Goal: Task Accomplishment & Management: Manage account settings

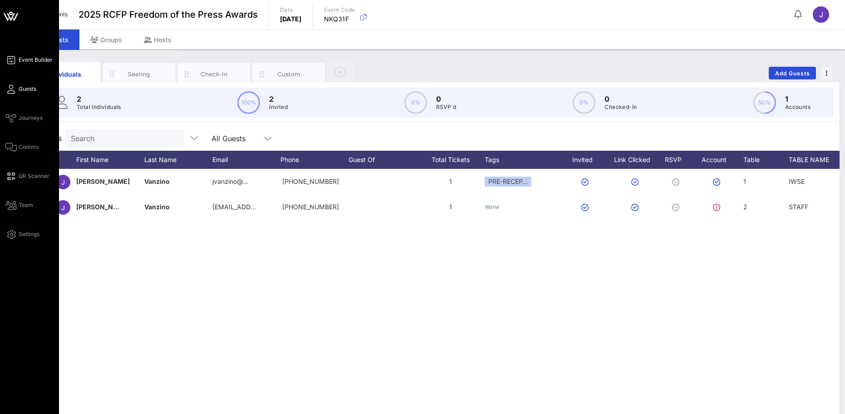
click at [26, 64] on span "Event Builder" at bounding box center [36, 60] width 34 height 8
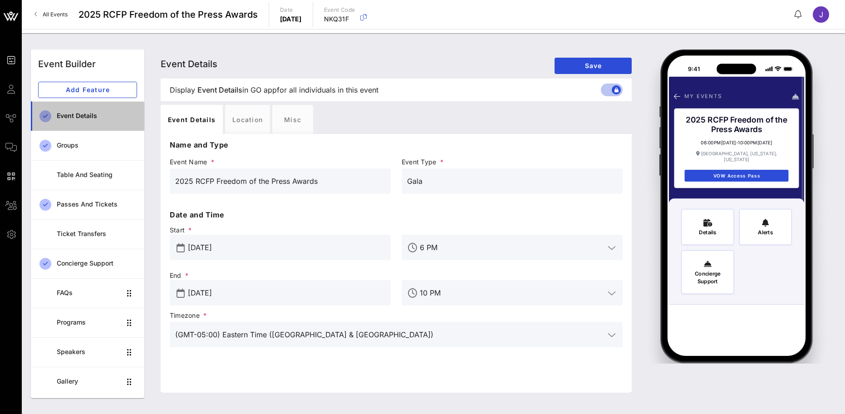
click at [78, 110] on div "Event Details" at bounding box center [97, 116] width 80 height 19
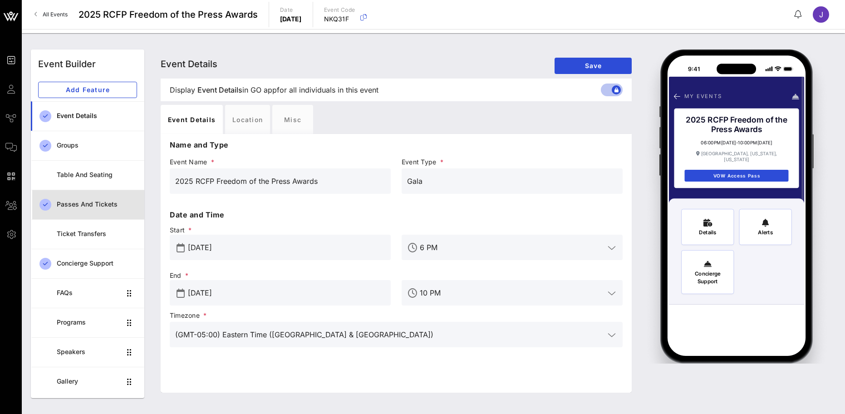
click at [88, 205] on div "Passes and Tickets" at bounding box center [97, 205] width 80 height 8
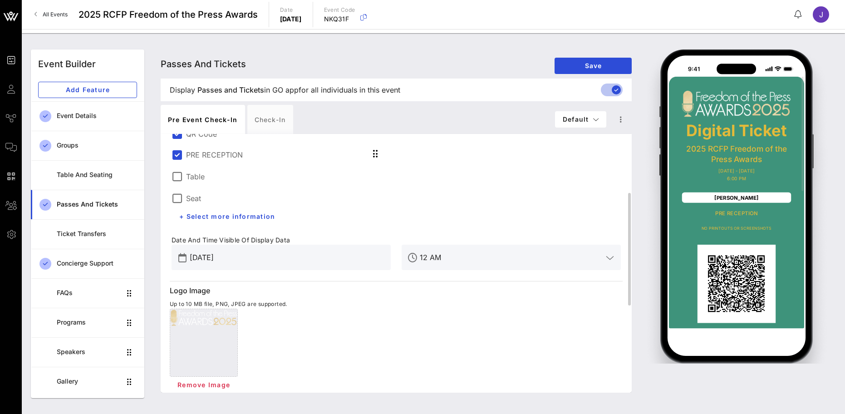
scroll to position [91, 0]
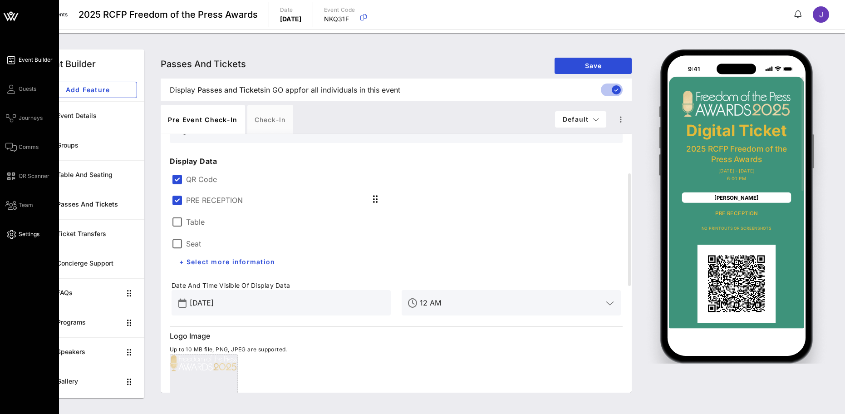
click at [32, 233] on span "Settings" at bounding box center [29, 234] width 21 height 8
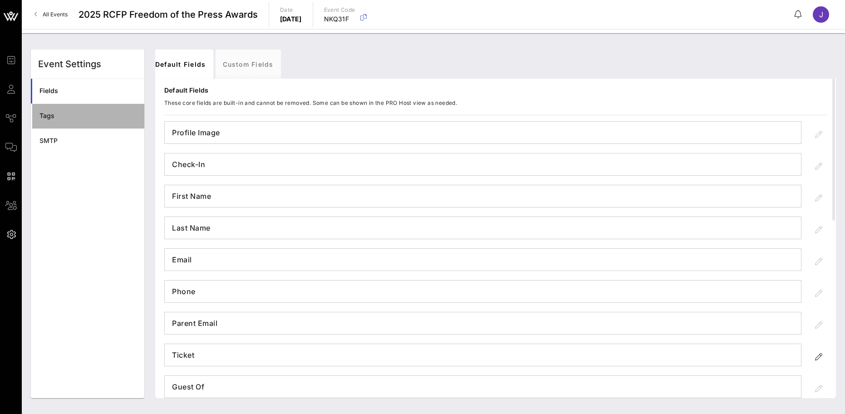
click at [46, 121] on div "Tags" at bounding box center [88, 116] width 98 height 19
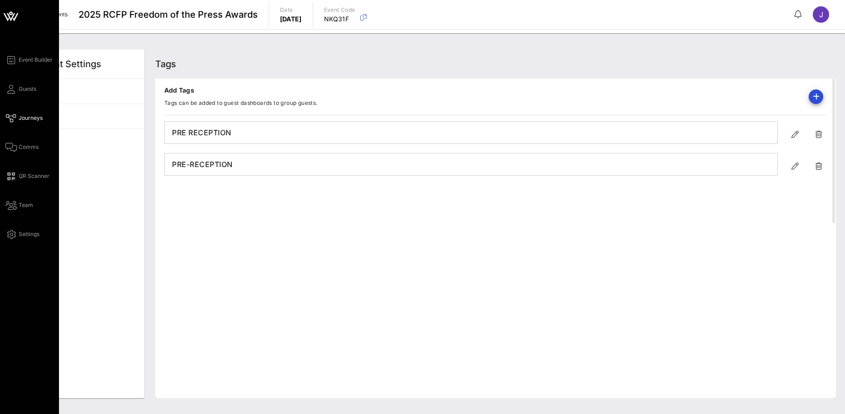
click at [34, 121] on span "Journeys" at bounding box center [31, 118] width 24 height 8
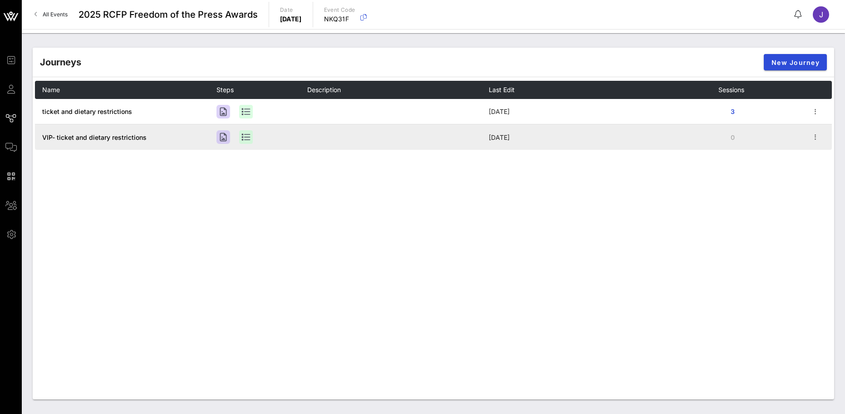
click at [119, 142] on td "VIP- ticket and dietary restrictions" at bounding box center [126, 136] width 182 height 25
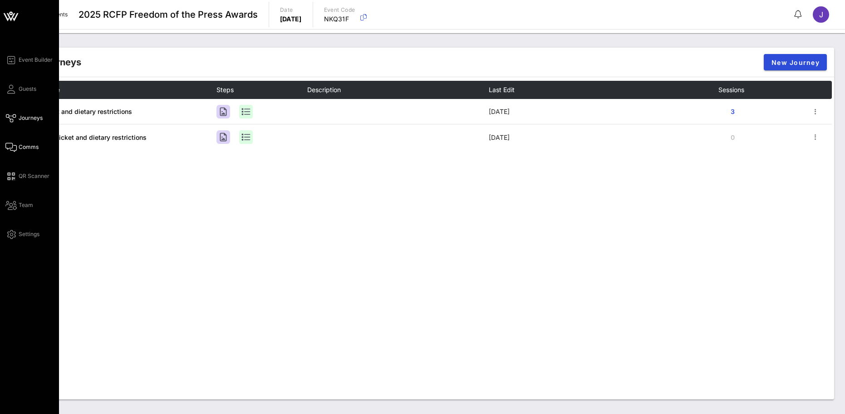
click at [26, 146] on span "Comms" at bounding box center [29, 147] width 20 height 8
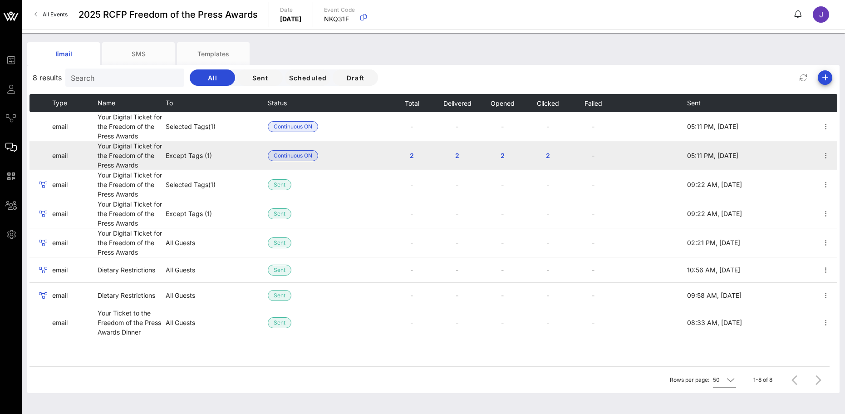
click at [208, 158] on td "Except Tags (1)" at bounding box center [217, 155] width 102 height 29
click at [827, 155] on icon "button" at bounding box center [826, 155] width 11 height 11
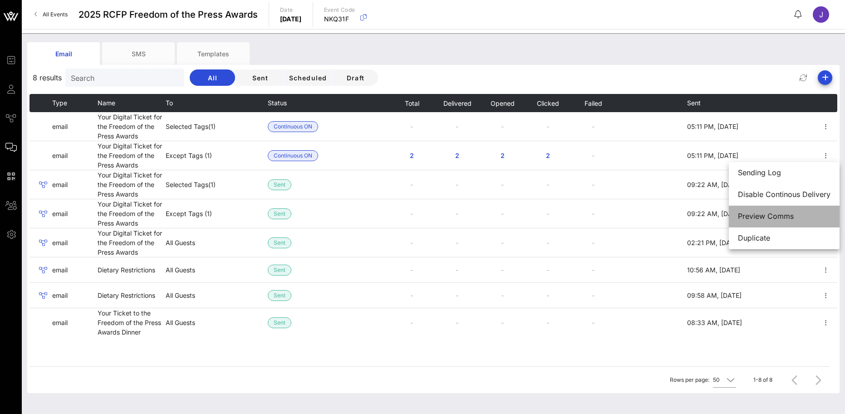
click at [770, 217] on div "Preview Comms" at bounding box center [784, 216] width 93 height 9
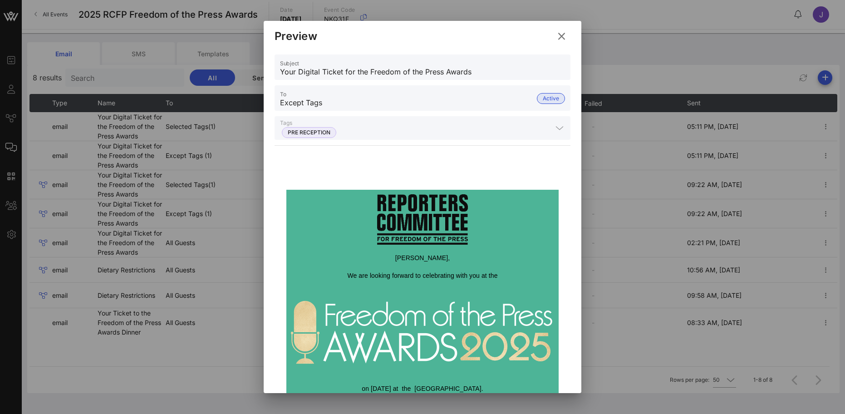
click at [554, 127] on div at bounding box center [559, 128] width 11 height 11
click at [554, 130] on div at bounding box center [559, 128] width 11 height 11
click at [563, 34] on icon at bounding box center [561, 36] width 13 height 12
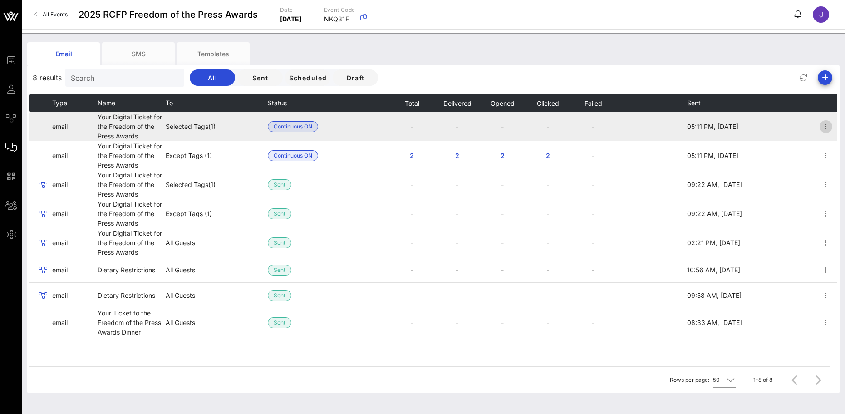
click at [826, 125] on icon "button" at bounding box center [826, 126] width 11 height 11
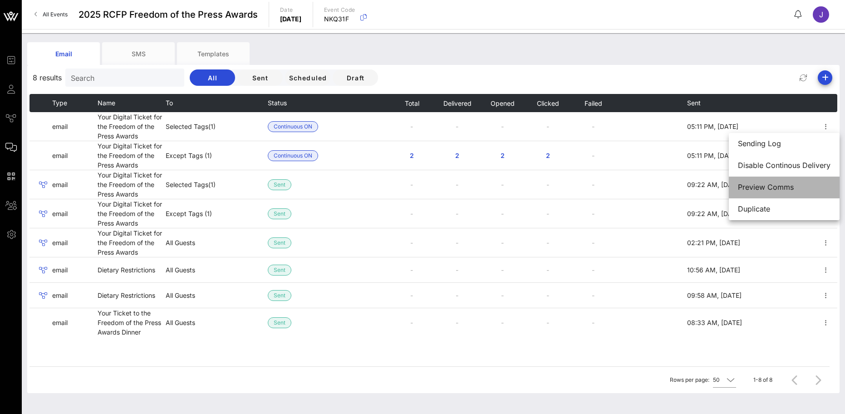
click at [771, 188] on div "Preview Comms" at bounding box center [784, 187] width 93 height 9
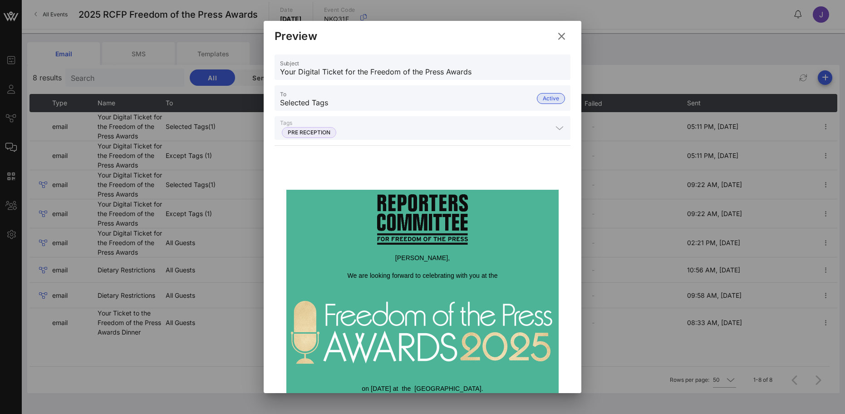
click at [560, 34] on icon at bounding box center [561, 36] width 13 height 12
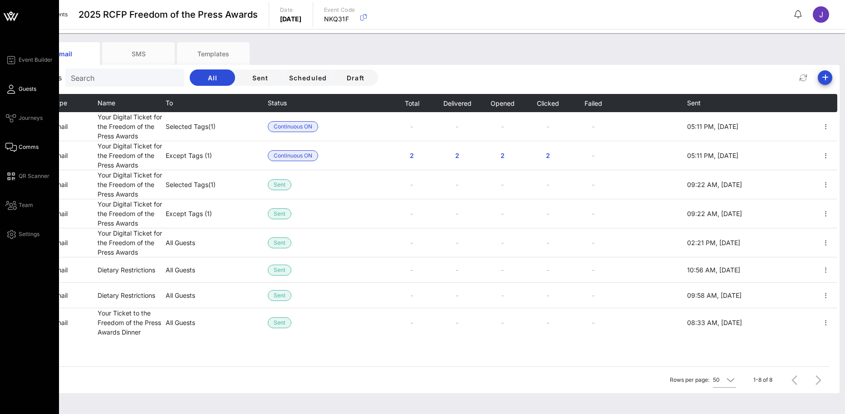
click at [18, 89] on link "Guests" at bounding box center [20, 89] width 31 height 11
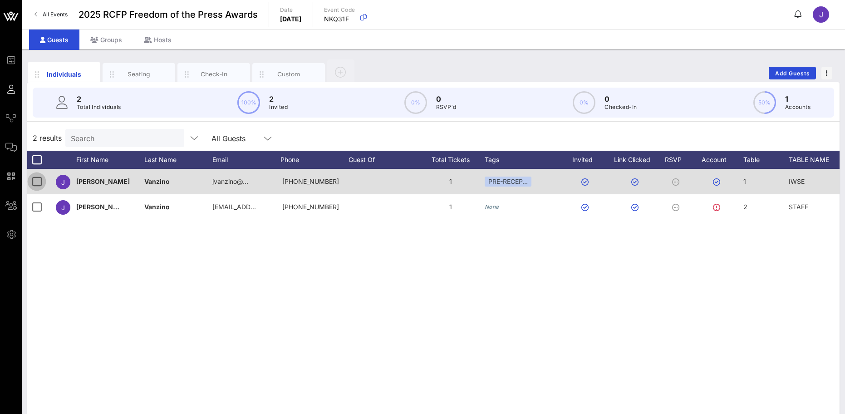
click at [33, 184] on div at bounding box center [36, 181] width 15 height 15
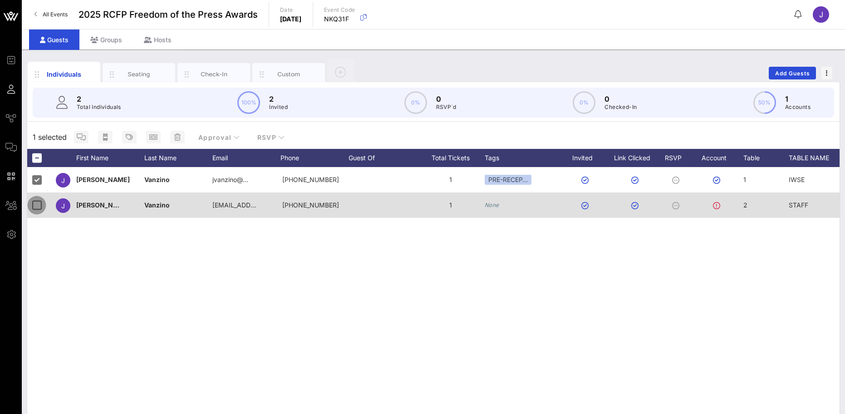
click at [34, 205] on div at bounding box center [36, 204] width 15 height 15
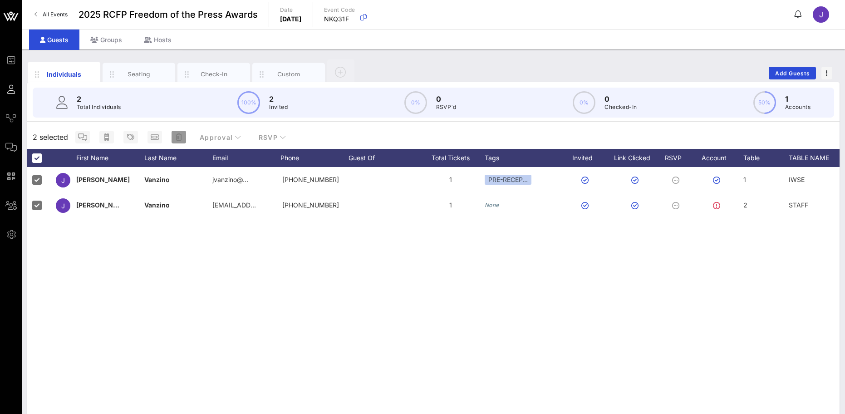
click at [179, 136] on icon "button" at bounding box center [179, 136] width 6 height 7
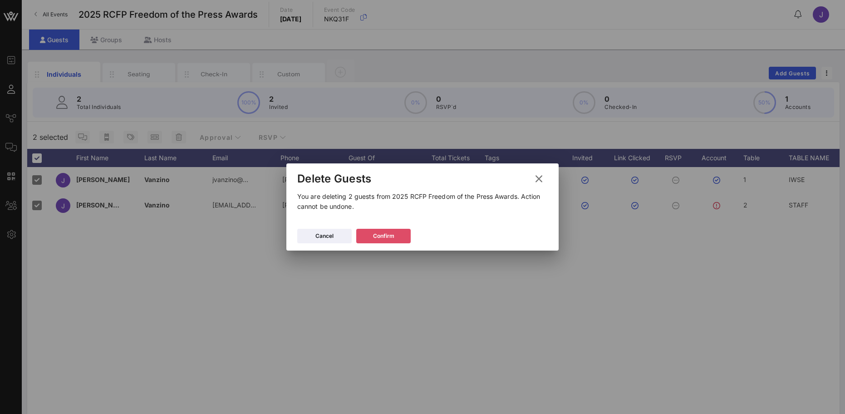
click at [385, 231] on button "Confirm" at bounding box center [383, 236] width 54 height 15
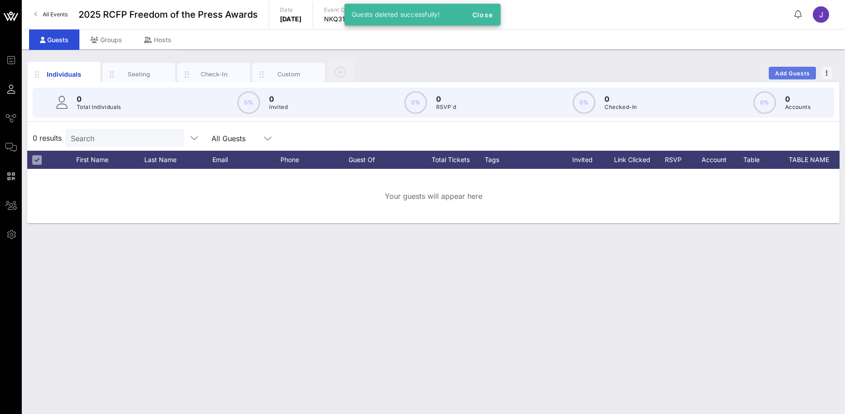
click at [787, 72] on span "Add Guests" at bounding box center [793, 73] width 36 height 7
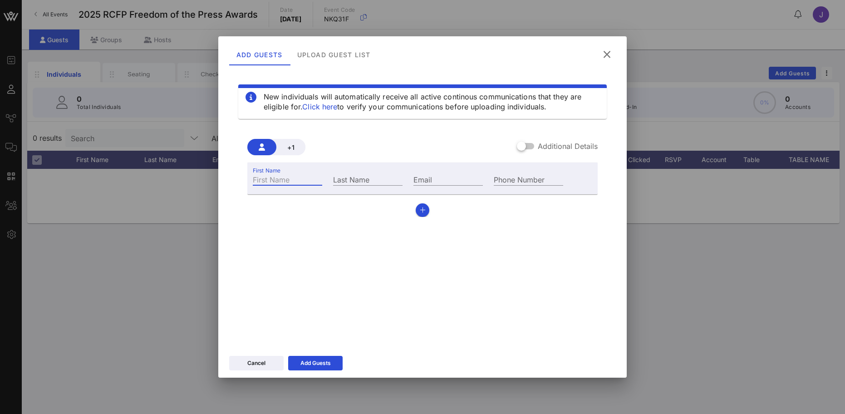
click at [282, 180] on input "First Name" at bounding box center [287, 179] width 69 height 12
click at [529, 148] on div at bounding box center [521, 145] width 15 height 15
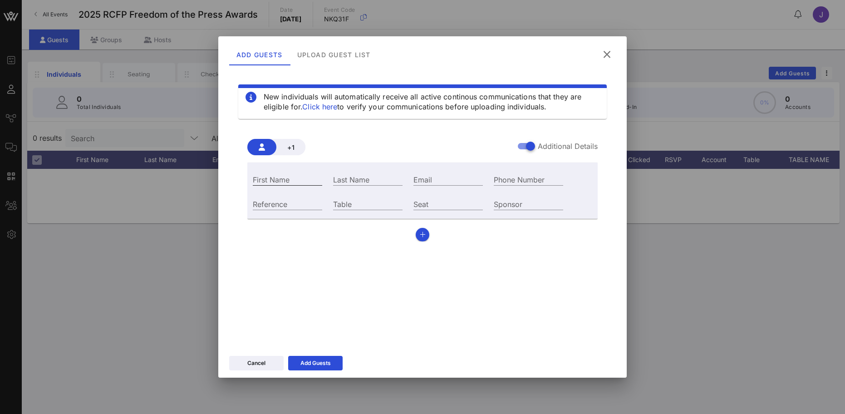
click at [267, 180] on input "First Name" at bounding box center [287, 179] width 69 height 12
type input "Jill"
type input "Vanzino"
type input "jvanzino@inezevents.com"
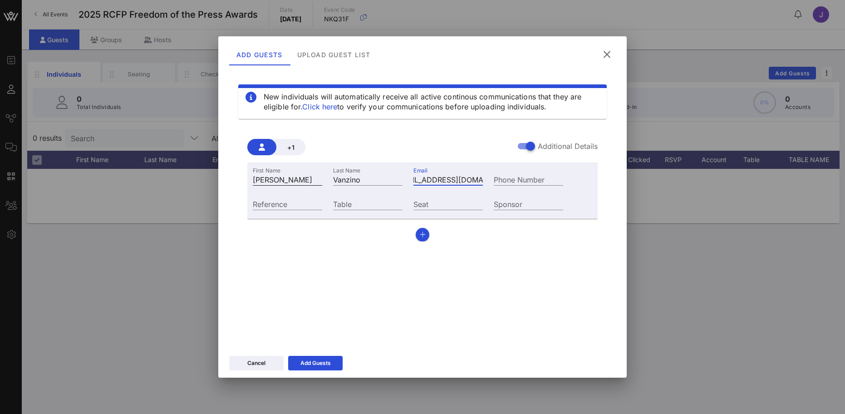
scroll to position [0, 0]
type input "IWSE"
click at [308, 358] on button "Add Guests" at bounding box center [315, 363] width 54 height 15
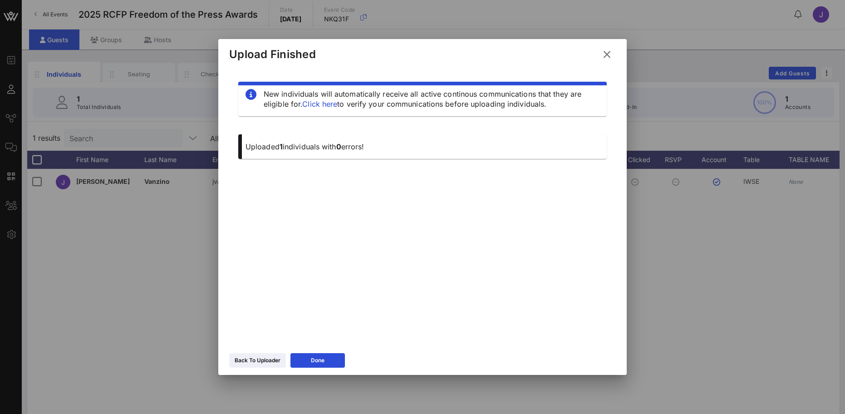
click at [113, 327] on div at bounding box center [422, 207] width 845 height 414
click at [309, 364] on button "Done" at bounding box center [318, 360] width 54 height 15
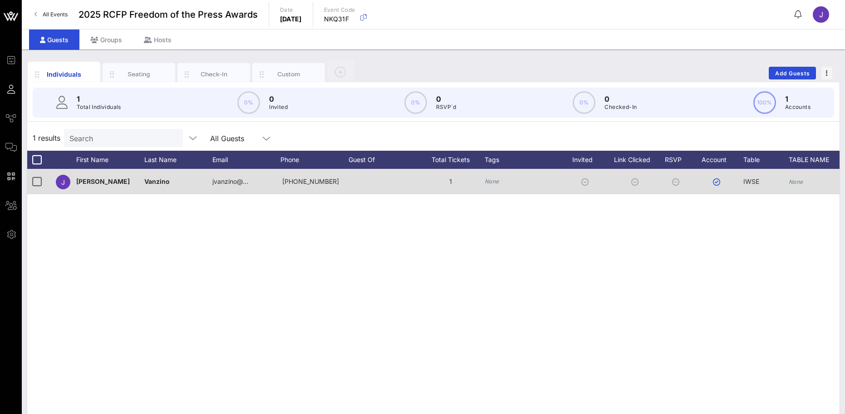
click at [497, 180] on icon "None" at bounding box center [492, 181] width 15 height 7
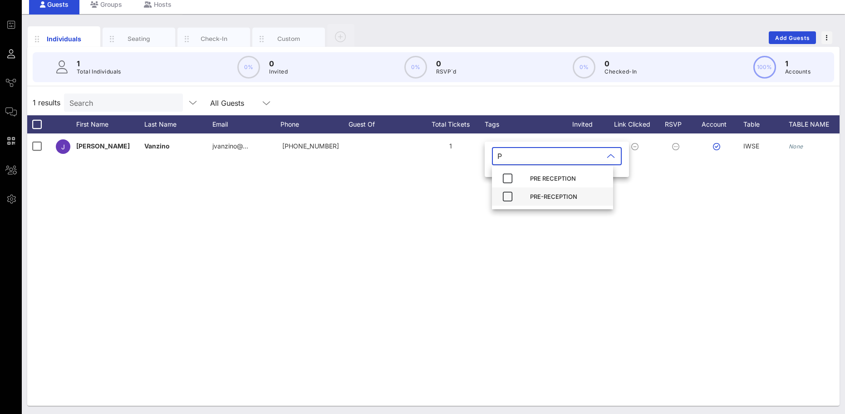
scroll to position [36, 0]
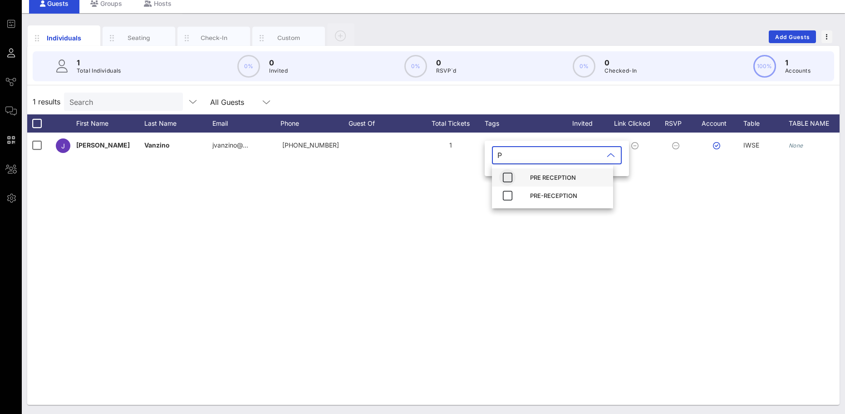
type input "P"
click at [506, 175] on icon "button" at bounding box center [507, 177] width 11 height 11
click at [580, 308] on div "J Jill Vanzino jvanzino@… +16092031510 1 None IWSE None None None None None" at bounding box center [433, 269] width 813 height 272
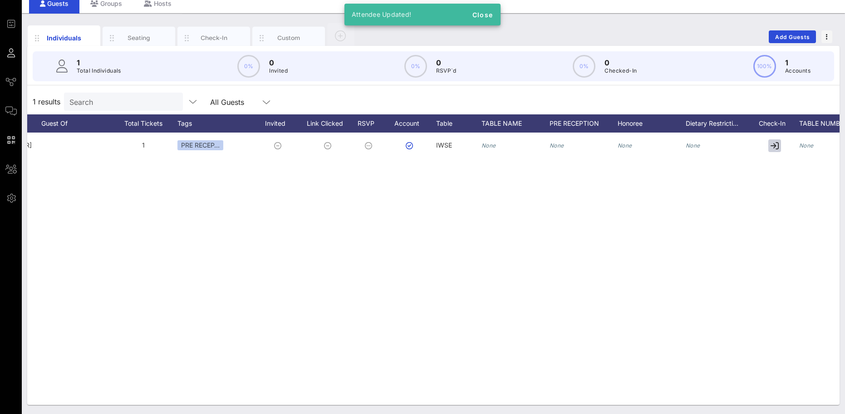
scroll to position [0, 358]
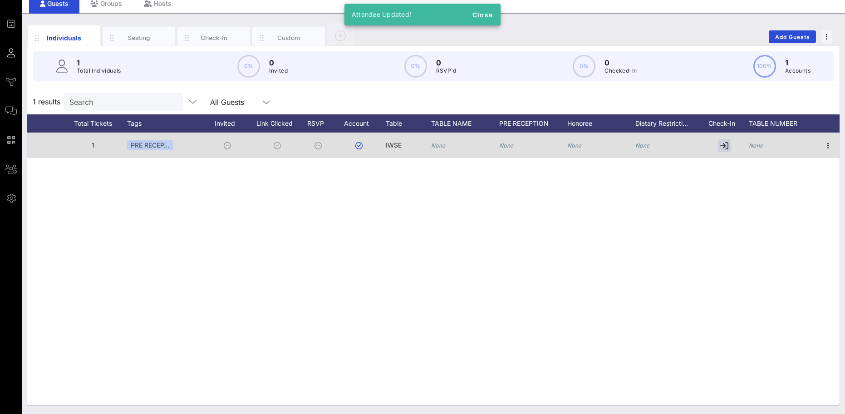
click at [509, 146] on icon "None" at bounding box center [506, 145] width 15 height 7
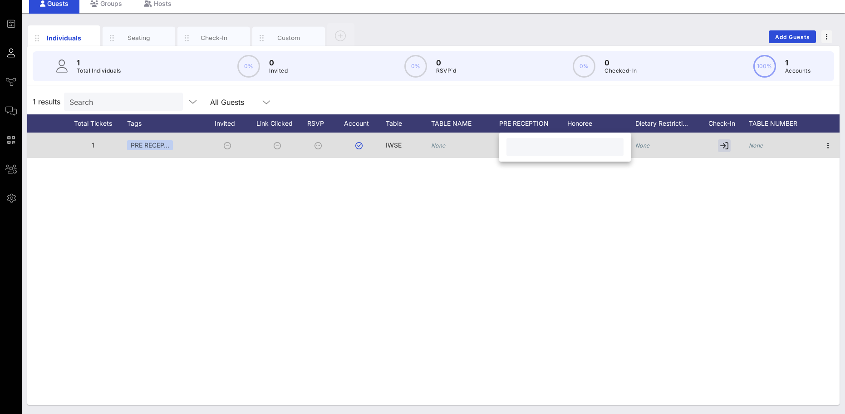
click at [441, 140] on div "None" at bounding box center [438, 145] width 15 height 25
type input "IWSE"
click at [390, 148] on span "IWSE" at bounding box center [394, 145] width 16 height 8
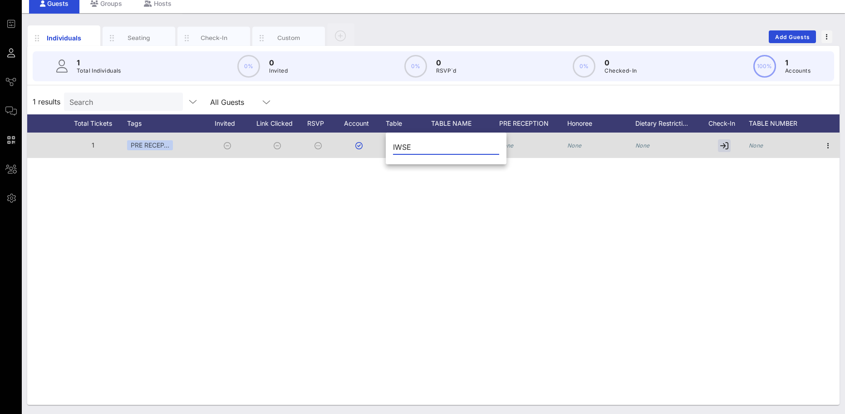
drag, startPoint x: 420, startPoint y: 145, endPoint x: 380, endPoint y: 146, distance: 39.9
click at [380, 146] on div "Event Builder Guests Journeys Comms QR Scanner Team Settings 2025 RCFP Freedom …" at bounding box center [422, 189] width 845 height 450
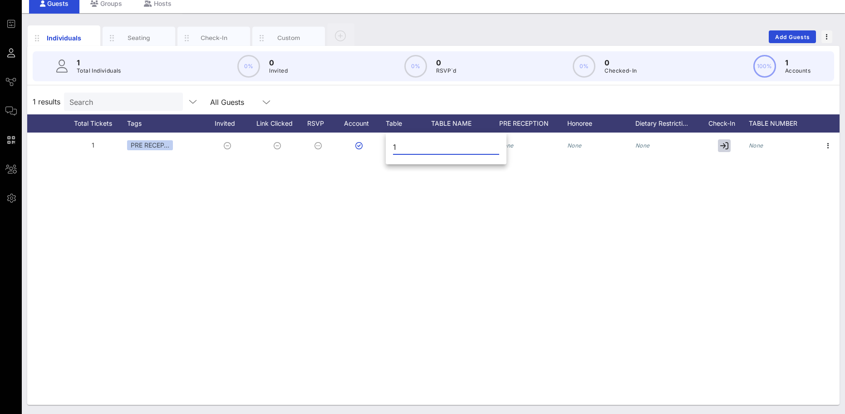
type input "1"
click at [446, 205] on div "J Jill Vanzino jvanzino@… +16092031510 1 PRE RECEP… IWSE None None None None No…" at bounding box center [433, 269] width 813 height 272
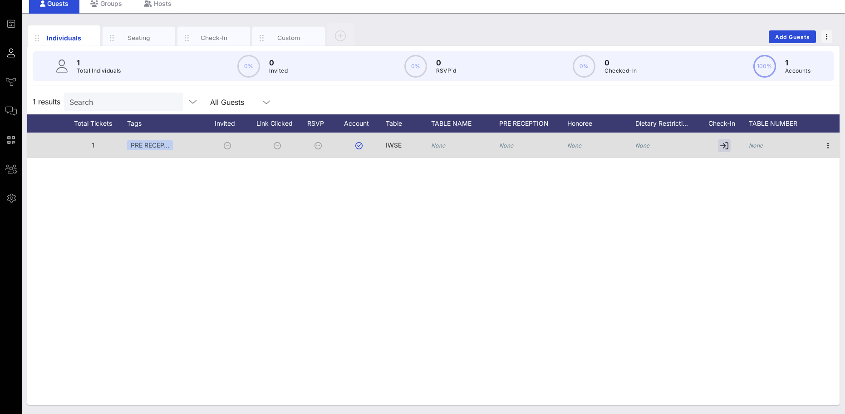
click at [504, 141] on div "None" at bounding box center [506, 145] width 15 height 25
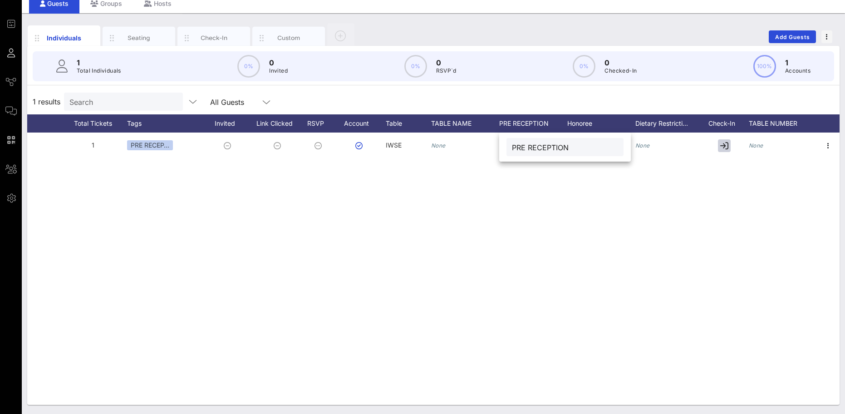
type input "PRE RECEPTION"
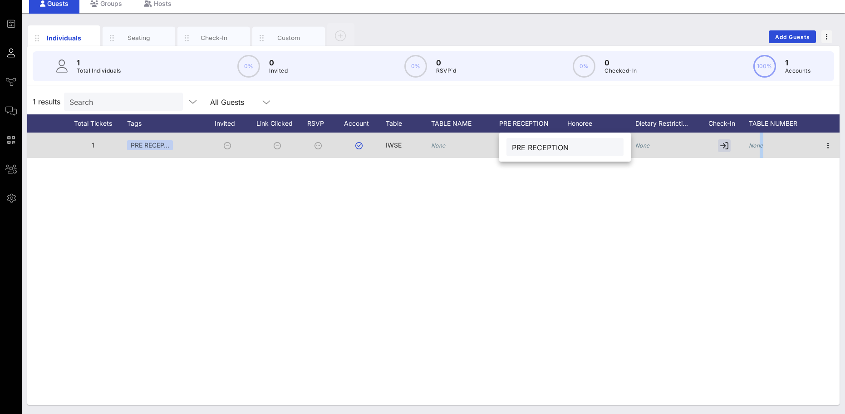
click at [762, 147] on icon "None" at bounding box center [756, 145] width 15 height 7
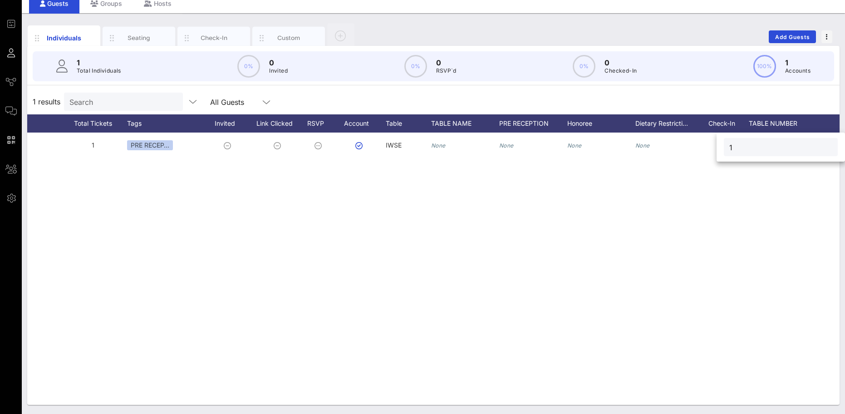
type input "1"
drag, startPoint x: 729, startPoint y: 249, endPoint x: 733, endPoint y: 278, distance: 29.3
click at [729, 250] on div "J Jill Vanzino jvanzino@… +16092031510 1 PRE RECEP… IWSE None None None None No…" at bounding box center [433, 269] width 813 height 272
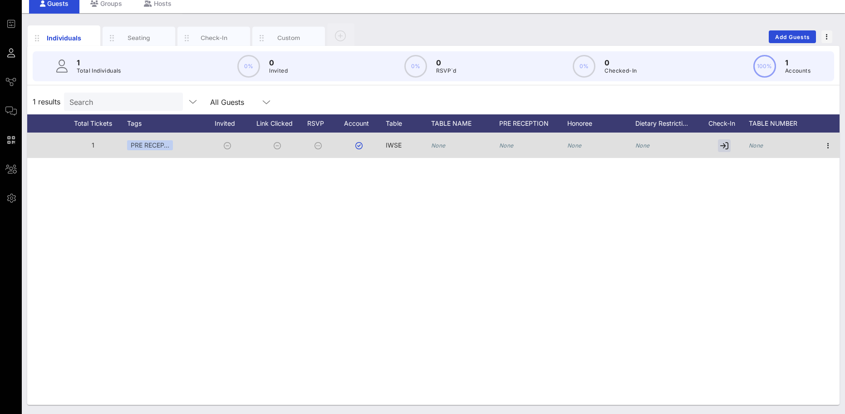
click at [750, 145] on icon "None" at bounding box center [756, 145] width 15 height 7
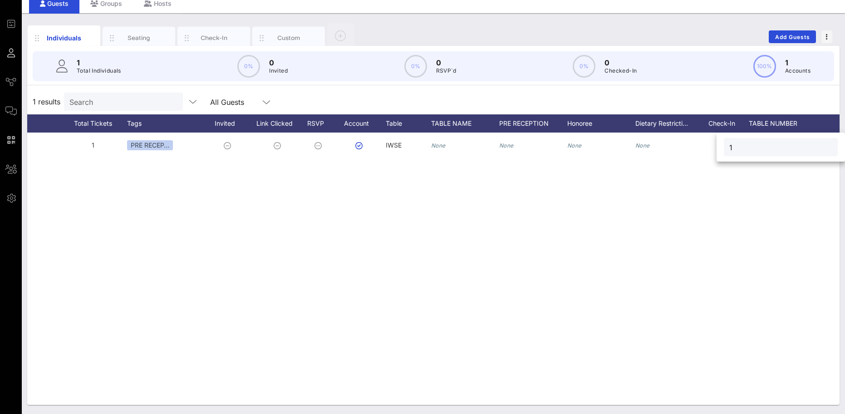
type input "1"
click at [769, 239] on div "J Jill Vanzino jvanzino@… +16092031510 1 PRE RECEP… IWSE None None None None No…" at bounding box center [433, 269] width 813 height 272
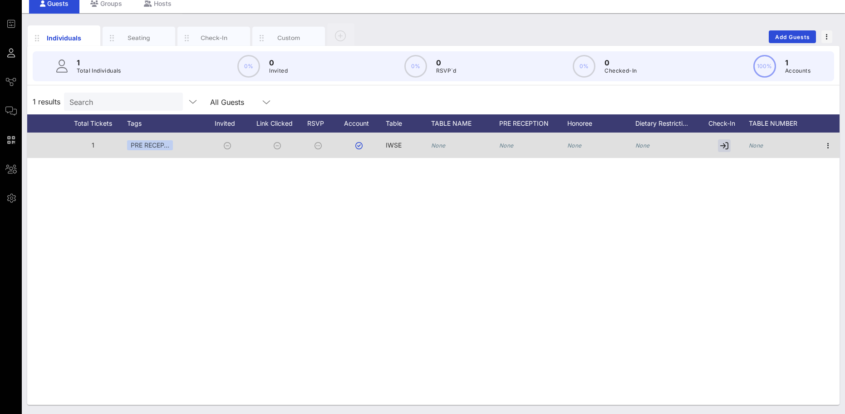
click at [505, 146] on icon "None" at bounding box center [506, 145] width 15 height 7
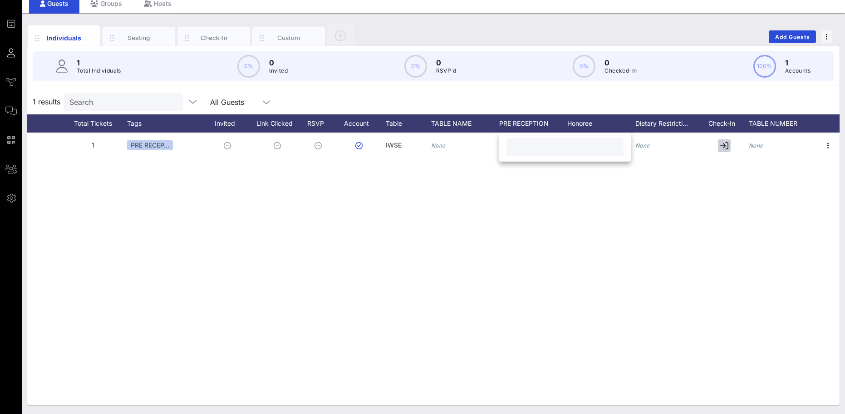
click at [526, 149] on input "text" at bounding box center [565, 147] width 106 height 12
type input "PRE RECEPTION"
click at [579, 145] on input "PRE RECEPTION" at bounding box center [565, 147] width 106 height 12
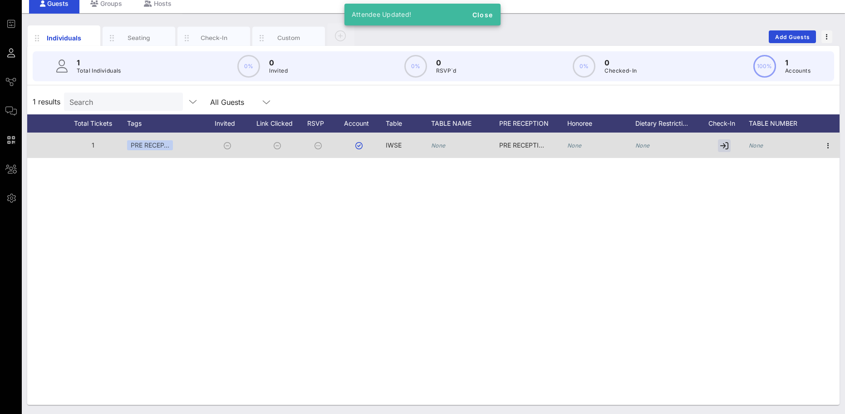
click at [754, 145] on icon "None" at bounding box center [756, 145] width 15 height 7
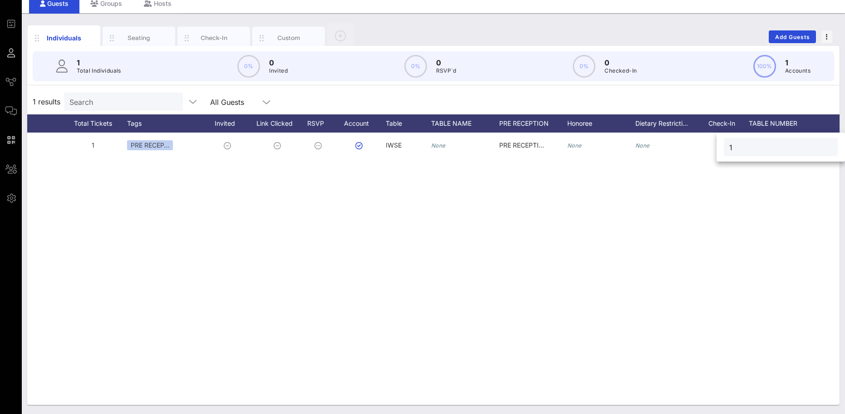
type input "1"
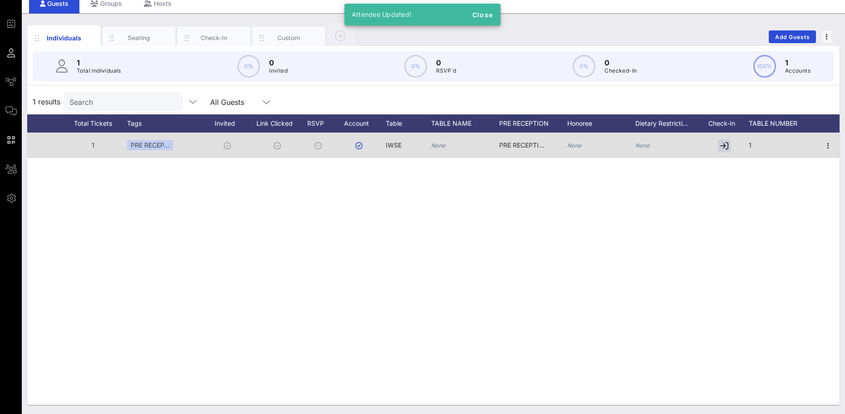
click at [436, 143] on icon "None" at bounding box center [438, 145] width 15 height 7
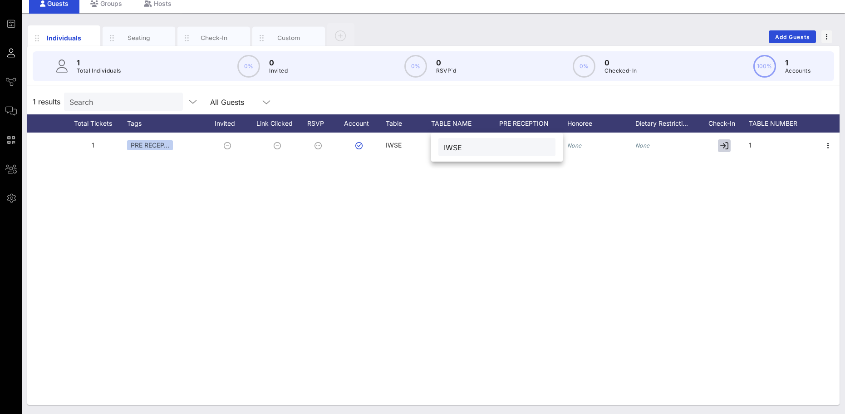
type input "IWSE"
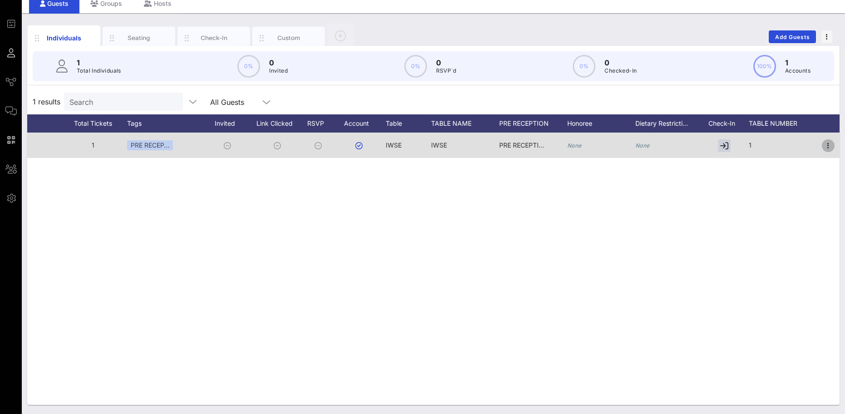
click at [831, 148] on icon "button" at bounding box center [828, 145] width 11 height 11
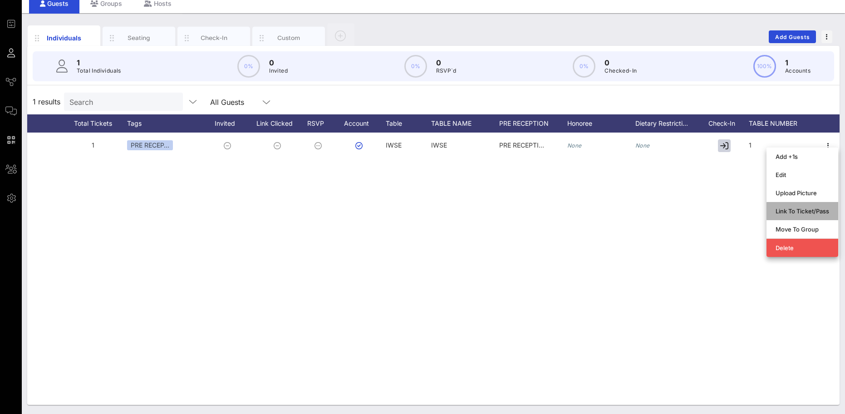
click at [789, 212] on div "Link To Ticket/Pass" at bounding box center [803, 210] width 54 height 7
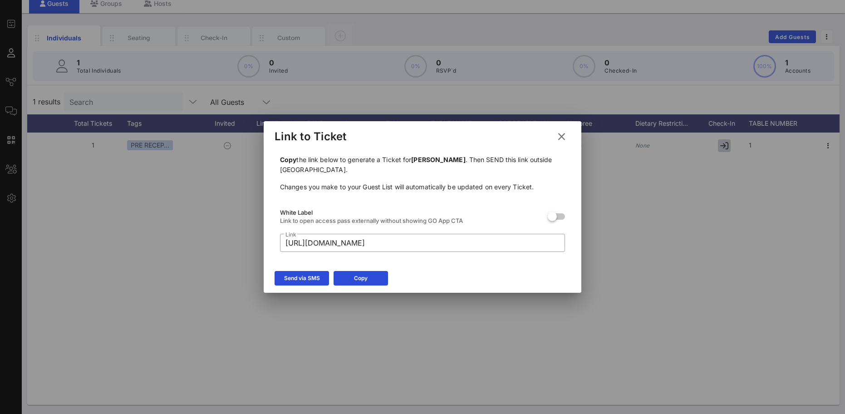
click at [562, 138] on icon at bounding box center [561, 137] width 13 height 12
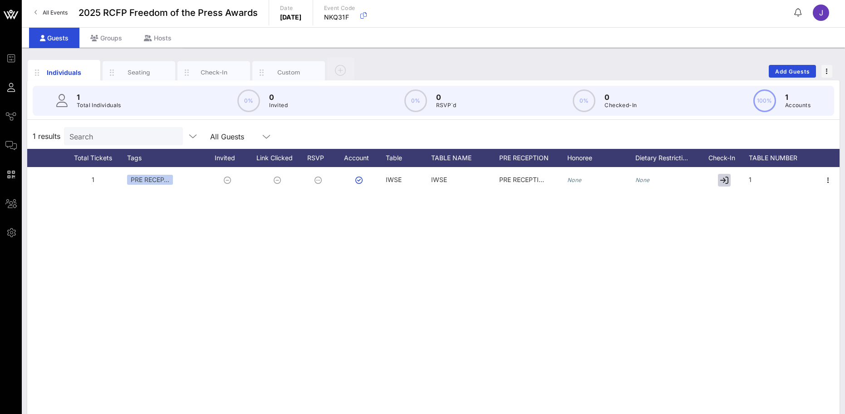
scroll to position [0, 0]
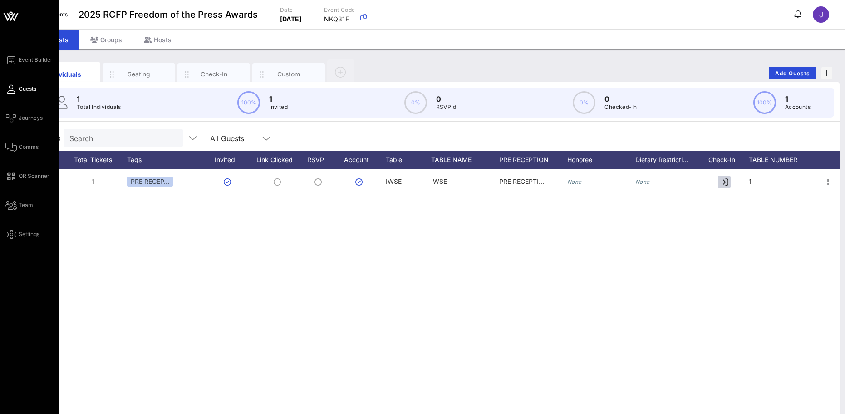
click at [7, 124] on div "Event Builder Guests Journeys Comms QR Scanner Team Settings" at bounding box center [32, 146] width 54 height 185
click at [34, 116] on span "Journeys" at bounding box center [31, 118] width 24 height 8
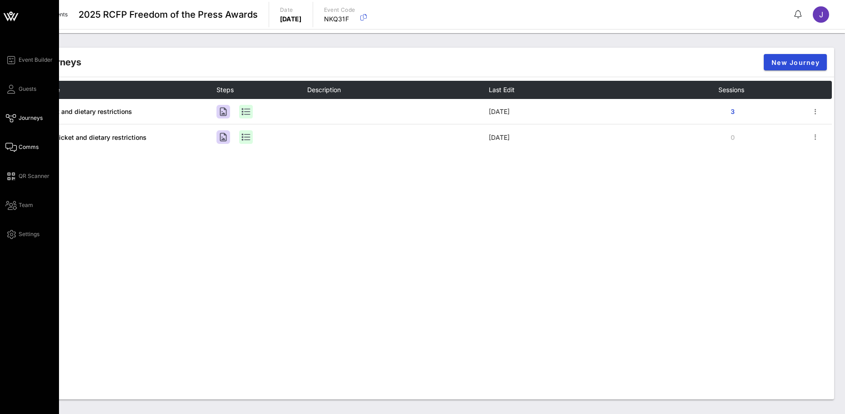
click at [23, 145] on span "Comms" at bounding box center [29, 147] width 20 height 8
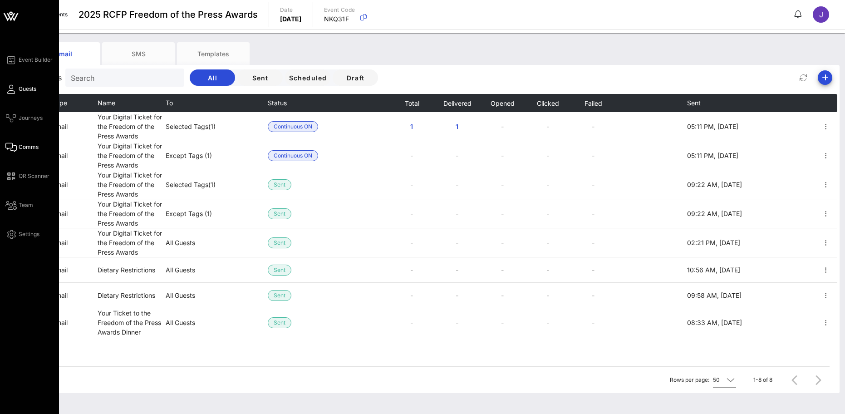
click at [31, 87] on span "Guests" at bounding box center [28, 89] width 18 height 8
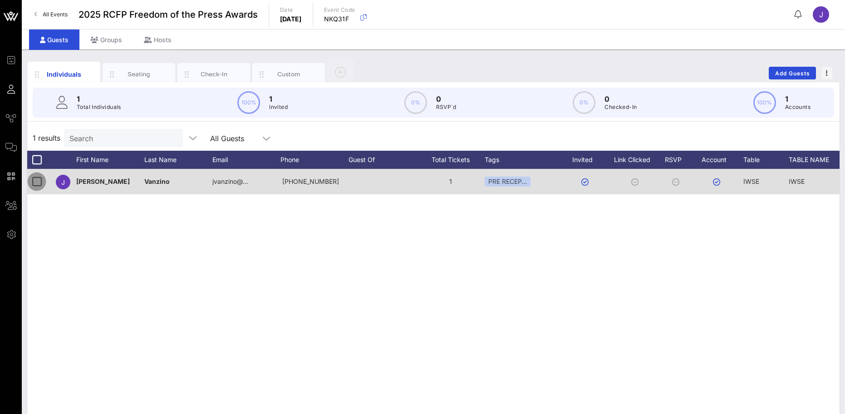
click at [36, 181] on div at bounding box center [36, 181] width 15 height 15
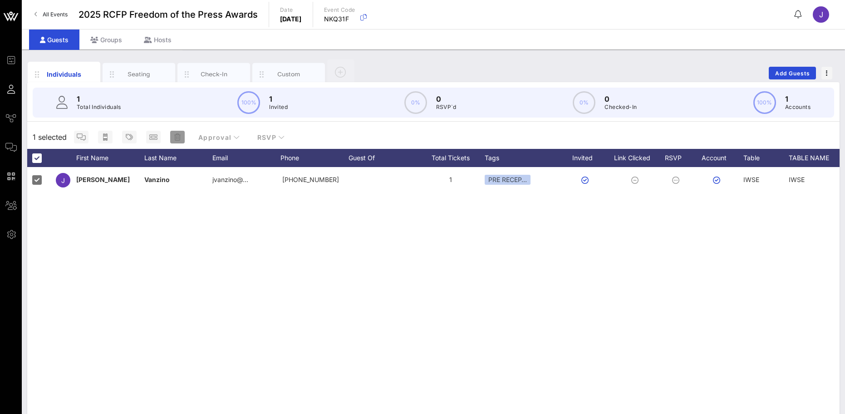
click at [179, 139] on icon "button" at bounding box center [177, 136] width 6 height 7
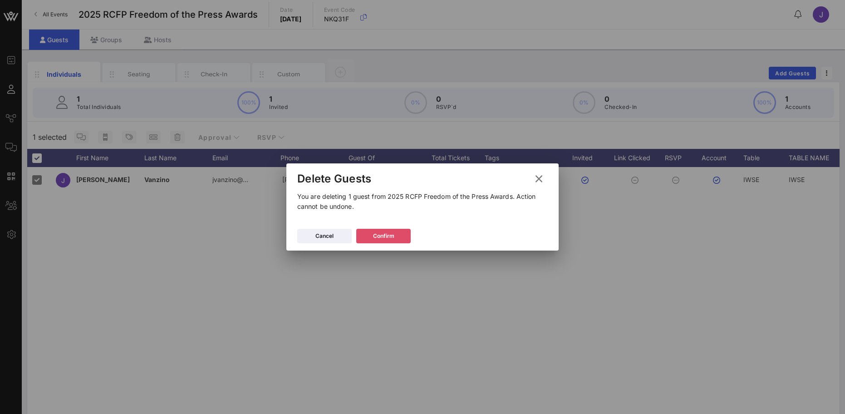
click at [399, 238] on button "Confirm" at bounding box center [383, 236] width 54 height 15
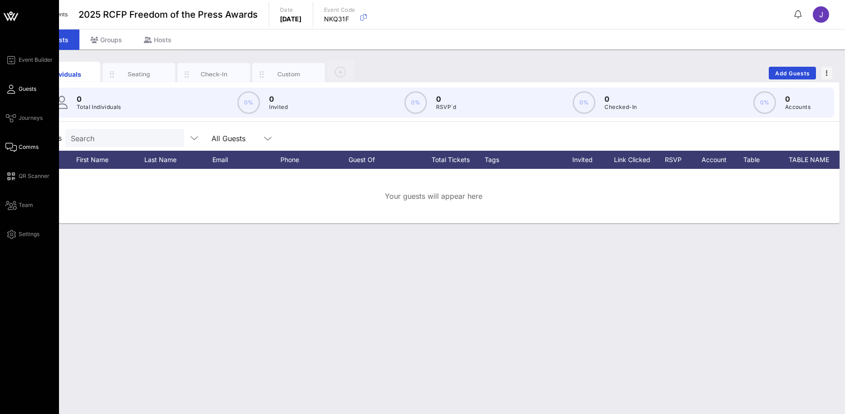
click at [23, 146] on span "Comms" at bounding box center [29, 147] width 20 height 8
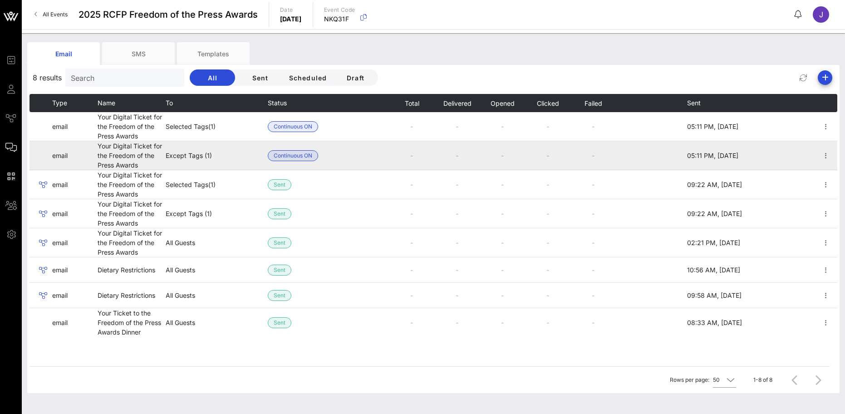
click at [132, 153] on td "Your Digital Ticket for the Freedom of the Press Awards" at bounding box center [132, 155] width 68 height 29
click at [829, 154] on icon "button" at bounding box center [826, 155] width 11 height 11
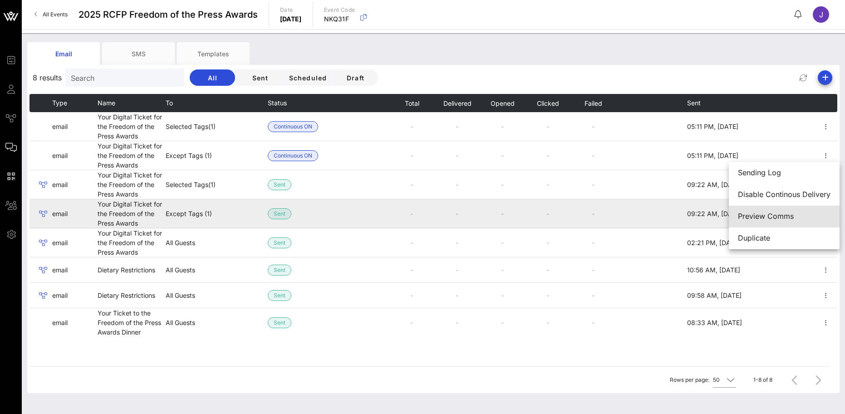
click at [768, 218] on div "Preview Comms" at bounding box center [784, 216] width 93 height 9
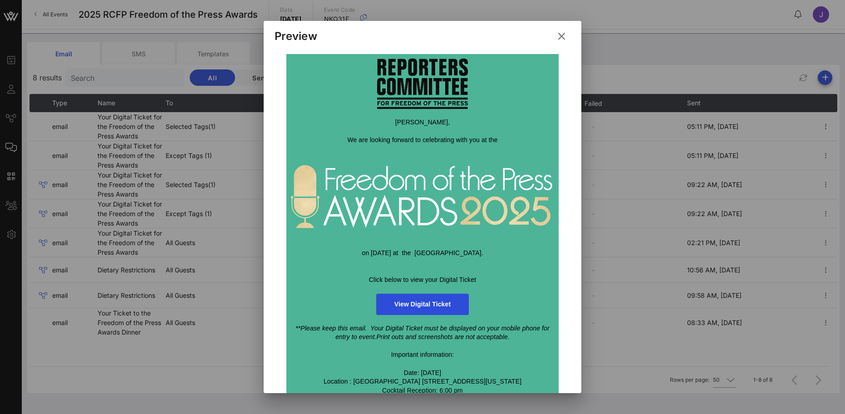
scroll to position [226, 0]
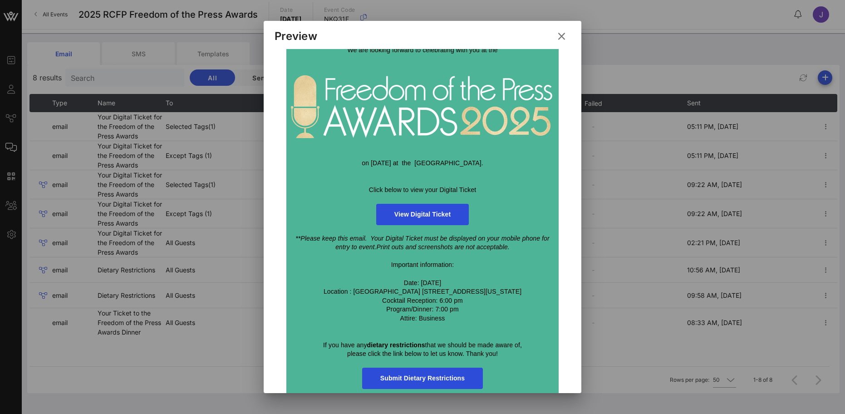
click at [564, 37] on icon at bounding box center [562, 36] width 16 height 16
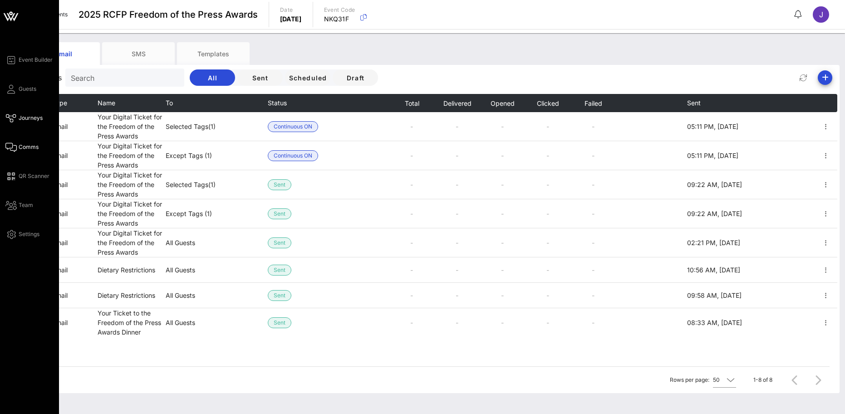
click at [12, 119] on icon at bounding box center [10, 118] width 11 height 1
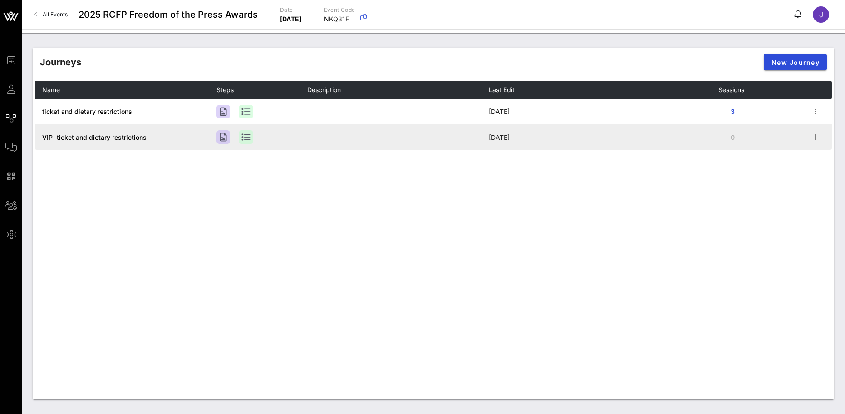
click at [124, 140] on span "VIP- ticket and dietary restrictions" at bounding box center [94, 137] width 104 height 8
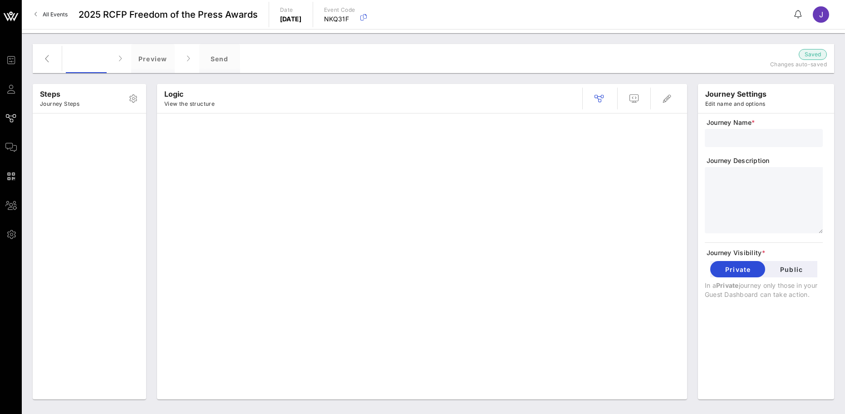
type input "VIP- ticket and dietary restrictions"
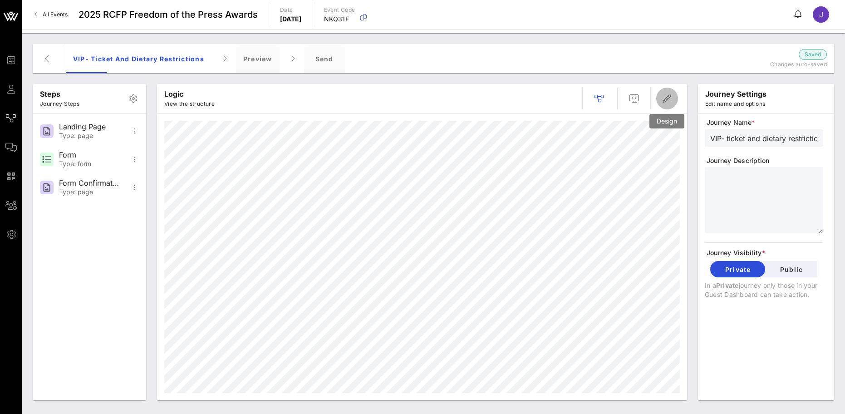
click at [666, 100] on icon "button" at bounding box center [667, 98] width 11 height 11
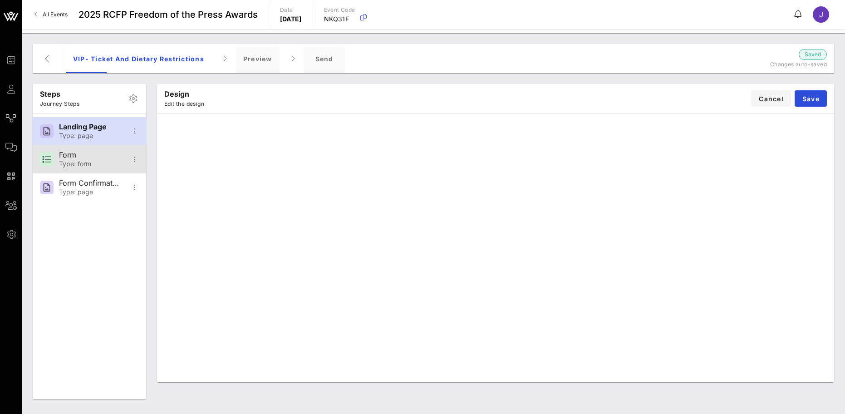
click at [94, 160] on div "Form Type: form" at bounding box center [89, 159] width 60 height 28
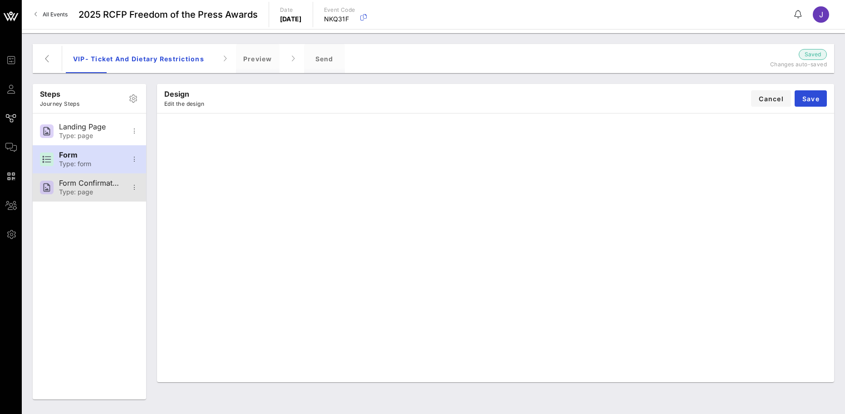
click at [99, 189] on div "Type: page" at bounding box center [89, 192] width 60 height 8
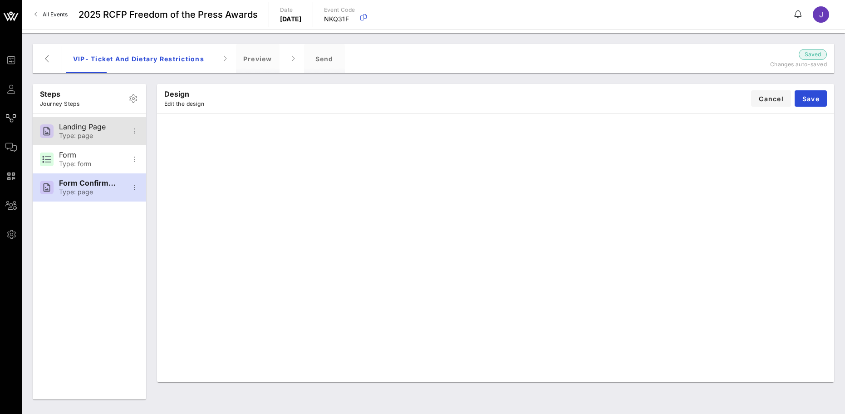
click at [108, 126] on div "Landing Page" at bounding box center [89, 127] width 60 height 9
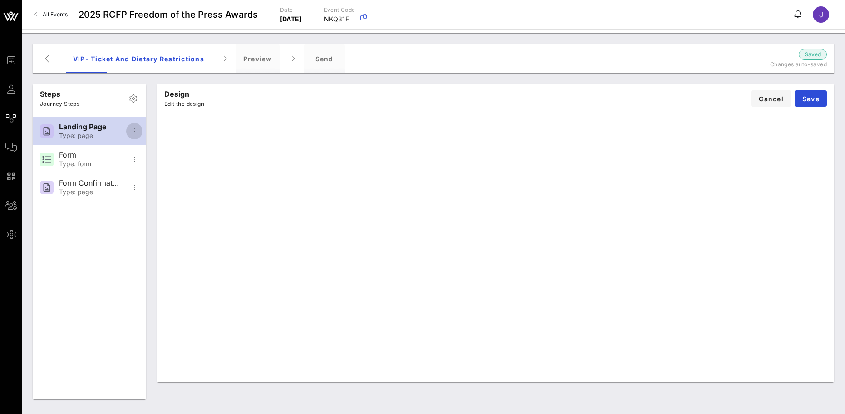
click at [134, 131] on icon "button" at bounding box center [134, 131] width 11 height 11
click at [817, 95] on span "Save" at bounding box center [811, 99] width 18 height 8
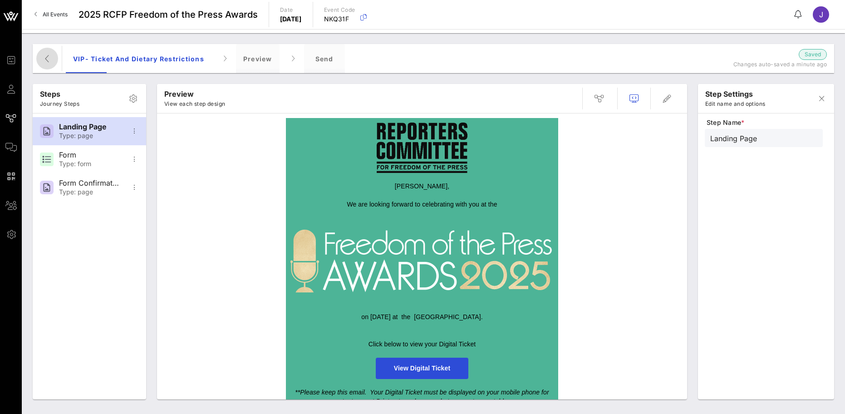
click at [46, 58] on icon "button" at bounding box center [47, 58] width 11 height 11
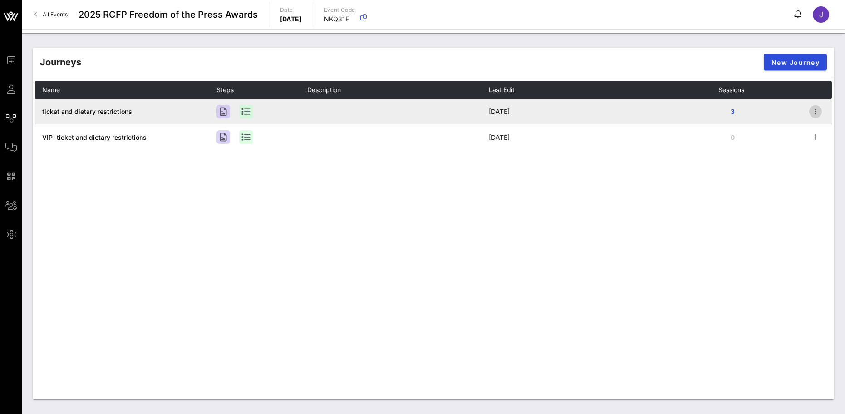
click at [817, 112] on icon "button" at bounding box center [815, 111] width 11 height 11
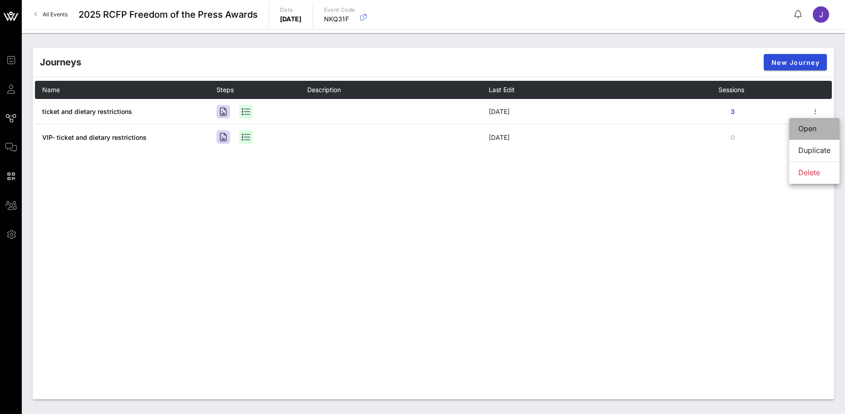
click at [799, 127] on div "Open" at bounding box center [814, 128] width 32 height 9
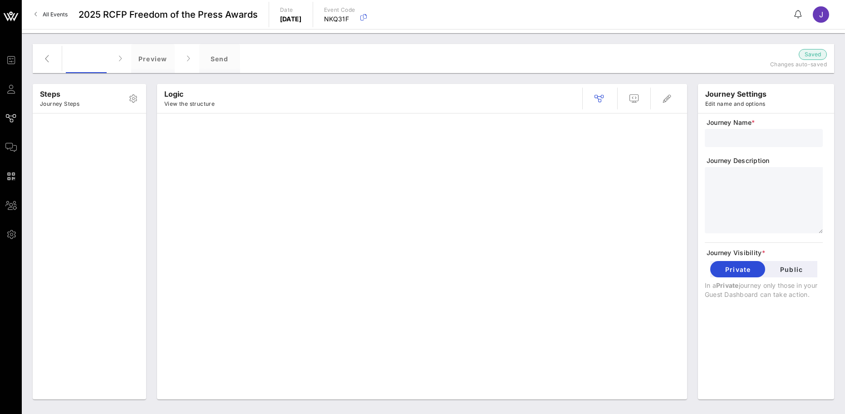
type input "ticket and dietary restrictions"
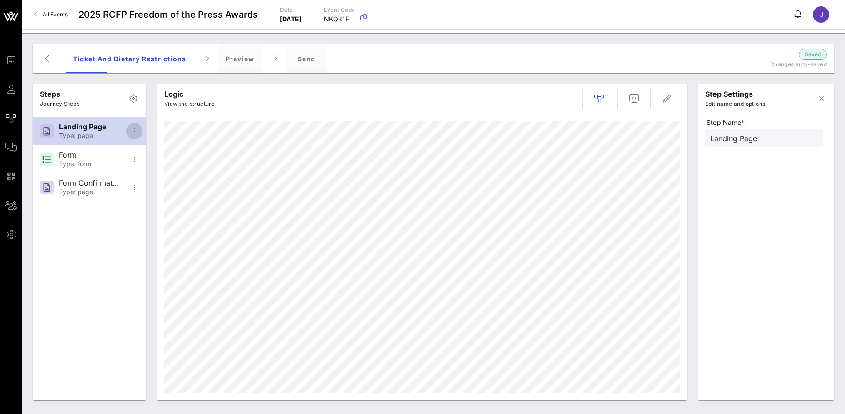
click at [133, 134] on icon "button" at bounding box center [134, 131] width 11 height 11
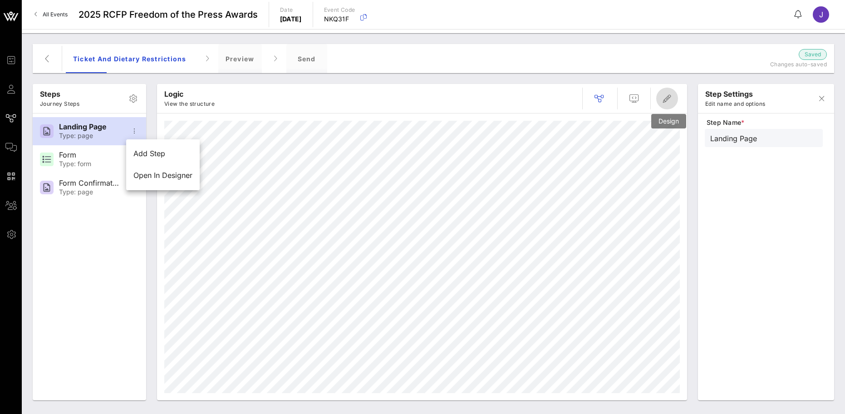
click at [666, 100] on icon "button" at bounding box center [667, 98] width 11 height 11
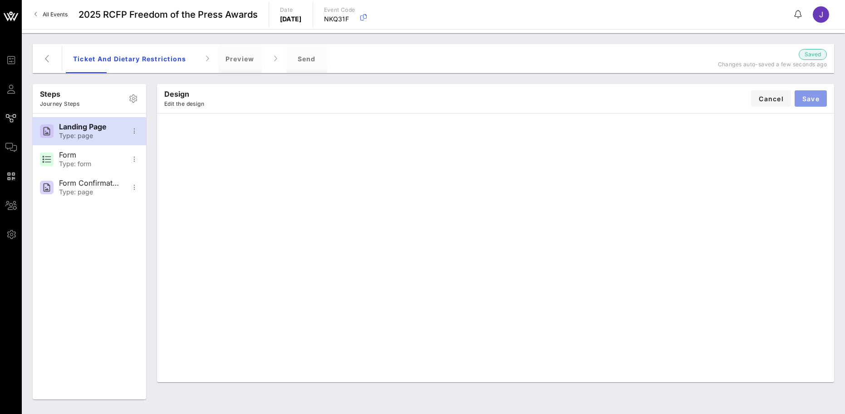
click at [822, 98] on button "Save" at bounding box center [811, 98] width 32 height 16
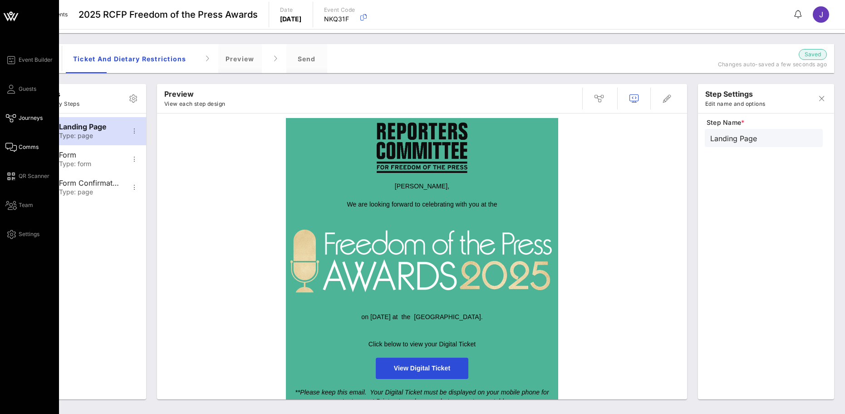
click at [29, 143] on span "Comms" at bounding box center [29, 147] width 20 height 8
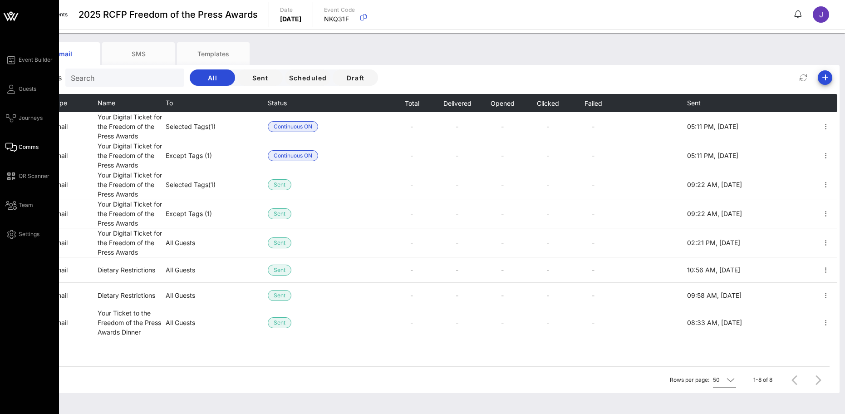
click at [4, 93] on div "Event Builder Guests Journeys Comms QR Scanner Team Settings" at bounding box center [29, 215] width 59 height 431
click at [16, 87] on link "Guests" at bounding box center [20, 89] width 31 height 11
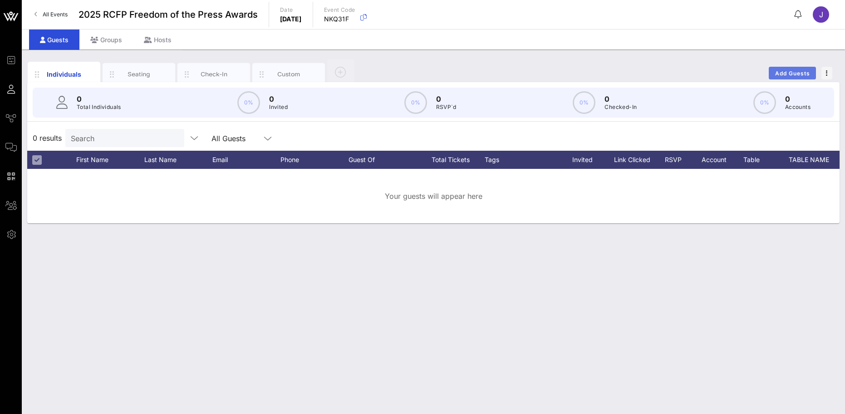
click at [804, 71] on span "Add Guests" at bounding box center [793, 73] width 36 height 7
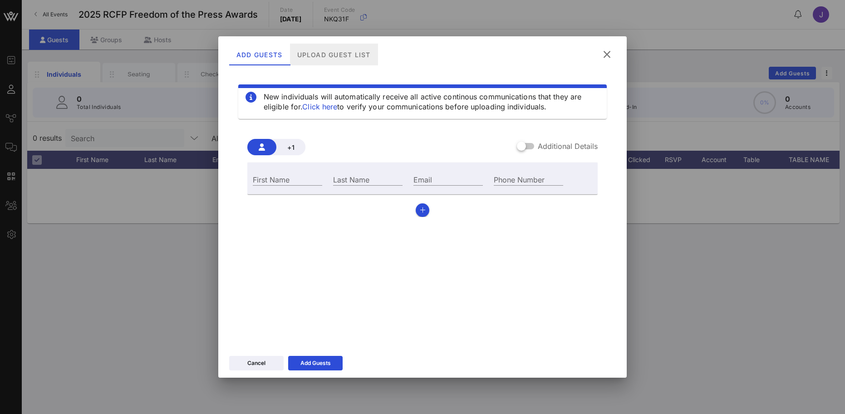
click at [350, 55] on div "Upload Guest List" at bounding box center [334, 55] width 88 height 22
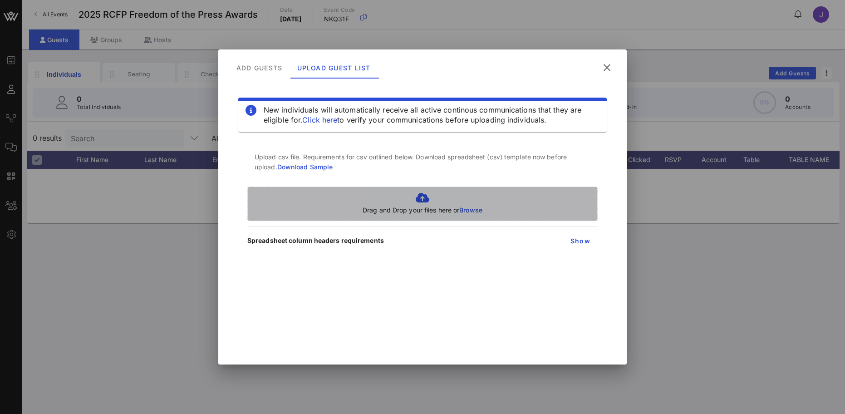
click at [475, 212] on span "Browse" at bounding box center [470, 210] width 23 height 8
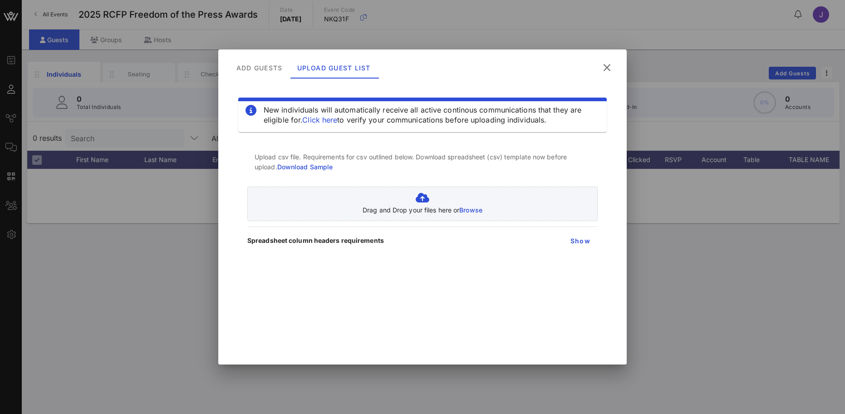
click at [609, 67] on icon at bounding box center [607, 67] width 14 height 13
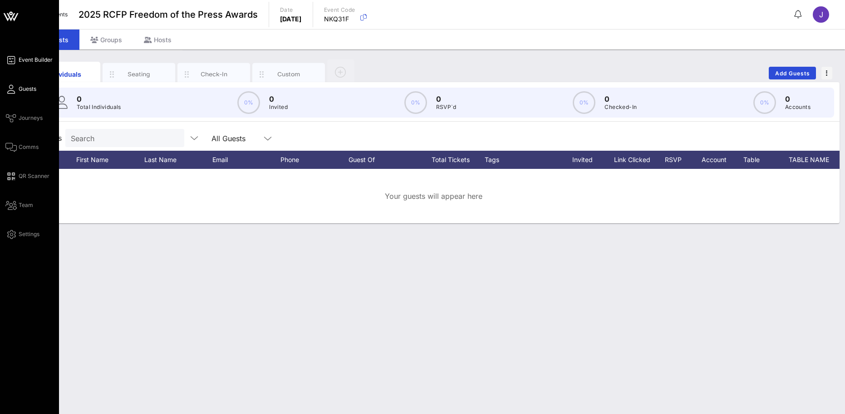
click at [14, 59] on icon at bounding box center [10, 59] width 11 height 1
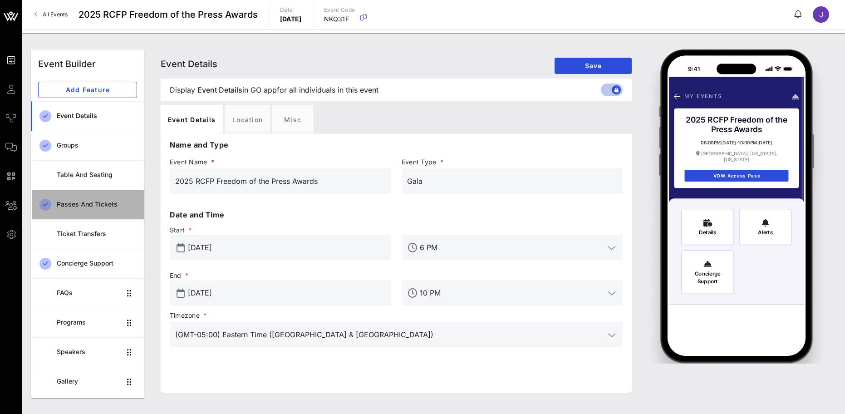
click at [89, 206] on div "Passes and Tickets" at bounding box center [97, 205] width 80 height 8
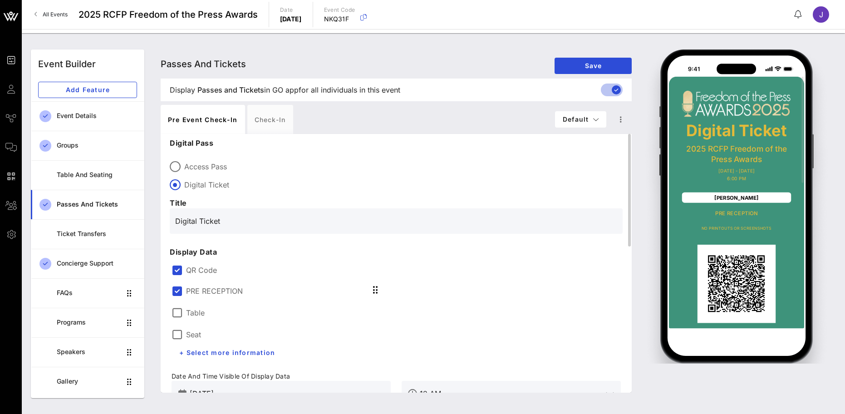
scroll to position [45, 0]
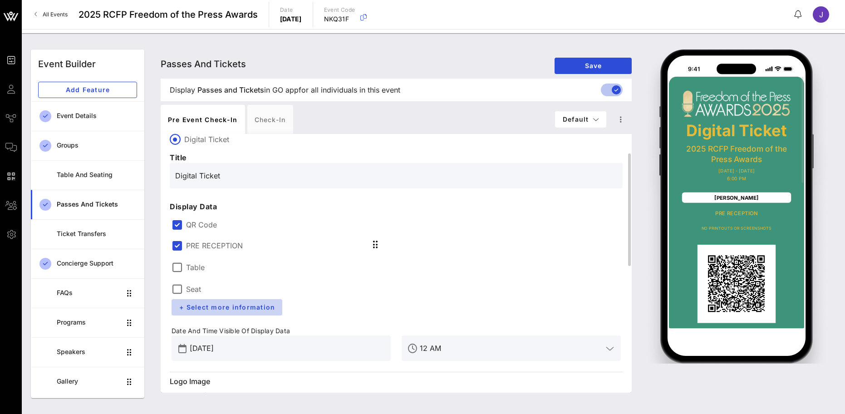
click at [245, 310] on span "+ Select more information" at bounding box center [227, 307] width 96 height 8
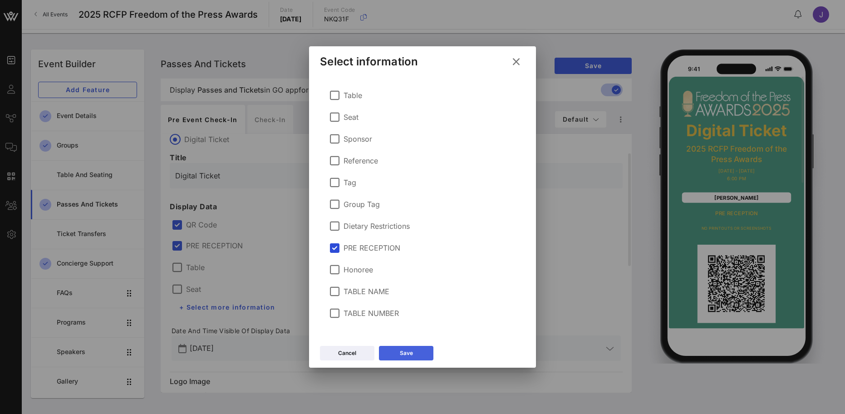
click at [423, 357] on button "Save" at bounding box center [406, 353] width 54 height 15
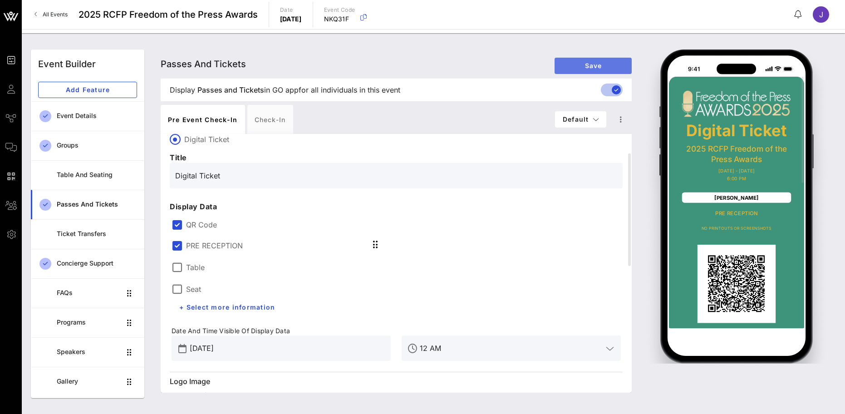
click at [584, 69] on span "Save" at bounding box center [593, 66] width 63 height 8
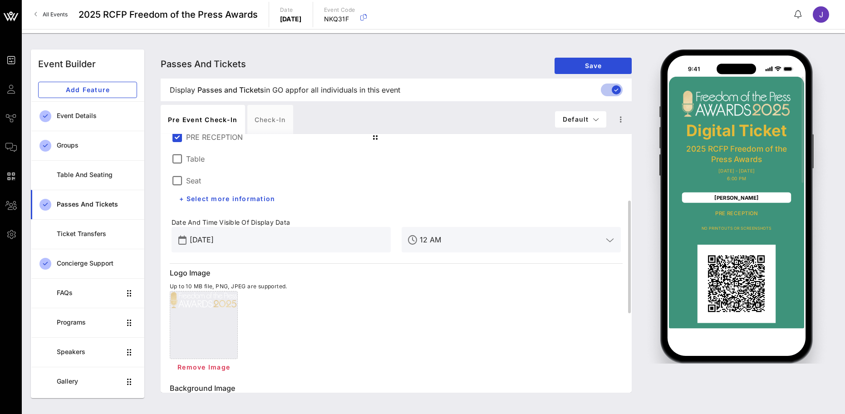
scroll to position [0, 0]
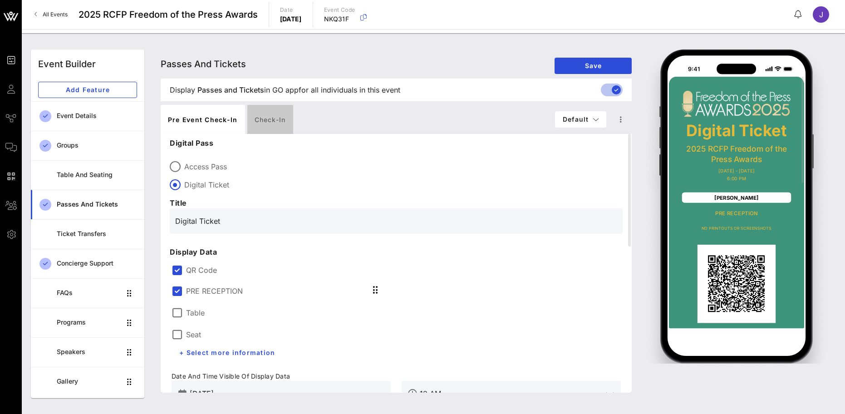
click at [271, 118] on div "Check-in" at bounding box center [270, 119] width 46 height 29
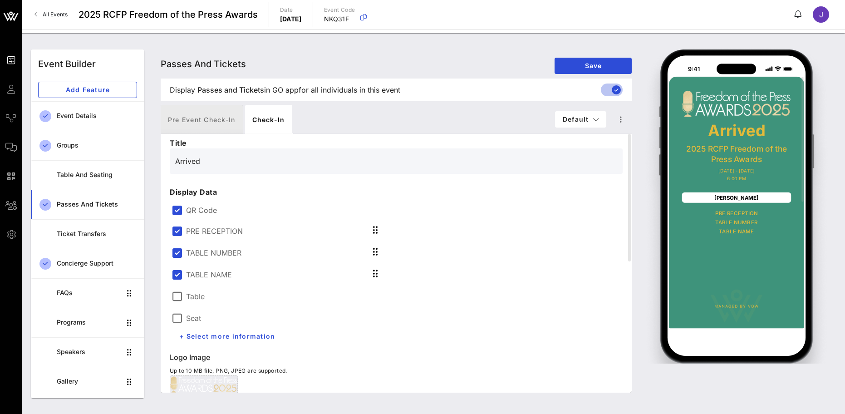
click at [197, 117] on div "Pre Event Check-in" at bounding box center [202, 119] width 82 height 29
type input "Digital Ticket"
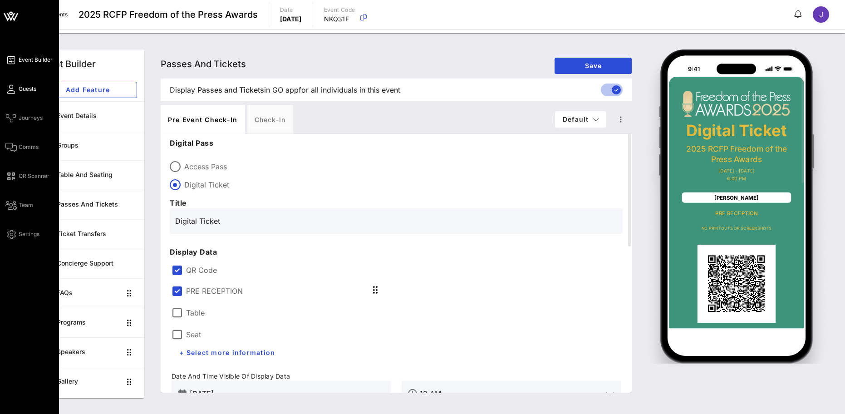
click at [11, 90] on icon at bounding box center [10, 89] width 11 height 1
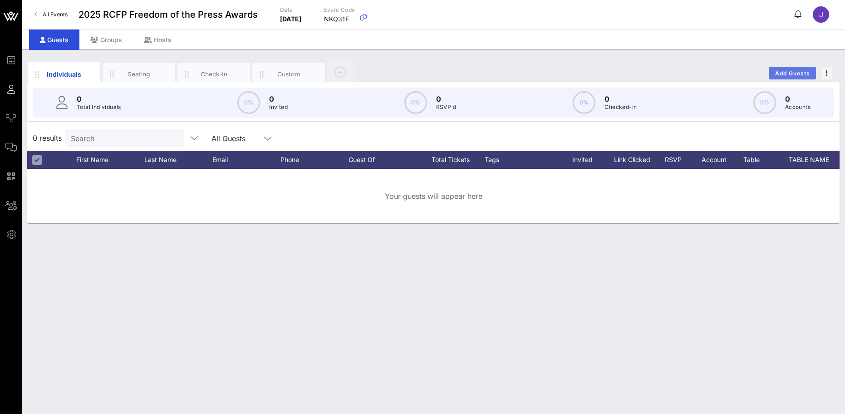
click at [804, 70] on span "Add Guests" at bounding box center [793, 73] width 36 height 7
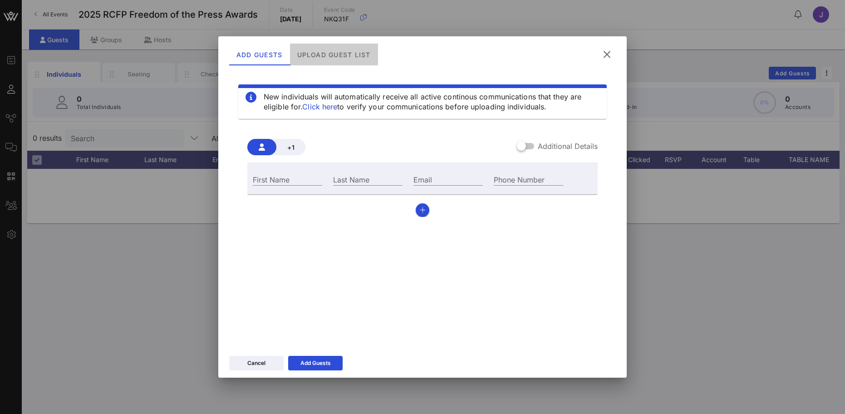
click at [324, 55] on div "Upload Guest List" at bounding box center [334, 55] width 88 height 22
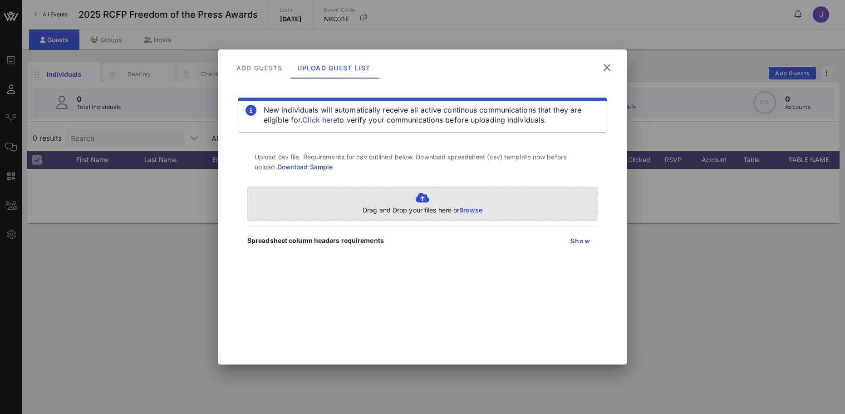
click at [476, 209] on span "Browse" at bounding box center [470, 210] width 23 height 8
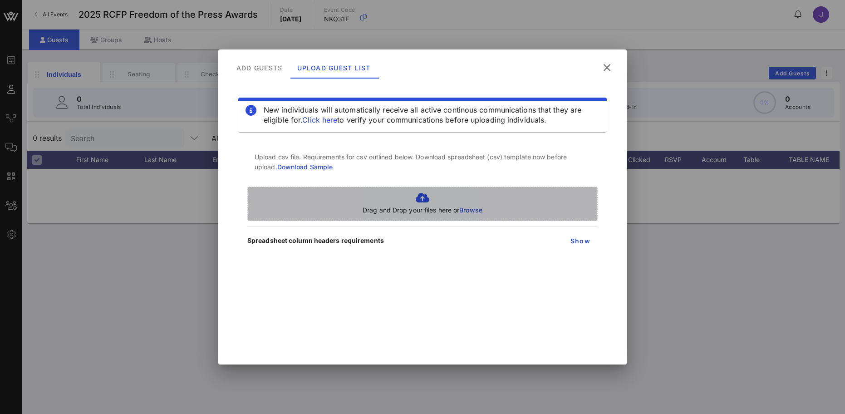
click at [474, 206] on span "Browse" at bounding box center [470, 210] width 23 height 8
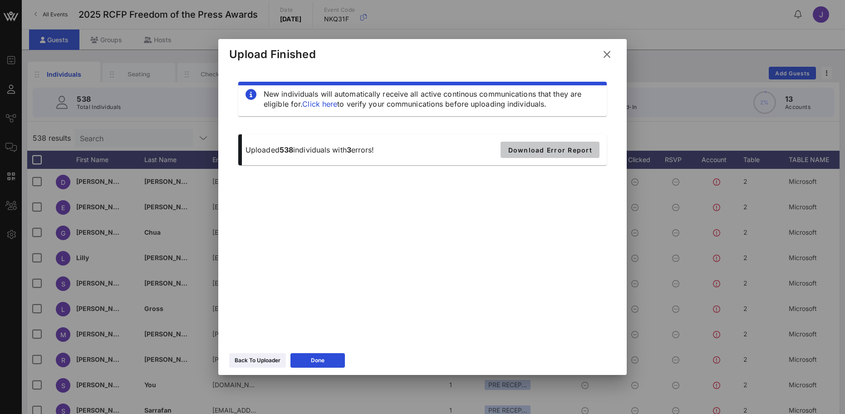
click at [544, 152] on span "Download Error Report" at bounding box center [550, 150] width 84 height 8
click at [314, 358] on div "Done" at bounding box center [318, 360] width 14 height 9
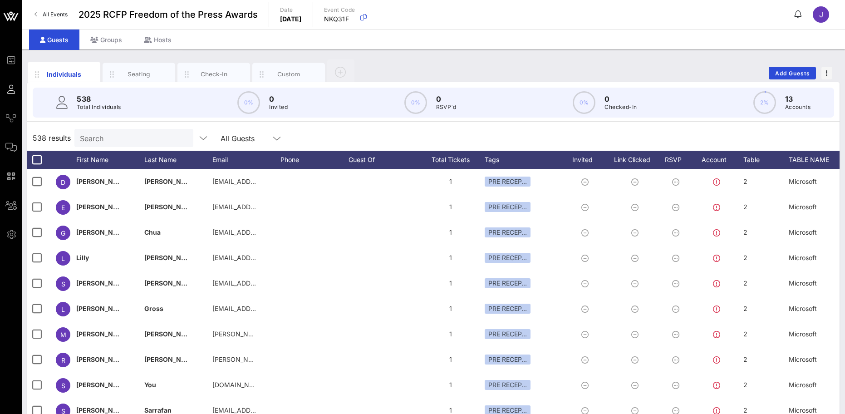
click at [123, 139] on input "Search" at bounding box center [133, 138] width 106 height 12
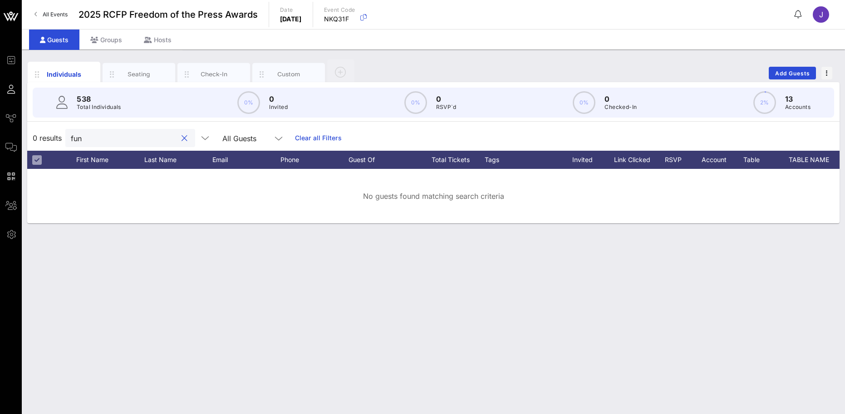
type input "fung"
drag, startPoint x: 97, startPoint y: 136, endPoint x: 51, endPoint y: 136, distance: 46.3
click at [51, 136] on div "0 results fung All Guests Clear all Filters" at bounding box center [433, 137] width 813 height 25
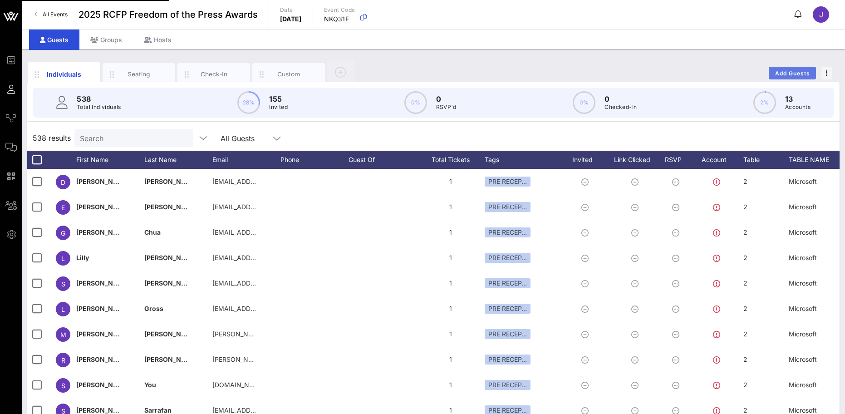
click at [791, 73] on span "Add Guests" at bounding box center [793, 73] width 36 height 7
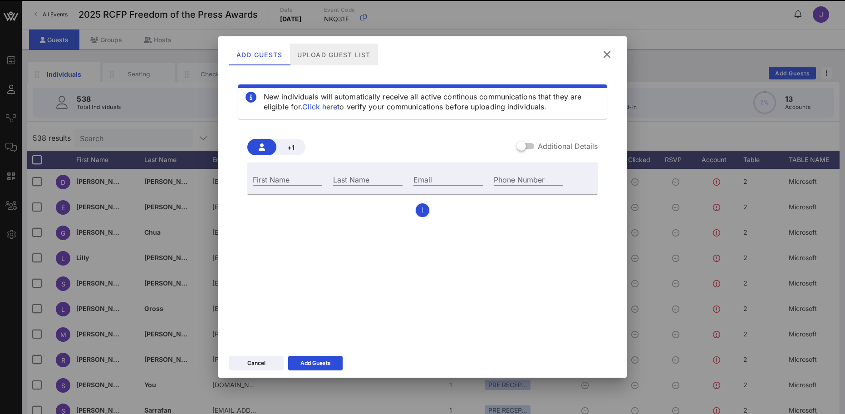
click at [325, 56] on div "Upload Guest List" at bounding box center [334, 55] width 88 height 22
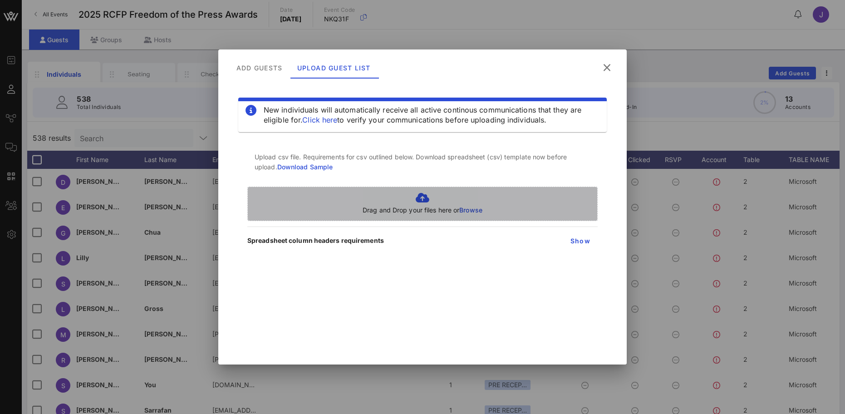
click at [473, 211] on span "Browse" at bounding box center [470, 210] width 23 height 8
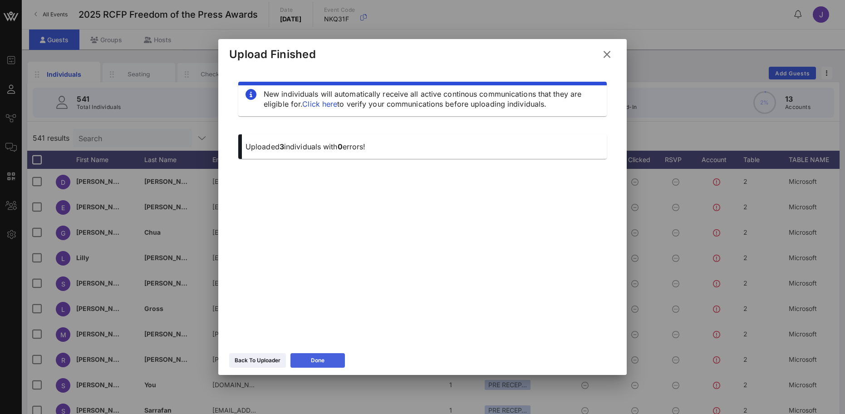
click at [330, 358] on button "Done" at bounding box center [318, 360] width 54 height 15
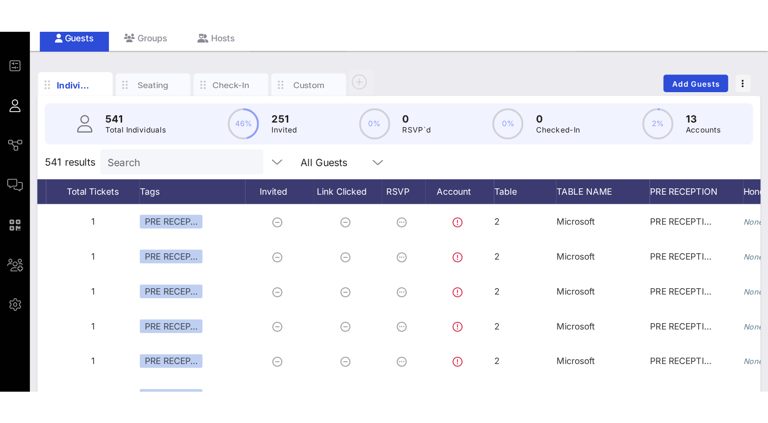
scroll to position [27, 0]
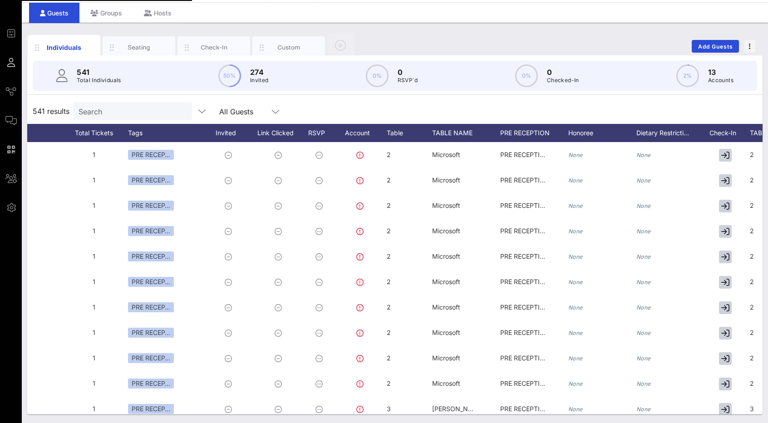
click at [119, 111] on input "Search" at bounding box center [132, 111] width 106 height 12
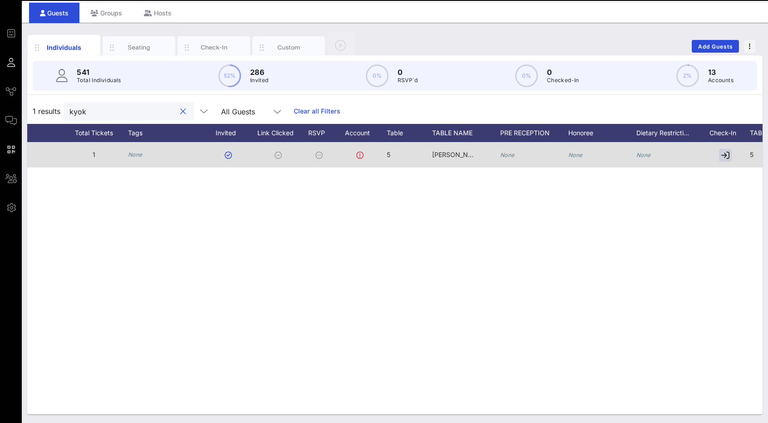
type input "kyok"
click at [642, 156] on icon "None" at bounding box center [643, 155] width 15 height 7
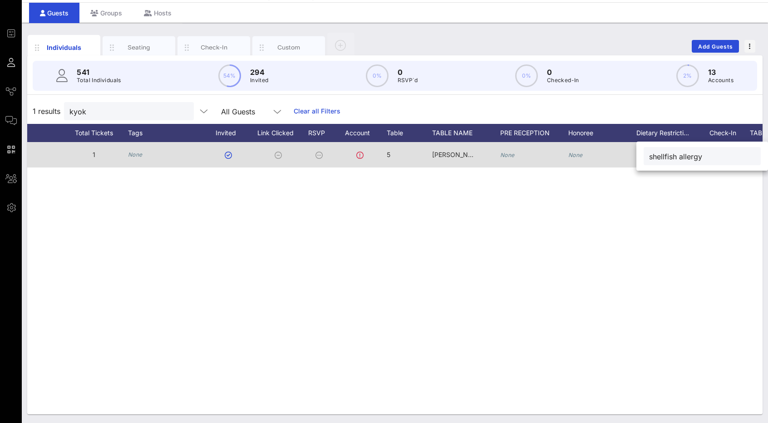
type input "shellfish allergy"
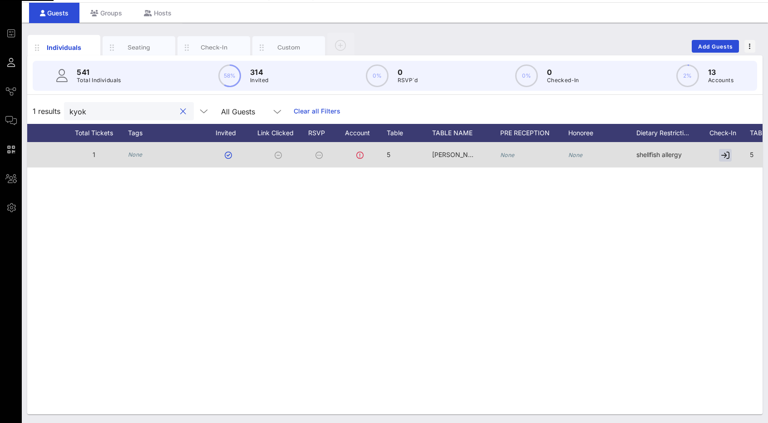
drag, startPoint x: 94, startPoint y: 110, endPoint x: 54, endPoint y: 108, distance: 40.0
click at [54, 108] on div "1 results kyok All Guests Clear all Filters" at bounding box center [394, 111] width 735 height 25
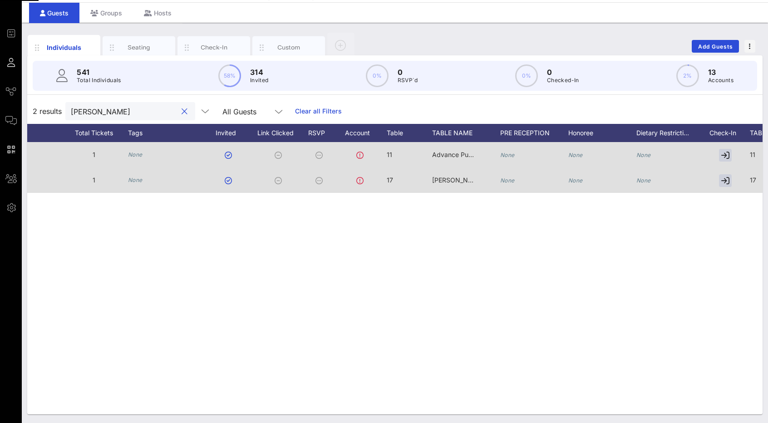
type input "bernstein"
click at [647, 179] on icon "None" at bounding box center [643, 180] width 15 height 7
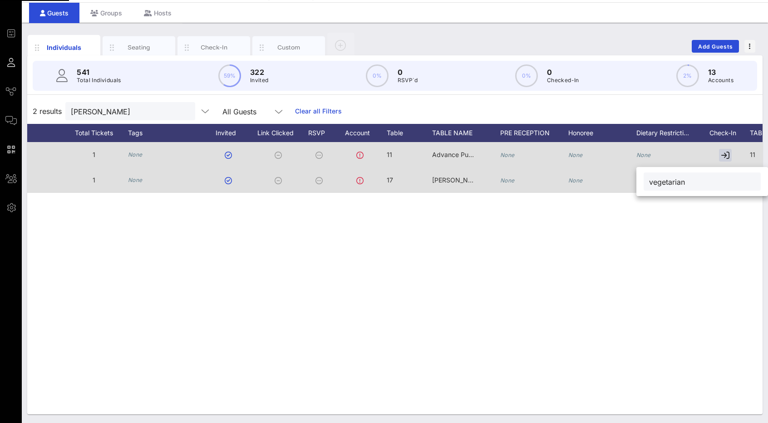
type input "vegetarian"
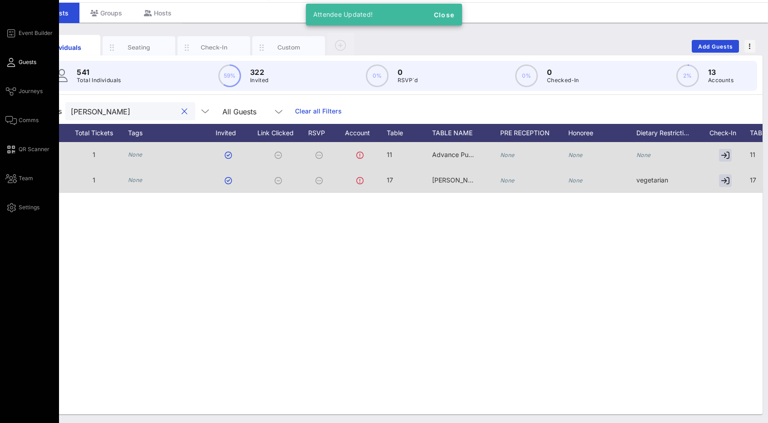
drag, startPoint x: 117, startPoint y: 108, endPoint x: 4, endPoint y: 108, distance: 113.0
click at [5, 108] on div "Event Builder Guests Journeys Comms QR Scanner Team Settings 2025 RCFP Freedom …" at bounding box center [384, 198] width 768 height 450
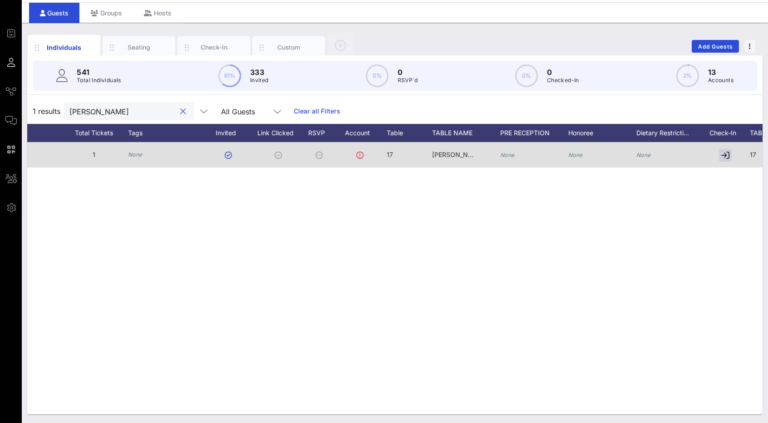
type input "harris"
click at [650, 153] on icon "None" at bounding box center [643, 155] width 15 height 7
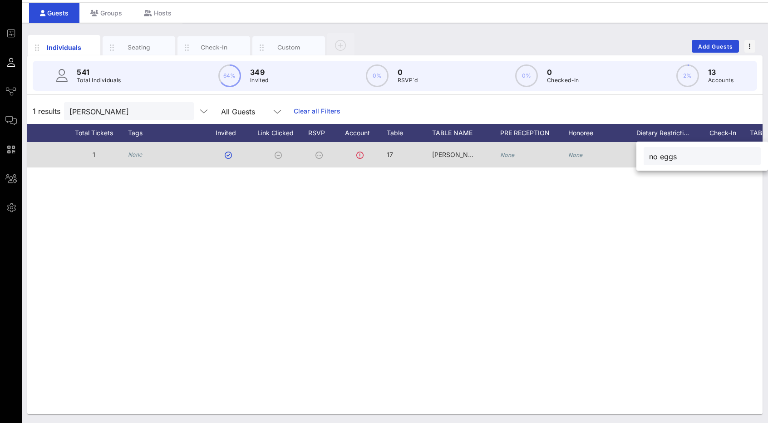
type input "no eggs"
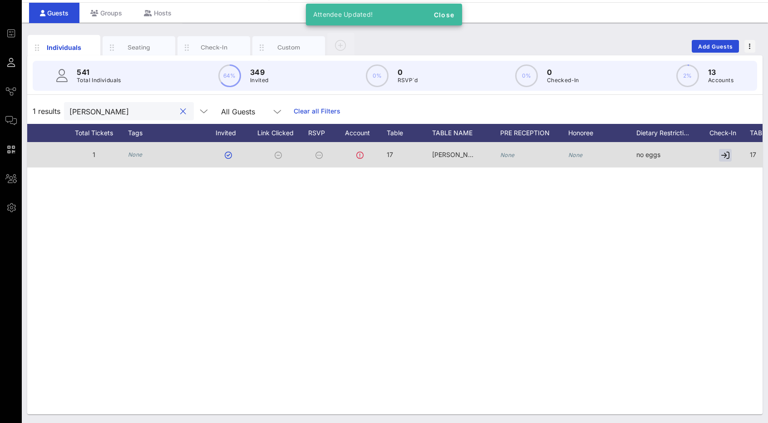
click at [146, 106] on input "harris" at bounding box center [122, 111] width 106 height 12
click at [135, 110] on input "harris" at bounding box center [122, 111] width 106 height 12
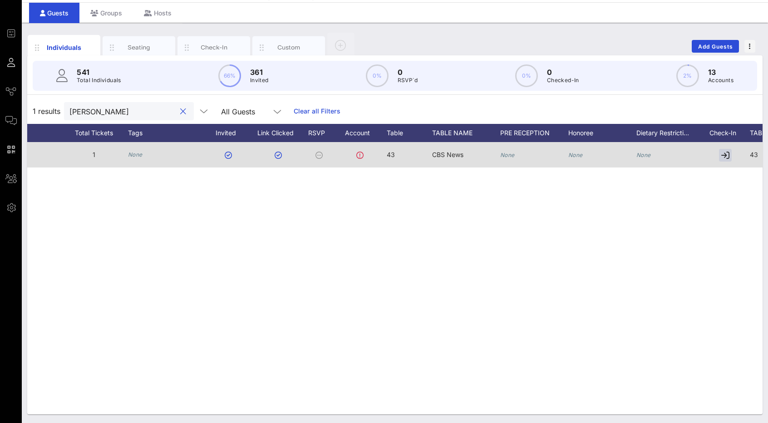
type input "alvin"
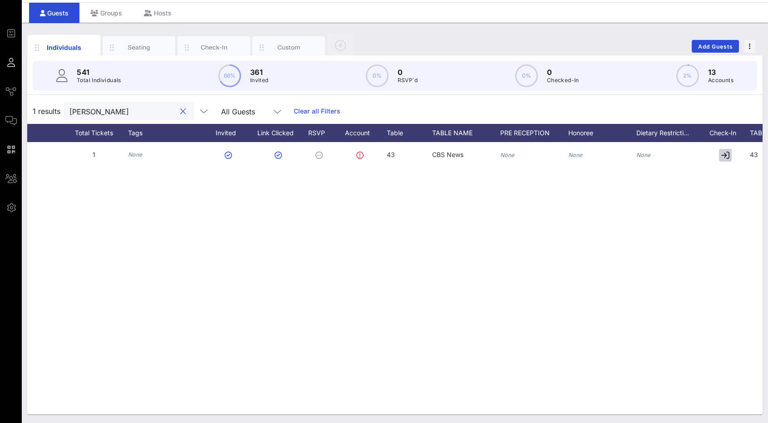
click at [636, 150] on div "A Alvin Patrick patricka@cbsnews.com 1 None 43 CBS News None None None 43" at bounding box center [255, 154] width 1170 height 25
click at [642, 153] on icon "None" at bounding box center [643, 155] width 15 height 7
type input "seafood allergy"
drag, startPoint x: 154, startPoint y: 116, endPoint x: 128, endPoint y: 114, distance: 26.4
click at [117, 111] on input "alvin" at bounding box center [122, 111] width 106 height 12
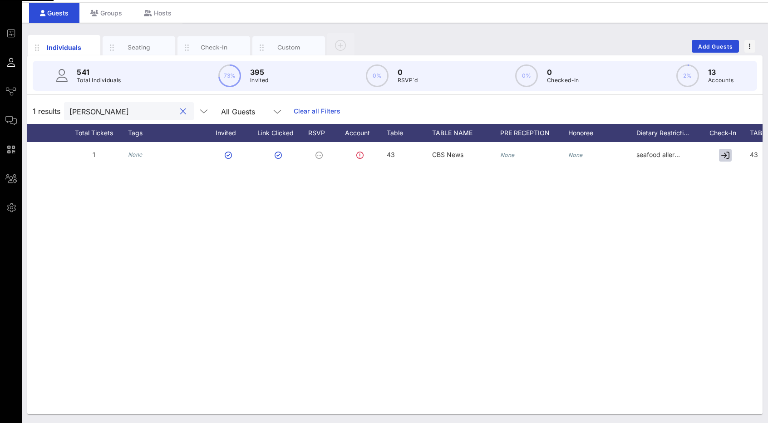
click at [176, 114] on div at bounding box center [182, 111] width 13 height 11
click at [177, 110] on div at bounding box center [182, 111] width 11 height 11
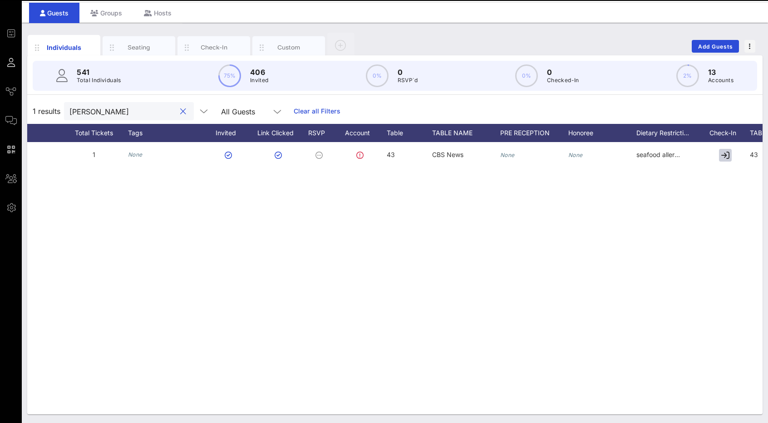
drag, startPoint x: 153, startPoint y: 108, endPoint x: 30, endPoint y: 94, distance: 123.4
click at [30, 94] on div "541 Total Individuals 75% 406 Invited 0% 0 RSVP`d 0% 0 Checked-In 2% 13 Account…" at bounding box center [394, 234] width 735 height 359
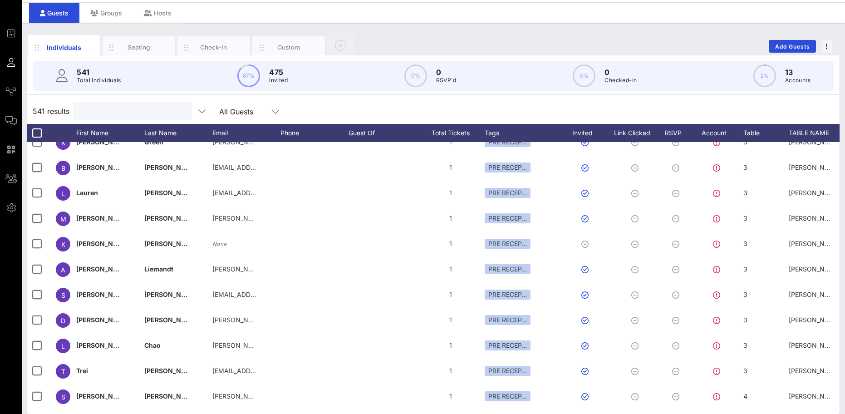
scroll to position [318, 0]
click at [786, 47] on span "Add Guests" at bounding box center [793, 46] width 36 height 7
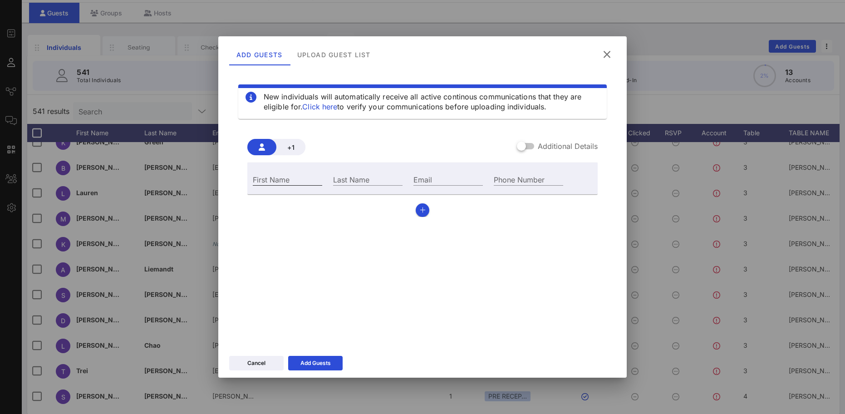
click at [295, 182] on input "First Name" at bounding box center [287, 179] width 69 height 12
type input "Inez"
type input "Weinstein"
click at [425, 212] on icon "button" at bounding box center [423, 210] width 6 height 6
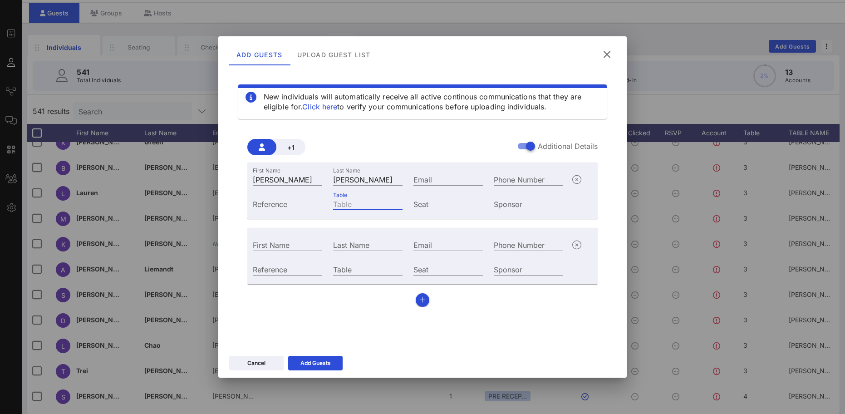
click at [355, 206] on input "Table" at bounding box center [367, 204] width 69 height 12
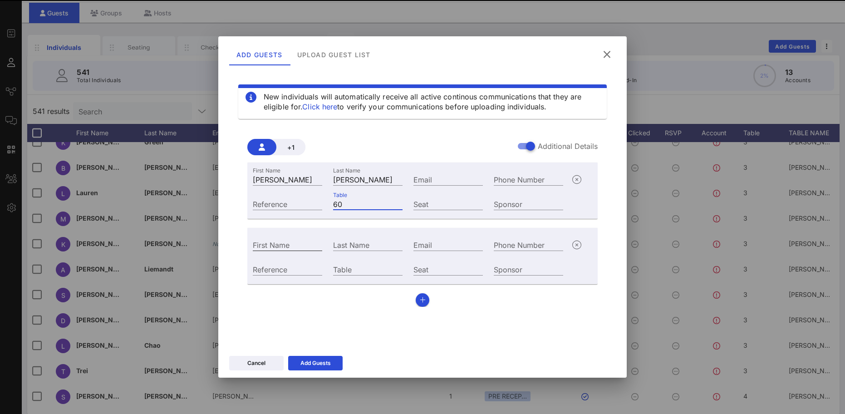
type input "60"
click at [281, 247] on input "First Name" at bounding box center [287, 245] width 69 height 12
type input "Ashley"
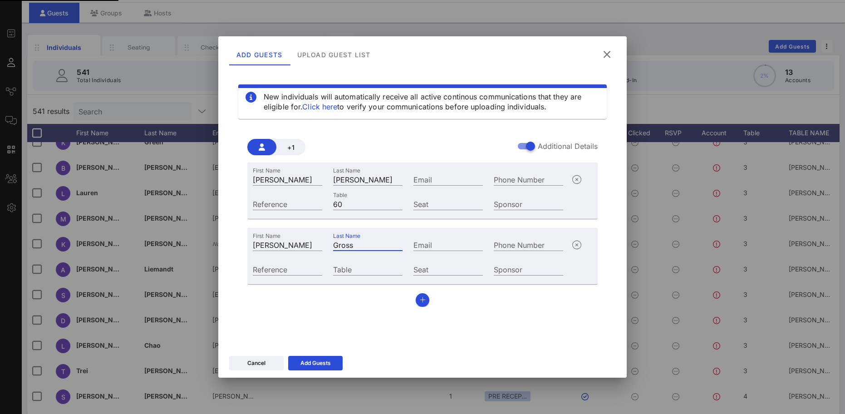
type input "Gross"
click at [356, 278] on div "Table" at bounding box center [368, 268] width 80 height 25
click at [355, 269] on input "Table" at bounding box center [367, 269] width 69 height 12
type input "60"
click at [309, 366] on div "Add Guests" at bounding box center [316, 363] width 30 height 9
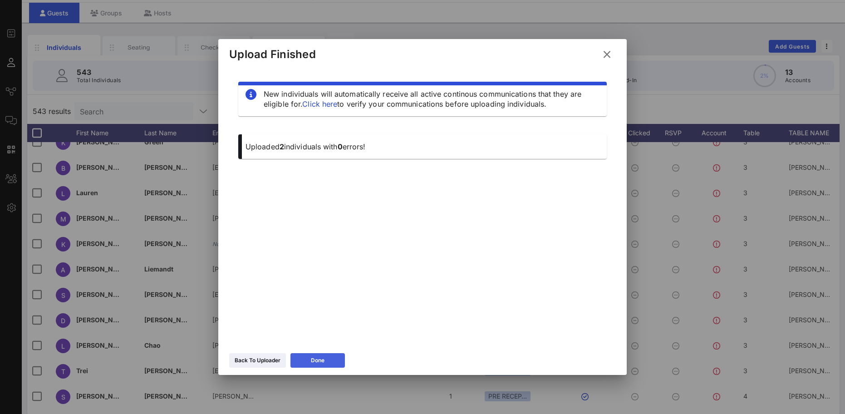
click at [311, 360] on div "Done" at bounding box center [318, 360] width 14 height 9
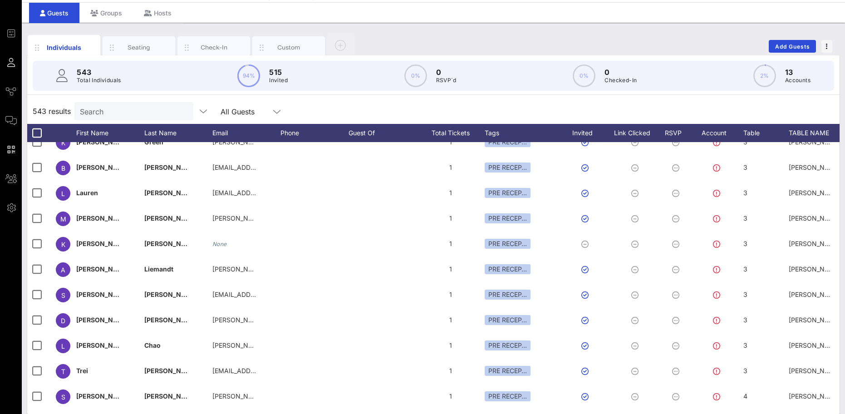
click at [120, 110] on input "Search" at bounding box center [133, 111] width 106 height 12
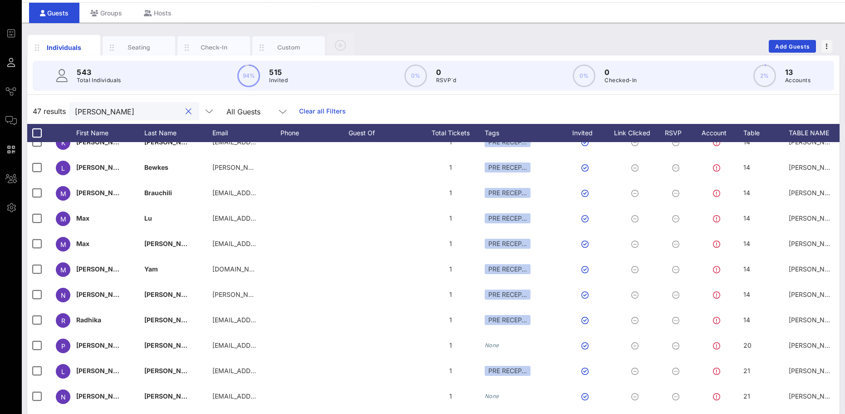
type input "inez"
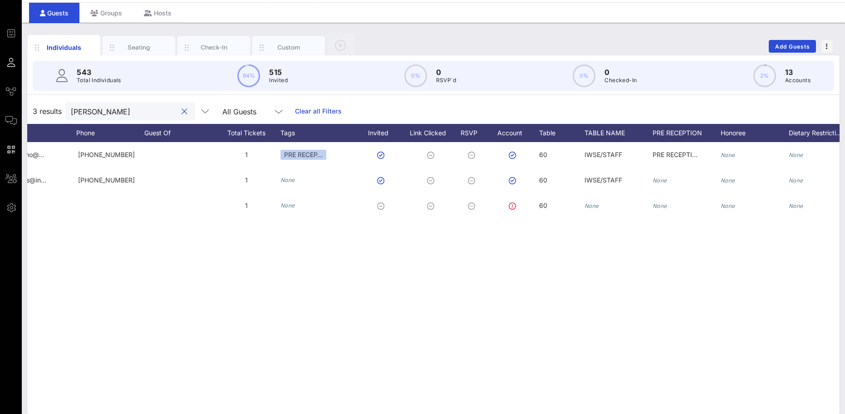
scroll to position [0, 254]
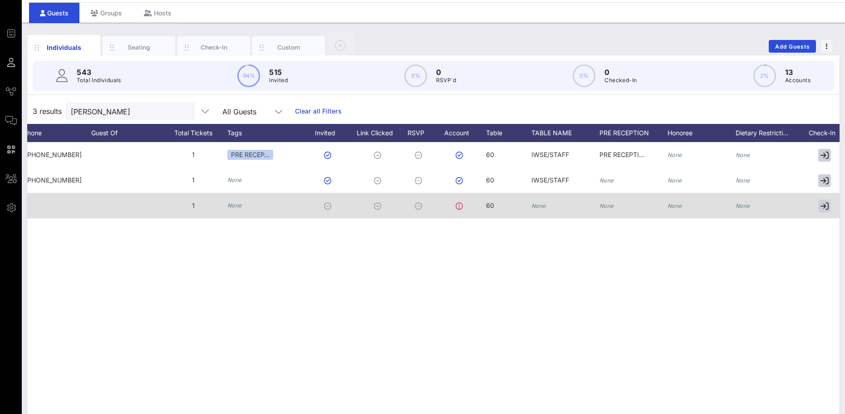
click at [542, 208] on icon "None" at bounding box center [539, 205] width 15 height 7
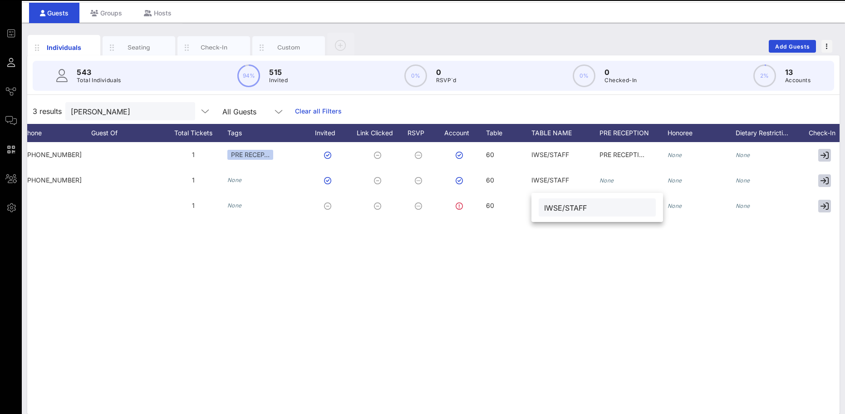
type input "IWSE/STAFF"
click at [667, 270] on div "J Jill Vanzino jvanzino@… +16092031510 1 PRE RECEP… 60 IWSE/STAFF PRE RECEPTION…" at bounding box center [433, 278] width 813 height 272
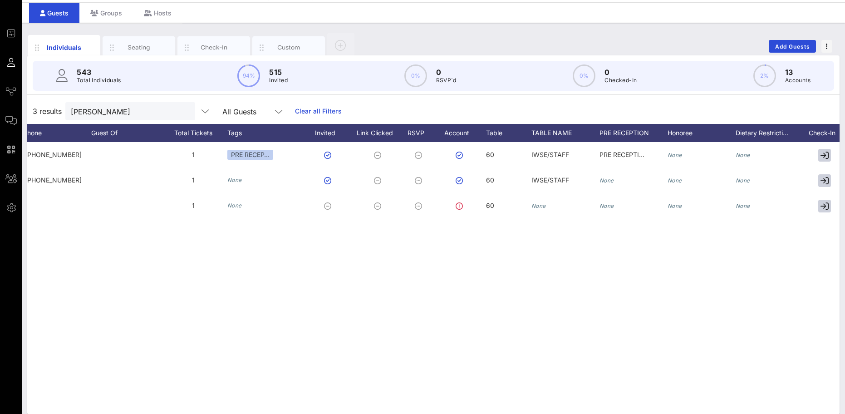
scroll to position [0, 358]
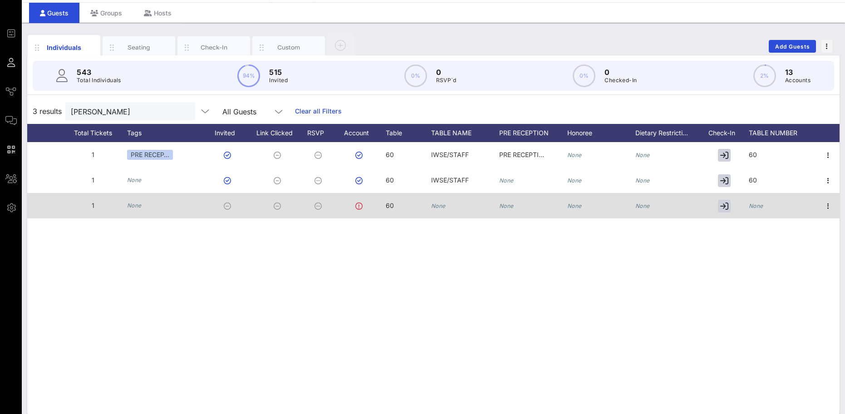
click at [758, 207] on icon "None" at bounding box center [756, 205] width 15 height 7
type input "60"
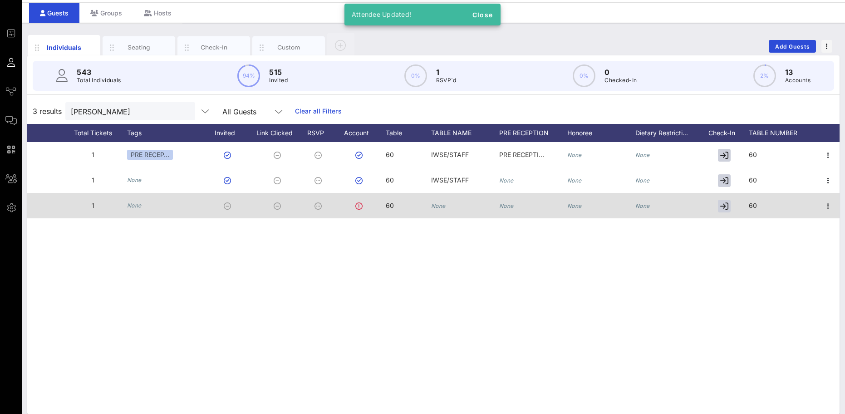
drag, startPoint x: 92, startPoint y: 118, endPoint x: 57, endPoint y: 113, distance: 35.7
click at [56, 113] on div "3 results inez All Guests Clear all Filters" at bounding box center [433, 111] width 813 height 25
click at [90, 112] on input "inez" at bounding box center [124, 111] width 106 height 12
drag, startPoint x: 110, startPoint y: 110, endPoint x: 43, endPoint y: 99, distance: 68.0
click at [46, 100] on div "3 results inez All Guests Clear all Filters" at bounding box center [433, 111] width 813 height 25
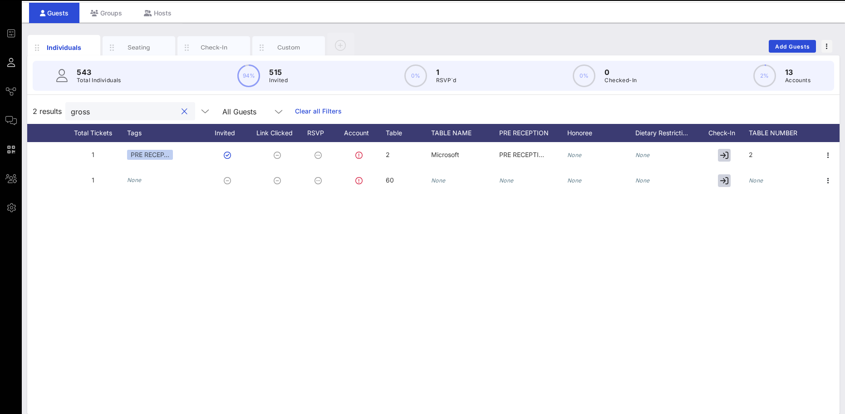
type input "gross"
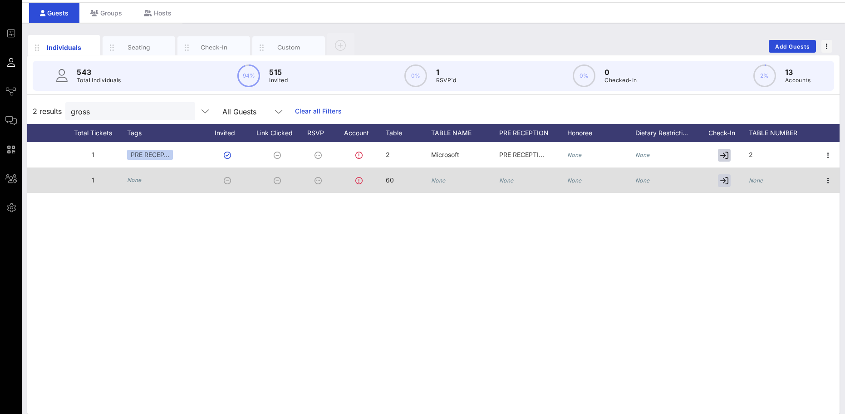
click at [435, 185] on div "None" at bounding box center [438, 180] width 15 height 25
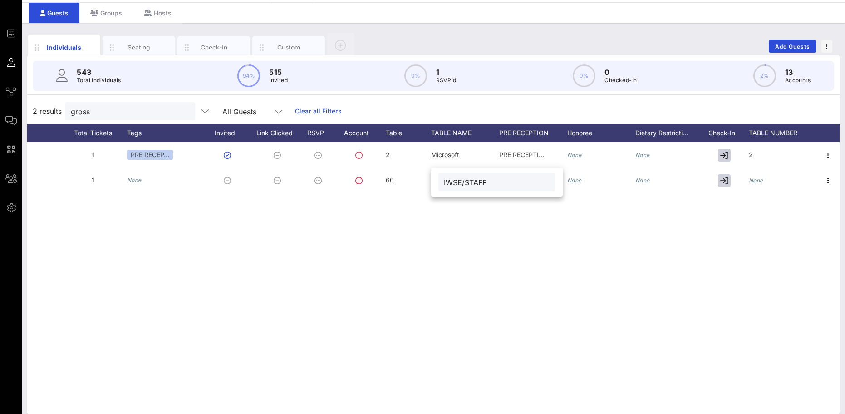
type input "IWSE/STAFF"
click at [529, 247] on div "L Liza Gross grossma@montclair.edu 1 PRE RECEP… 2 Microsoft PRE RECEPTION None …" at bounding box center [433, 278] width 813 height 272
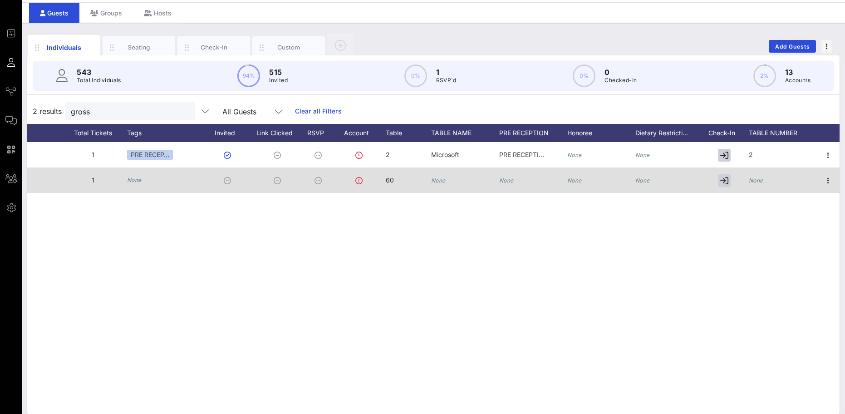
click at [753, 181] on icon "None" at bounding box center [756, 180] width 15 height 7
type input "60"
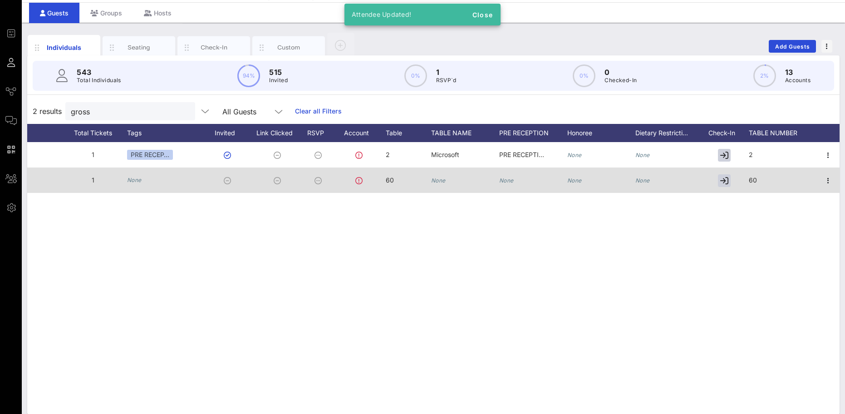
click at [440, 280] on div "L Liza Gross grossma@montclair.edu 1 PRE RECEP… 2 Microsoft PRE RECEPTION None …" at bounding box center [433, 278] width 813 height 272
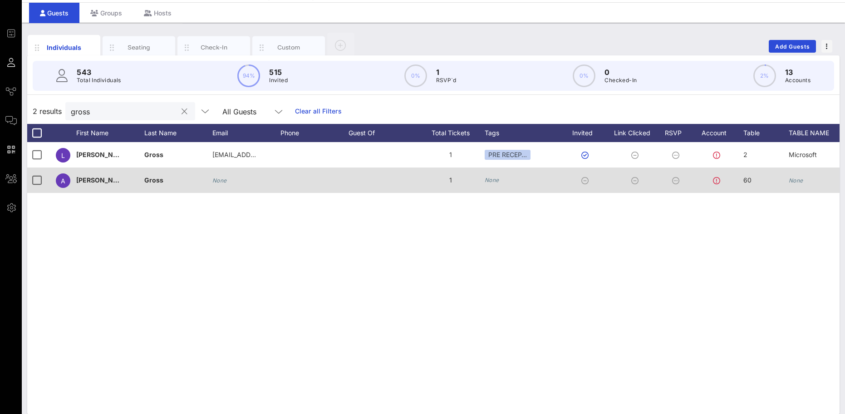
click at [182, 111] on button "clear icon" at bounding box center [185, 111] width 6 height 9
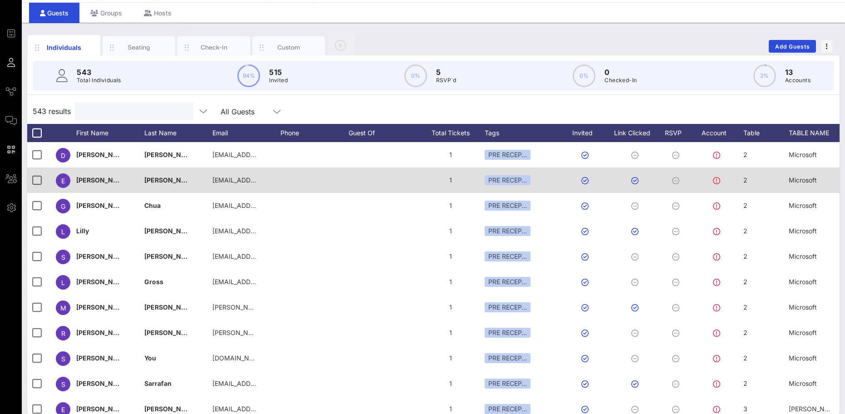
click at [94, 114] on input "text" at bounding box center [133, 111] width 106 height 12
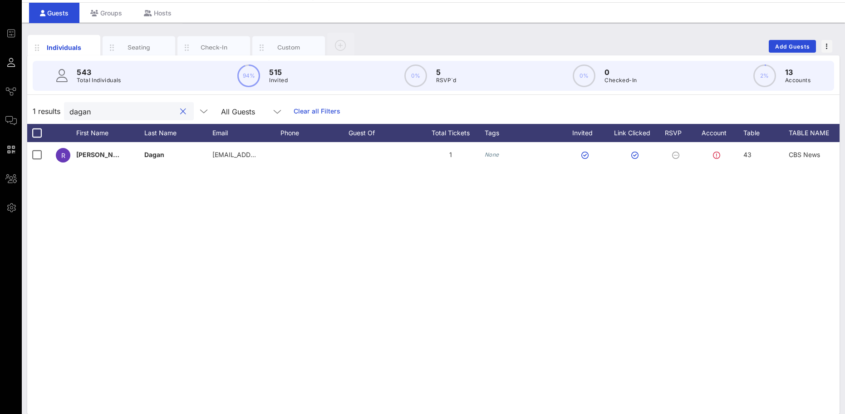
type input "dagan"
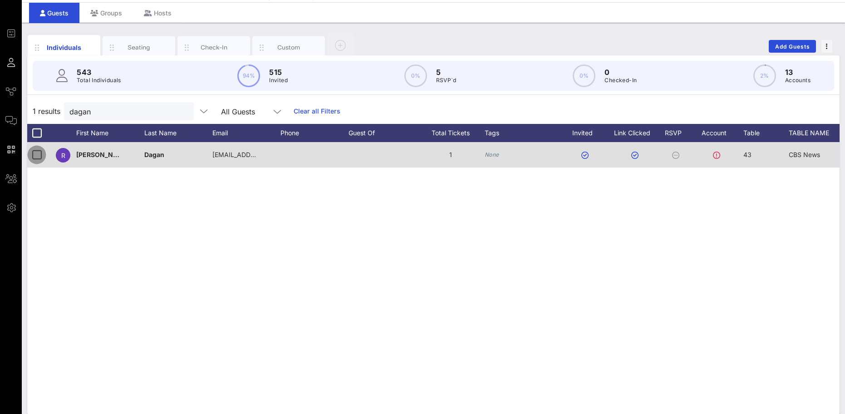
click at [37, 158] on div at bounding box center [36, 154] width 15 height 15
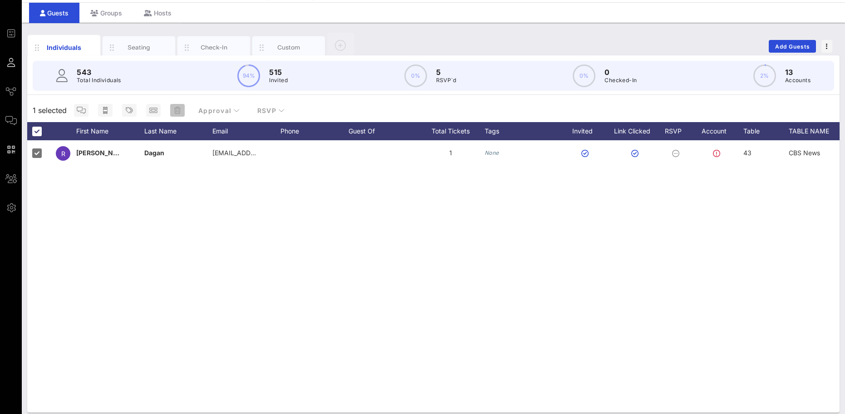
click at [178, 112] on icon "button" at bounding box center [177, 110] width 6 height 7
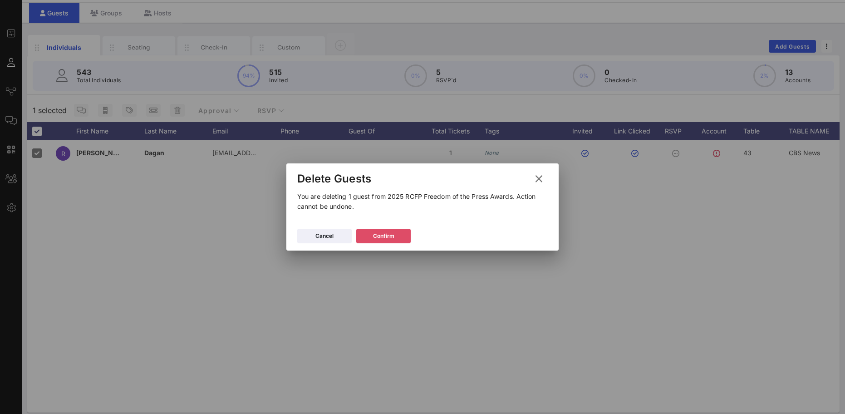
click at [398, 237] on button "Confirm" at bounding box center [383, 236] width 54 height 15
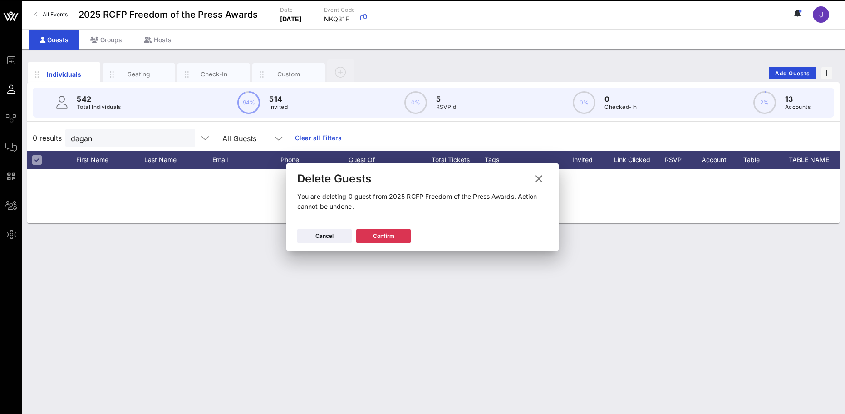
scroll to position [0, 0]
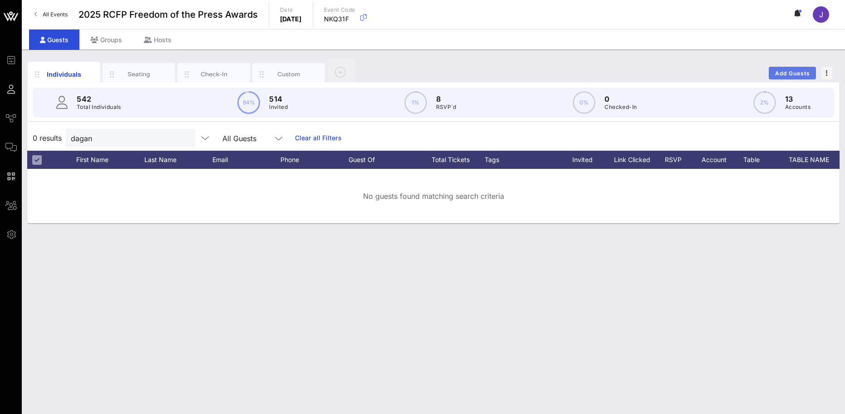
click at [794, 70] on span "Add Guests" at bounding box center [793, 73] width 36 height 7
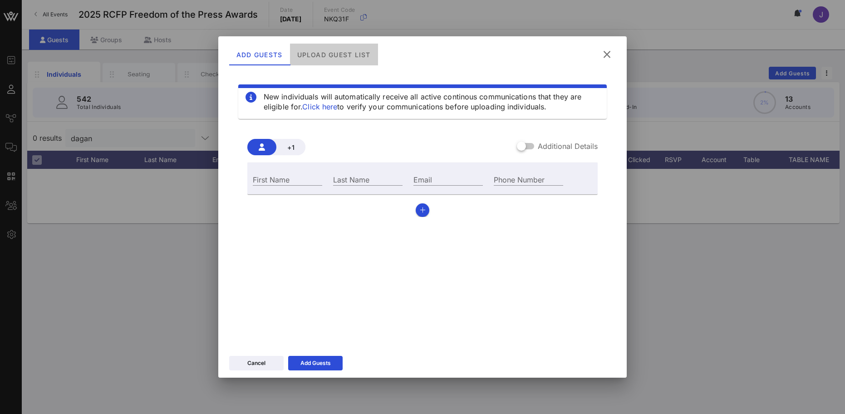
click at [352, 55] on div "Upload Guest List" at bounding box center [334, 55] width 88 height 22
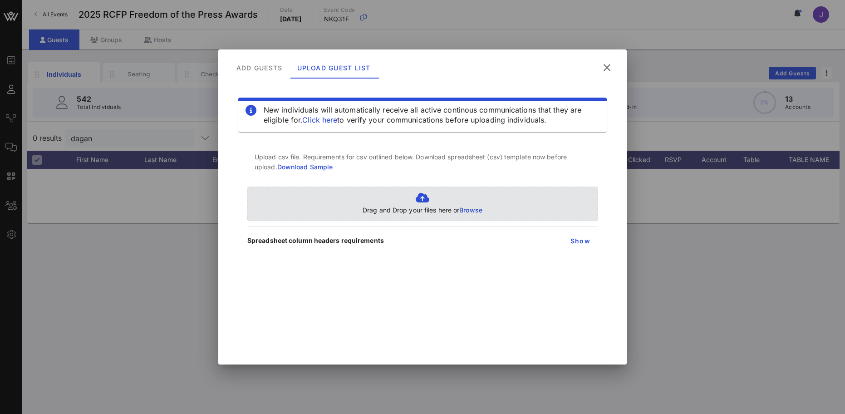
click at [474, 206] on p "Drag and Drop your files here or Browse" at bounding box center [423, 210] width 120 height 10
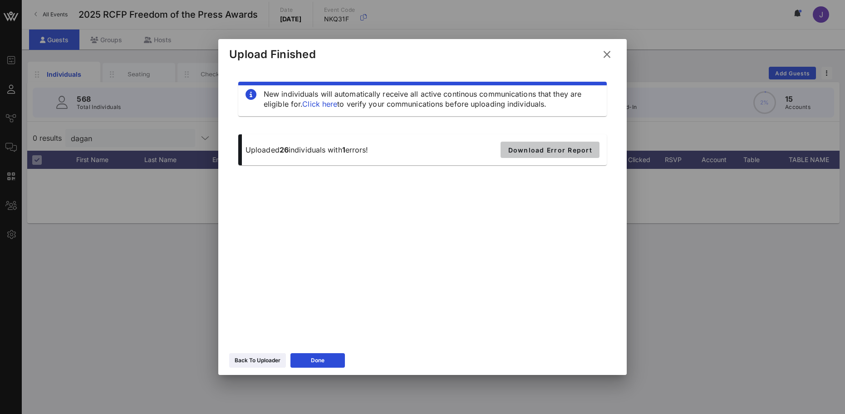
click at [560, 152] on span "Download Error Report" at bounding box center [550, 150] width 84 height 8
click at [309, 360] on button "Done" at bounding box center [318, 360] width 54 height 15
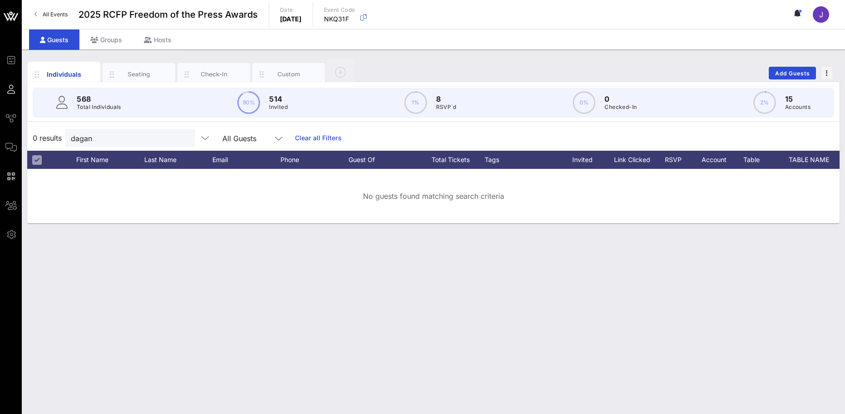
drag, startPoint x: 164, startPoint y: 360, endPoint x: 19, endPoint y: 355, distance: 145.4
click at [163, 360] on div "Individuals Seating Check-In Custom Add Guests 568 Total Individuals 90% 514 In…" at bounding box center [433, 231] width 823 height 365
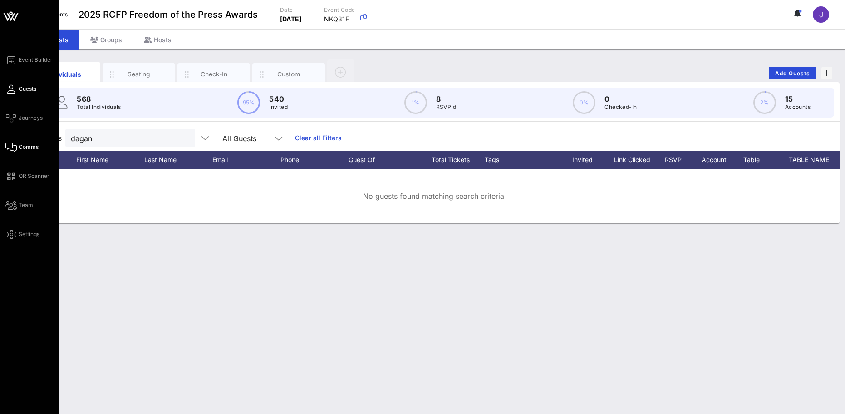
click at [25, 146] on span "Comms" at bounding box center [29, 147] width 20 height 8
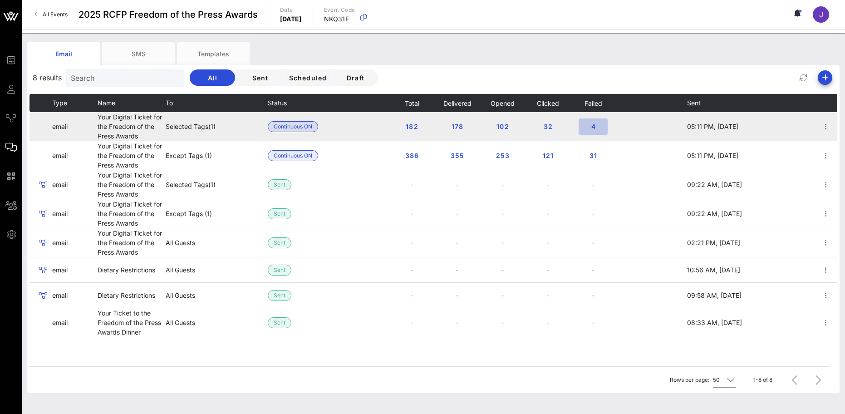
click at [594, 128] on span "4" at bounding box center [593, 127] width 15 height 8
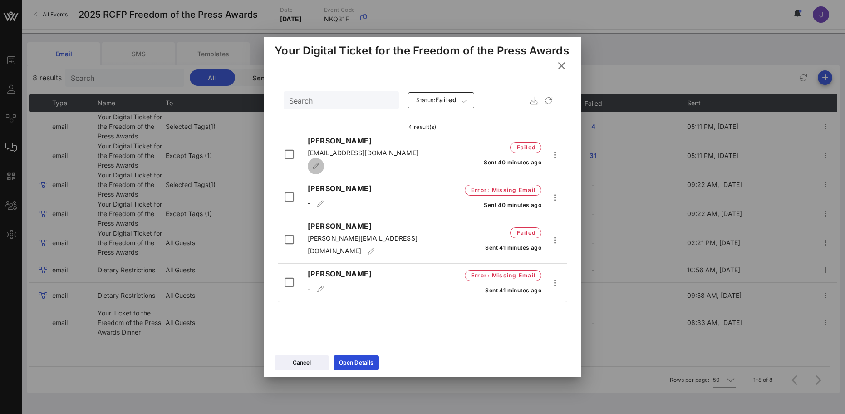
click at [324, 167] on button "button" at bounding box center [316, 166] width 16 height 16
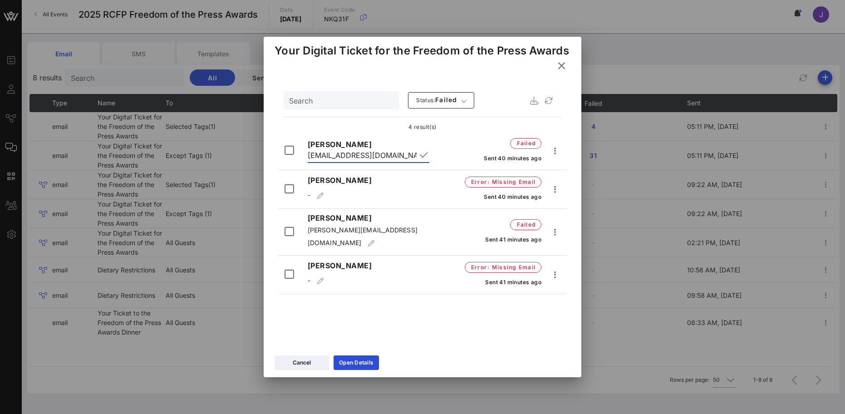
click at [386, 161] on input "mkohut@rcfp.org" at bounding box center [362, 155] width 109 height 15
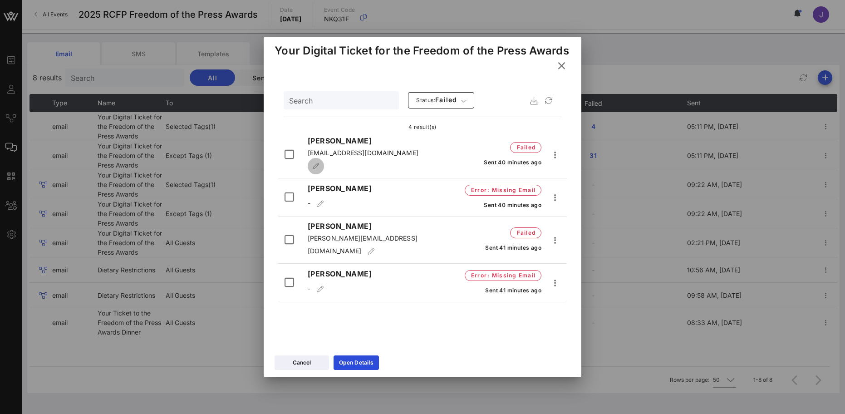
click at [320, 166] on icon "button" at bounding box center [315, 166] width 7 height 6
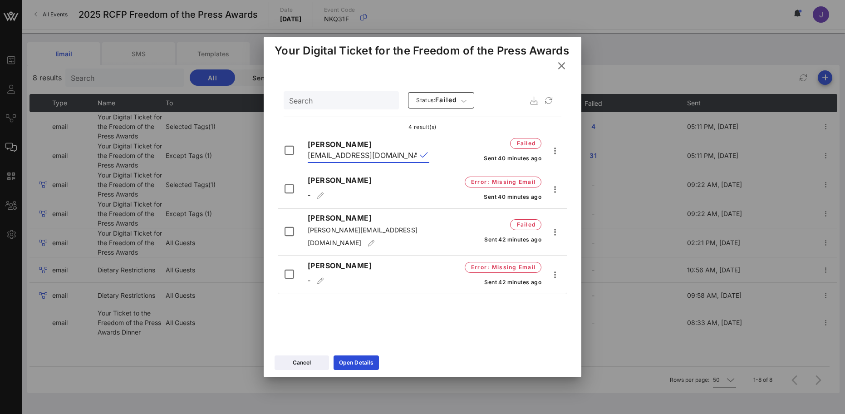
drag, startPoint x: 382, startPoint y: 162, endPoint x: 184, endPoint y: 163, distance: 197.5
click at [184, 163] on div "Event Builder Guests Journeys Comms QR Scanner Team Settings 2025 RCFP Freedom …" at bounding box center [422, 215] width 845 height 431
paste input "eridith.kohut@gmail.com"
type input "meridith.kohut@gmail.com"
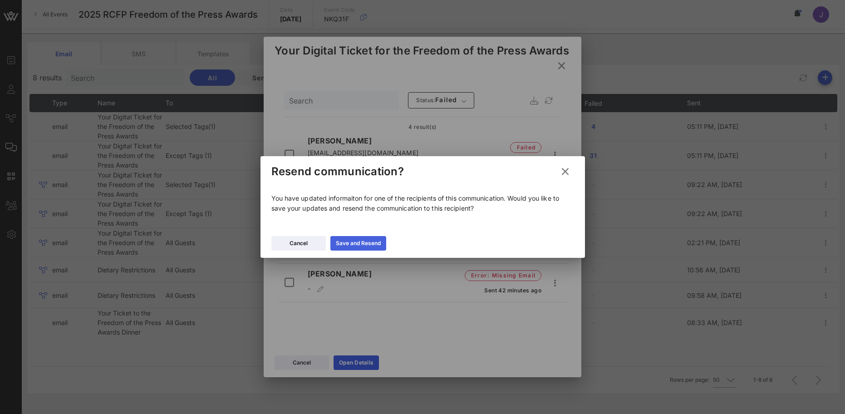
click at [366, 244] on div "Save and Resend" at bounding box center [358, 243] width 45 height 9
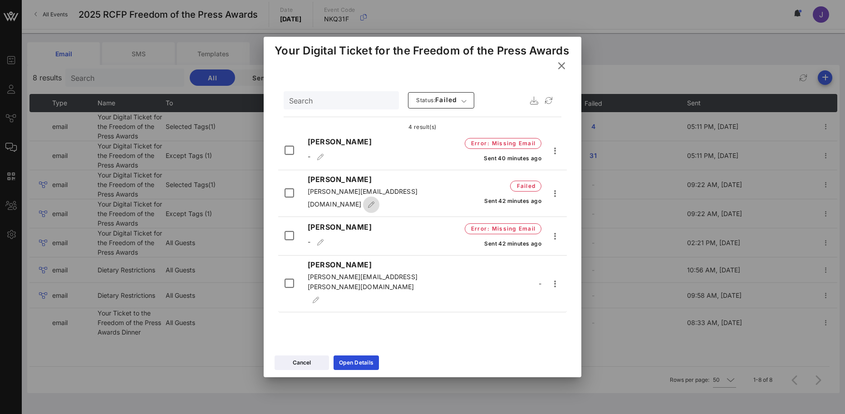
click at [375, 202] on icon "button" at bounding box center [371, 205] width 7 height 6
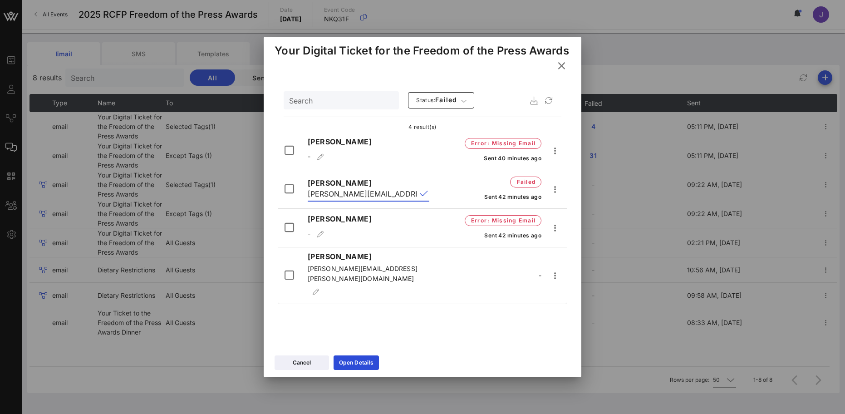
click at [333, 201] on input "darring@theajp.org" at bounding box center [362, 194] width 109 height 15
type input "darrink@theajp.org"
click at [423, 198] on button "append icon" at bounding box center [424, 193] width 8 height 9
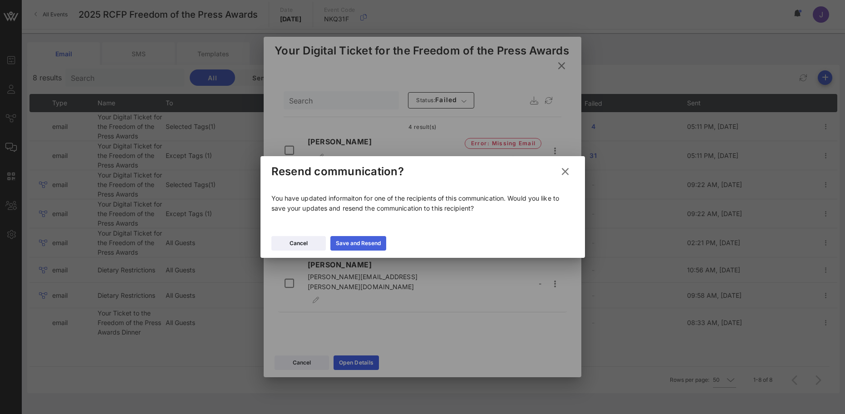
click at [374, 246] on div "Save and Resend" at bounding box center [358, 243] width 45 height 9
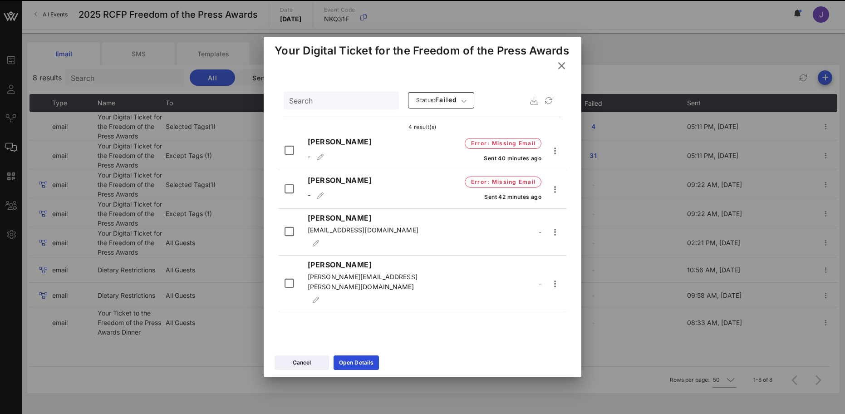
click at [560, 37] on div "Your Digital Ticket for the Freedom of the Press Awards" at bounding box center [423, 58] width 318 height 42
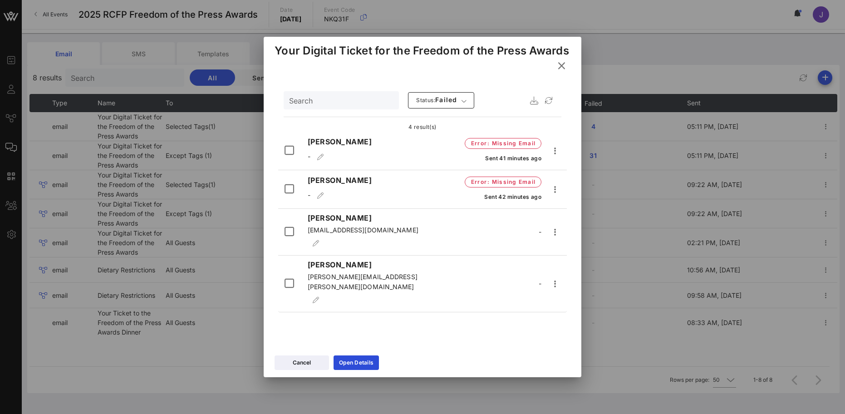
click at [563, 70] on icon at bounding box center [561, 66] width 13 height 12
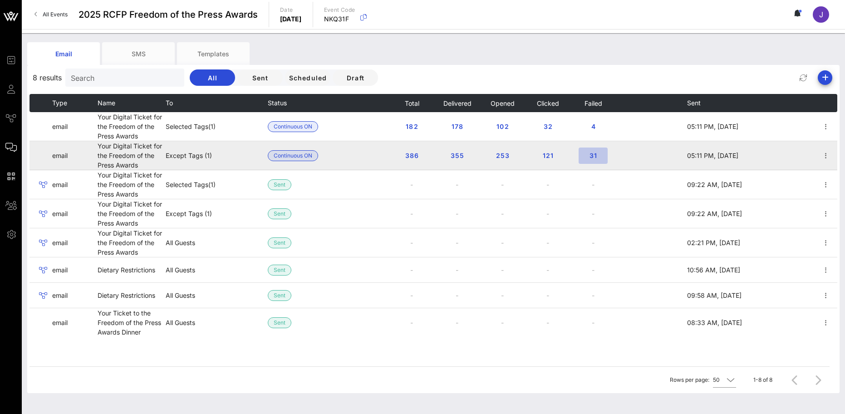
click at [595, 157] on span "31" at bounding box center [593, 156] width 15 height 8
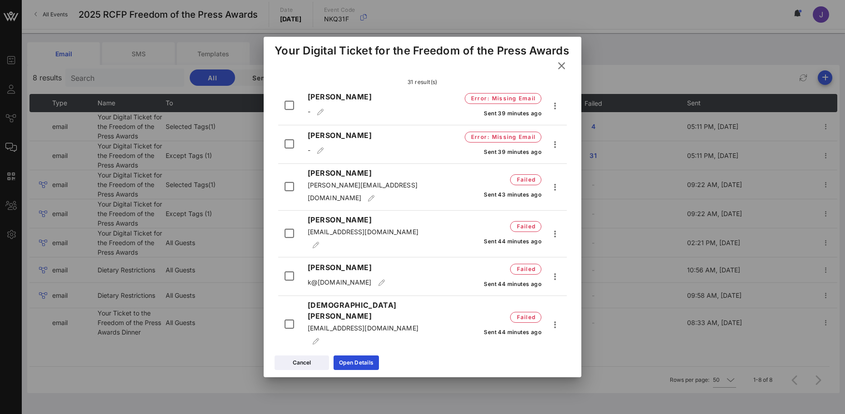
scroll to position [45, 0]
click at [327, 196] on span "rick@thefp.com" at bounding box center [363, 191] width 110 height 20
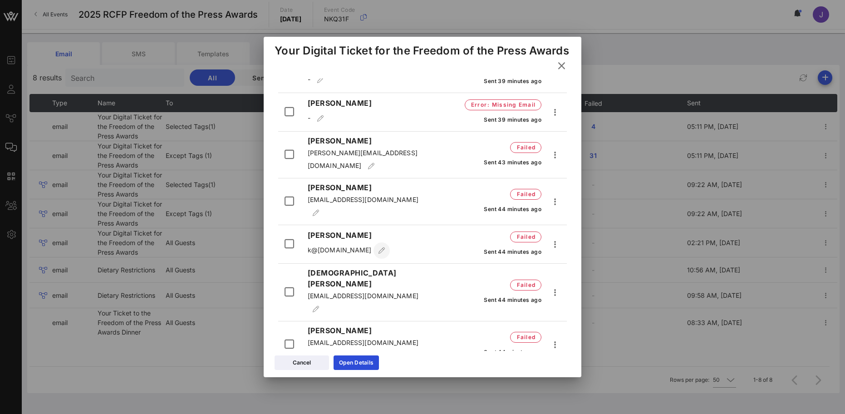
scroll to position [91, 0]
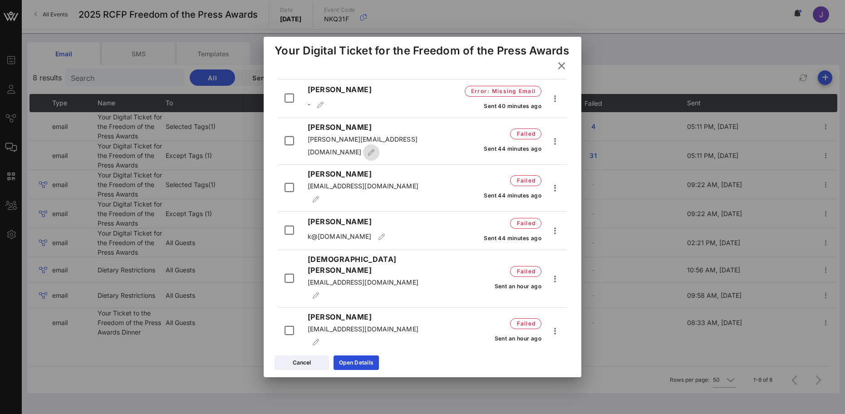
click at [368, 151] on icon "button" at bounding box center [371, 152] width 7 height 6
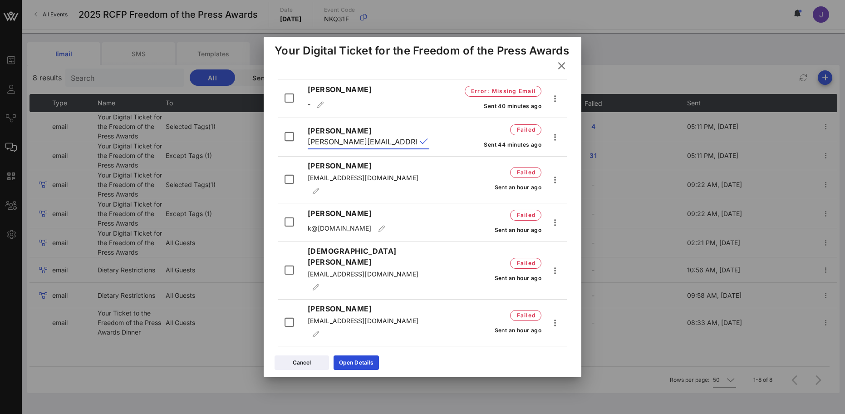
drag, startPoint x: 362, startPoint y: 150, endPoint x: 262, endPoint y: 152, distance: 99.9
click at [262, 152] on div "Event Builder Guests Journeys Comms QR Scanner Team Settings 2025 RCFP Freedom …" at bounding box center [422, 215] width 845 height 431
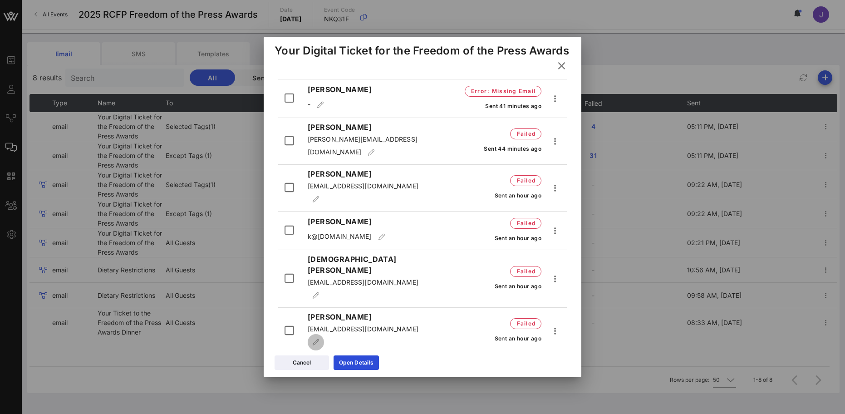
click at [320, 339] on icon "button" at bounding box center [315, 342] width 7 height 6
drag, startPoint x: 380, startPoint y: 301, endPoint x: 264, endPoint y: 302, distance: 116.2
click at [265, 301] on div "Search Status: failed 31 result(s) Inez Weinstein - Error : Missing Email Sent …" at bounding box center [423, 215] width 318 height 272
click at [378, 234] on icon "button" at bounding box center [381, 237] width 7 height 6
drag, startPoint x: 388, startPoint y: 228, endPoint x: 225, endPoint y: 228, distance: 163.0
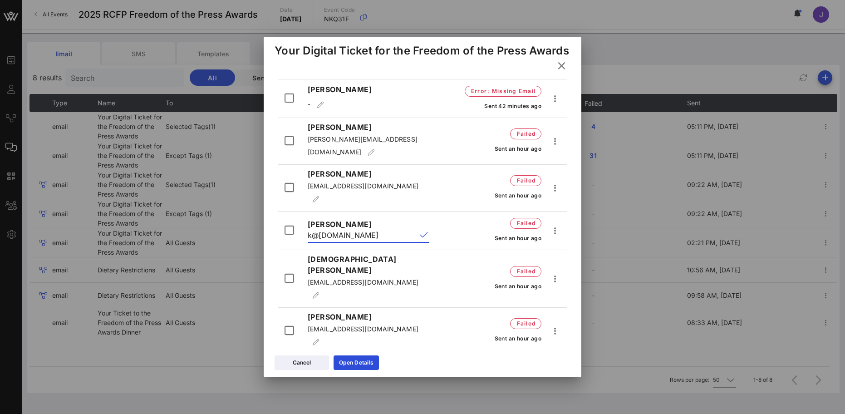
click at [225, 228] on div "Event Builder Guests Journeys Comms QR Scanner Team Settings 2025 RCFP Freedom …" at bounding box center [422, 215] width 845 height 431
paste input "er"
type input "k@charterworks.com"
click at [424, 230] on div at bounding box center [424, 235] width 11 height 11
click at [422, 231] on button "append icon" at bounding box center [424, 235] width 8 height 9
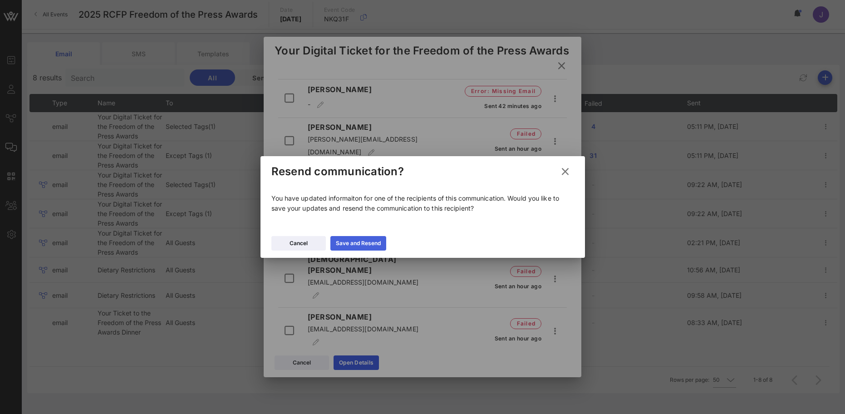
click at [365, 241] on div "Save and Resend" at bounding box center [358, 243] width 45 height 9
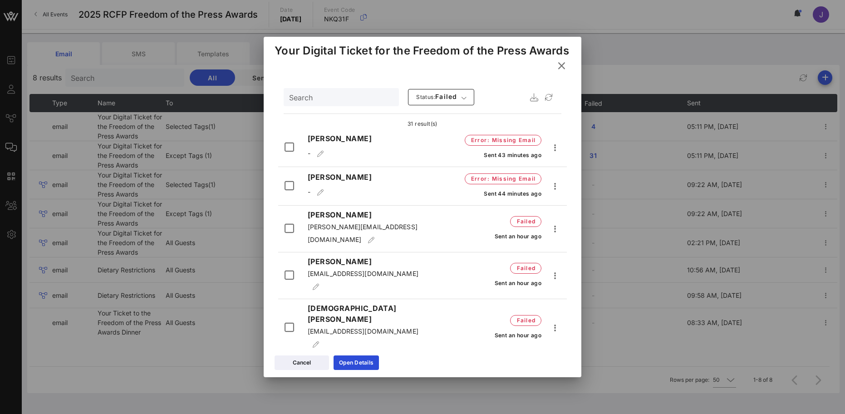
scroll to position [0, 0]
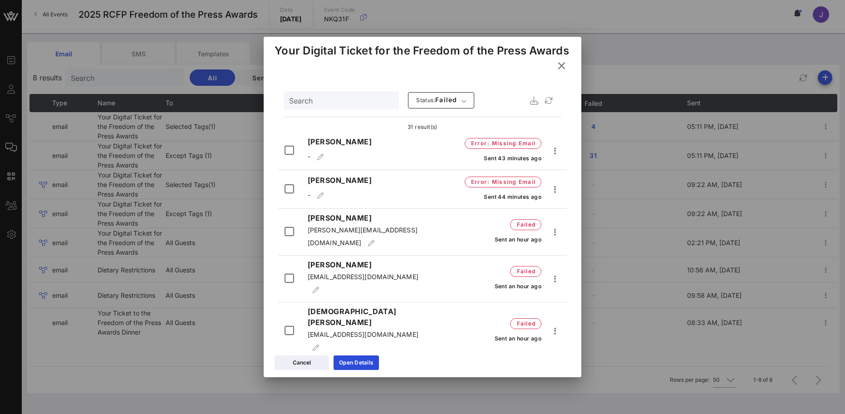
click at [562, 72] on icon at bounding box center [561, 66] width 13 height 12
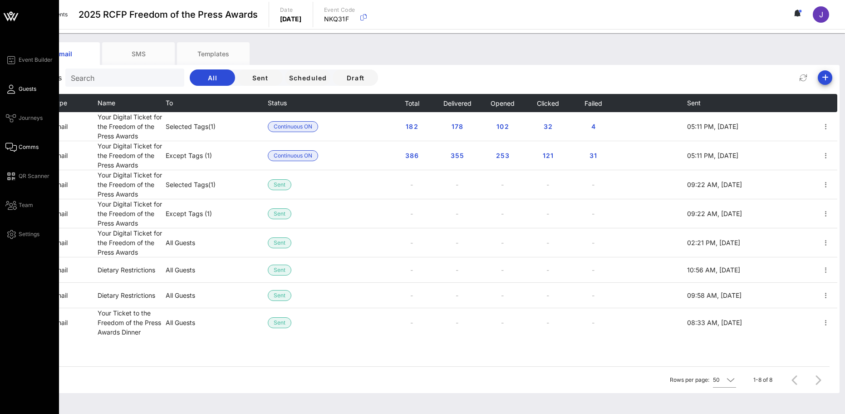
click at [23, 89] on span "Guests" at bounding box center [28, 89] width 18 height 8
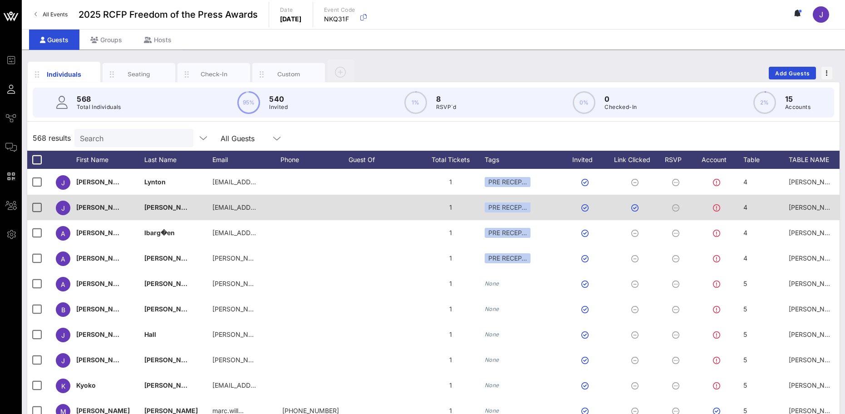
scroll to position [772, 0]
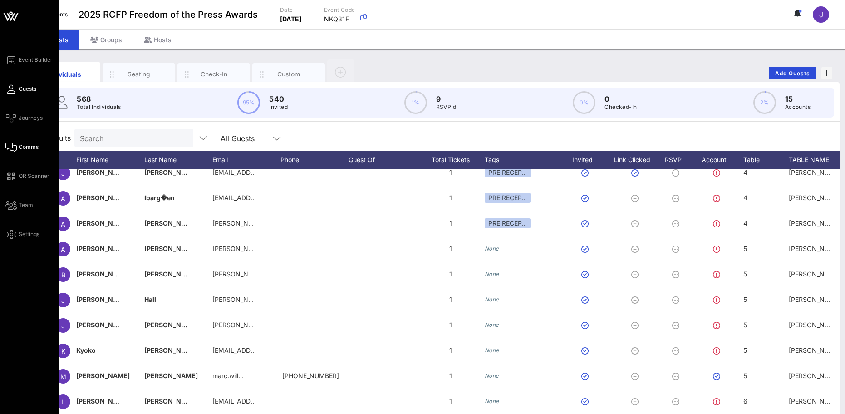
click at [25, 148] on span "Comms" at bounding box center [29, 147] width 20 height 8
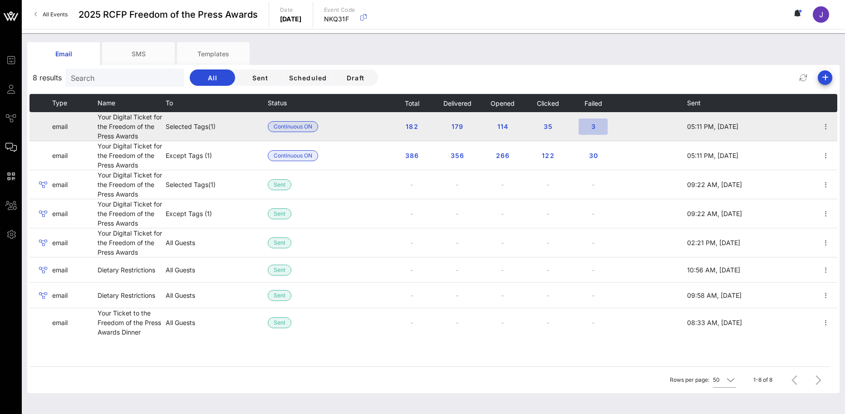
click at [592, 127] on span "3" at bounding box center [593, 127] width 15 height 8
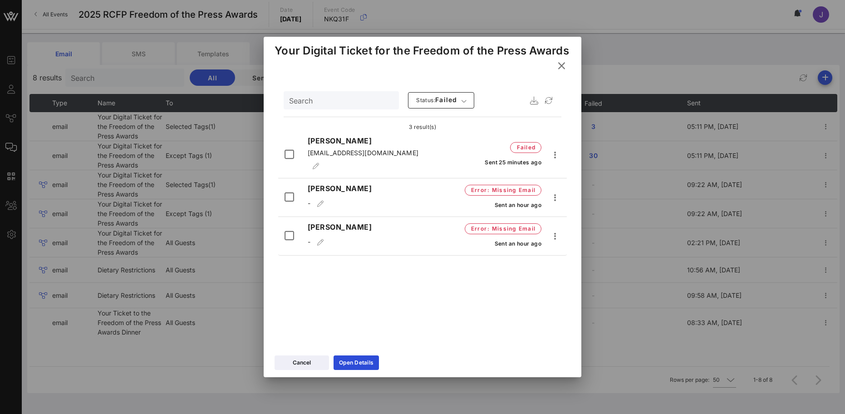
click at [563, 72] on icon at bounding box center [562, 65] width 14 height 13
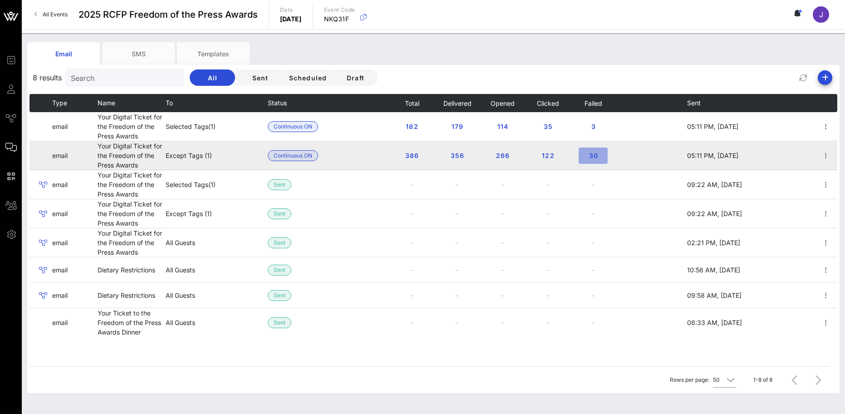
click at [598, 159] on button "30" at bounding box center [593, 156] width 29 height 16
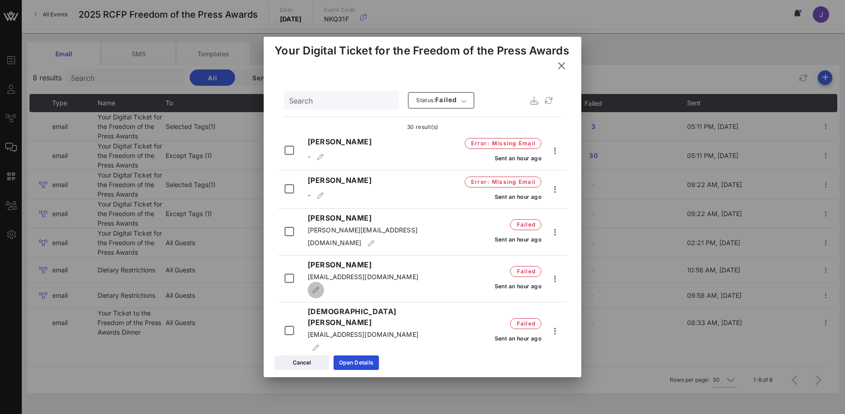
click at [320, 287] on icon "button" at bounding box center [315, 290] width 7 height 6
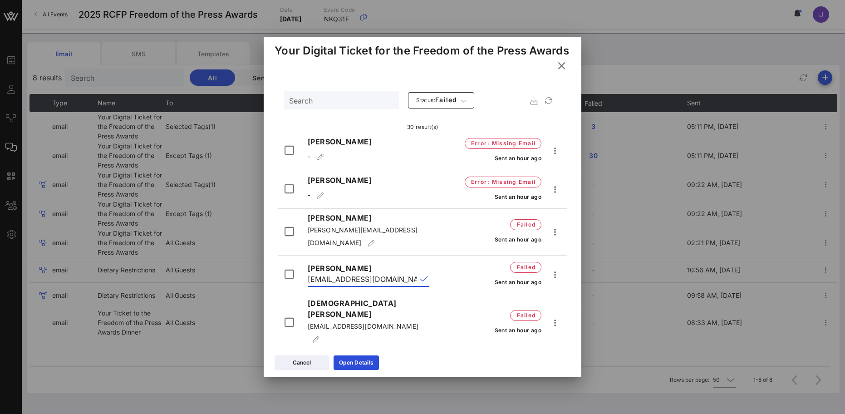
drag, startPoint x: 373, startPoint y: 276, endPoint x: 202, endPoint y: 273, distance: 171.2
click at [202, 273] on div "Event Builder Guests Journeys Comms QR Scanner Team Settings 2025 RCFP Freedom …" at bounding box center [422, 215] width 845 height 431
paste input "."
type input "liz.harris@wsj.com"
click at [427, 278] on div "Liz Harris liz.harris@wsj.com" at bounding box center [368, 275] width 133 height 24
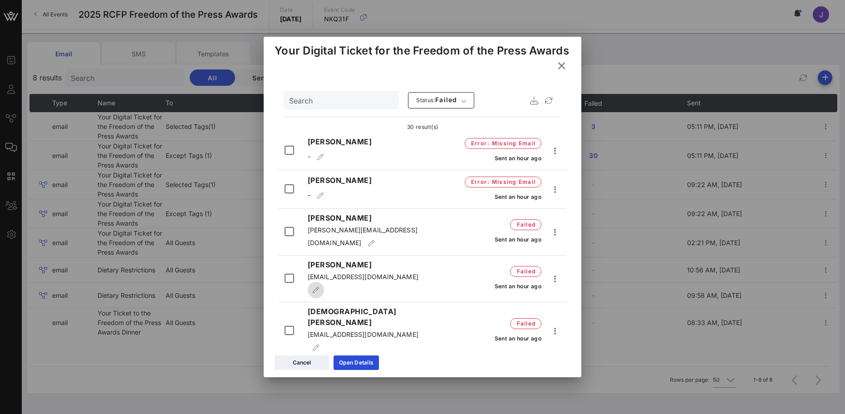
click at [320, 287] on icon "button" at bounding box center [315, 290] width 7 height 6
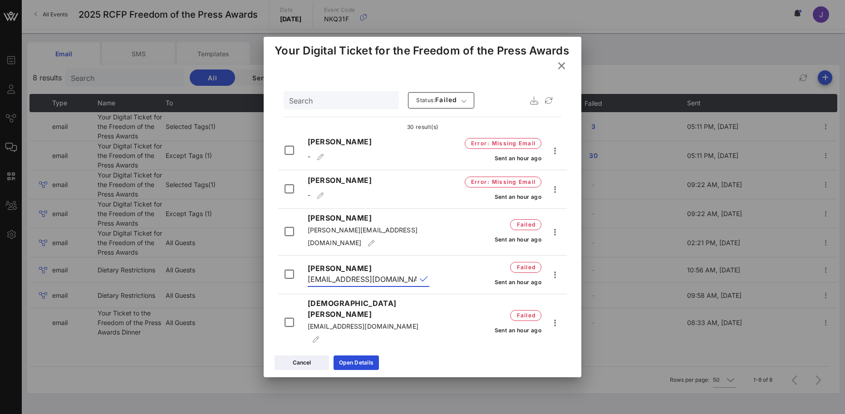
drag, startPoint x: 384, startPoint y: 276, endPoint x: 210, endPoint y: 272, distance: 174.4
click at [210, 272] on div "Event Builder Guests Journeys Comms QR Scanner Team Settings 2025 RCFP Freedom …" at bounding box center [422, 215] width 845 height 431
paste input "."
type input "liz.harris@wsj.com"
click at [420, 276] on button "append icon" at bounding box center [424, 279] width 8 height 9
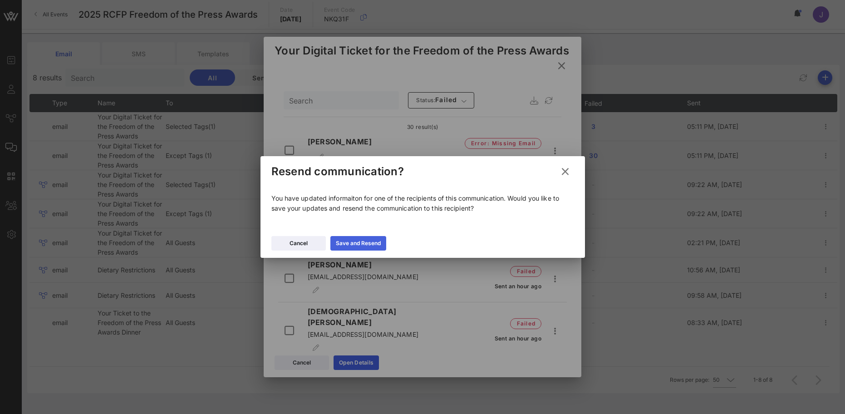
click at [374, 239] on div "Save and Resend" at bounding box center [358, 243] width 45 height 9
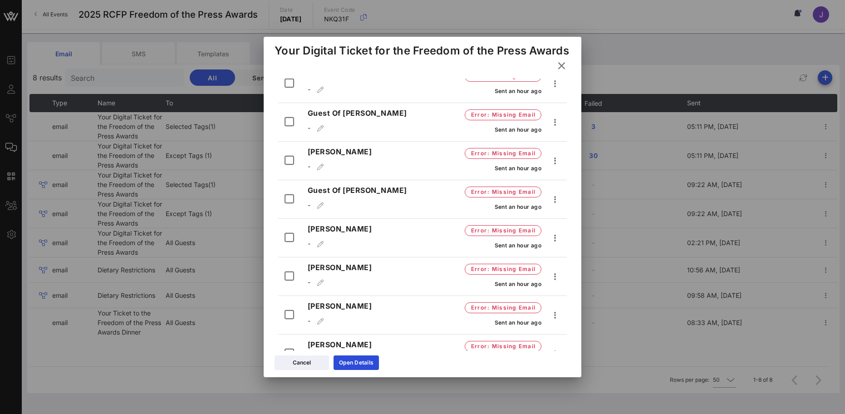
scroll to position [369, 0]
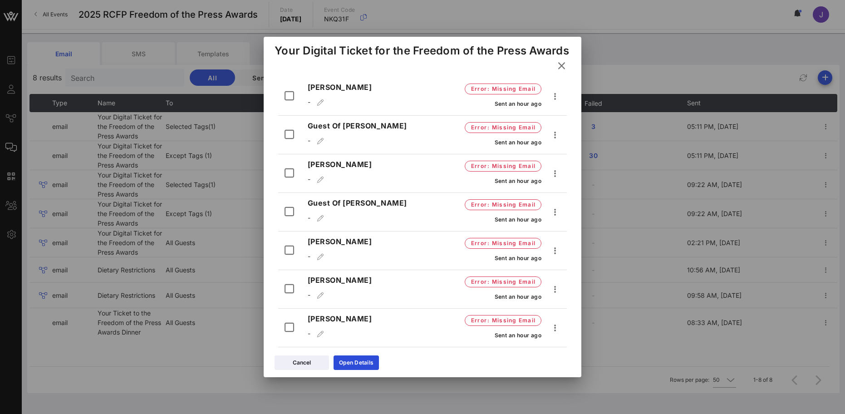
click at [561, 72] on icon at bounding box center [561, 66] width 13 height 12
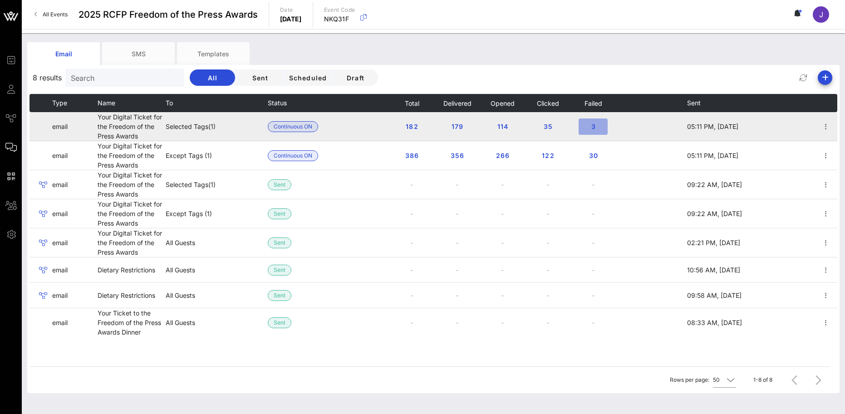
click at [597, 125] on span "3" at bounding box center [593, 127] width 15 height 8
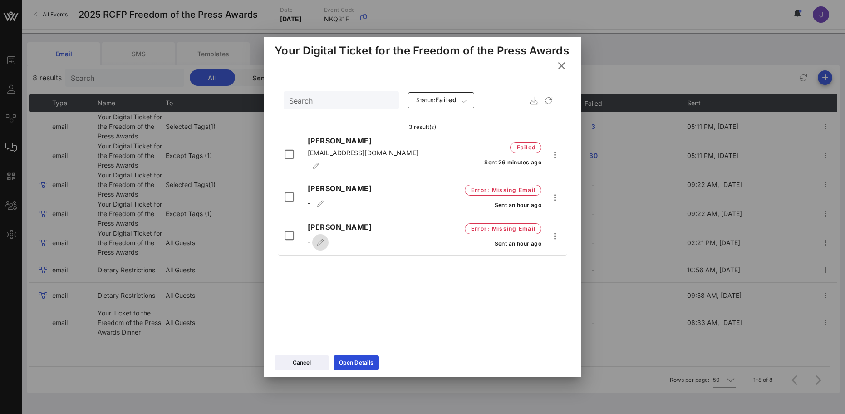
click at [321, 239] on icon "button" at bounding box center [320, 242] width 7 height 6
click at [325, 240] on input "text" at bounding box center [362, 240] width 109 height 15
paste input "kathy@pterrys.com"
type input "kathy@pterrys.com"
click at [421, 239] on button "append icon" at bounding box center [424, 240] width 8 height 9
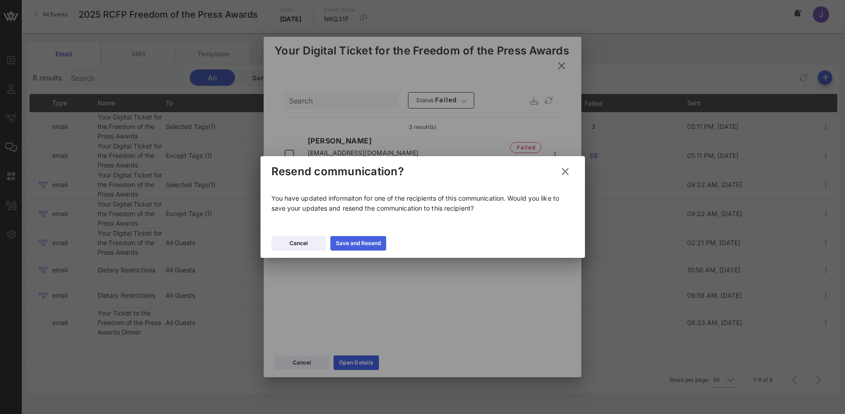
click at [373, 242] on div "Save and Resend" at bounding box center [358, 243] width 45 height 9
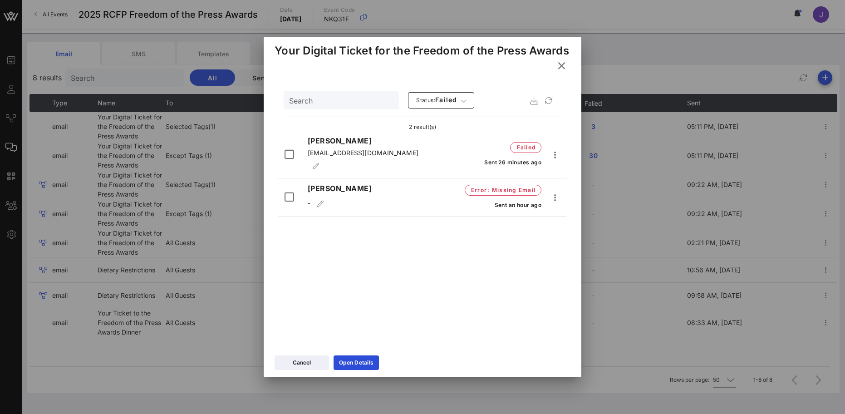
click at [562, 71] on icon at bounding box center [562, 65] width 14 height 13
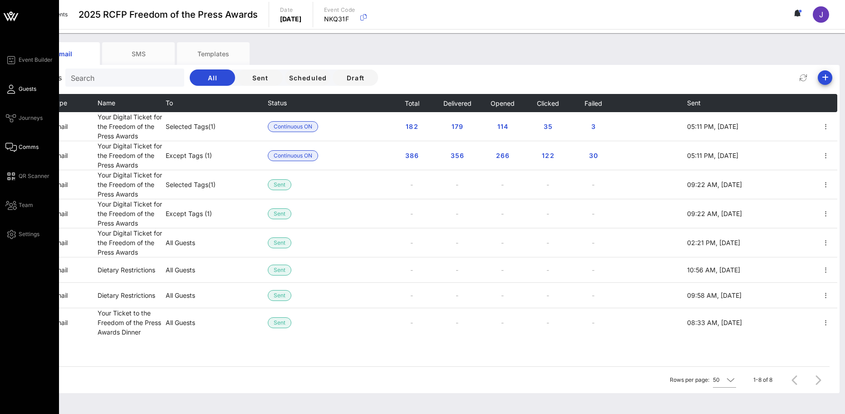
click at [10, 90] on icon at bounding box center [10, 89] width 11 height 1
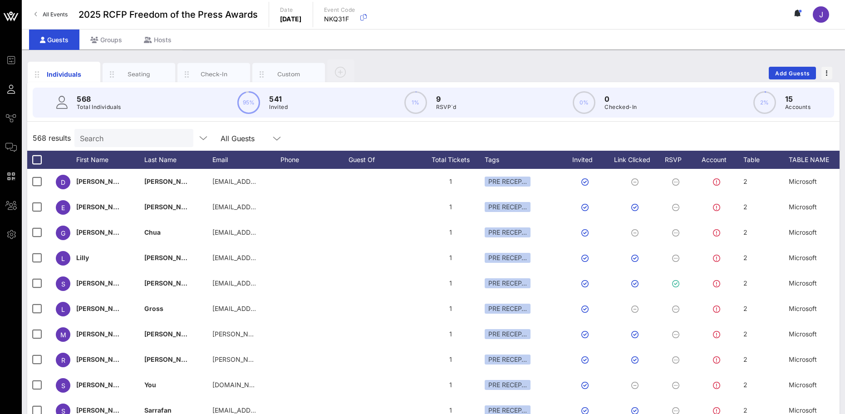
click at [140, 138] on input "Search" at bounding box center [133, 138] width 106 height 12
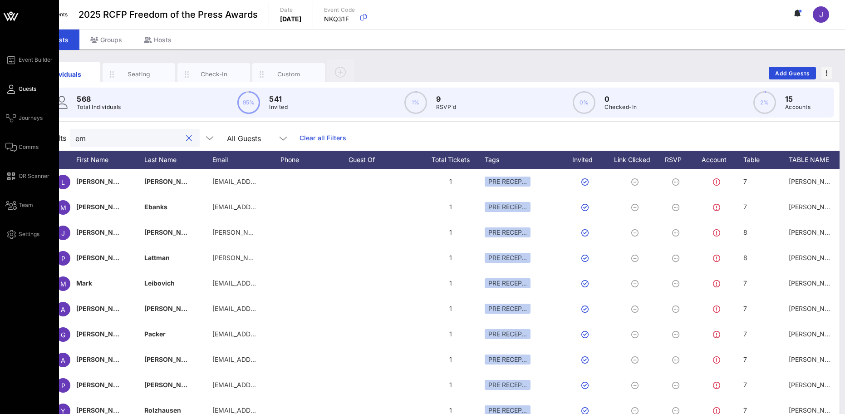
type input "e"
type input "morgan stanley"
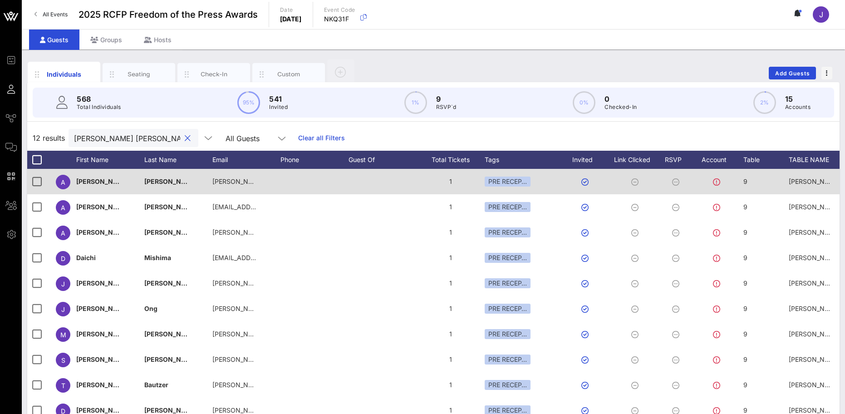
click at [749, 182] on div "9" at bounding box center [766, 187] width 45 height 36
drag, startPoint x: 749, startPoint y: 182, endPoint x: 719, endPoint y: 182, distance: 30.0
click at [719, 182] on div "Event Builder Guests Journeys Comms QR Scanner Team Settings 2025 RCFP Freedom …" at bounding box center [422, 225] width 845 height 450
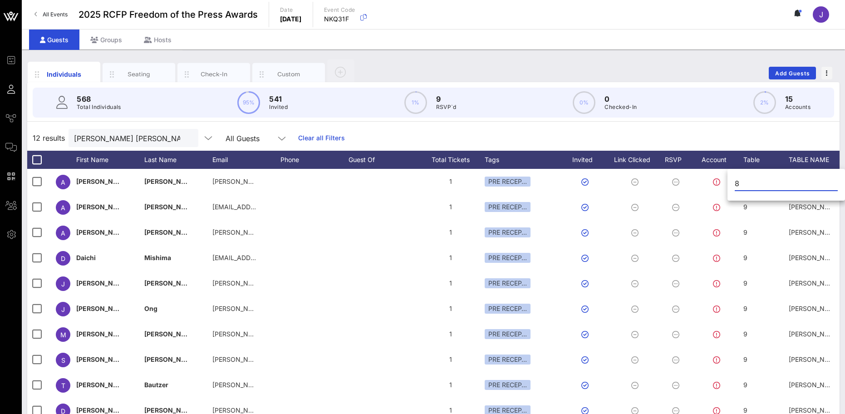
type input "8"
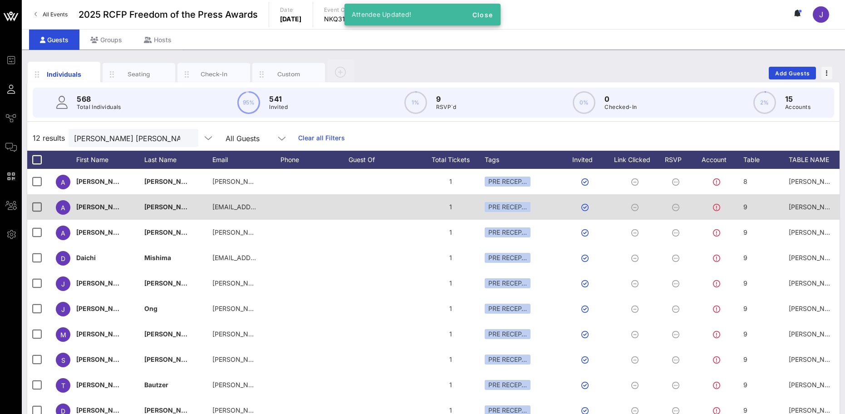
click at [747, 204] on span "9" at bounding box center [746, 207] width 4 height 8
click at [718, 209] on div "Event Builder Guests Journeys Comms QR Scanner Team Settings 2025 RCFP Freedom …" at bounding box center [422, 225] width 845 height 450
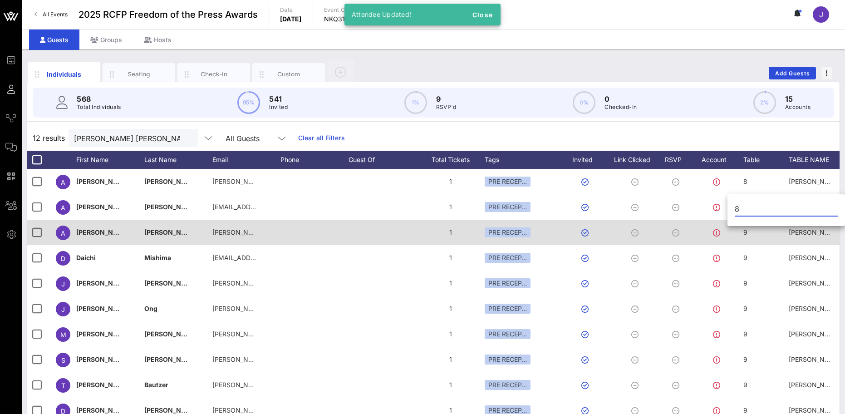
type input "8"
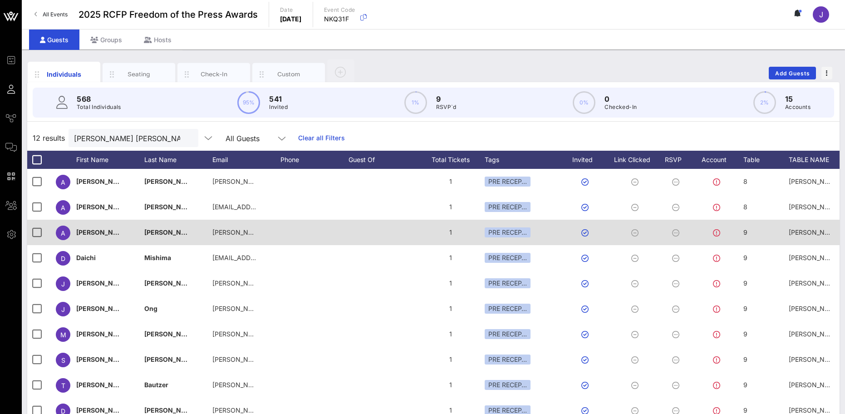
click at [751, 232] on div "9" at bounding box center [766, 238] width 45 height 36
drag, startPoint x: 749, startPoint y: 232, endPoint x: 709, endPoint y: 236, distance: 40.6
click at [709, 236] on div "Event Builder Guests Journeys Comms QR Scanner Team Settings 2025 RCFP Freedom …" at bounding box center [422, 225] width 845 height 450
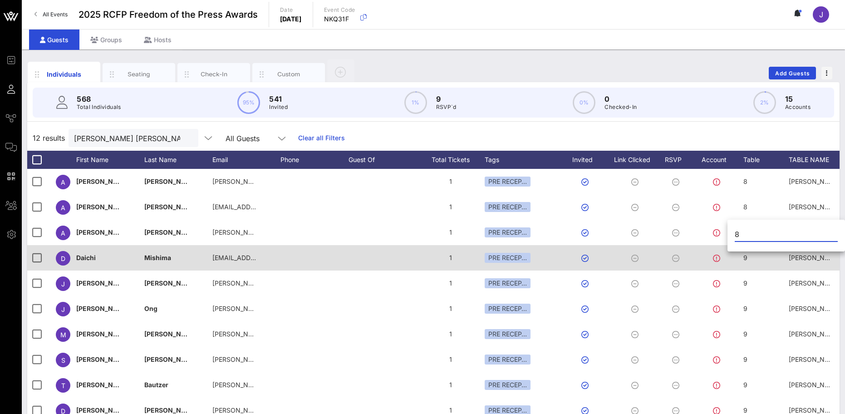
type input "8"
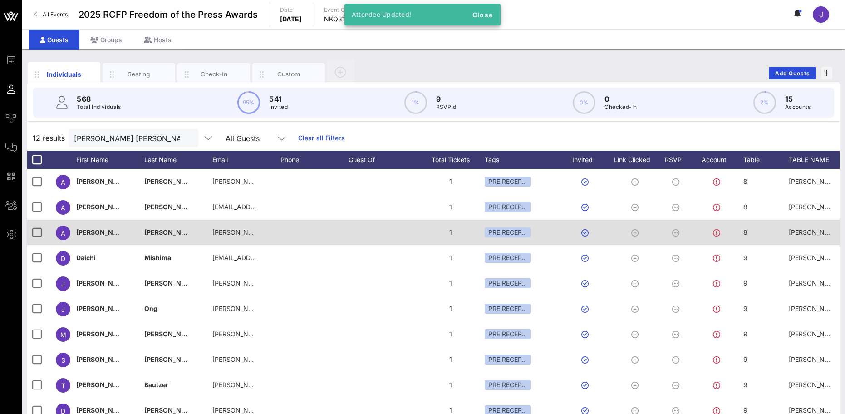
click at [752, 232] on div "8" at bounding box center [766, 238] width 45 height 36
click at [752, 232] on input "8" at bounding box center [786, 234] width 103 height 15
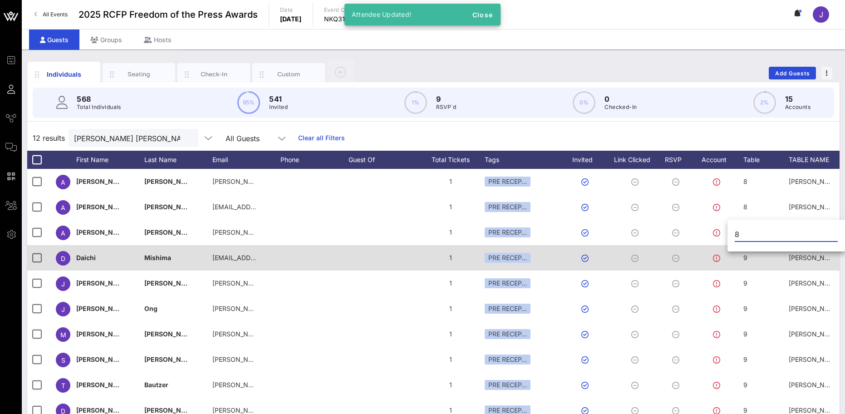
click at [753, 256] on div "9" at bounding box center [766, 263] width 45 height 36
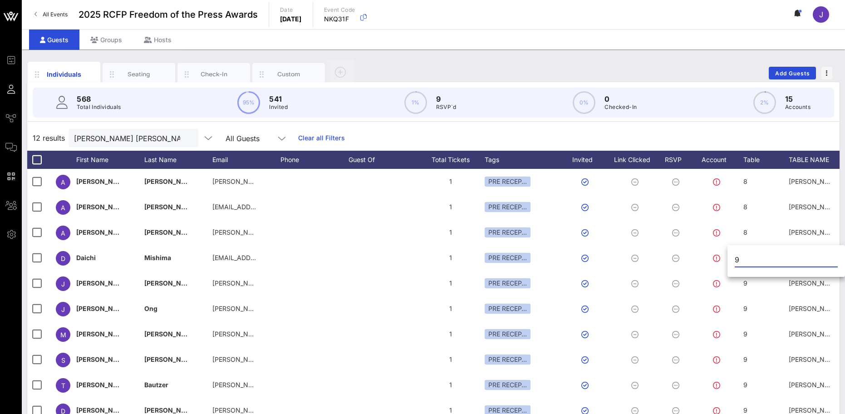
drag, startPoint x: 741, startPoint y: 258, endPoint x: 731, endPoint y: 257, distance: 10.5
click at [731, 257] on div "9" at bounding box center [787, 262] width 118 height 30
type input "8"
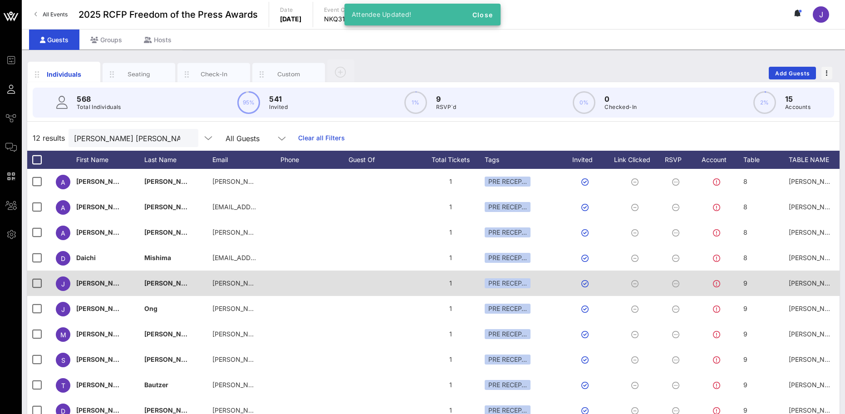
click at [759, 284] on div "9" at bounding box center [766, 289] width 45 height 36
click at [759, 284] on input "9" at bounding box center [786, 285] width 103 height 15
type input "8"
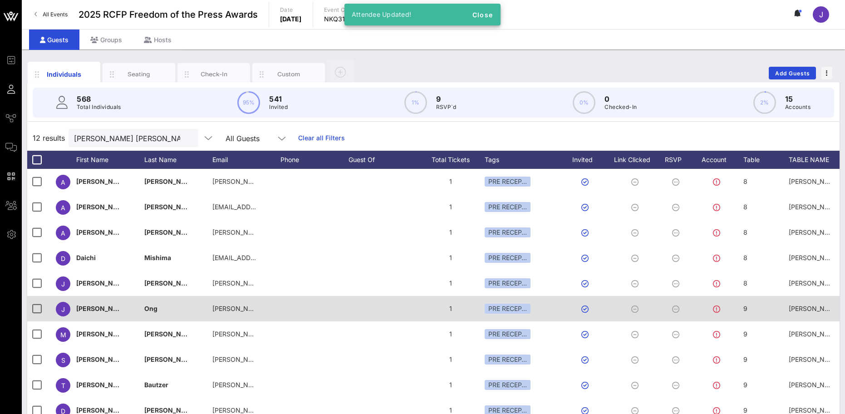
click at [755, 305] on div "9" at bounding box center [766, 314] width 45 height 36
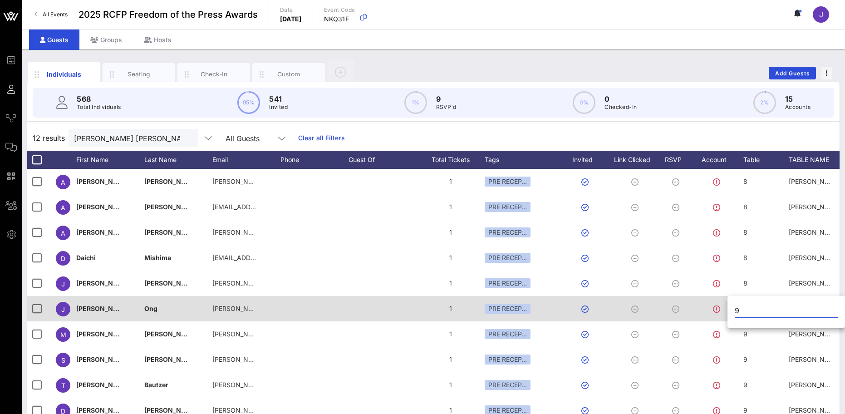
click at [755, 305] on input "9" at bounding box center [786, 310] width 103 height 15
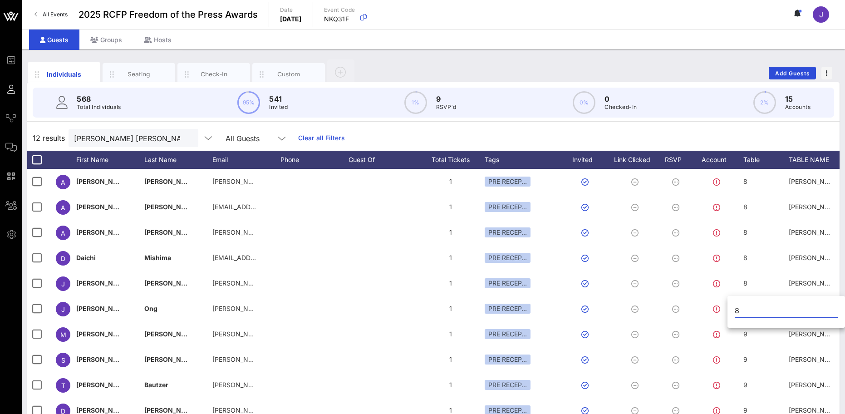
type input "8"
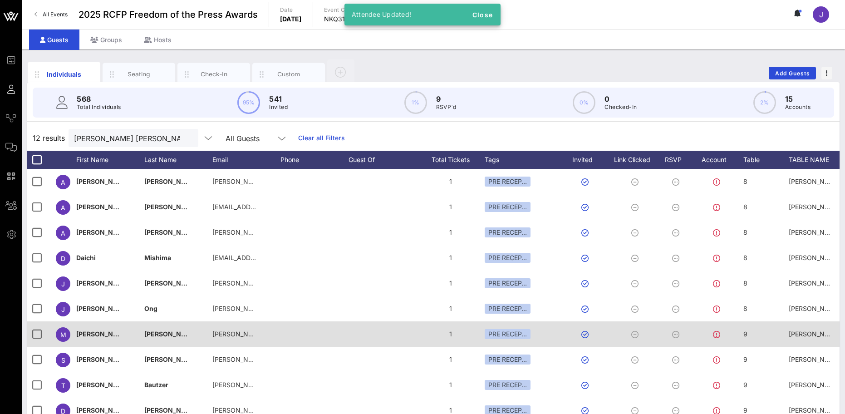
click at [756, 332] on div "9" at bounding box center [766, 339] width 45 height 36
click at [758, 332] on input "9" at bounding box center [786, 336] width 103 height 15
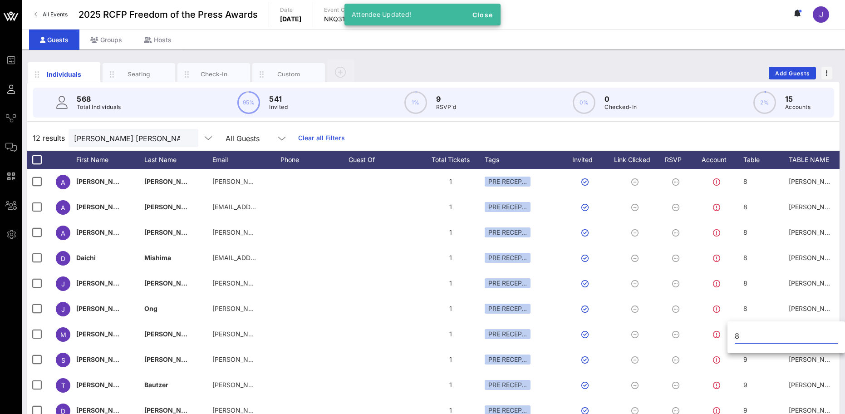
type input "8"
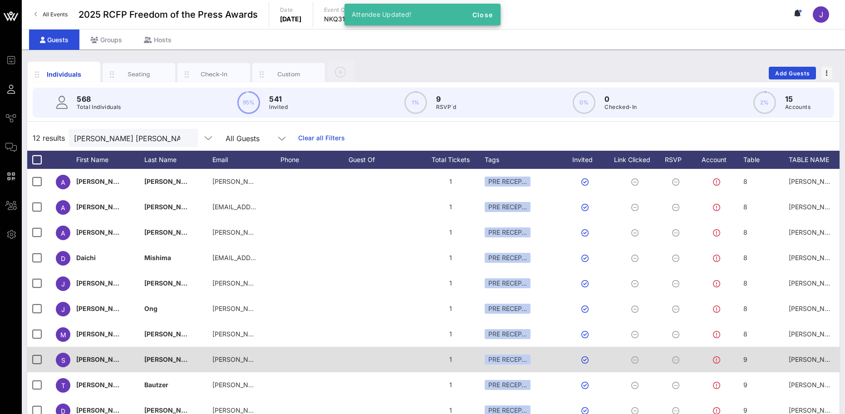
click at [762, 361] on div "9" at bounding box center [766, 365] width 45 height 36
click at [762, 361] on input "9" at bounding box center [786, 361] width 103 height 15
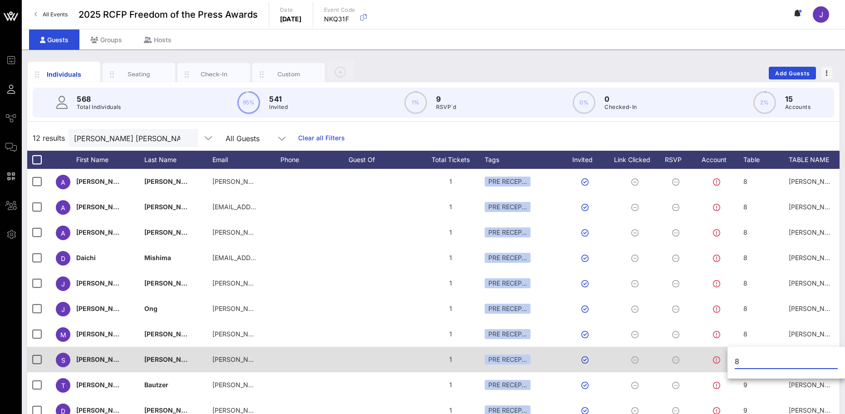
type input "8"
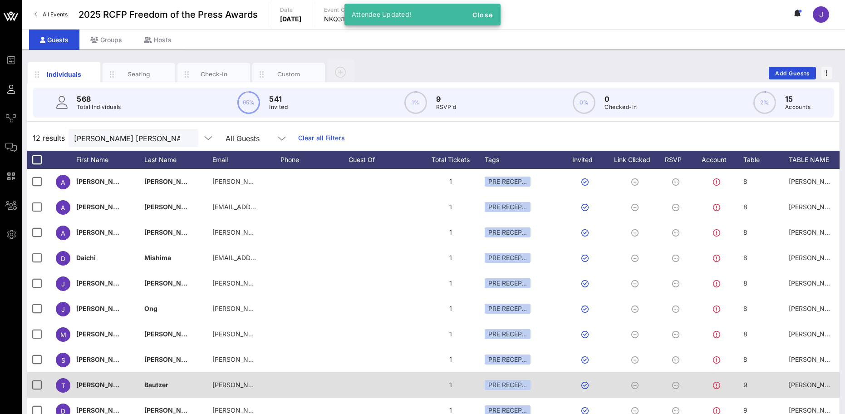
click at [771, 384] on div "9" at bounding box center [766, 390] width 45 height 36
click at [771, 384] on input "9" at bounding box center [786, 386] width 103 height 15
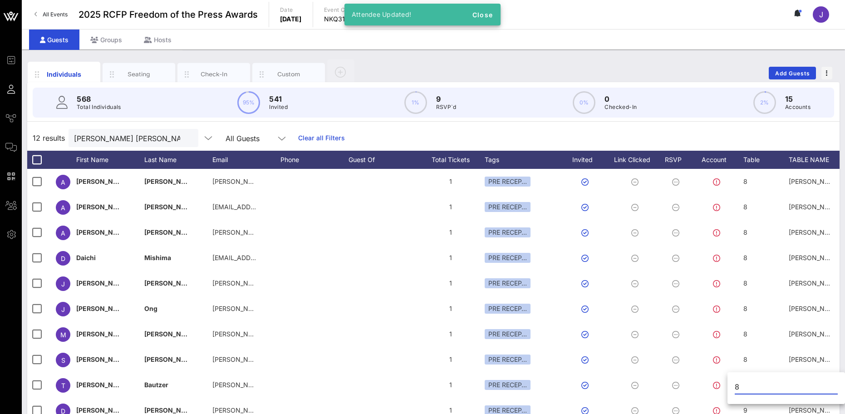
type input "8"
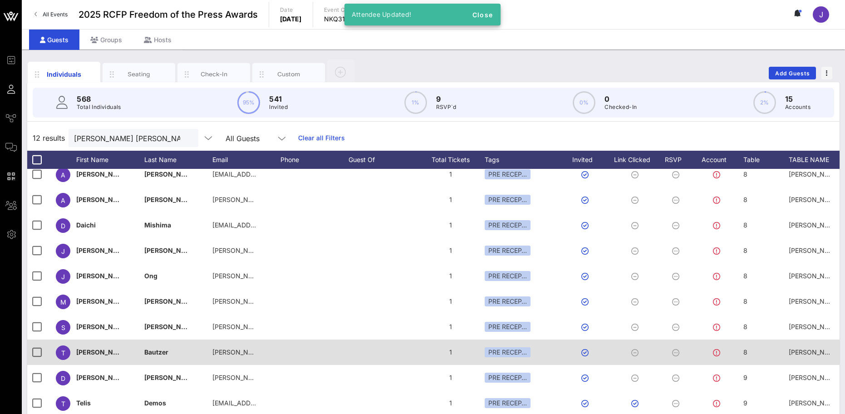
scroll to position [39, 0]
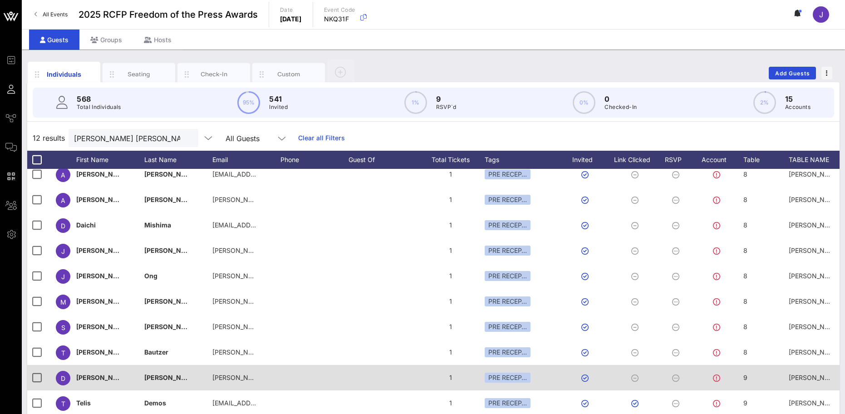
click at [750, 369] on div "9" at bounding box center [766, 383] width 45 height 36
type input "8"
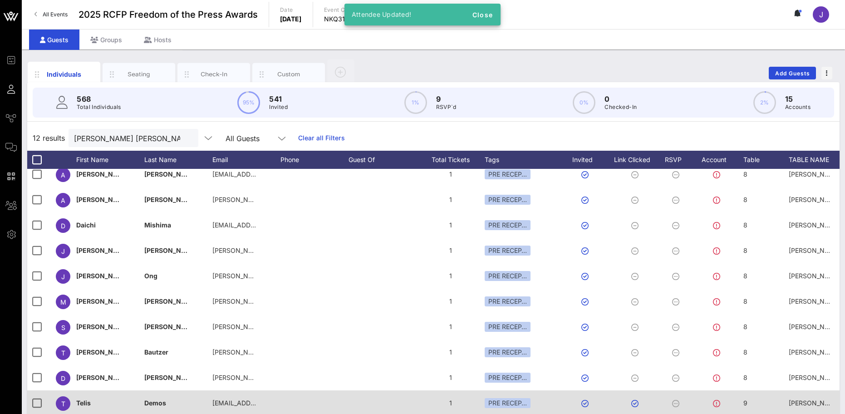
click at [757, 397] on div "9" at bounding box center [766, 408] width 45 height 36
click at [757, 397] on input "9" at bounding box center [786, 391] width 103 height 15
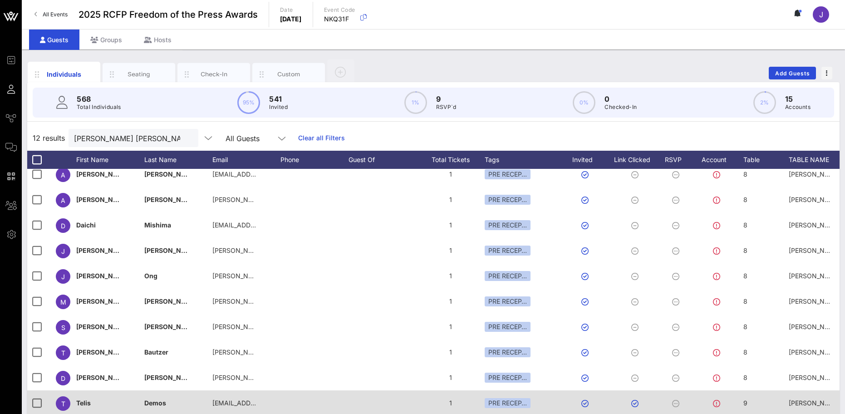
click at [757, 394] on div "9" at bounding box center [766, 408] width 45 height 36
click at [757, 394] on input "9" at bounding box center [786, 391] width 103 height 15
paste input "8"
type input "8"
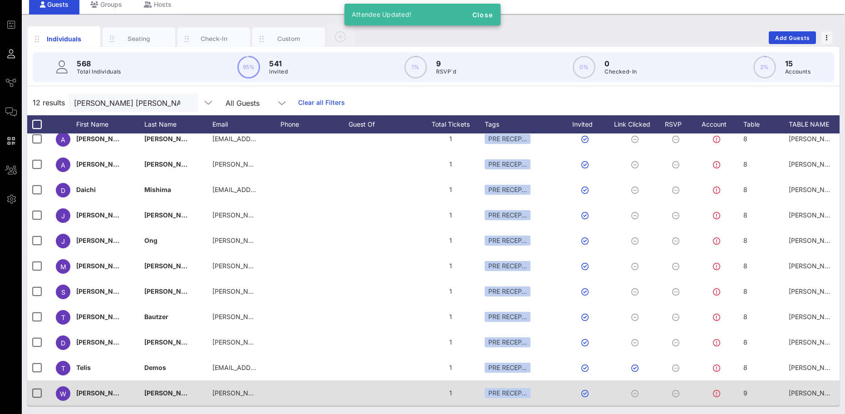
scroll to position [36, 0]
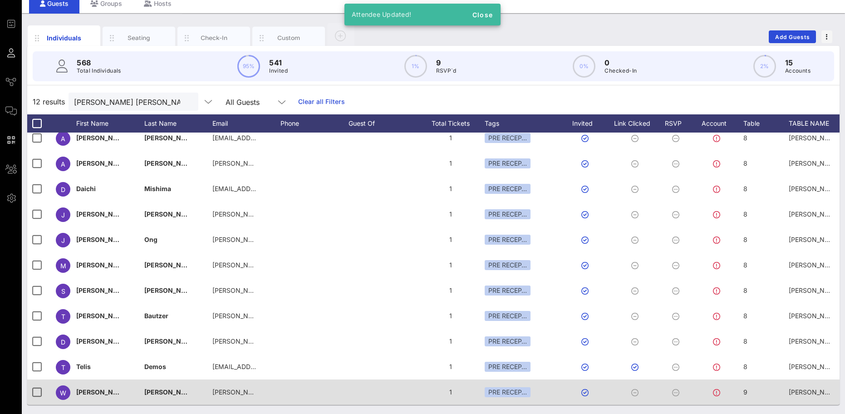
click at [757, 390] on div "9" at bounding box center [766, 397] width 45 height 36
click at [757, 390] on input "9" at bounding box center [786, 387] width 103 height 15
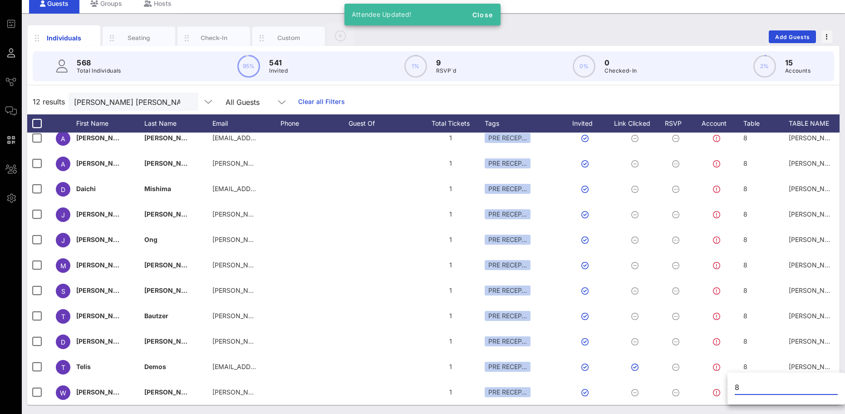
type input "8"
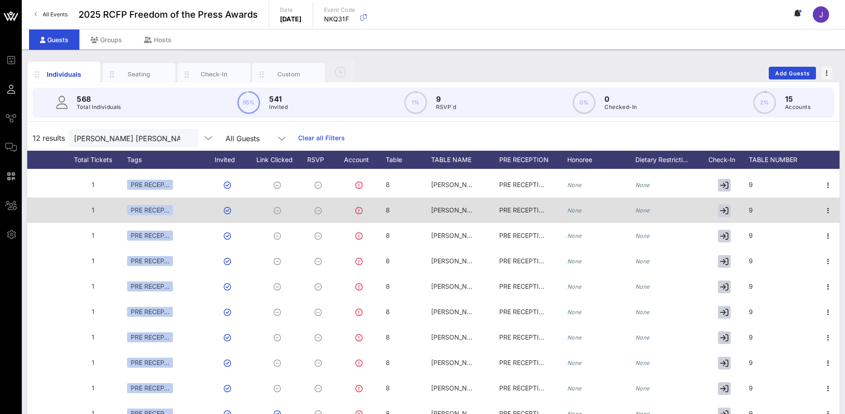
scroll to position [0, 365]
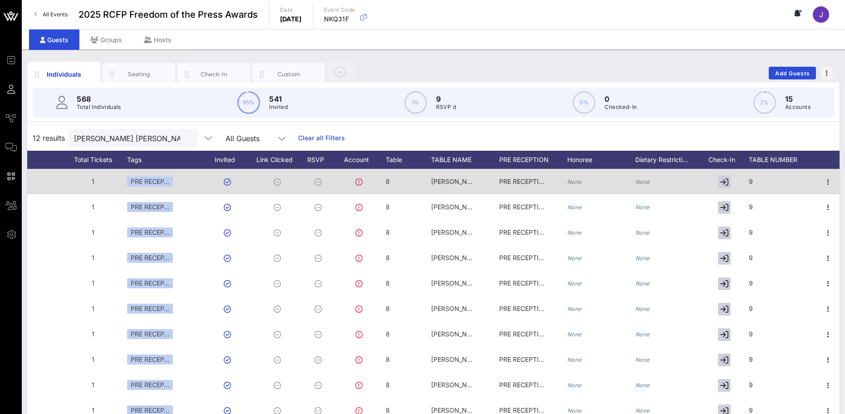
click at [752, 182] on div "9" at bounding box center [783, 187] width 68 height 36
drag, startPoint x: 755, startPoint y: 182, endPoint x: 705, endPoint y: 177, distance: 50.7
click at [706, 183] on div "Event Builder Guests Journeys Comms QR Scanner Team Settings 2025 RCFP Freedom …" at bounding box center [422, 225] width 845 height 450
type input "8"
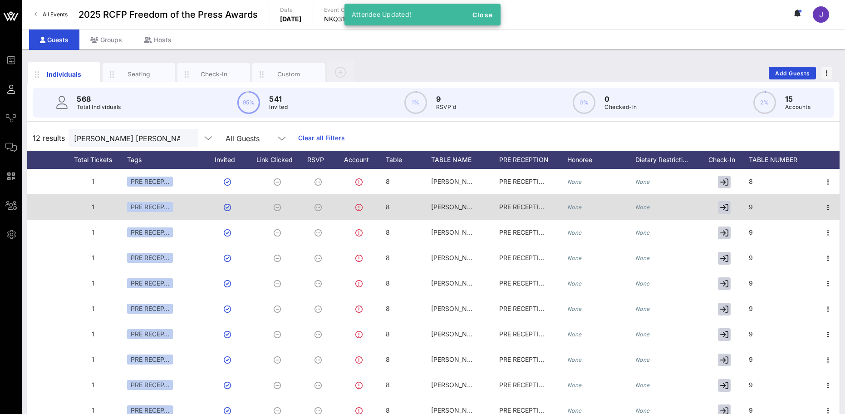
click at [768, 212] on div "9" at bounding box center [783, 212] width 68 height 36
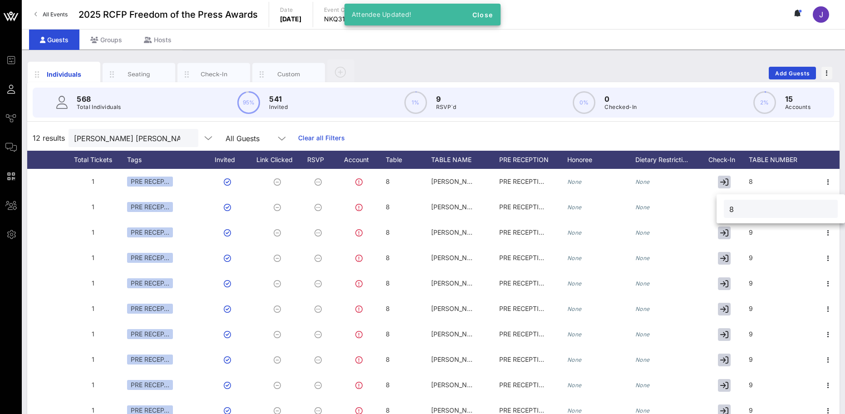
type input "8"
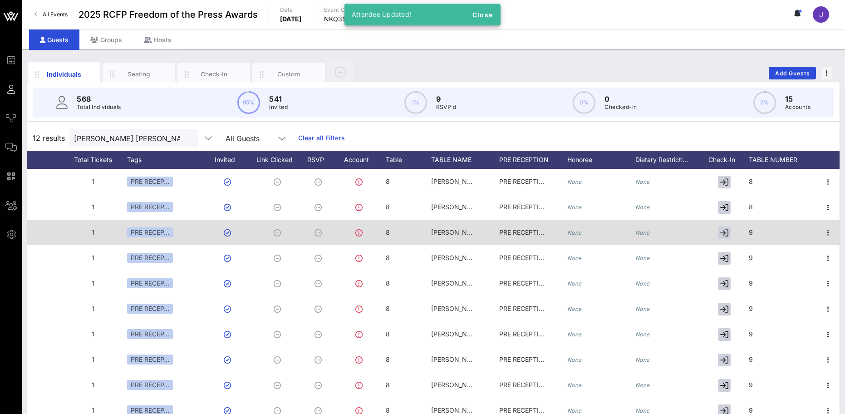
click at [749, 232] on div "9" at bounding box center [783, 238] width 68 height 36
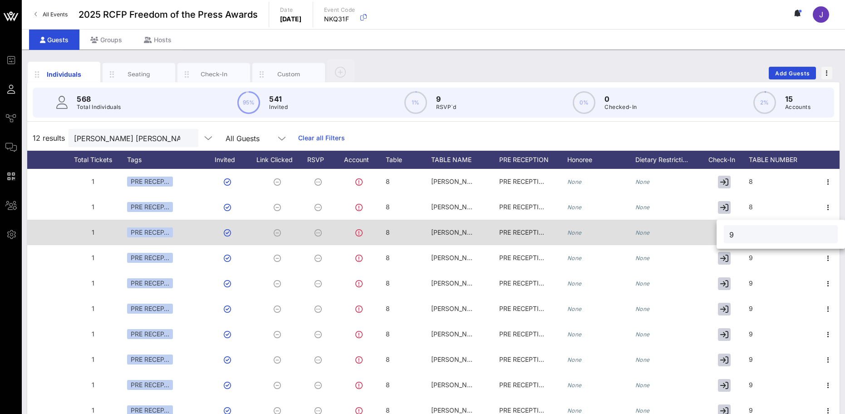
click at [748, 233] on input "9" at bounding box center [780, 234] width 103 height 12
type input "8"
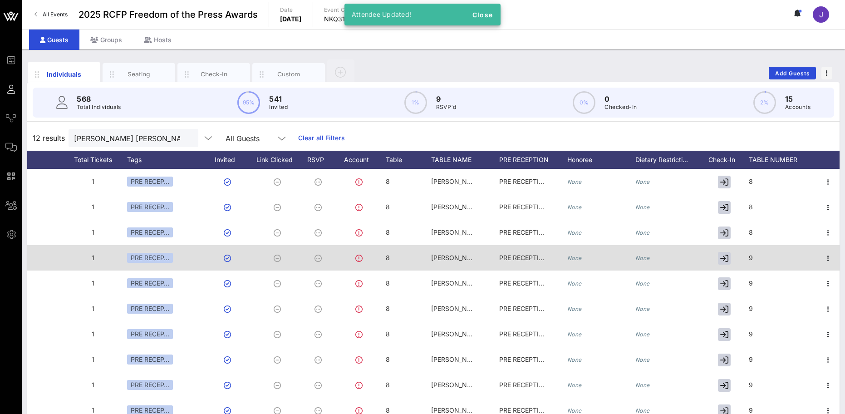
click at [749, 256] on div "9" at bounding box center [783, 263] width 68 height 36
click at [749, 256] on input "9" at bounding box center [780, 260] width 103 height 12
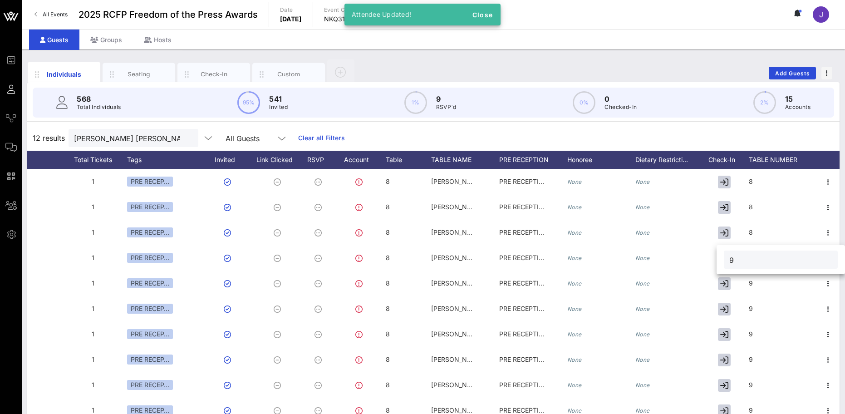
paste input "8"
type input "8"
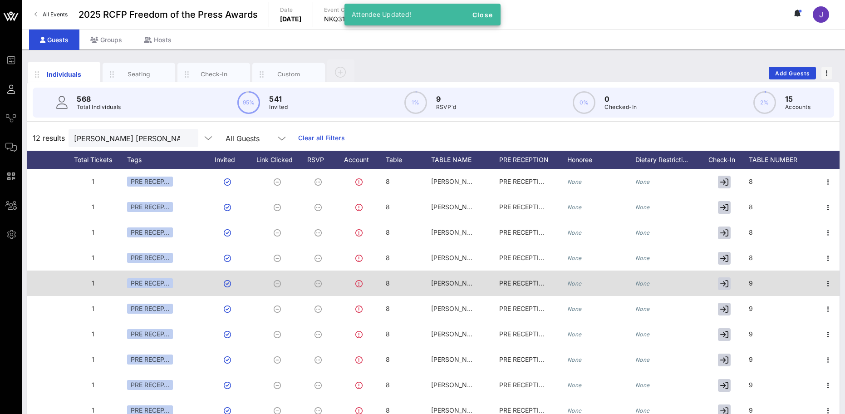
click at [749, 291] on div "9" at bounding box center [783, 289] width 68 height 36
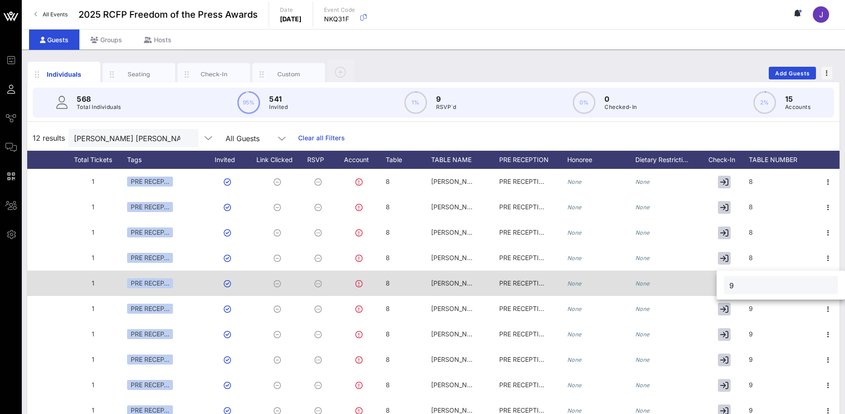
click at [751, 287] on input "9" at bounding box center [780, 285] width 103 height 12
type input "8"
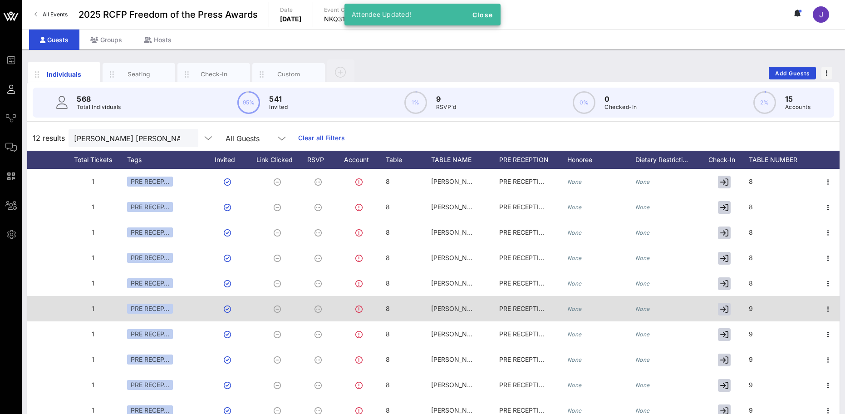
click at [780, 307] on div "9" at bounding box center [783, 314] width 68 height 36
click at [0, 0] on input "9" at bounding box center [0, 0] width 0 height 0
paste input "8"
type input "8"
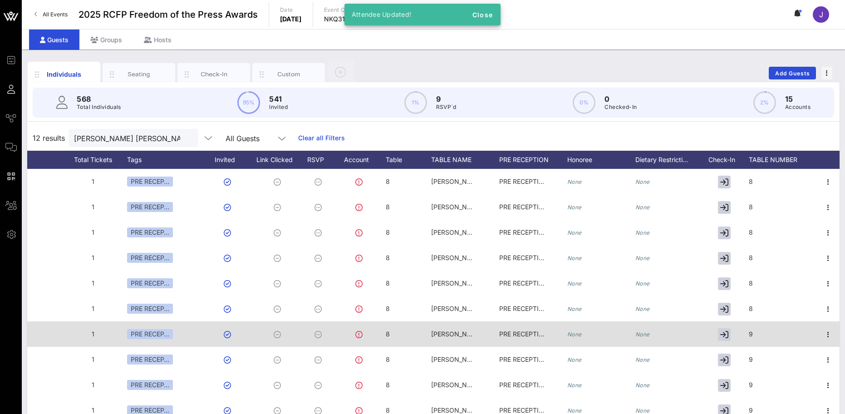
click at [772, 330] on div "9" at bounding box center [783, 339] width 68 height 36
click at [772, 330] on div "9" at bounding box center [780, 336] width 103 height 18
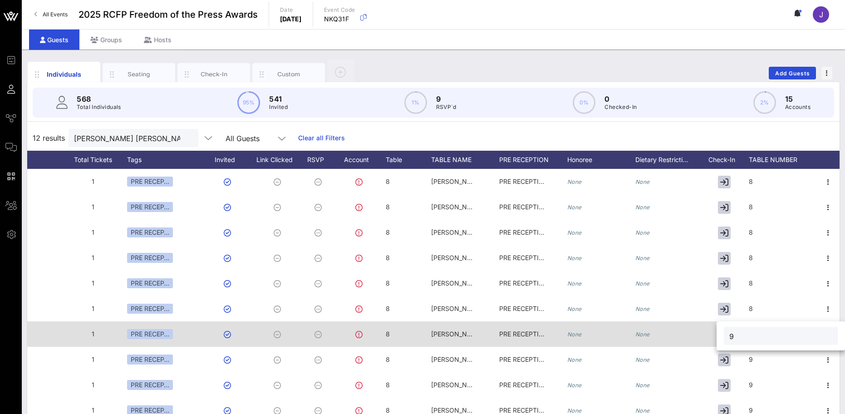
drag, startPoint x: 764, startPoint y: 340, endPoint x: 714, endPoint y: 340, distance: 49.9
click at [715, 340] on div "Event Builder Guests Journeys Comms QR Scanner Team Settings 2025 RCFP Freedom …" at bounding box center [422, 225] width 845 height 450
paste input "8"
type input "8"
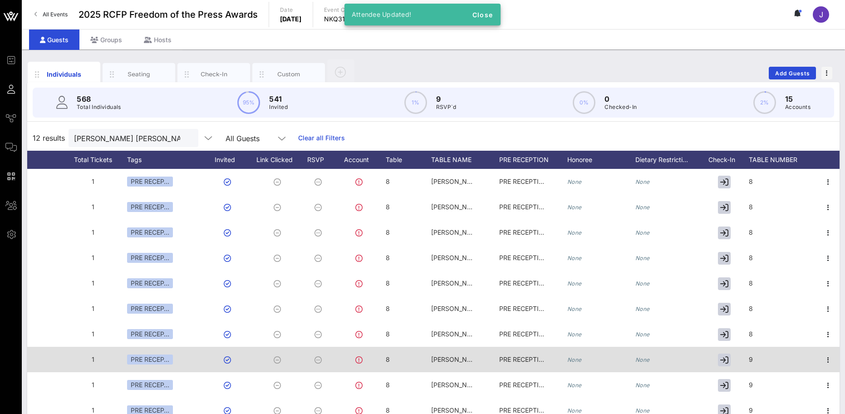
click at [771, 359] on div "9" at bounding box center [783, 365] width 68 height 36
click at [771, 359] on input "9" at bounding box center [780, 361] width 103 height 12
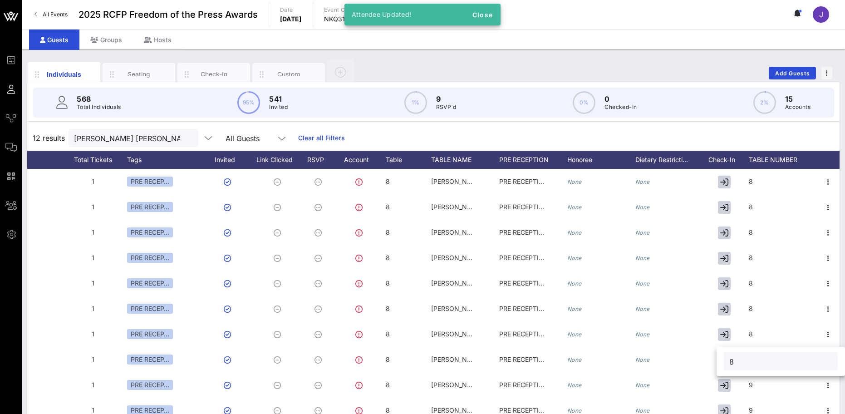
type input "8"
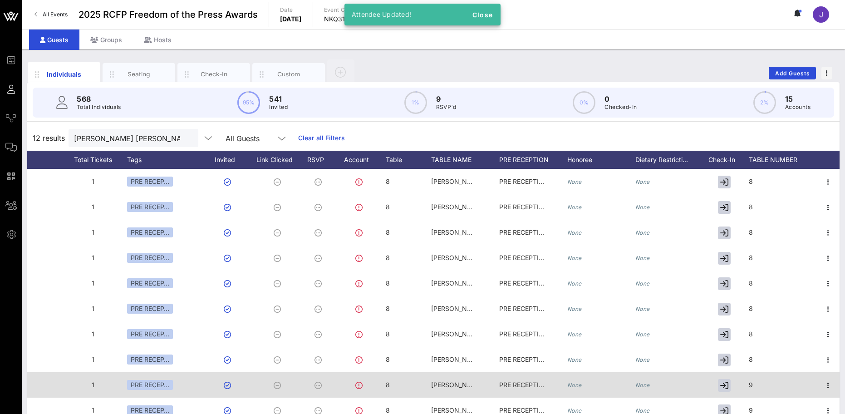
click at [777, 387] on div "9" at bounding box center [783, 390] width 68 height 36
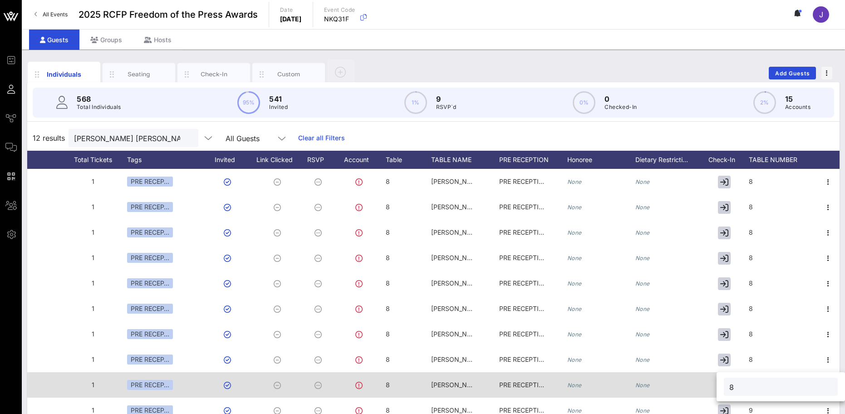
type input "8"
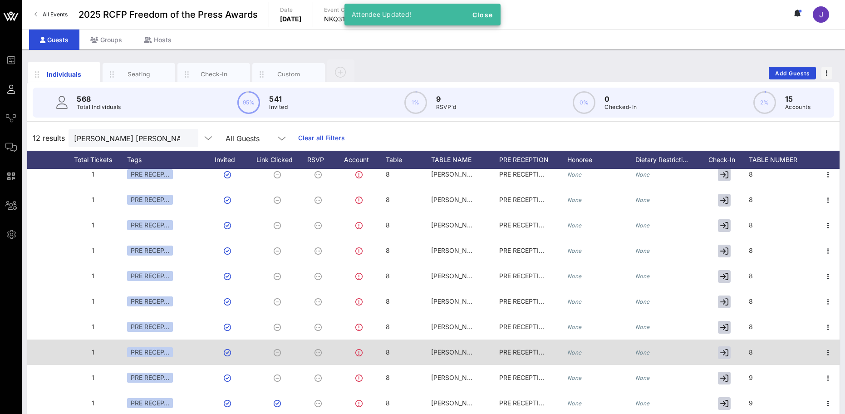
scroll to position [39, 365]
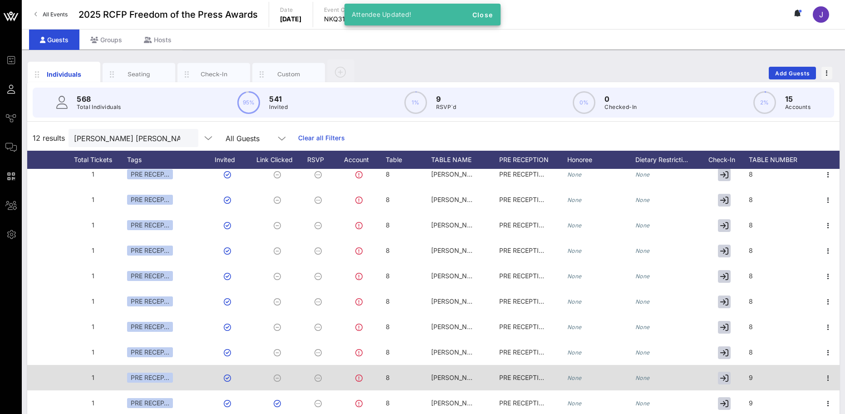
click at [757, 368] on div "9" at bounding box center [783, 383] width 68 height 36
click at [757, 368] on input "9" at bounding box center [780, 373] width 103 height 12
type input "8"
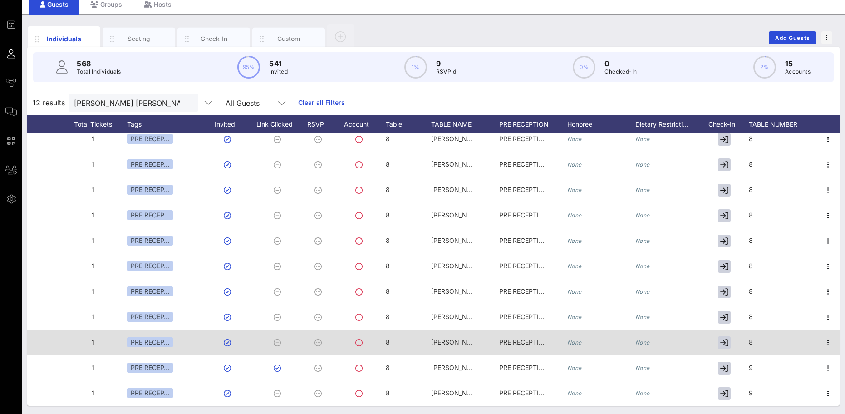
scroll to position [36, 0]
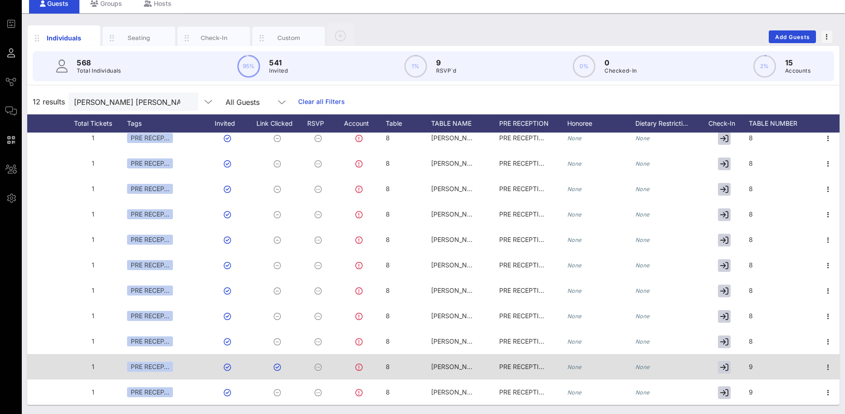
click at [751, 364] on div "9" at bounding box center [783, 372] width 68 height 36
click at [751, 364] on input "9" at bounding box center [780, 362] width 103 height 12
type input "8"
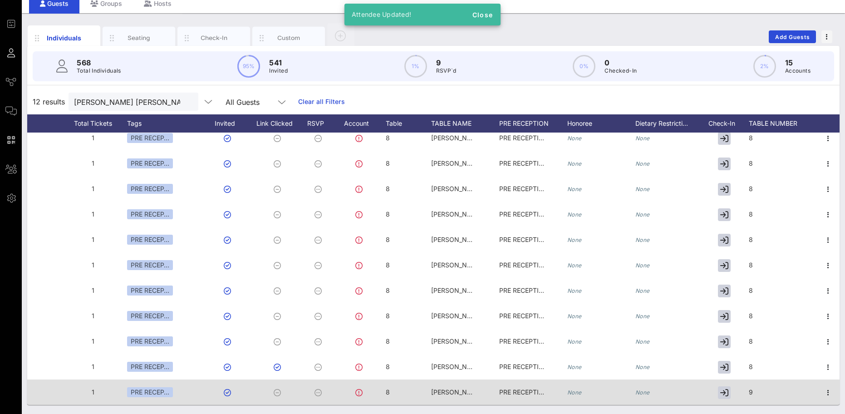
click at [753, 380] on div "9" at bounding box center [783, 397] width 68 height 36
type input "8"
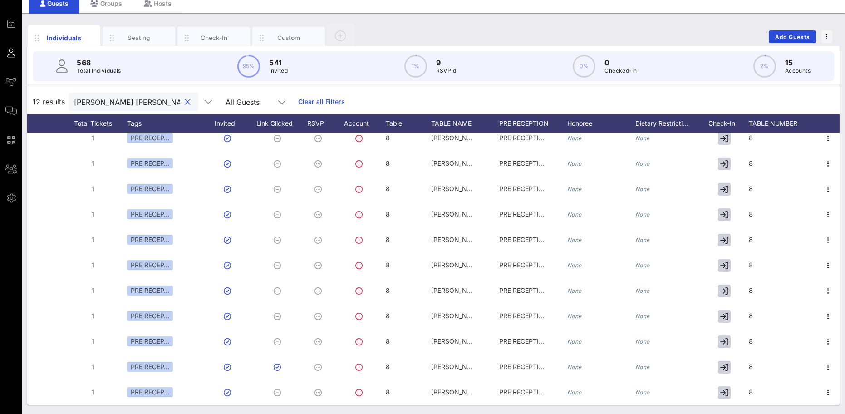
drag, startPoint x: 152, startPoint y: 100, endPoint x: -12, endPoint y: 102, distance: 163.4
click at [0, 102] on html "Event Builder Guests Journeys Comms QR Scanner Team Settings 2025 RCFP Freedom …" at bounding box center [422, 171] width 845 height 414
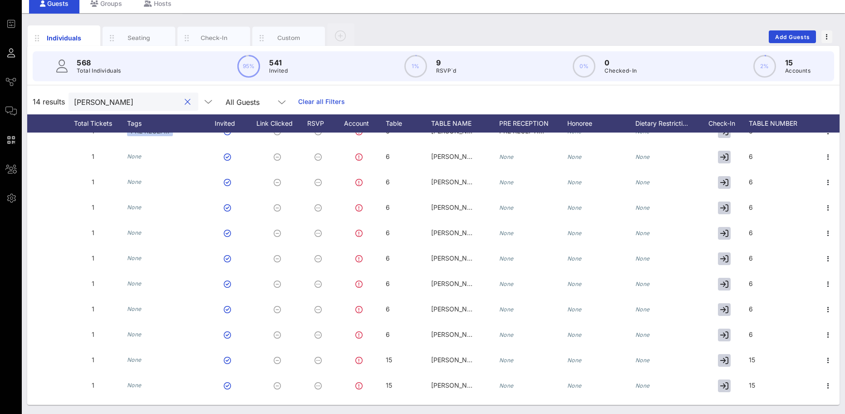
scroll to position [0, 358]
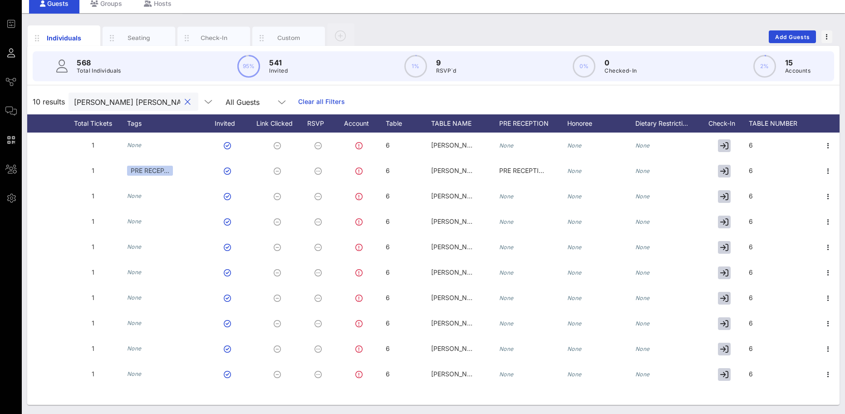
type input "gibson dunn"
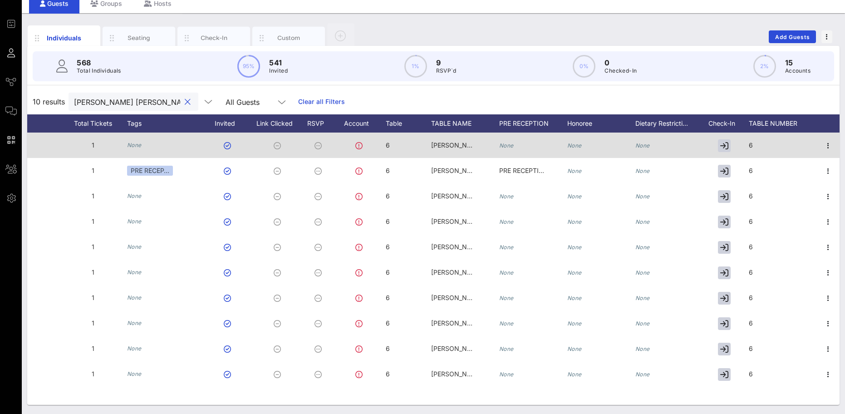
click at [764, 144] on div "6" at bounding box center [783, 151] width 68 height 36
drag, startPoint x: 762, startPoint y: 144, endPoint x: 710, endPoint y: 147, distance: 51.8
click at [710, 147] on div "Event Builder Guests Journeys Comms QR Scanner Team Settings 2025 RCFP Freedom …" at bounding box center [422, 189] width 845 height 450
type input "9"
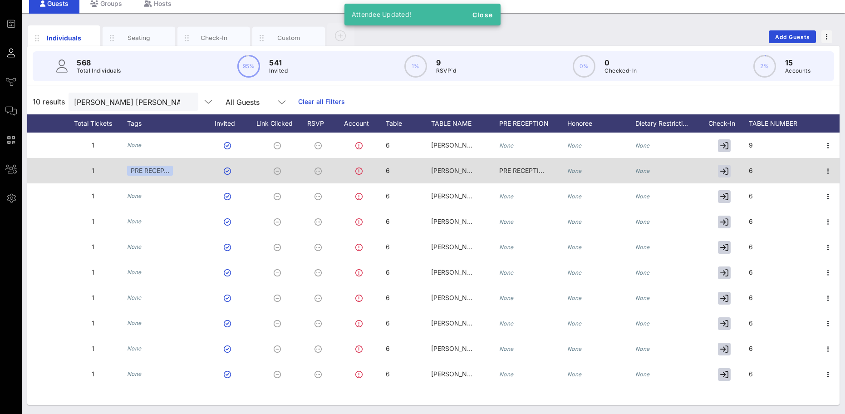
click at [754, 168] on div "6" at bounding box center [783, 176] width 68 height 36
click at [754, 168] on input "6" at bounding box center [780, 173] width 103 height 12
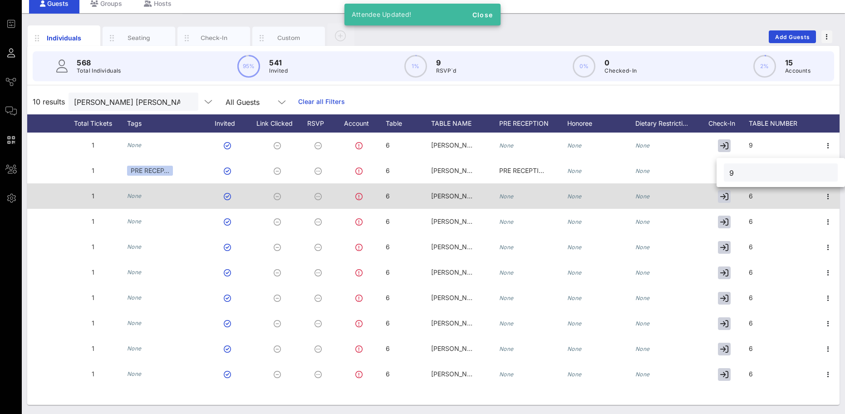
type input "9"
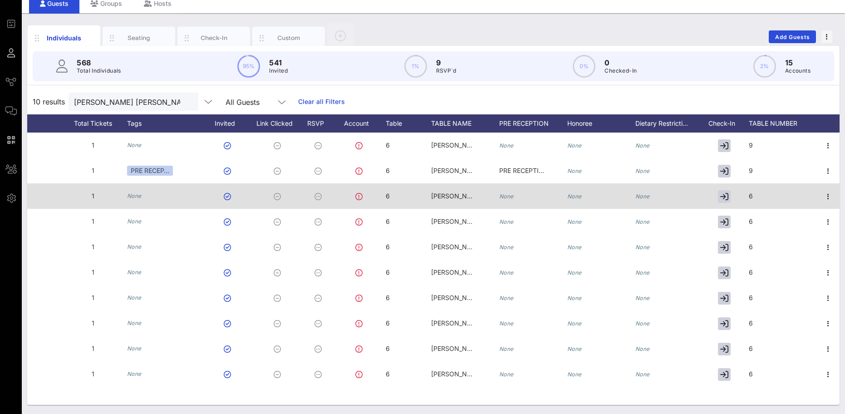
click at [755, 200] on div "6" at bounding box center [783, 201] width 68 height 36
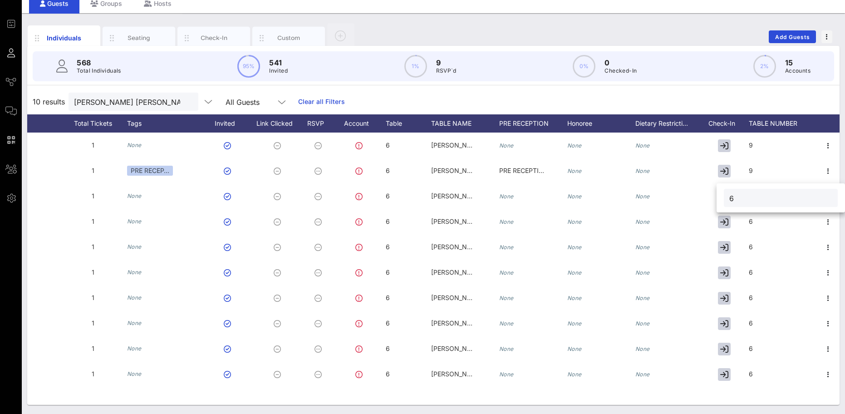
click at [755, 197] on input "6" at bounding box center [780, 198] width 103 height 12
type input "9"
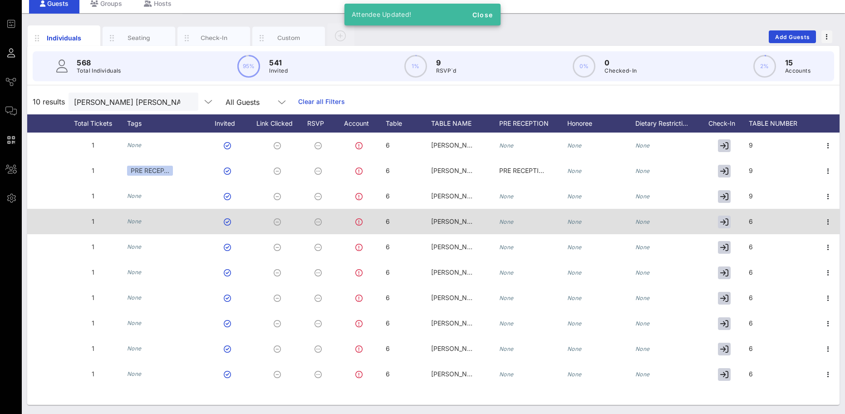
click at [767, 222] on div "6" at bounding box center [783, 227] width 68 height 36
click at [0, 0] on input "6" at bounding box center [0, 0] width 0 height 0
type input "9"
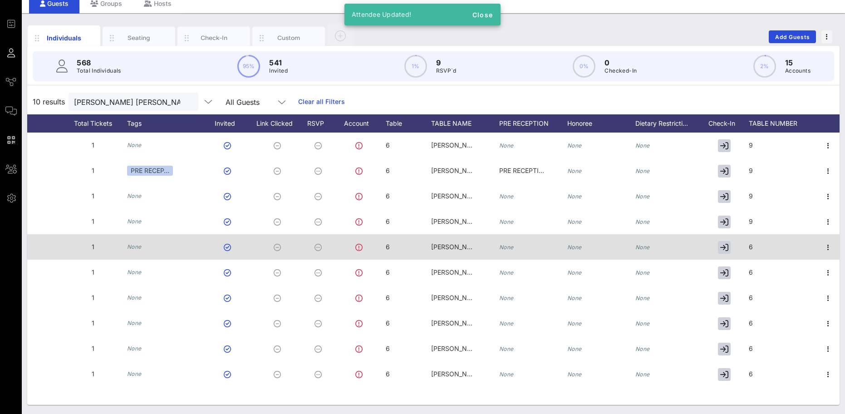
click at [778, 246] on div "6" at bounding box center [783, 252] width 68 height 36
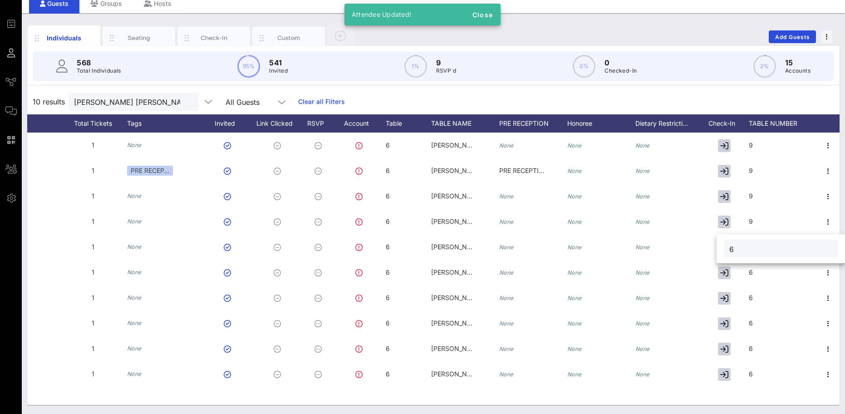
click at [779, 246] on input "6" at bounding box center [780, 249] width 103 height 12
type input "9"
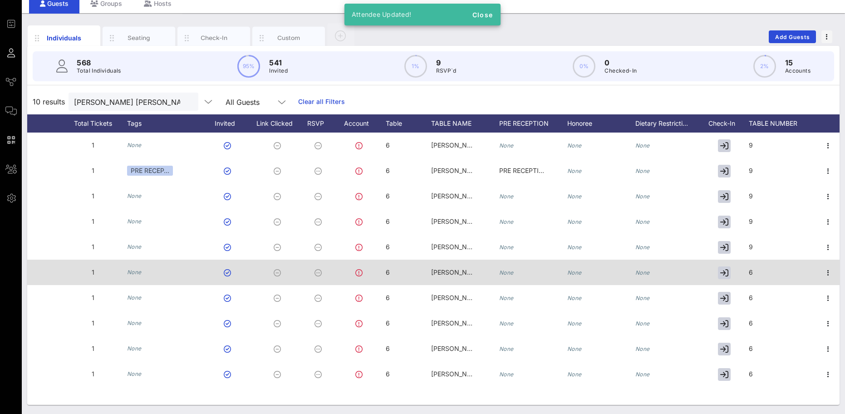
click at [776, 267] on div "6" at bounding box center [783, 278] width 68 height 36
click at [776, 267] on div "6" at bounding box center [780, 274] width 103 height 18
click at [772, 269] on div "69" at bounding box center [783, 278] width 68 height 36
click at [0, 0] on input "69" at bounding box center [0, 0] width 0 height 0
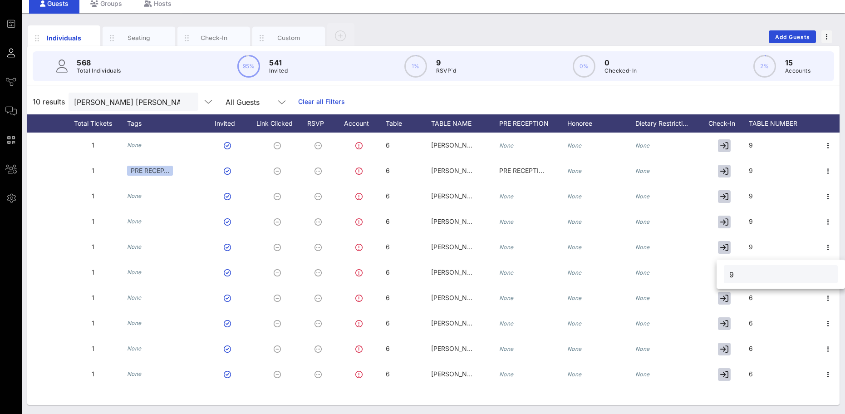
type input "9"
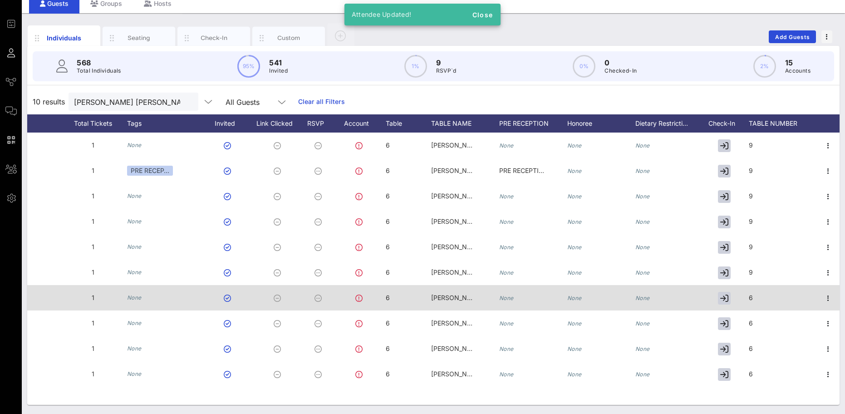
click at [765, 299] on div "6" at bounding box center [783, 303] width 68 height 36
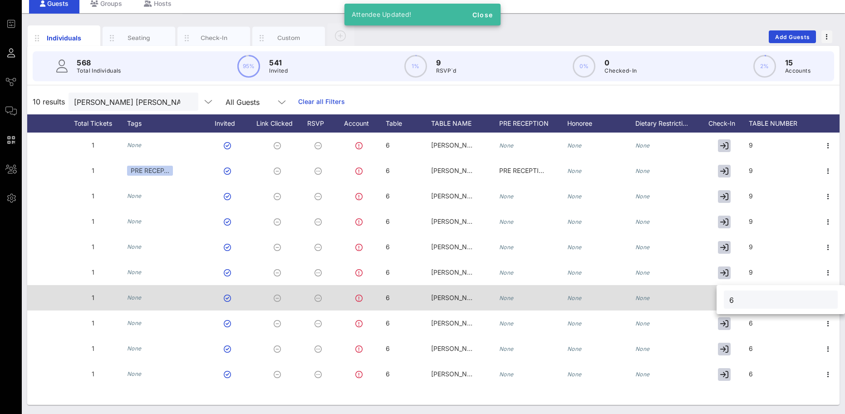
click at [765, 299] on input "6" at bounding box center [780, 300] width 103 height 12
type input "9"
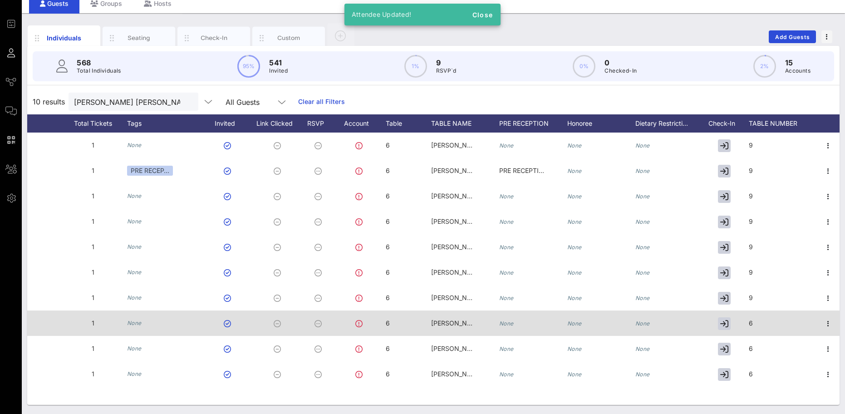
click at [765, 322] on div "6" at bounding box center [783, 328] width 68 height 36
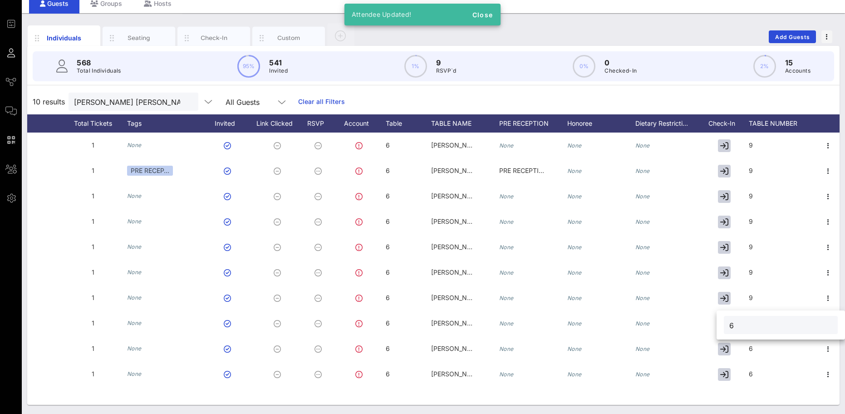
click at [765, 322] on input "6" at bounding box center [780, 325] width 103 height 12
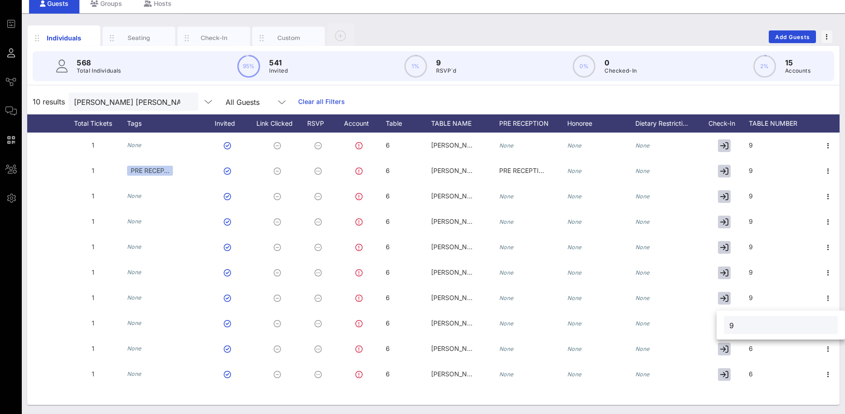
type input "9"
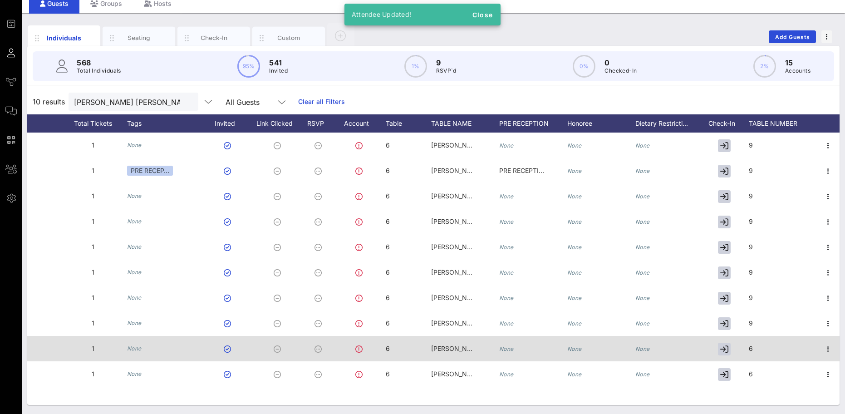
click at [772, 340] on div "6" at bounding box center [783, 354] width 68 height 36
click at [0, 0] on div "6" at bounding box center [0, 0] width 0 height 0
drag, startPoint x: 750, startPoint y: 360, endPoint x: 684, endPoint y: 360, distance: 66.3
click at [684, 360] on div "Event Builder Guests Journeys Comms QR Scanner Team Settings 2025 RCFP Freedom …" at bounding box center [422, 189] width 845 height 450
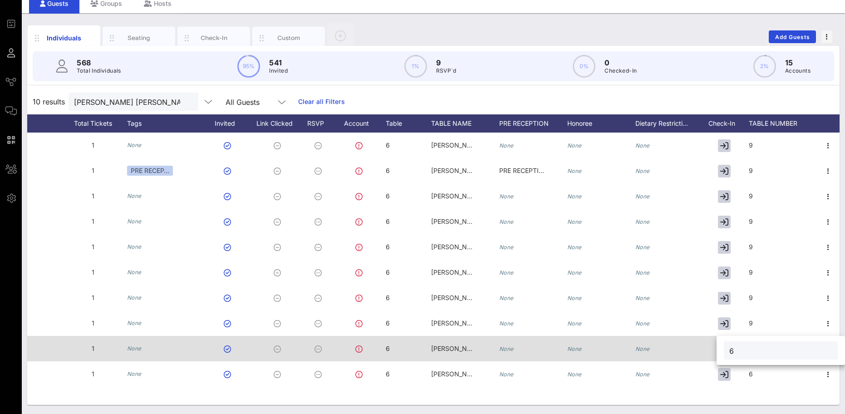
drag, startPoint x: 754, startPoint y: 354, endPoint x: 695, endPoint y: 348, distance: 59.8
click at [695, 348] on div "Event Builder Guests Journeys Comms QR Scanner Team Settings 2025 RCFP Freedom …" at bounding box center [422, 189] width 845 height 450
type input "9"
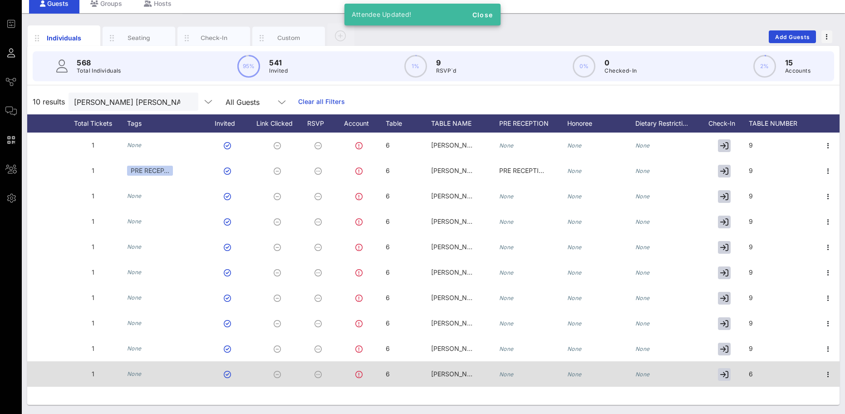
click at [775, 375] on div "6" at bounding box center [783, 379] width 68 height 36
click at [775, 375] on input "6" at bounding box center [780, 376] width 103 height 12
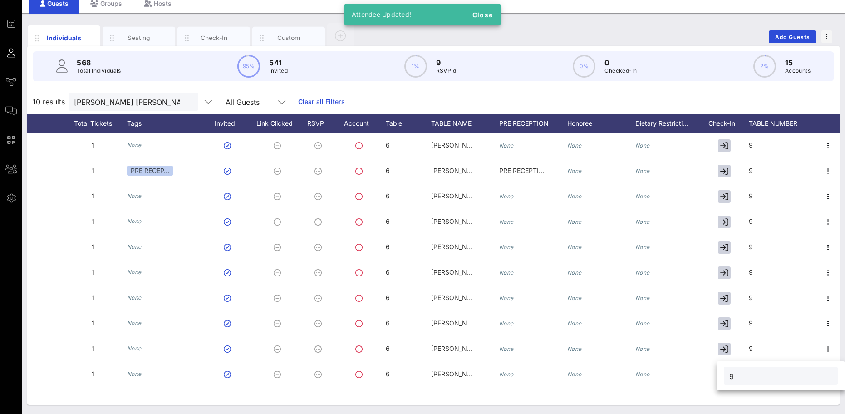
type input "9"
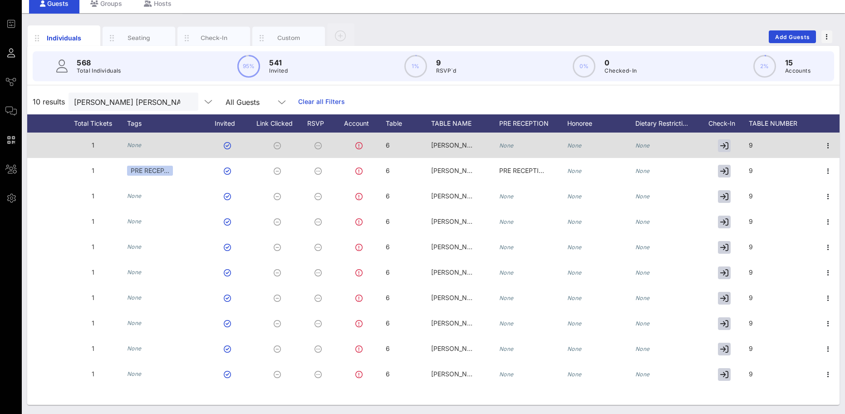
click at [388, 144] on span "6" at bounding box center [388, 145] width 4 height 8
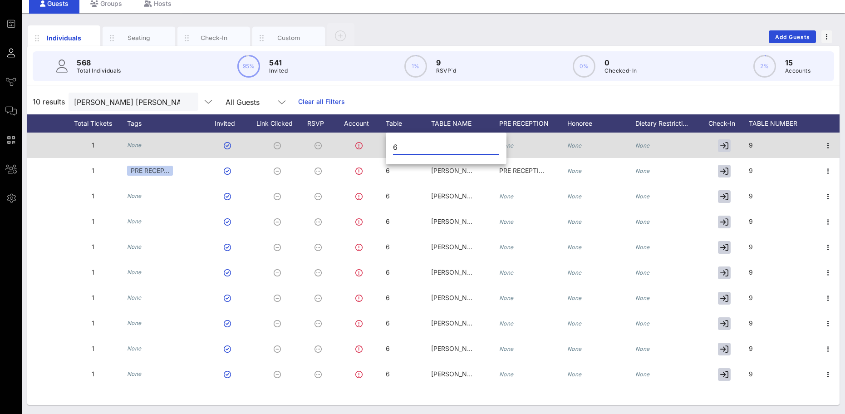
drag, startPoint x: 403, startPoint y: 145, endPoint x: 384, endPoint y: 145, distance: 19.1
click at [384, 145] on div "Event Builder Guests Journeys Comms QR Scanner Team Settings 2025 RCFP Freedom …" at bounding box center [422, 189] width 845 height 450
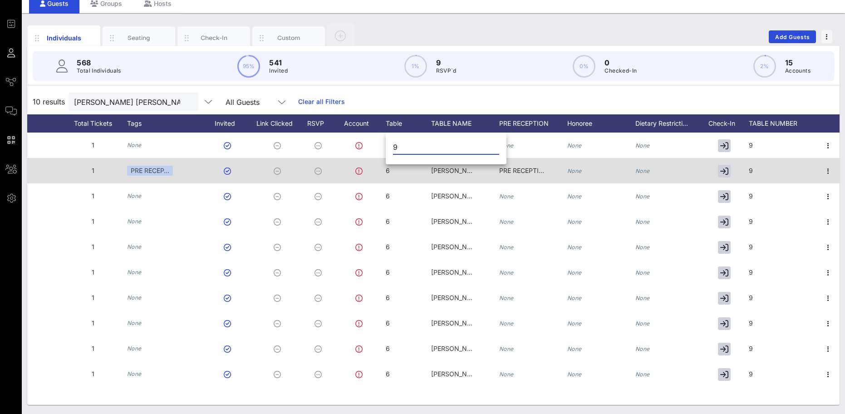
type input "9"
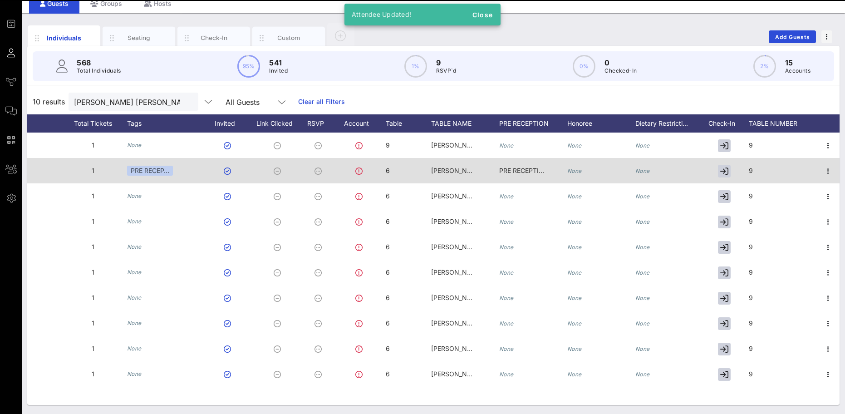
click at [404, 169] on div "6" at bounding box center [408, 176] width 45 height 36
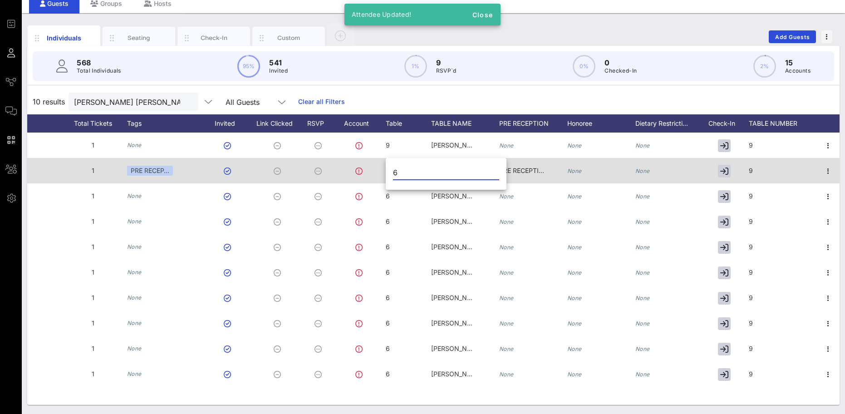
drag, startPoint x: 404, startPoint y: 169, endPoint x: 375, endPoint y: 166, distance: 29.3
click at [375, 166] on div "Event Builder Guests Journeys Comms QR Scanner Team Settings 2025 RCFP Freedom …" at bounding box center [422, 189] width 845 height 450
type input "9"
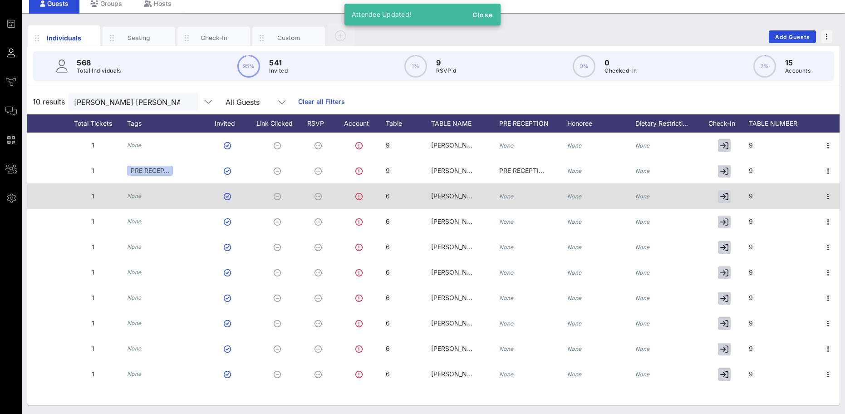
click at [388, 194] on span "6" at bounding box center [388, 196] width 4 height 8
click at [388, 194] on div "Event Builder Guests Journeys Comms QR Scanner Team Settings 2025 RCFP Freedom …" at bounding box center [422, 189] width 845 height 450
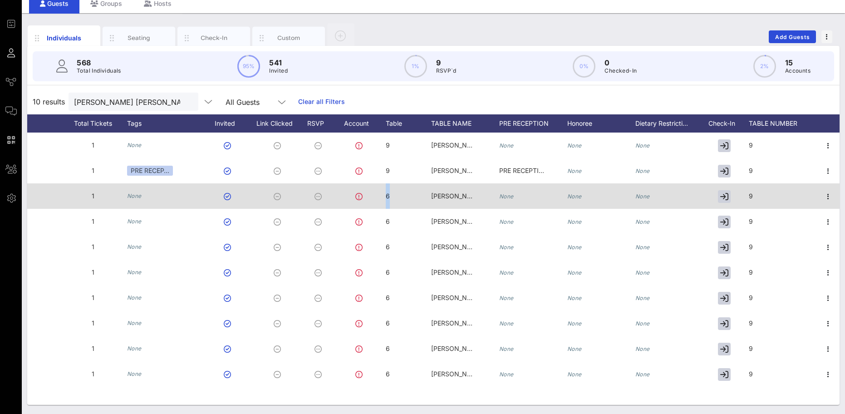
click at [388, 194] on span "6" at bounding box center [388, 196] width 4 height 8
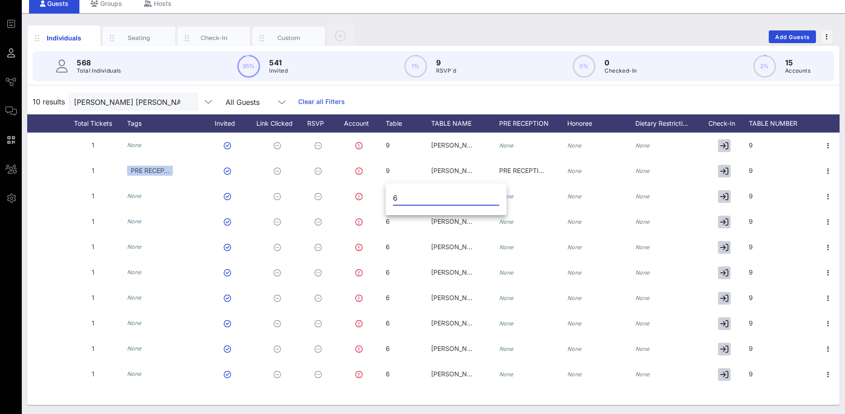
click at [385, 197] on div "Event Builder Guests Journeys Comms QR Scanner Team Settings 2025 RCFP Freedom …" at bounding box center [422, 189] width 845 height 450
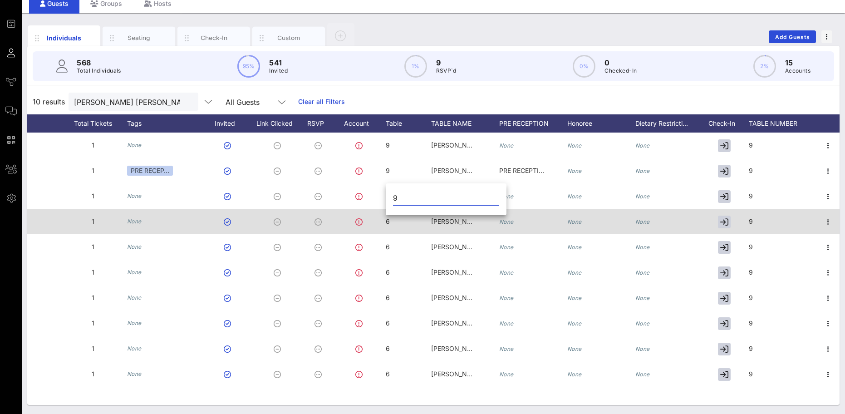
type input "9"
click at [395, 220] on div "6" at bounding box center [408, 227] width 45 height 36
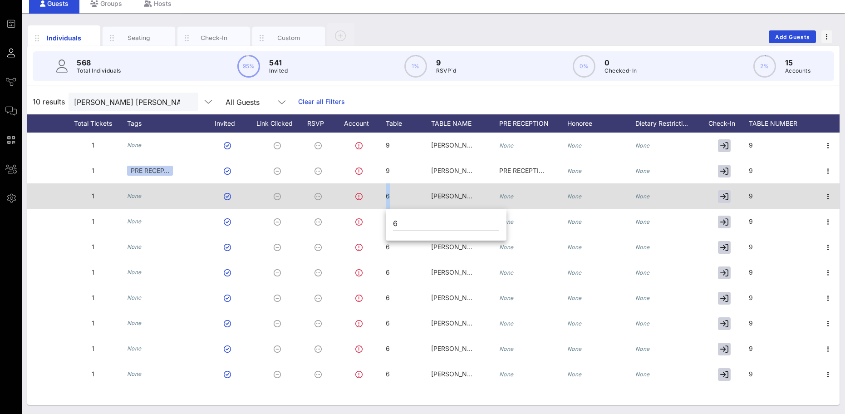
drag, startPoint x: 394, startPoint y: 195, endPoint x: 384, endPoint y: 192, distance: 9.4
click at [384, 192] on div "E Erik Bierbauer erik.bierbauer@nbcuni.com 1 None 6 Gibson Dunn None None None 9" at bounding box center [255, 195] width 1170 height 25
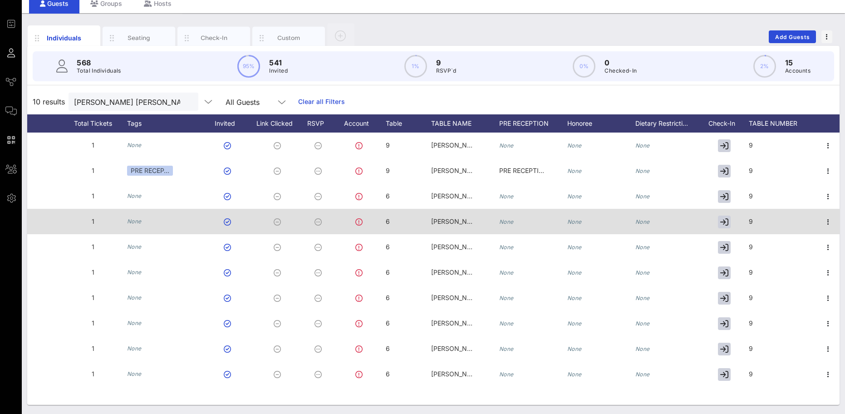
click at [394, 219] on div "6" at bounding box center [408, 227] width 45 height 36
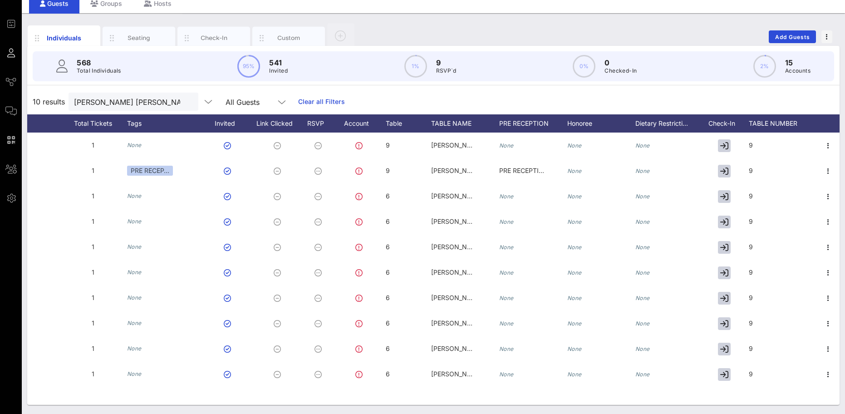
click at [0, 0] on div "6" at bounding box center [0, 0] width 0 height 0
drag, startPoint x: 402, startPoint y: 225, endPoint x: 386, endPoint y: 223, distance: 15.6
click at [386, 223] on div "69" at bounding box center [446, 226] width 121 height 30
type input "9"
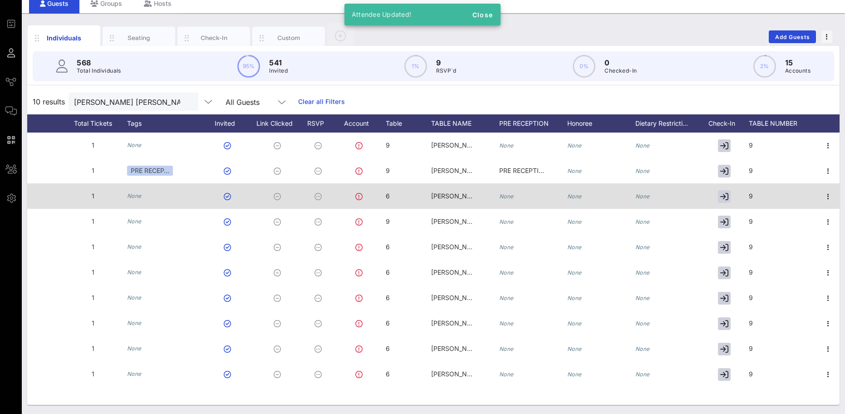
click at [400, 194] on div "6" at bounding box center [408, 201] width 45 height 36
click at [400, 194] on input "6" at bounding box center [446, 198] width 106 height 15
type input "9"
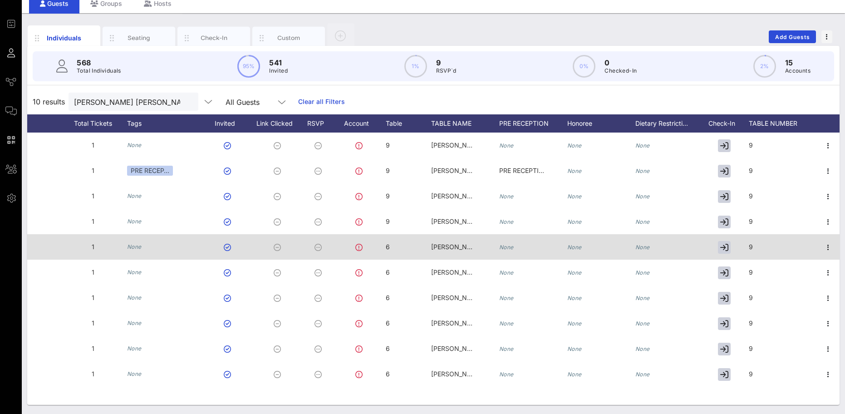
click at [389, 246] on span "6" at bounding box center [388, 247] width 4 height 8
type input "6"
click at [0, 0] on div "6" at bounding box center [0, 0] width 0 height 0
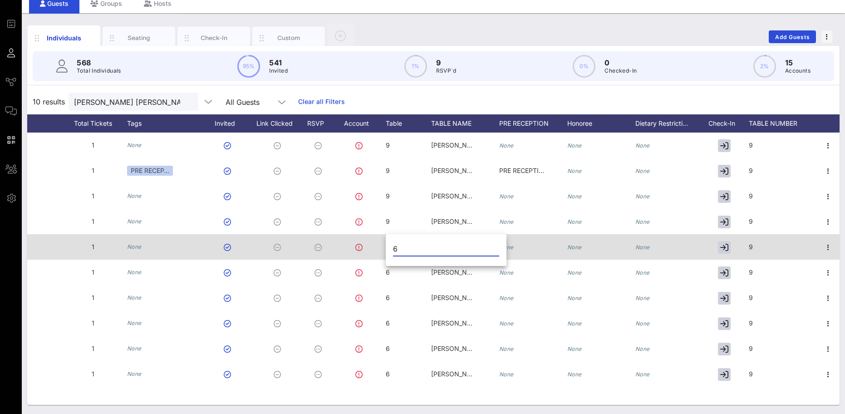
drag, startPoint x: 401, startPoint y: 249, endPoint x: 374, endPoint y: 246, distance: 26.5
click at [378, 248] on div "Event Builder Guests Journeys Comms QR Scanner Team Settings 2025 RCFP Freedom …" at bounding box center [422, 189] width 845 height 450
type input "9"
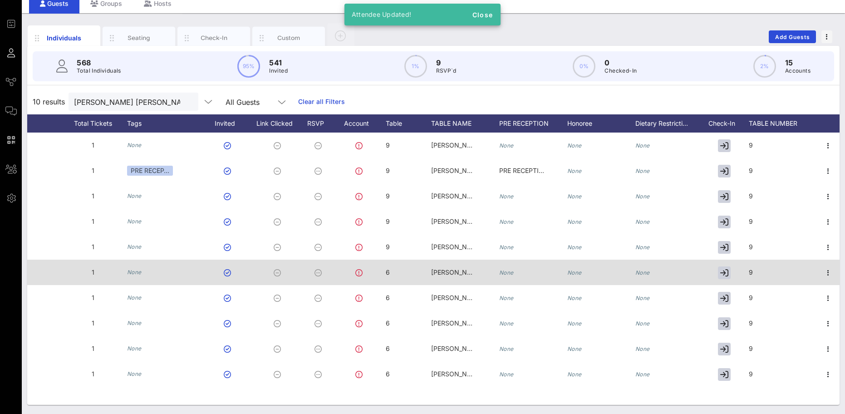
click at [398, 275] on div "6" at bounding box center [408, 278] width 45 height 36
click at [0, 0] on input "6" at bounding box center [0, 0] width 0 height 0
type input "9"
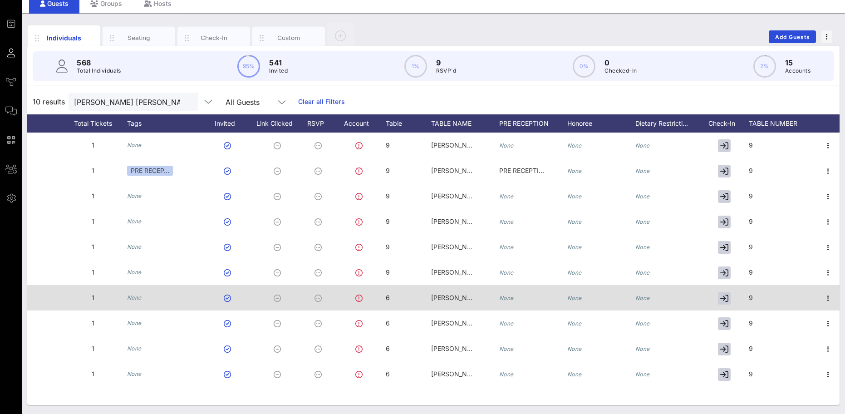
click at [405, 294] on div "6" at bounding box center [408, 303] width 45 height 36
click at [405, 294] on input "6" at bounding box center [446, 299] width 106 height 15
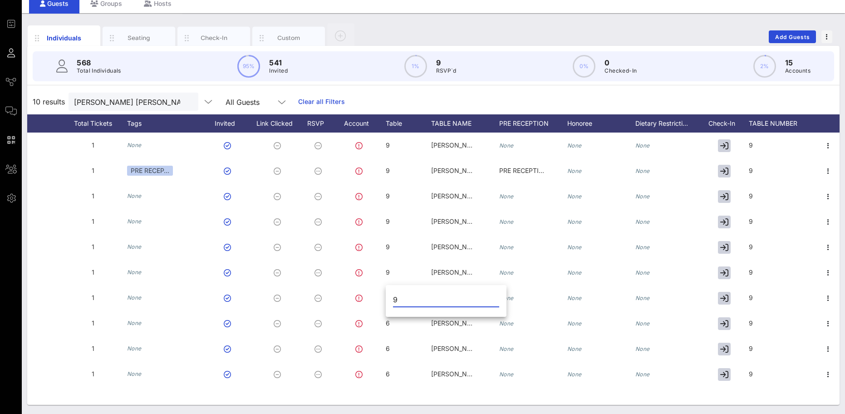
type input "9"
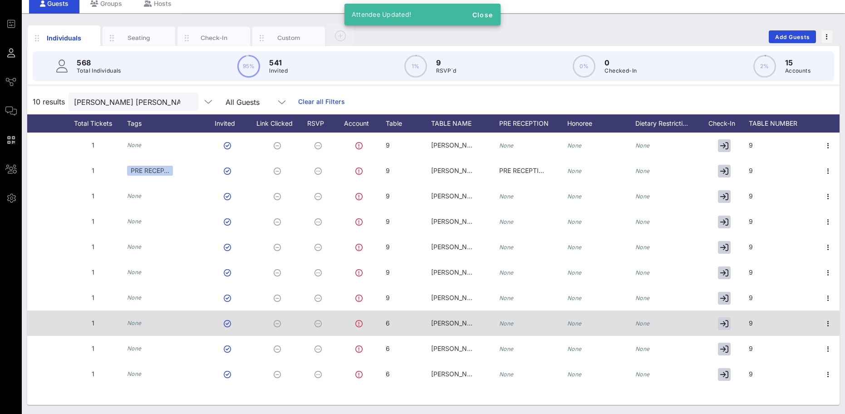
click at [402, 323] on div "6" at bounding box center [408, 328] width 45 height 36
type input "6"
click at [402, 323] on input "6" at bounding box center [446, 325] width 106 height 15
type input "9"
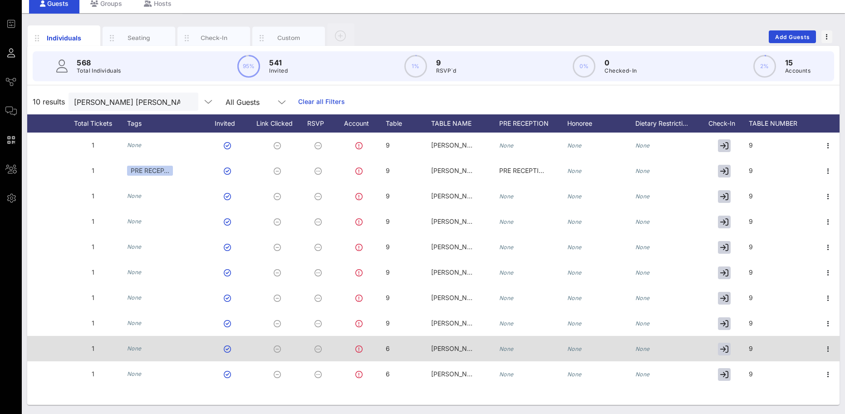
click at [404, 354] on div "6" at bounding box center [408, 354] width 45 height 36
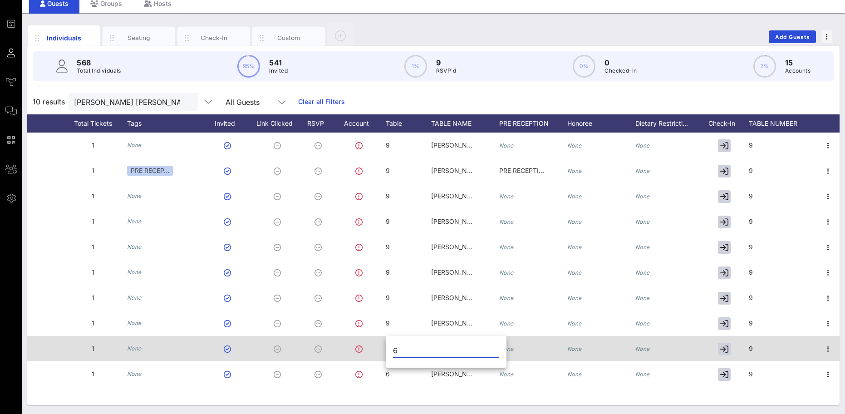
click at [404, 354] on input "6" at bounding box center [446, 350] width 106 height 15
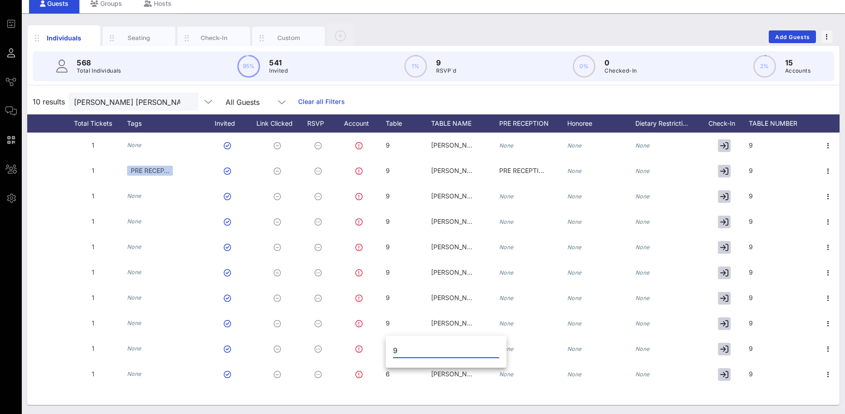
type input "9"
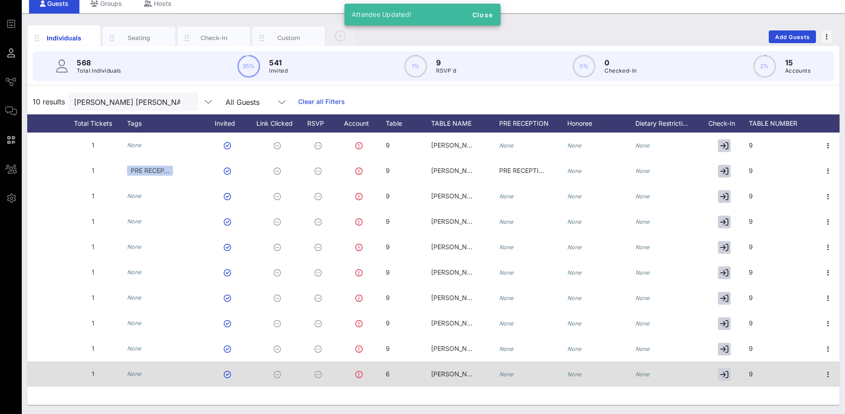
click at [401, 369] on div "6" at bounding box center [408, 379] width 45 height 36
type input "6"
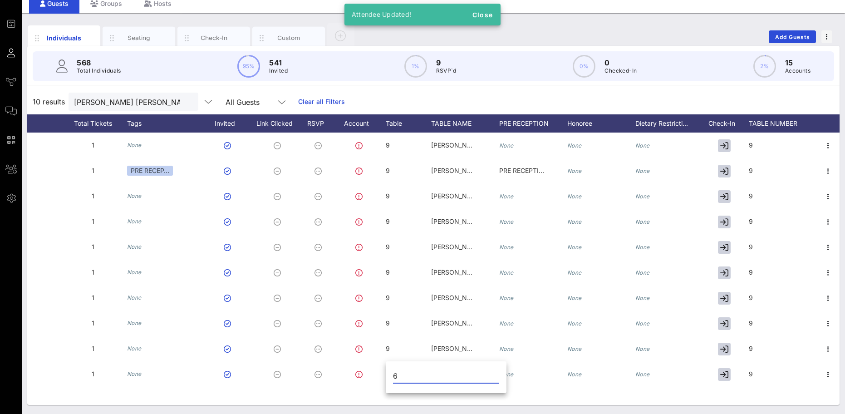
click at [404, 369] on input "6" at bounding box center [446, 376] width 106 height 15
type input "9"
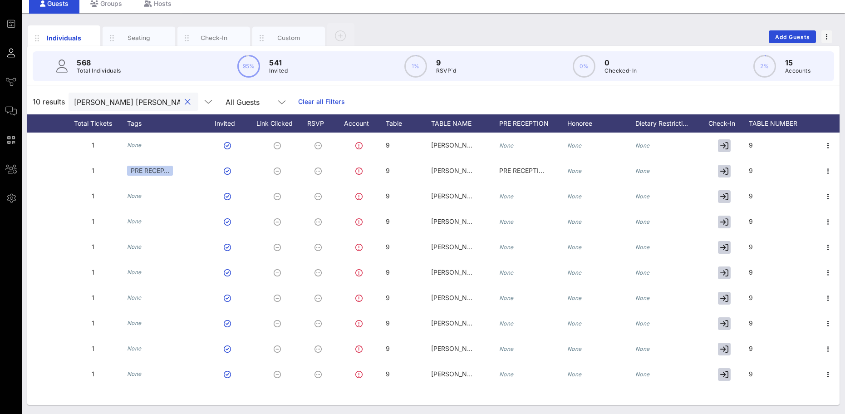
drag, startPoint x: 138, startPoint y: 99, endPoint x: 24, endPoint y: 102, distance: 114.4
click at [24, 102] on div "Individuals Seating Check-In Custom Add Guests 568 Total Individuals 95% 541 In…" at bounding box center [433, 213] width 823 height 401
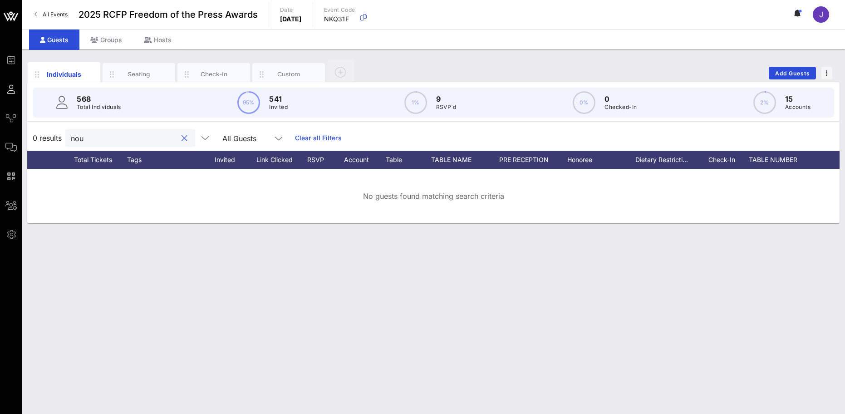
scroll to position [0, 0]
type input "n"
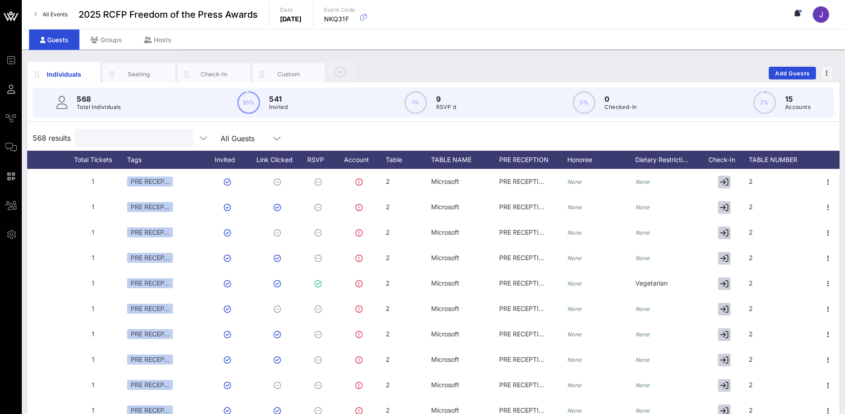
type input "n"
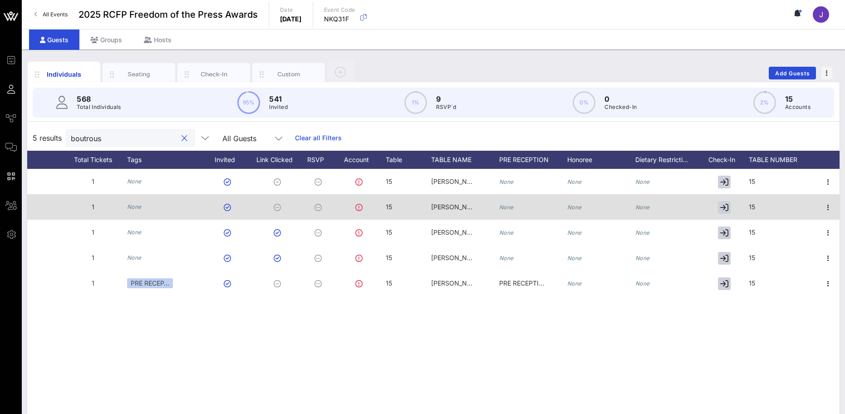
type input "boutrous"
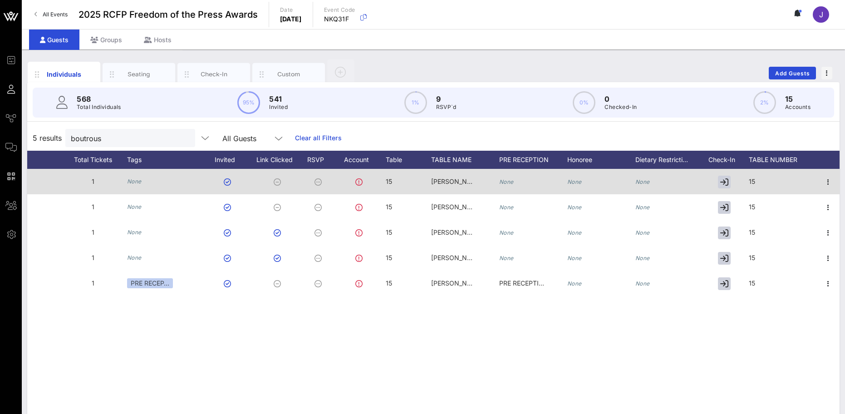
click at [771, 178] on div "15" at bounding box center [783, 187] width 68 height 36
drag, startPoint x: 765, startPoint y: 183, endPoint x: 712, endPoint y: 181, distance: 53.1
click at [712, 181] on div "Event Builder Guests Journeys Comms QR Scanner Team Settings 2025 RCFP Freedom …" at bounding box center [422, 225] width 845 height 450
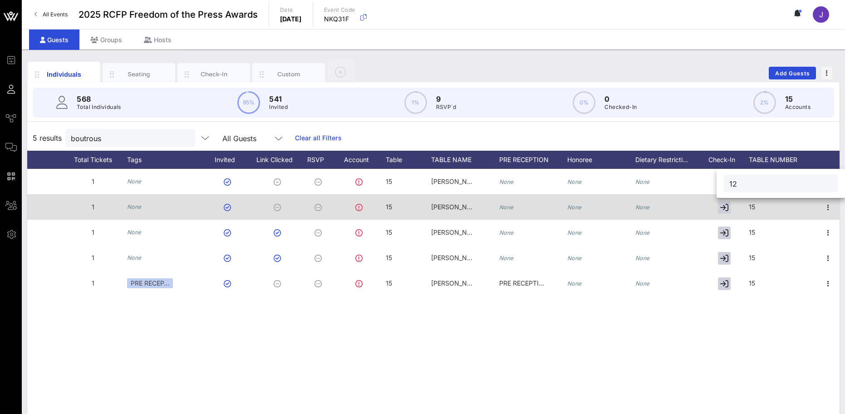
type input "12"
click at [791, 210] on div "15" at bounding box center [783, 212] width 68 height 36
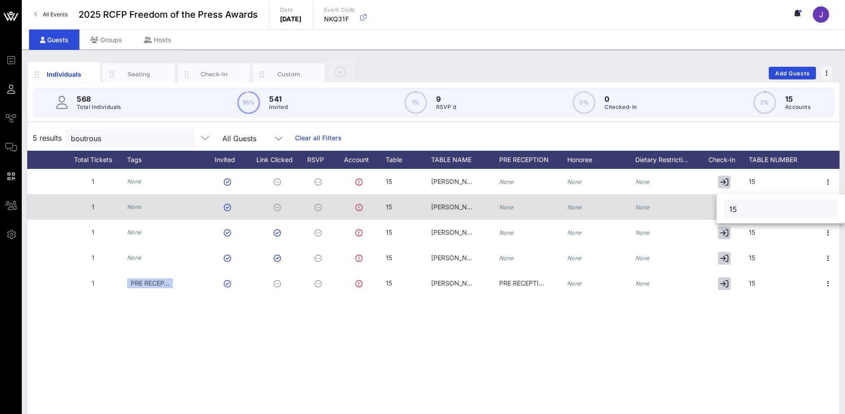
drag, startPoint x: 768, startPoint y: 208, endPoint x: 706, endPoint y: 202, distance: 61.7
click at [708, 204] on div "Event Builder Guests Journeys Comms QR Scanner Team Settings 2025 RCFP Freedom …" at bounding box center [422, 225] width 845 height 450
type input "12"
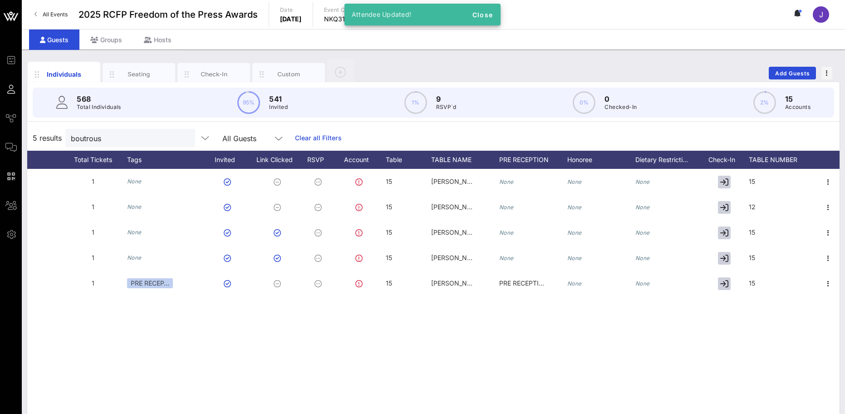
drag, startPoint x: 764, startPoint y: 192, endPoint x: 763, endPoint y: 185, distance: 7.4
click at [764, 192] on div "15" at bounding box center [783, 187] width 68 height 36
drag, startPoint x: 743, startPoint y: 183, endPoint x: 717, endPoint y: 182, distance: 26.4
click at [718, 182] on div "15" at bounding box center [781, 183] width 128 height 29
type input "12"
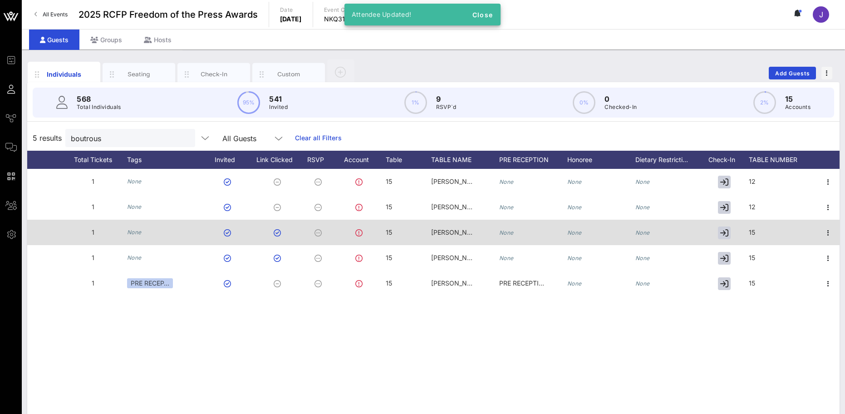
click at [766, 229] on div "15" at bounding box center [783, 238] width 68 height 36
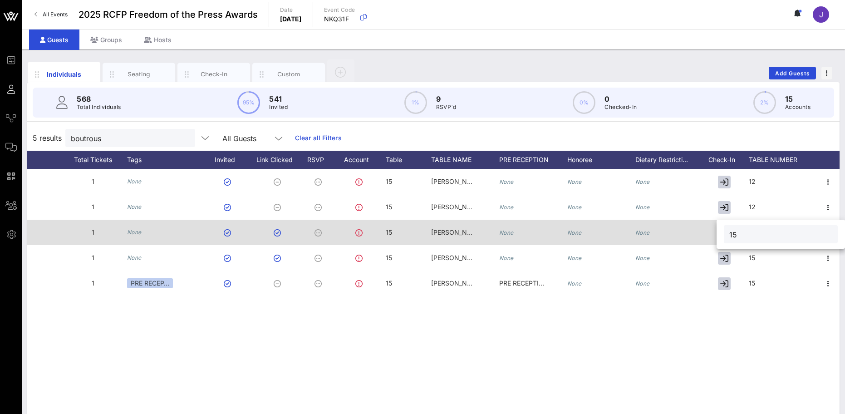
drag, startPoint x: 766, startPoint y: 229, endPoint x: 708, endPoint y: 233, distance: 58.7
click at [708, 233] on div "Event Builder Guests Journeys Comms QR Scanner Team Settings 2025 RCFP Freedom …" at bounding box center [422, 225] width 845 height 450
type input "12"
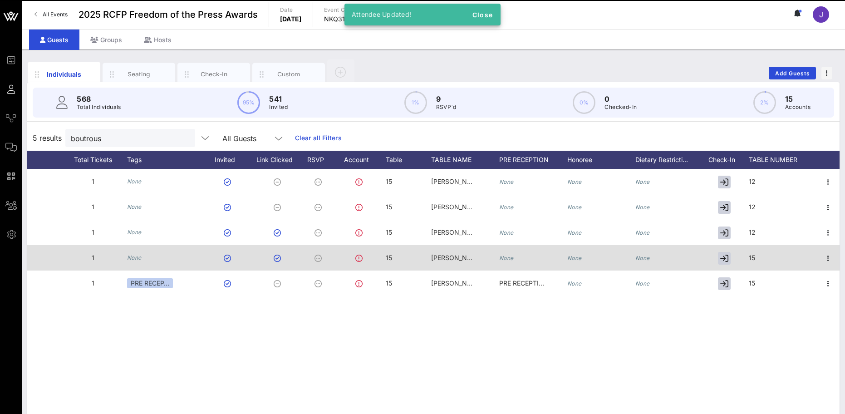
click at [775, 261] on div "15" at bounding box center [783, 263] width 68 height 36
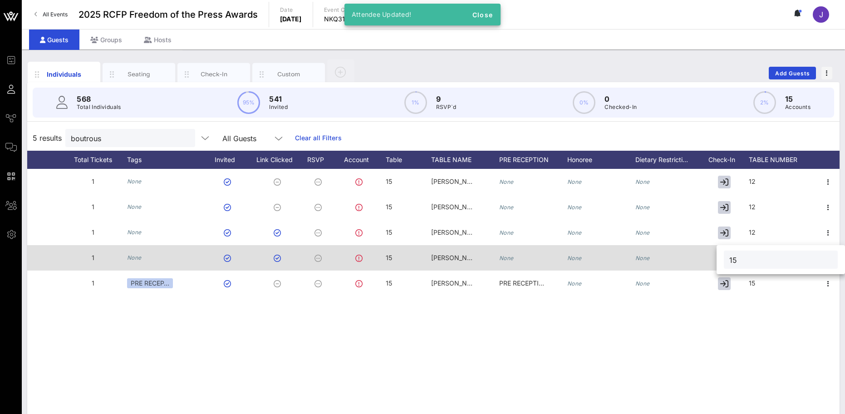
click at [714, 261] on div "Event Builder Guests Journeys Comms QR Scanner Team Settings 2025 RCFP Freedom …" at bounding box center [422, 225] width 845 height 450
type input "12"
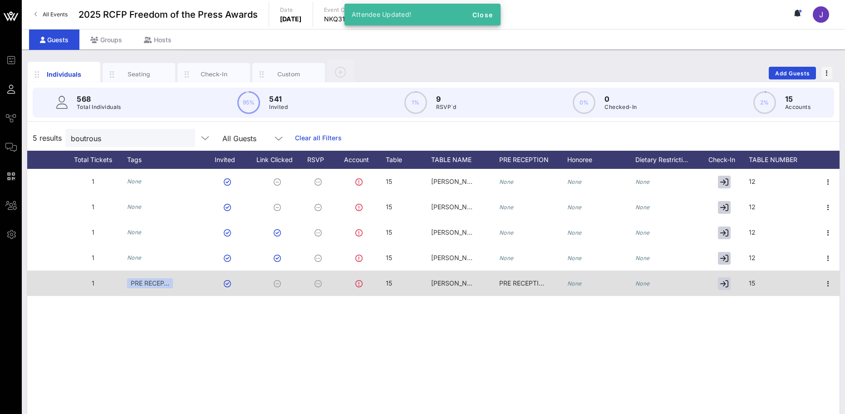
click at [788, 286] on div "15" at bounding box center [783, 289] width 68 height 36
drag, startPoint x: 780, startPoint y: 285, endPoint x: 705, endPoint y: 285, distance: 75.4
click at [705, 285] on div "Event Builder Guests Journeys Comms QR Scanner Team Settings 2025 RCFP Freedom …" at bounding box center [422, 225] width 845 height 450
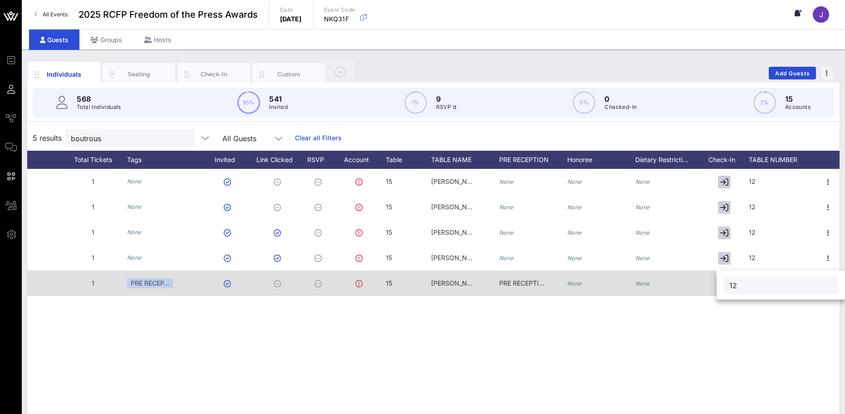
type input "12"
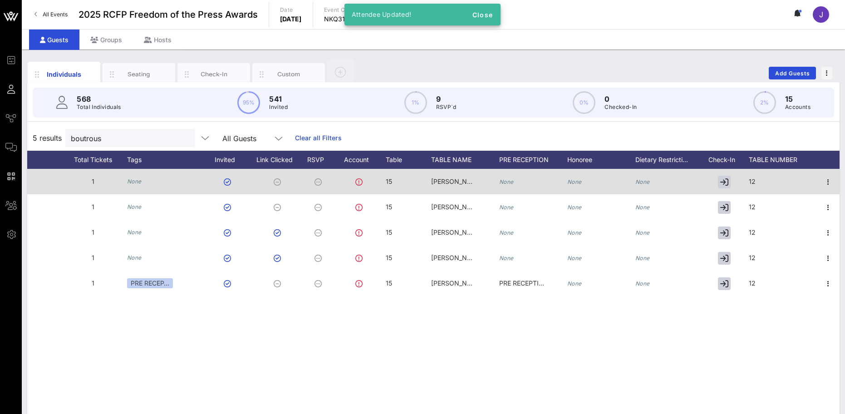
click at [399, 182] on div "15" at bounding box center [408, 187] width 45 height 36
drag, startPoint x: 404, startPoint y: 186, endPoint x: 372, endPoint y: 184, distance: 32.3
click at [372, 184] on div "Event Builder Guests Journeys Comms QR Scanner Team Settings 2025 RCFP Freedom …" at bounding box center [422, 225] width 845 height 450
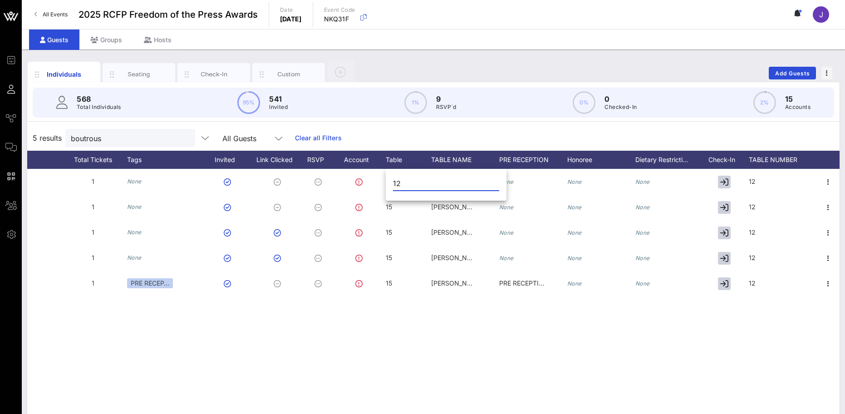
type input "12"
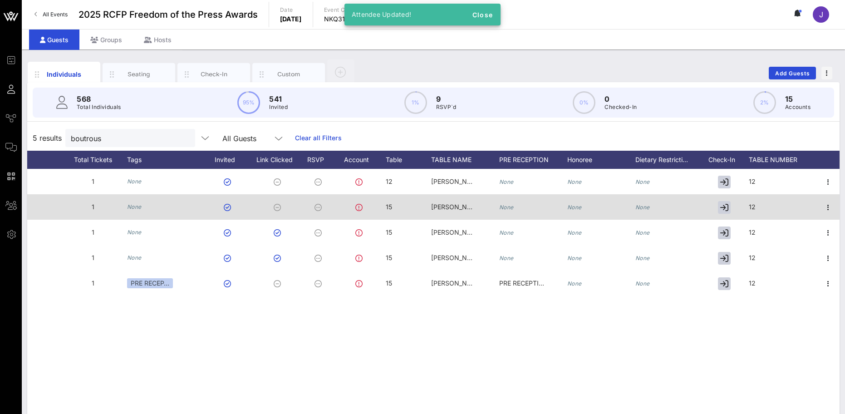
click at [403, 202] on div "15" at bounding box center [408, 212] width 45 height 36
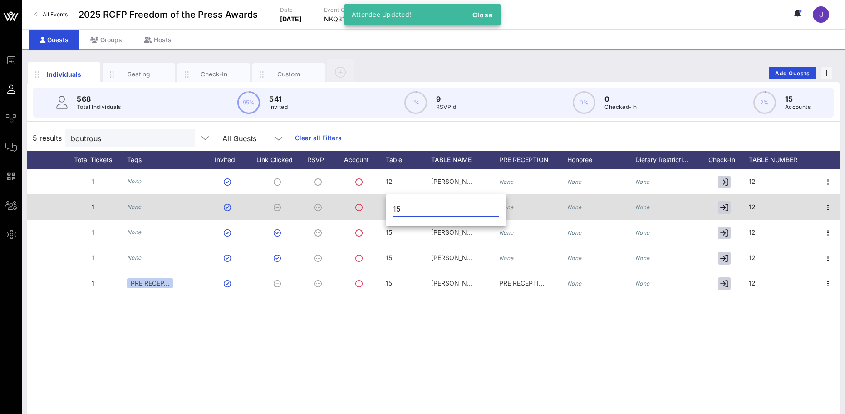
drag, startPoint x: 399, startPoint y: 207, endPoint x: 376, endPoint y: 208, distance: 22.7
click at [376, 208] on div "Event Builder Guests Journeys Comms QR Scanner Team Settings 2025 RCFP Freedom …" at bounding box center [422, 225] width 845 height 450
type input "12"
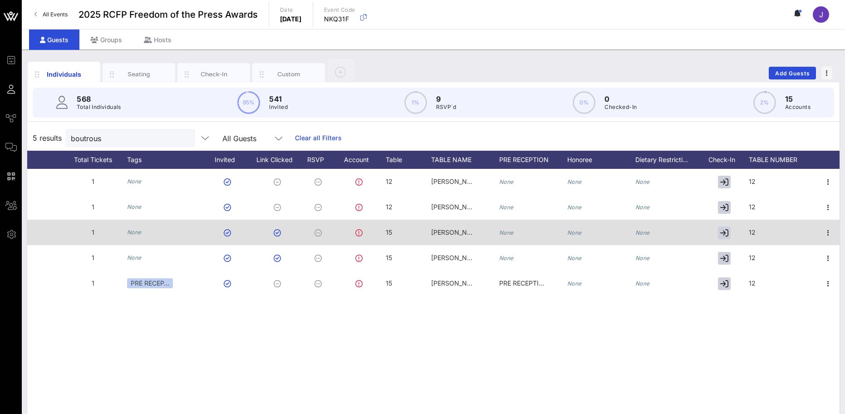
click at [399, 234] on div "15" at bounding box center [408, 238] width 45 height 36
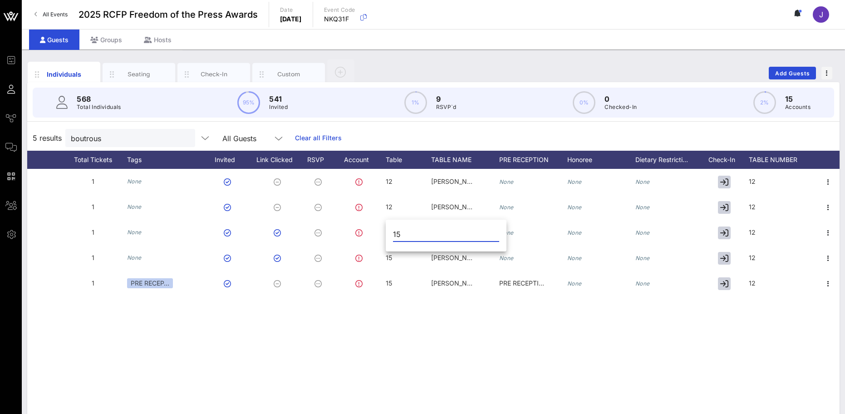
drag, startPoint x: 399, startPoint y: 234, endPoint x: 388, endPoint y: 230, distance: 12.3
click at [388, 230] on div "15" at bounding box center [446, 237] width 121 height 30
type input "12"
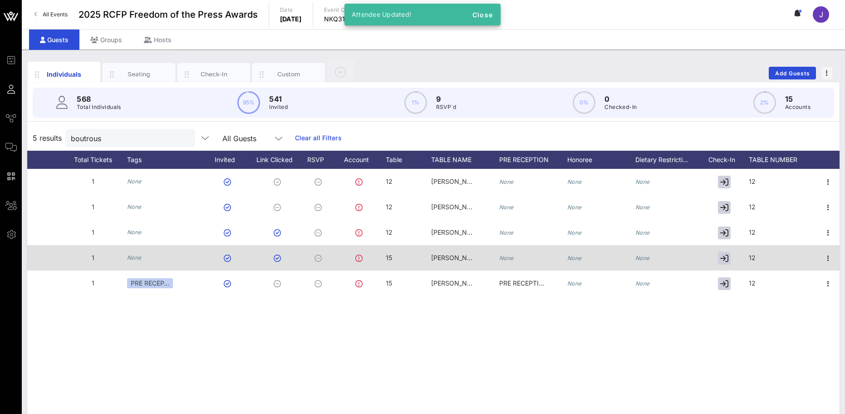
click at [399, 259] on div "15" at bounding box center [408, 263] width 45 height 36
drag, startPoint x: 401, startPoint y: 261, endPoint x: 375, endPoint y: 261, distance: 25.4
click at [375, 261] on div "Event Builder Guests Journeys Comms QR Scanner Team Settings 2025 RCFP Freedom …" at bounding box center [422, 225] width 845 height 450
type input "12"
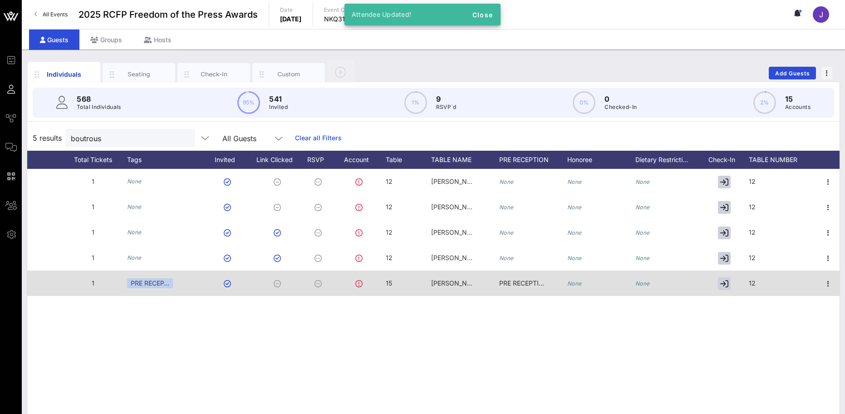
click at [403, 284] on div "15" at bounding box center [408, 289] width 45 height 36
drag, startPoint x: 403, startPoint y: 284, endPoint x: 376, endPoint y: 283, distance: 26.8
click at [376, 283] on div "Event Builder Guests Journeys Comms QR Scanner Team Settings 2025 RCFP Freedom …" at bounding box center [422, 225] width 845 height 450
type input "12"
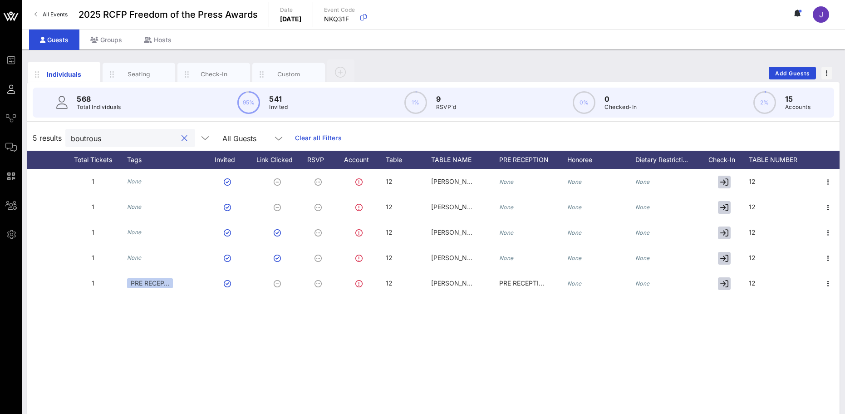
drag, startPoint x: 114, startPoint y: 137, endPoint x: 35, endPoint y: 124, distance: 80.4
click at [40, 133] on div "5 results boutrous All Guests Clear all Filters" at bounding box center [433, 137] width 813 height 25
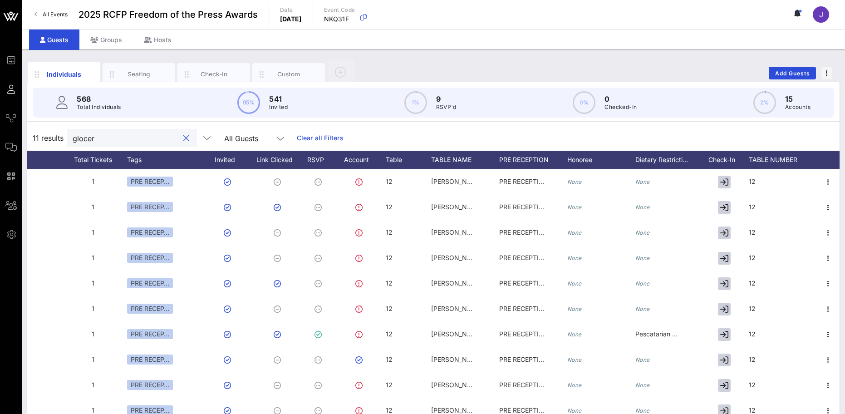
type input "glocer"
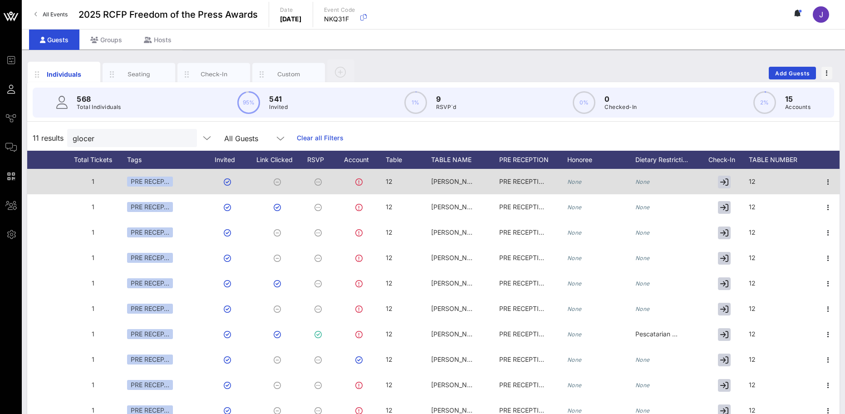
click at [393, 184] on div "12" at bounding box center [408, 187] width 45 height 36
drag, startPoint x: 415, startPoint y: 184, endPoint x: 373, endPoint y: 182, distance: 42.3
click at [373, 182] on div "Event Builder Guests Journeys Comms QR Scanner Team Settings 2025 RCFP Freedom …" at bounding box center [422, 225] width 845 height 450
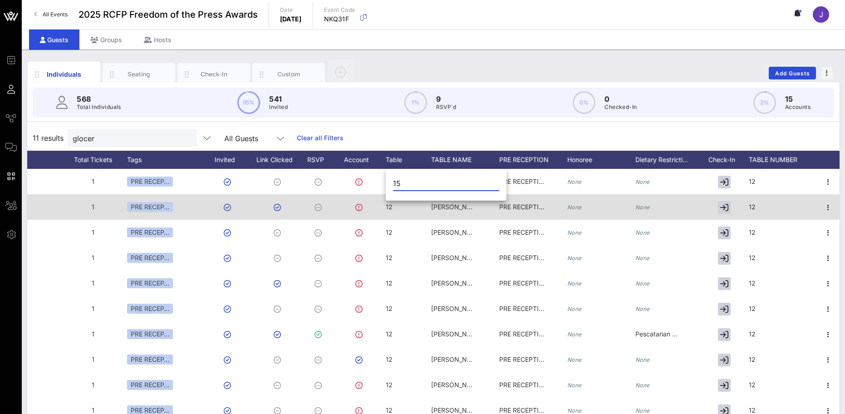
click at [399, 206] on div "12" at bounding box center [408, 212] width 45 height 36
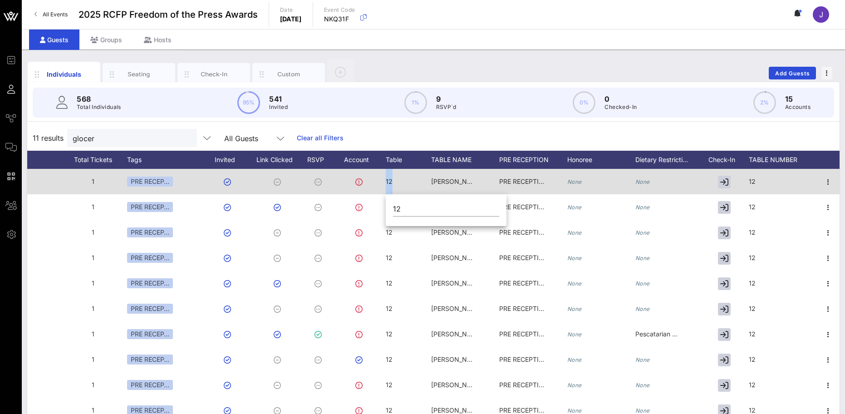
drag, startPoint x: 415, startPoint y: 183, endPoint x: 361, endPoint y: 182, distance: 54.5
click at [361, 182] on div "A Arthur Altschul arthur@dacapital.com 1 PRE RECEP… 12 Tom Glocer PRE RECEPTION…" at bounding box center [255, 181] width 1170 height 25
click at [391, 182] on span "12" at bounding box center [389, 181] width 7 height 8
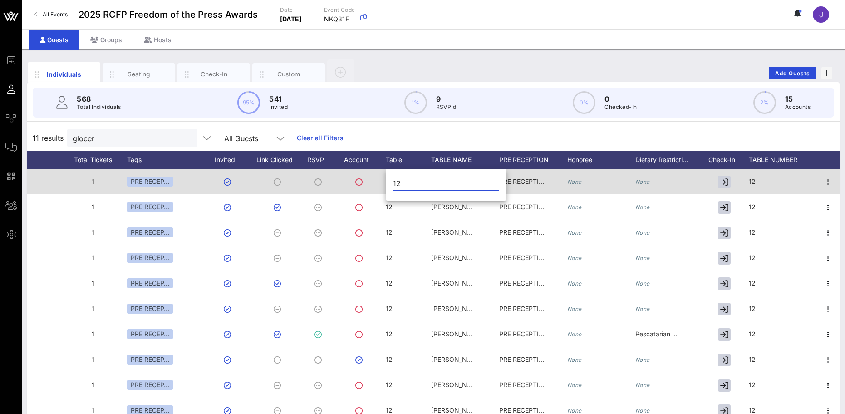
click at [391, 182] on div "12" at bounding box center [446, 186] width 121 height 30
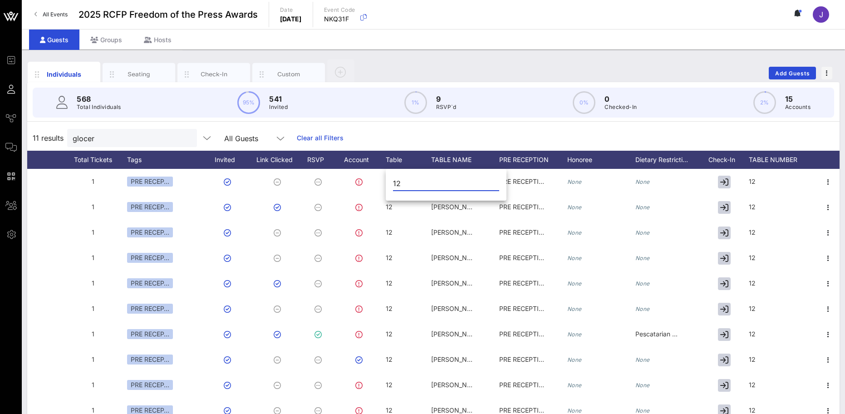
click at [399, 182] on input "12" at bounding box center [446, 183] width 106 height 15
type input "15"
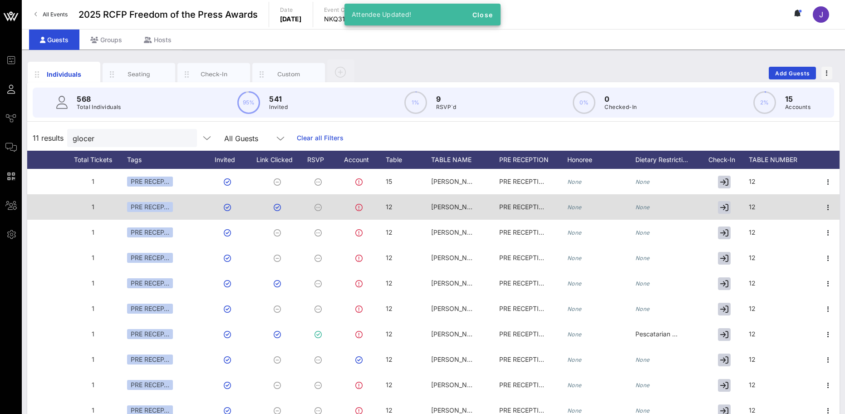
click at [396, 210] on div "12" at bounding box center [408, 212] width 45 height 36
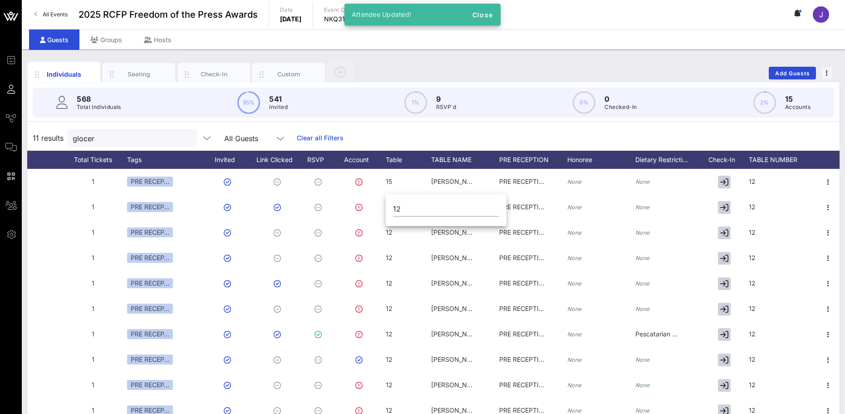
click at [396, 210] on div "12" at bounding box center [446, 211] width 121 height 30
type input "15"
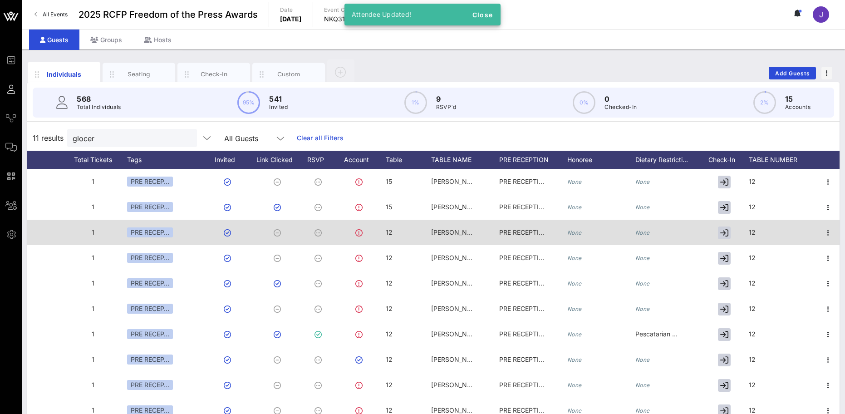
click at [399, 229] on div "12" at bounding box center [408, 238] width 45 height 36
click at [0, 0] on input "12" at bounding box center [0, 0] width 0 height 0
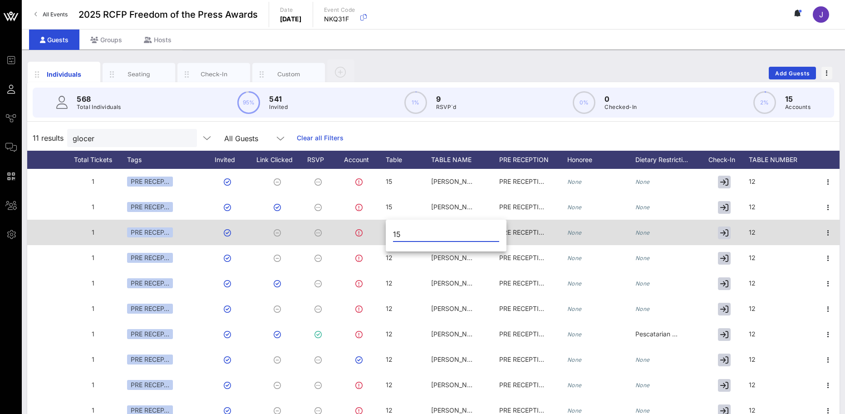
type input "15"
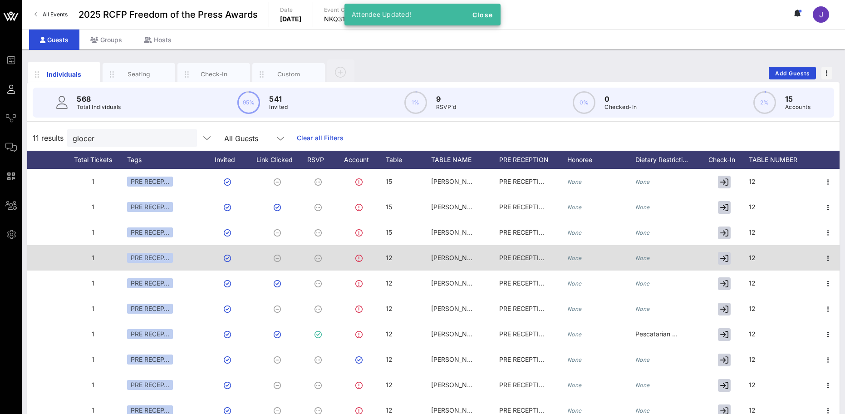
click at [403, 268] on div "12" at bounding box center [408, 263] width 45 height 36
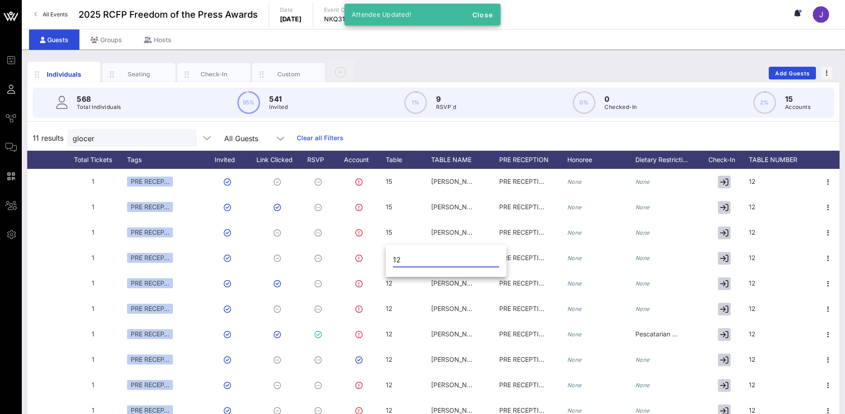
click at [407, 261] on input "12" at bounding box center [446, 259] width 106 height 15
type input "15"
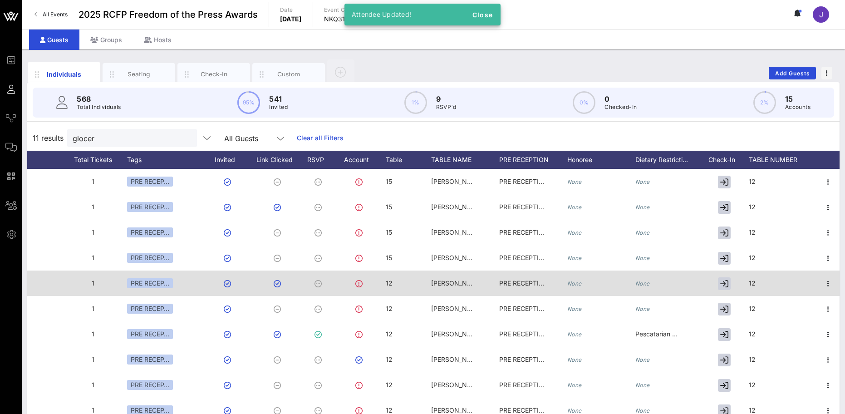
click at [402, 286] on div "12" at bounding box center [408, 289] width 45 height 36
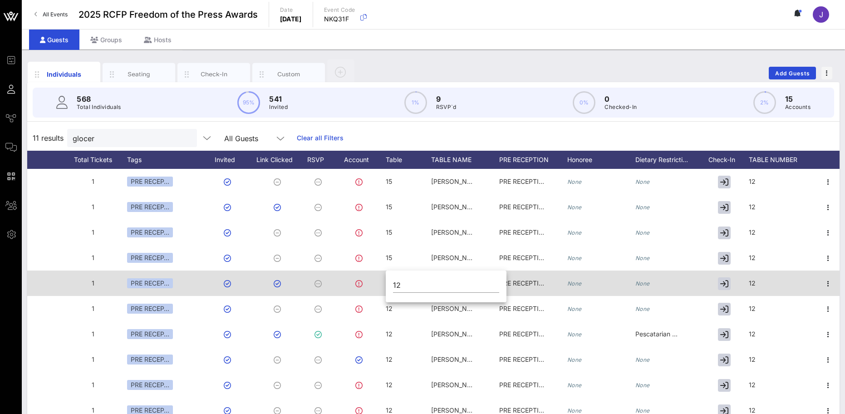
click at [402, 286] on input "12" at bounding box center [446, 285] width 106 height 15
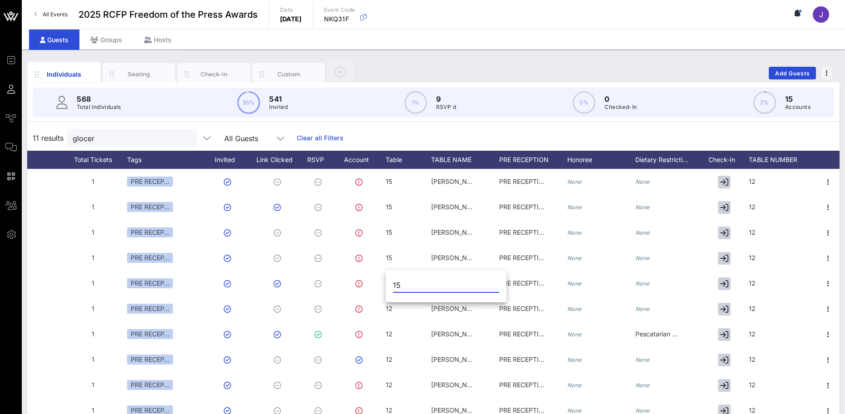
type input "15"
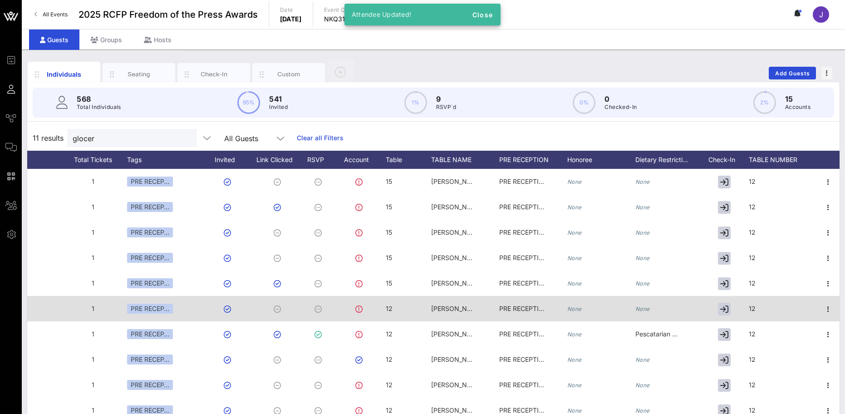
click at [404, 302] on div "12" at bounding box center [408, 314] width 45 height 36
click at [404, 302] on div "12" at bounding box center [446, 313] width 106 height 30
drag, startPoint x: 406, startPoint y: 309, endPoint x: 383, endPoint y: 310, distance: 23.6
click at [383, 310] on div "Event Builder Guests Journeys Comms QR Scanner Team Settings 2025 RCFP Freedom …" at bounding box center [422, 225] width 845 height 450
type input "15"
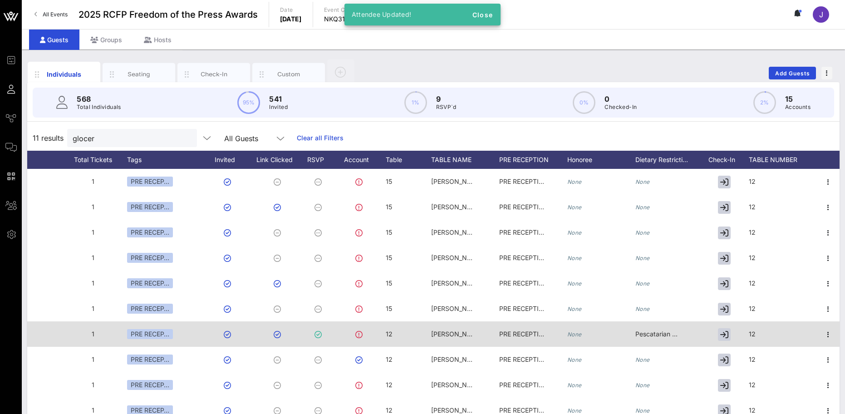
click at [401, 336] on div "12" at bounding box center [408, 339] width 45 height 36
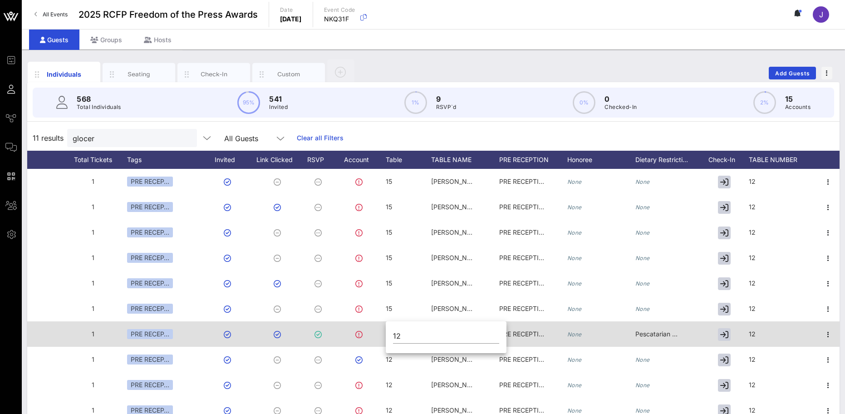
click at [401, 336] on input "12" at bounding box center [446, 336] width 106 height 15
type input "15"
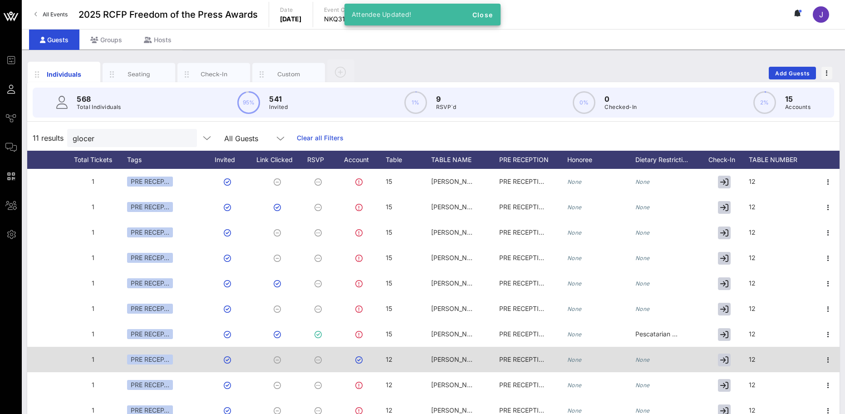
click at [407, 365] on div "12" at bounding box center [408, 365] width 45 height 36
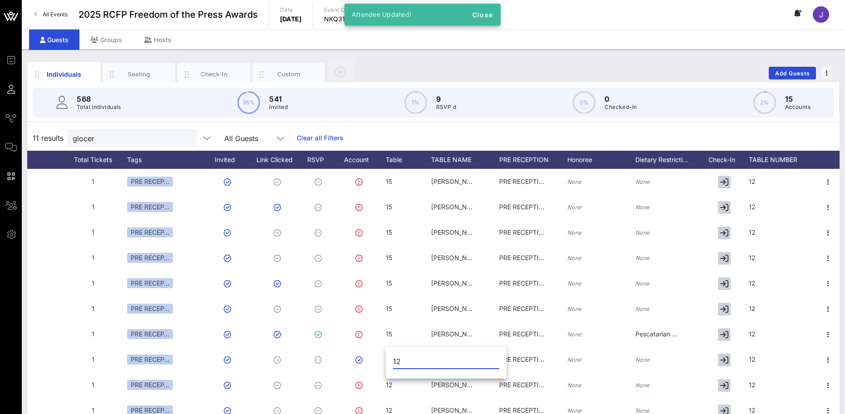
click at [401, 360] on input "12" at bounding box center [446, 361] width 106 height 15
type input "15"
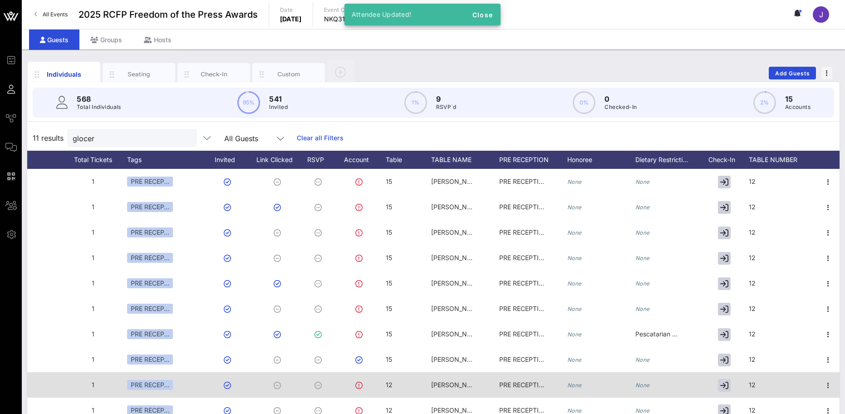
click at [397, 390] on div "12" at bounding box center [408, 390] width 45 height 36
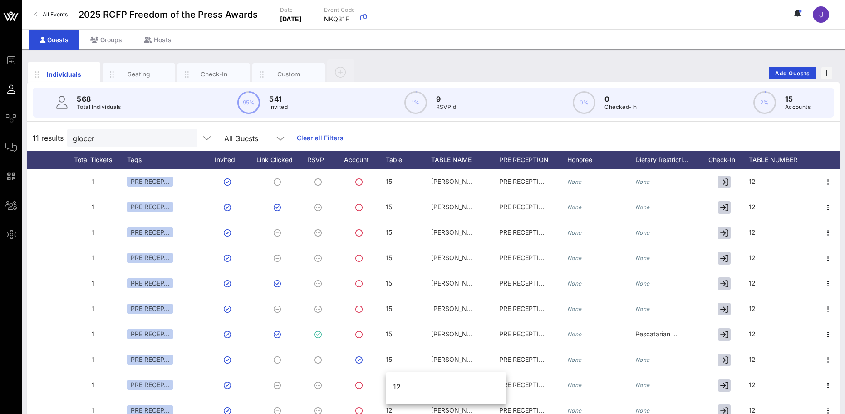
click at [399, 386] on input "12" at bounding box center [446, 386] width 106 height 15
click at [399, 385] on input "12" at bounding box center [446, 386] width 106 height 15
type input "15"
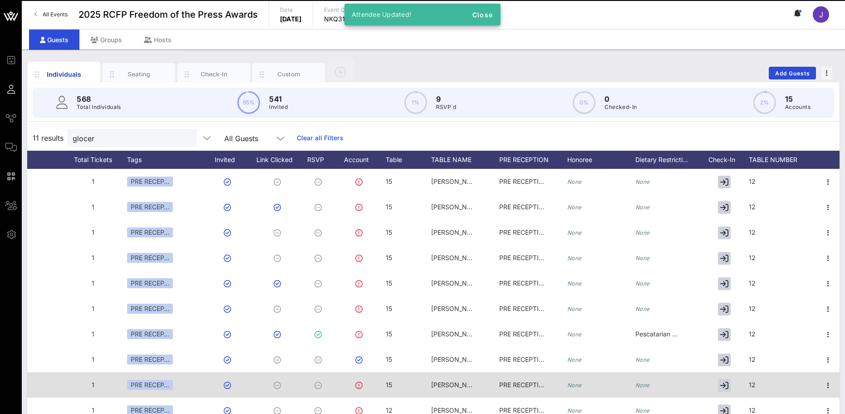
scroll to position [14, 358]
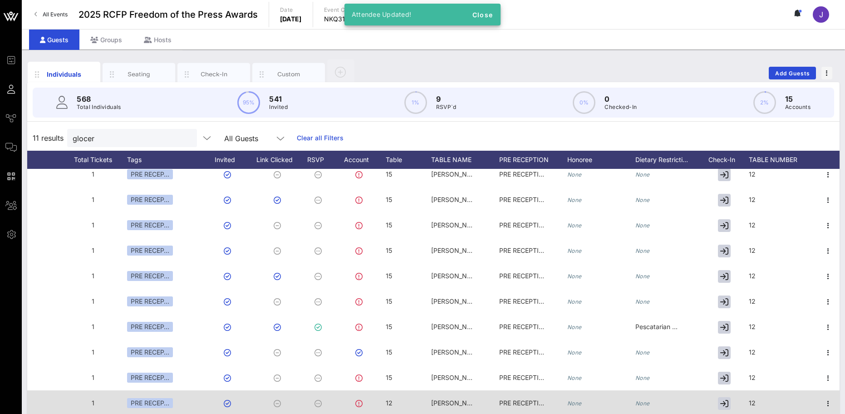
click at [397, 396] on div "12" at bounding box center [408, 408] width 45 height 36
click at [397, 396] on input "12" at bounding box center [446, 391] width 106 height 15
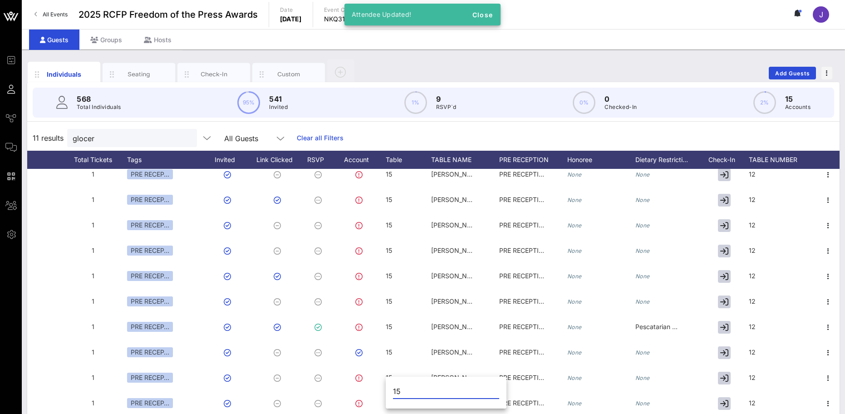
type input "15"
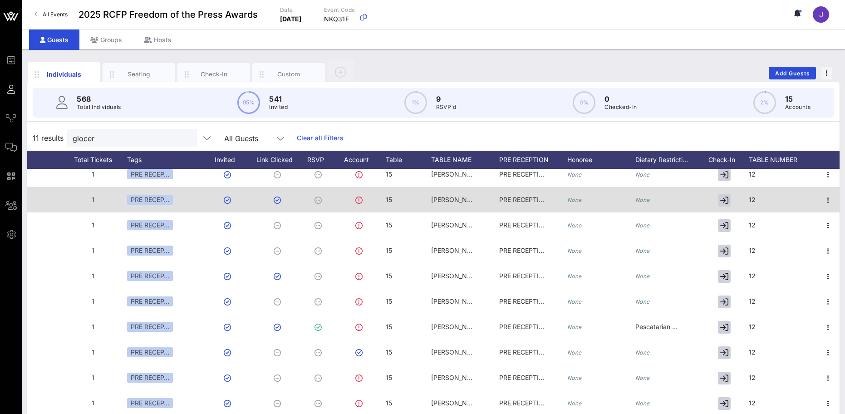
scroll to position [0, 358]
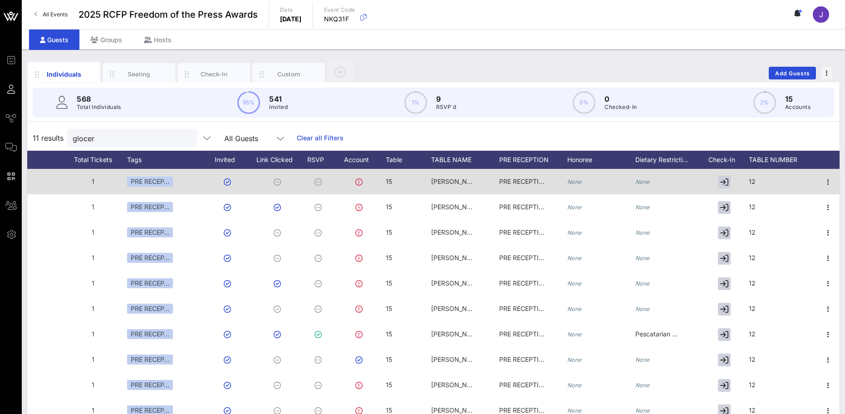
click at [756, 186] on div "12" at bounding box center [783, 187] width 68 height 36
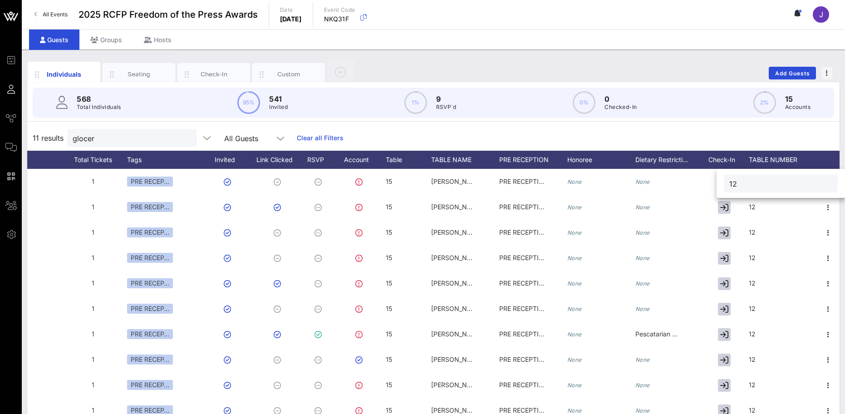
drag, startPoint x: 761, startPoint y: 183, endPoint x: 725, endPoint y: 183, distance: 35.9
click at [725, 183] on div "12" at bounding box center [781, 183] width 114 height 18
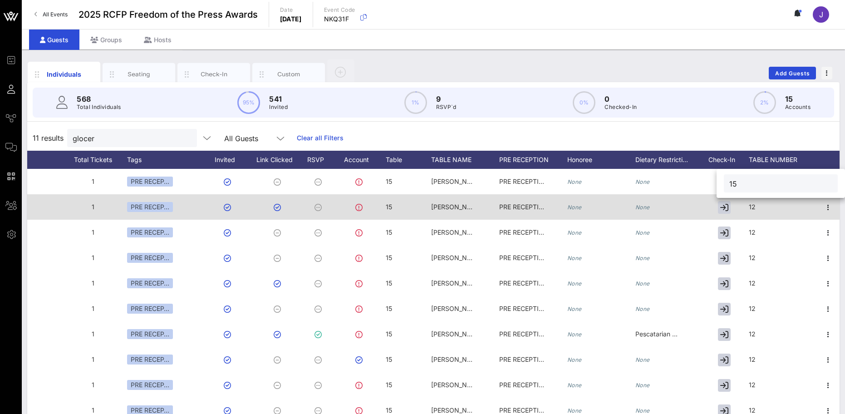
type input "15"
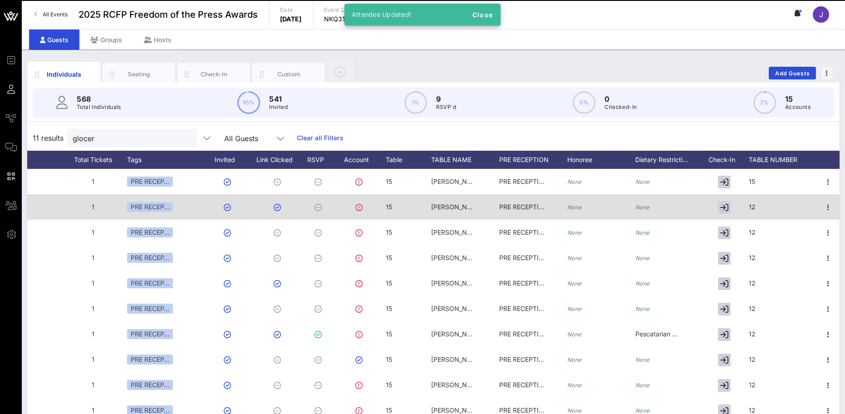
click at [760, 205] on div "12" at bounding box center [783, 212] width 68 height 36
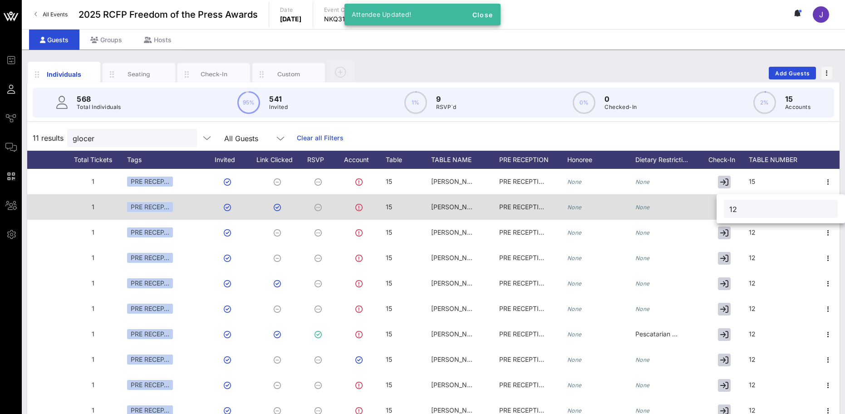
drag, startPoint x: 762, startPoint y: 207, endPoint x: 711, endPoint y: 205, distance: 50.4
click at [711, 205] on div "Event Builder Guests Journeys Comms QR Scanner Team Settings 2025 RCFP Freedom …" at bounding box center [422, 225] width 845 height 450
type input "15"
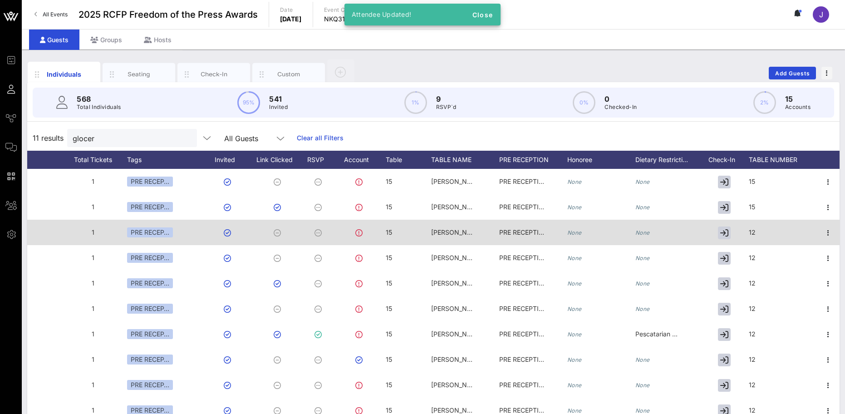
click at [763, 228] on div "12" at bounding box center [783, 238] width 68 height 36
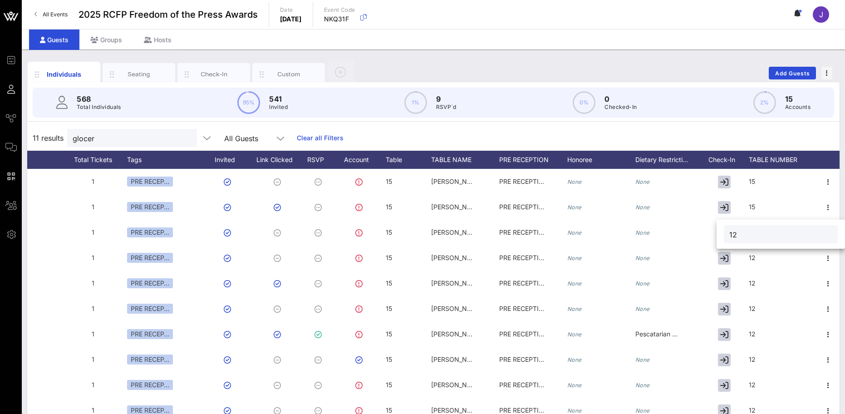
drag, startPoint x: 762, startPoint y: 234, endPoint x: 728, endPoint y: 236, distance: 34.5
click at [728, 236] on div "12" at bounding box center [781, 234] width 114 height 18
type input "15"
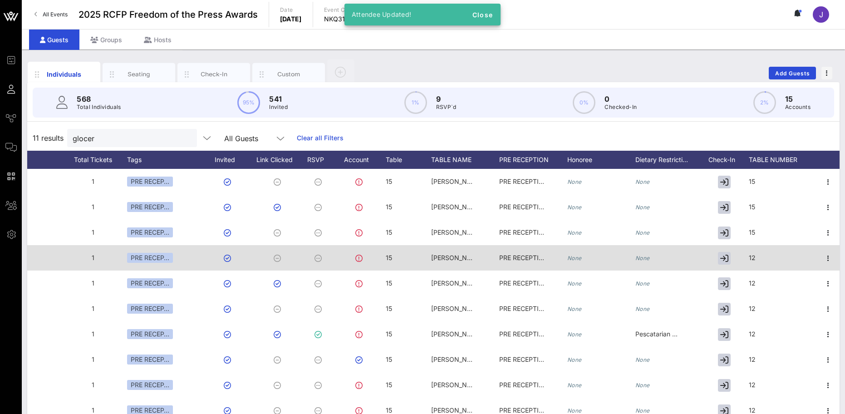
click at [780, 255] on div "12" at bounding box center [783, 263] width 68 height 36
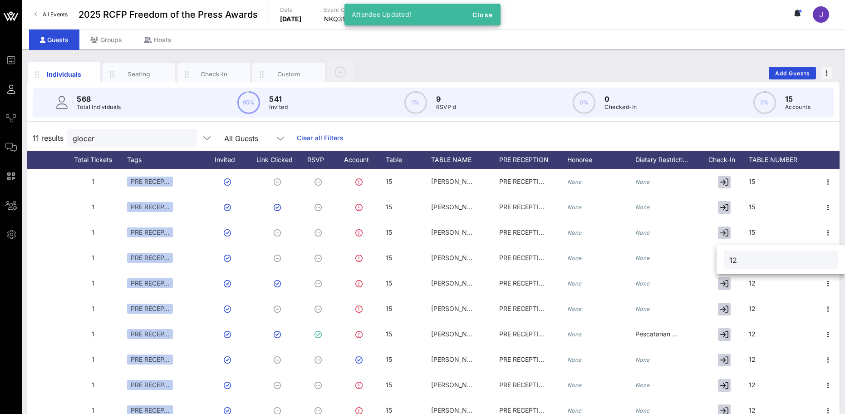
drag, startPoint x: 754, startPoint y: 264, endPoint x: 719, endPoint y: 261, distance: 34.6
click at [719, 261] on div "12" at bounding box center [781, 259] width 128 height 29
type input "15"
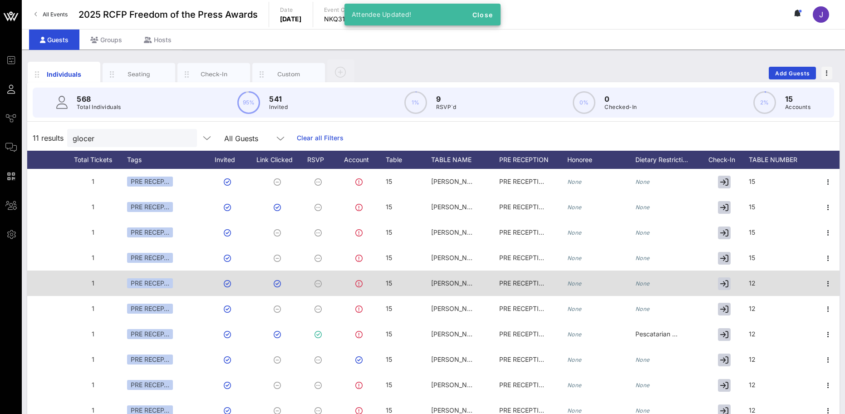
click at [758, 276] on div "12" at bounding box center [783, 289] width 68 height 36
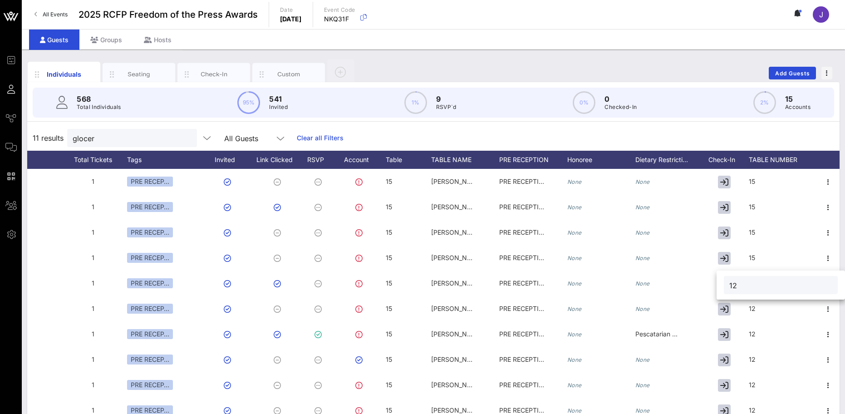
drag, startPoint x: 760, startPoint y: 285, endPoint x: 720, endPoint y: 286, distance: 40.0
click at [720, 286] on div "12" at bounding box center [781, 285] width 128 height 29
type input "15"
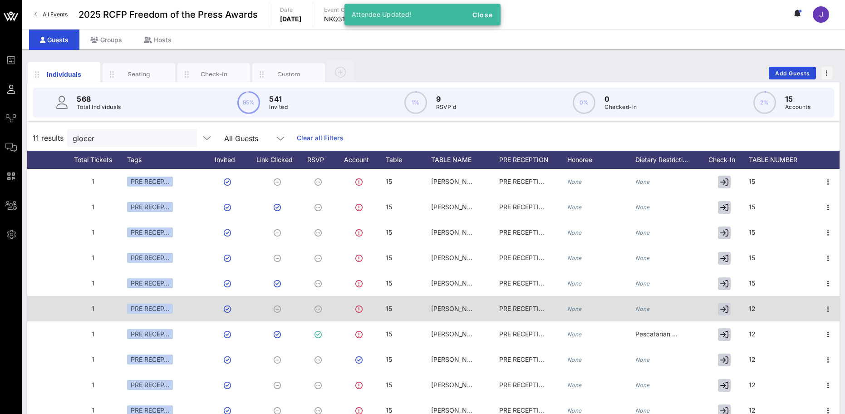
click at [775, 305] on div "12" at bounding box center [783, 314] width 68 height 36
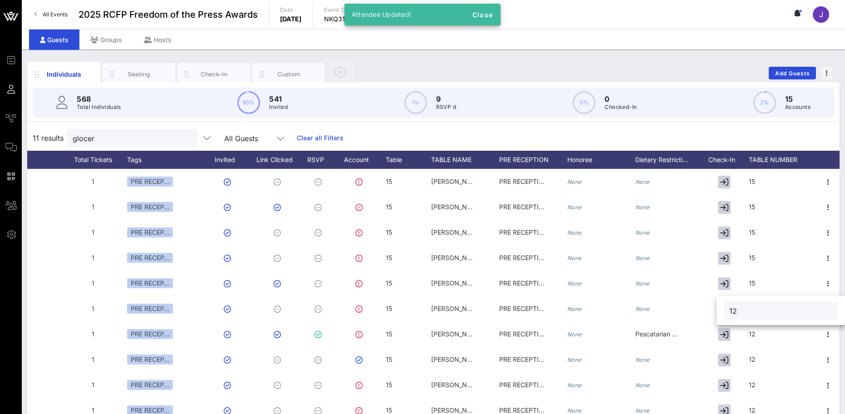
drag, startPoint x: 760, startPoint y: 310, endPoint x: 718, endPoint y: 310, distance: 42.2
click at [719, 310] on div "12" at bounding box center [781, 310] width 128 height 29
type input "15"
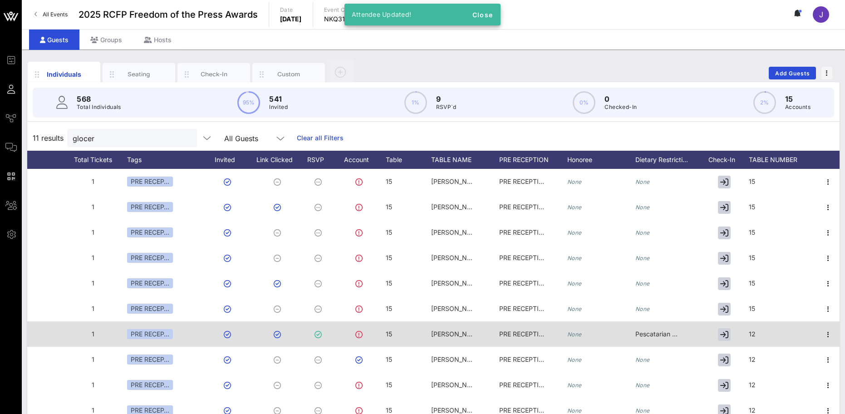
click at [774, 334] on div "12" at bounding box center [783, 339] width 68 height 36
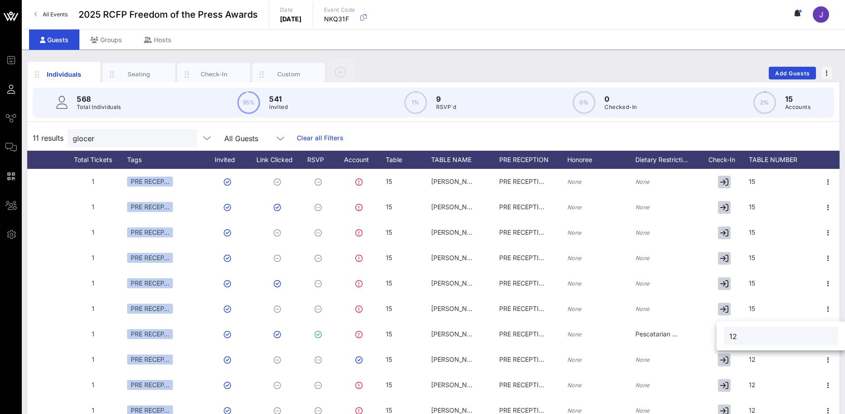
drag, startPoint x: 738, startPoint y: 338, endPoint x: 728, endPoint y: 338, distance: 9.5
click at [728, 338] on div "12" at bounding box center [781, 336] width 114 height 18
type input "15"
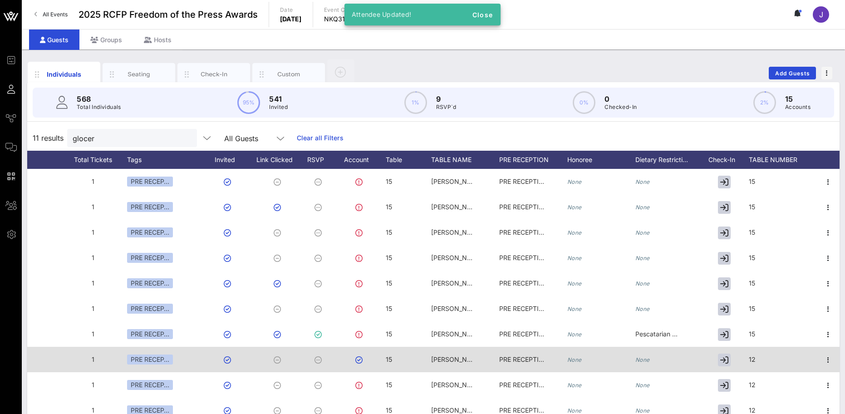
click at [763, 358] on div "12" at bounding box center [783, 365] width 68 height 36
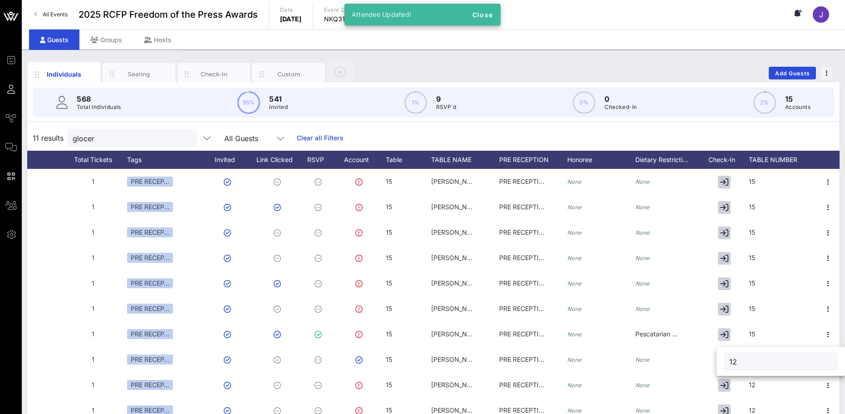
drag, startPoint x: 763, startPoint y: 358, endPoint x: 718, endPoint y: 361, distance: 45.5
click at [718, 361] on div "12" at bounding box center [781, 361] width 128 height 29
type input "15"
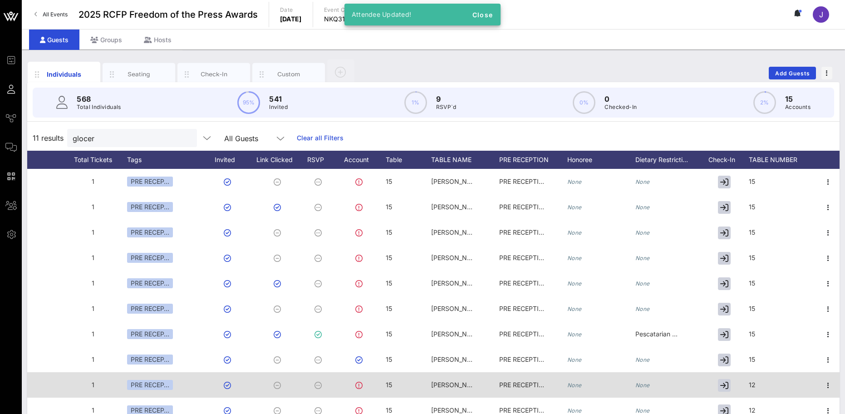
click at [778, 381] on div "12" at bounding box center [783, 390] width 68 height 36
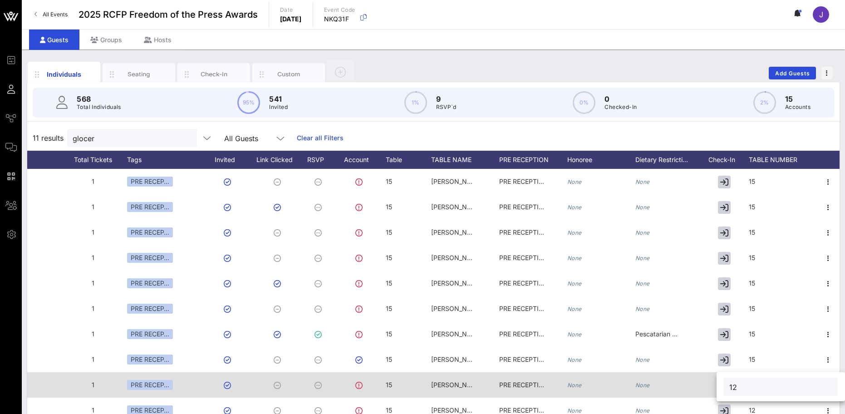
drag, startPoint x: 727, startPoint y: 385, endPoint x: 711, endPoint y: 384, distance: 15.9
click at [711, 384] on div "Event Builder Guests Journeys Comms QR Scanner Team Settings 2025 RCFP Freedom …" at bounding box center [422, 225] width 845 height 450
type input "15"
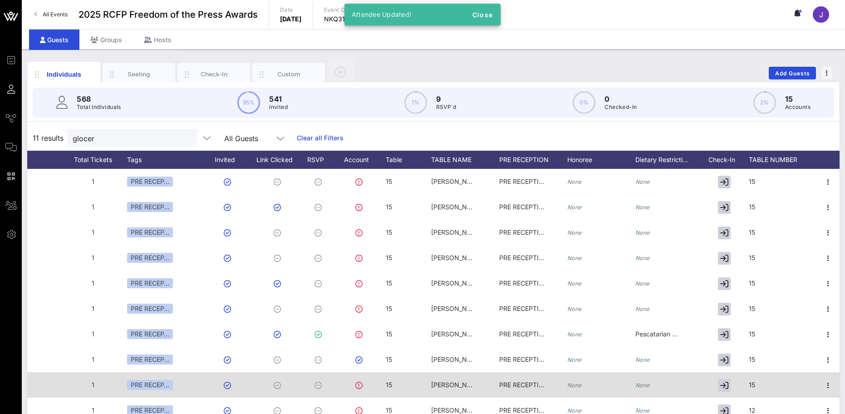
scroll to position [14, 358]
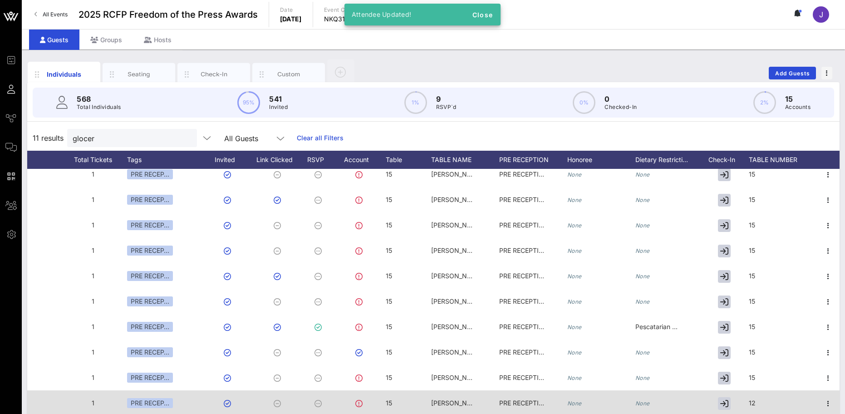
click at [768, 394] on div "12" at bounding box center [783, 408] width 68 height 36
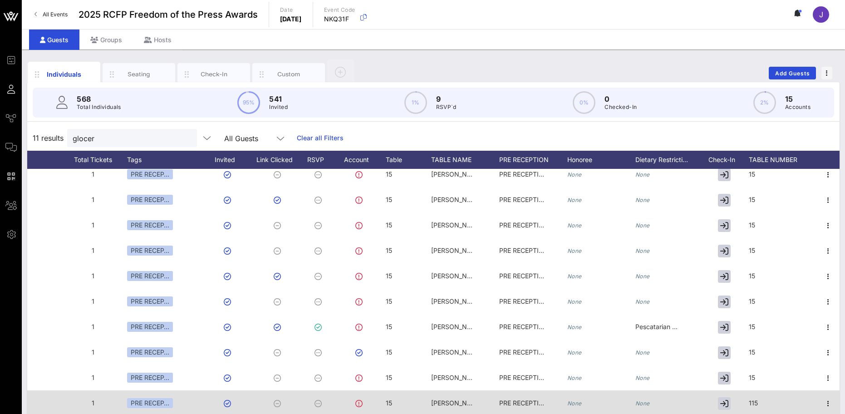
click at [768, 394] on div "115" at bounding box center [783, 408] width 68 height 36
type input "1"
type input "15"
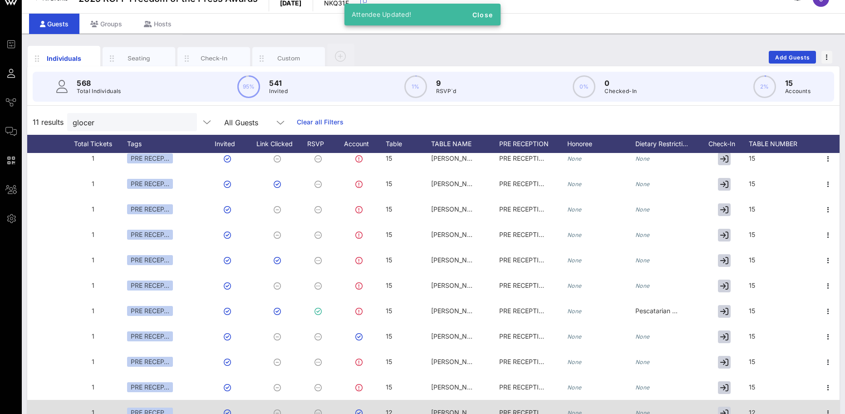
scroll to position [36, 0]
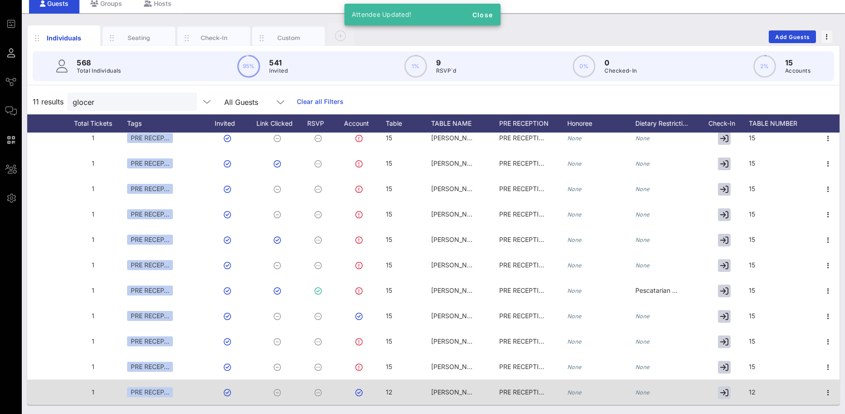
click at [769, 387] on div "12" at bounding box center [783, 397] width 68 height 36
drag, startPoint x: 764, startPoint y: 388, endPoint x: 711, endPoint y: 389, distance: 52.7
click at [711, 389] on div "Event Builder Guests Journeys Comms QR Scanner Team Settings 2025 RCFP Freedom …" at bounding box center [422, 189] width 845 height 450
type input "15"
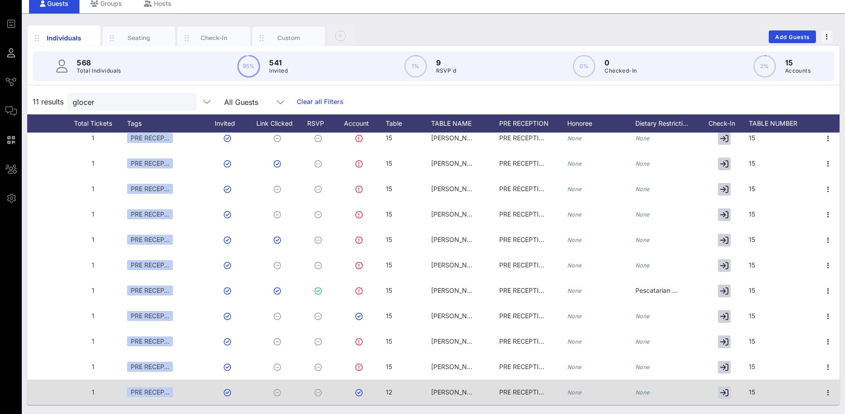
click at [393, 383] on div "12" at bounding box center [408, 397] width 45 height 36
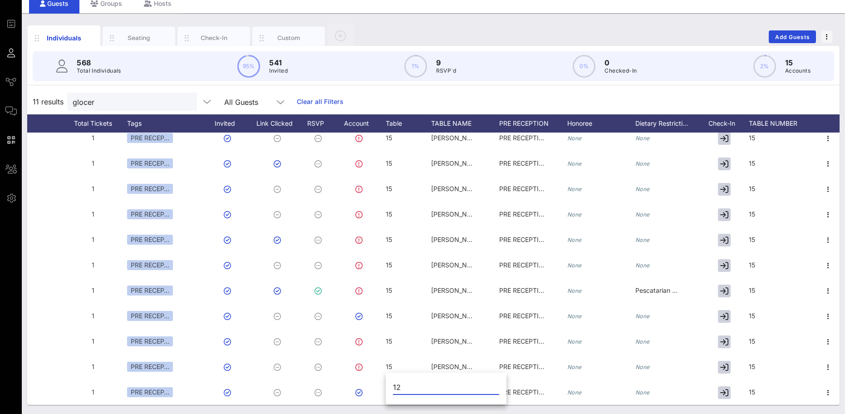
drag, startPoint x: 412, startPoint y: 386, endPoint x: 386, endPoint y: 380, distance: 26.6
click at [389, 386] on div "12" at bounding box center [446, 389] width 121 height 30
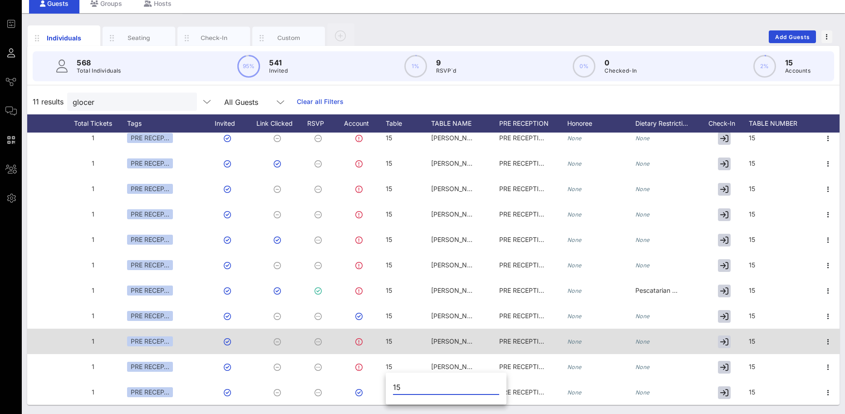
type input "15"
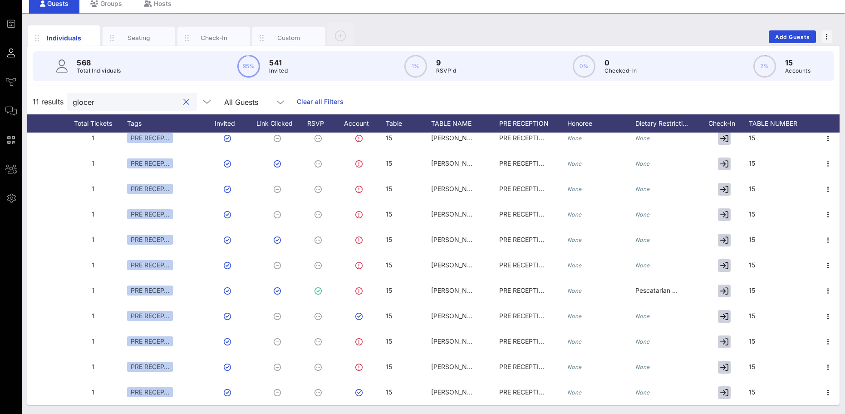
drag, startPoint x: 111, startPoint y: 105, endPoint x: 61, endPoint y: 106, distance: 50.4
click at [61, 106] on div "11 results glocer All Guests Clear all Filters" at bounding box center [433, 101] width 813 height 25
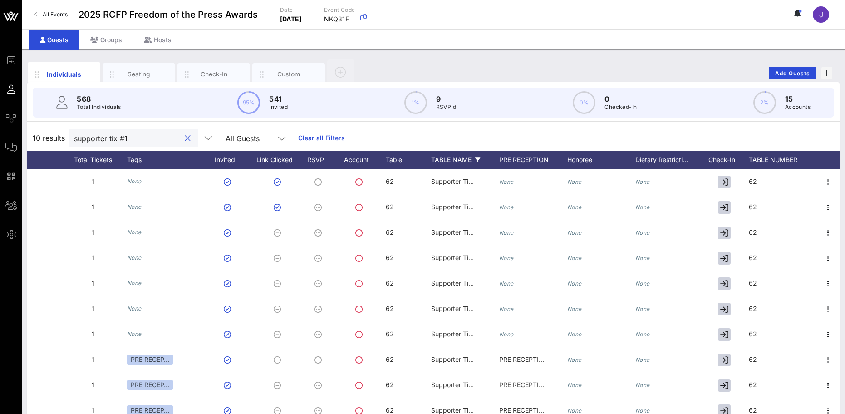
scroll to position [0, 358]
type input "supporter tix #1"
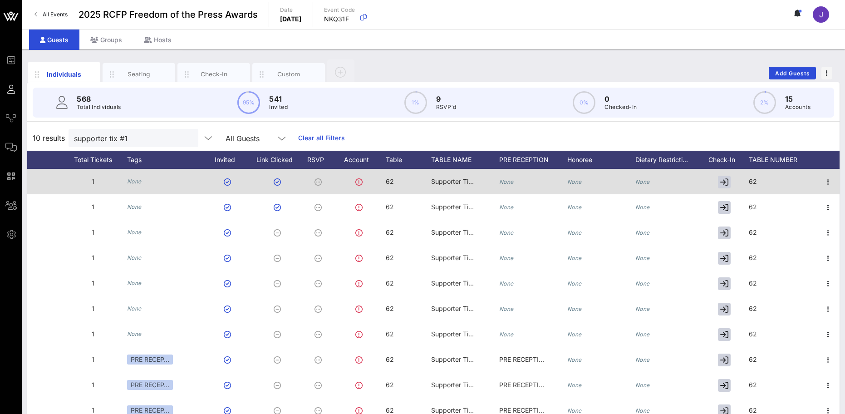
click at [395, 182] on div "62" at bounding box center [408, 187] width 45 height 36
drag, startPoint x: 409, startPoint y: 182, endPoint x: 380, endPoint y: 182, distance: 28.1
click at [380, 182] on div "Event Builder Guests Journeys Comms QR Scanner Team Settings 2025 RCFP Freedom …" at bounding box center [422, 225] width 845 height 450
type input "63"
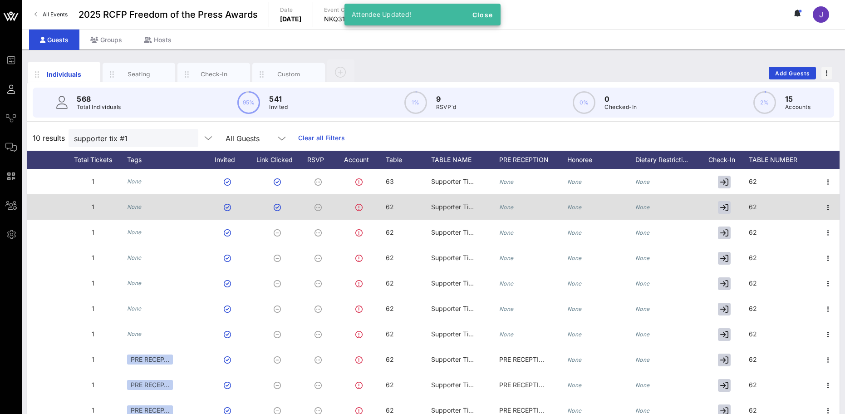
click at [389, 204] on span "62" at bounding box center [390, 207] width 8 height 8
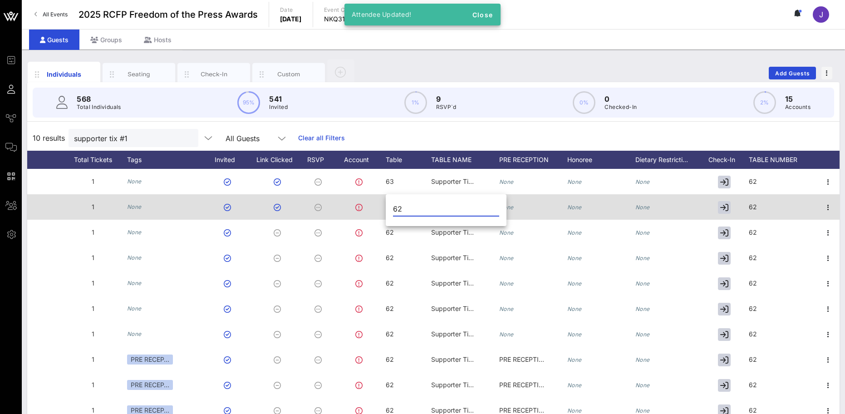
drag, startPoint x: 409, startPoint y: 209, endPoint x: 367, endPoint y: 206, distance: 41.5
click at [367, 206] on div "Event Builder Guests Journeys Comms QR Scanner Team Settings 2025 RCFP Freedom …" at bounding box center [422, 225] width 845 height 450
type input "63"
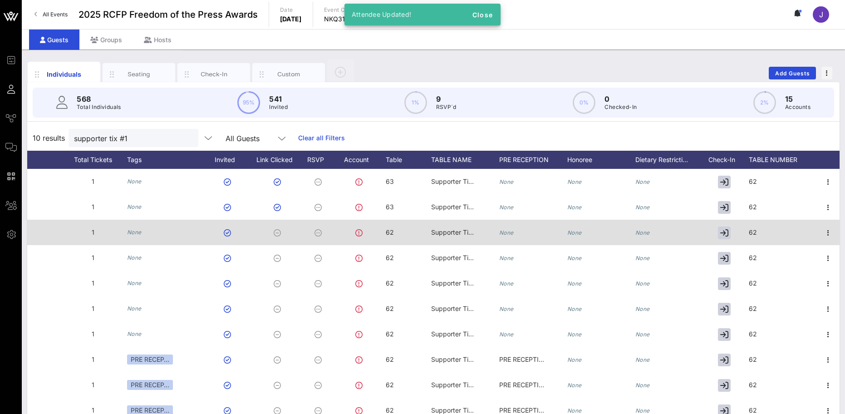
click at [398, 234] on div "62" at bounding box center [408, 238] width 45 height 36
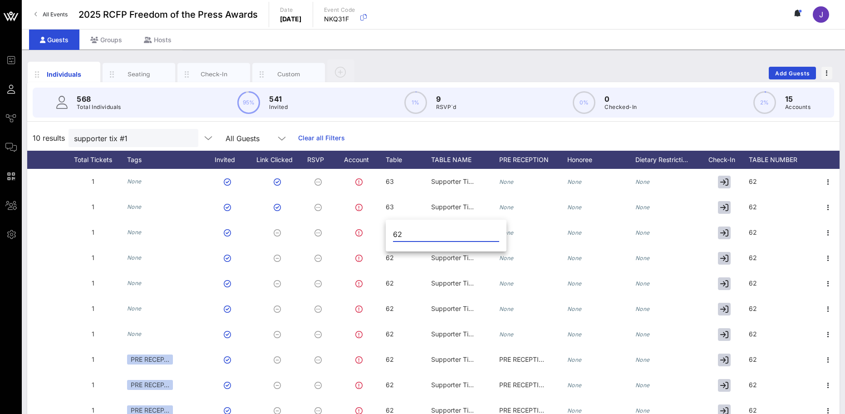
drag, startPoint x: 421, startPoint y: 236, endPoint x: 386, endPoint y: 230, distance: 36.0
click at [387, 233] on div "62" at bounding box center [446, 237] width 121 height 30
type input "63"
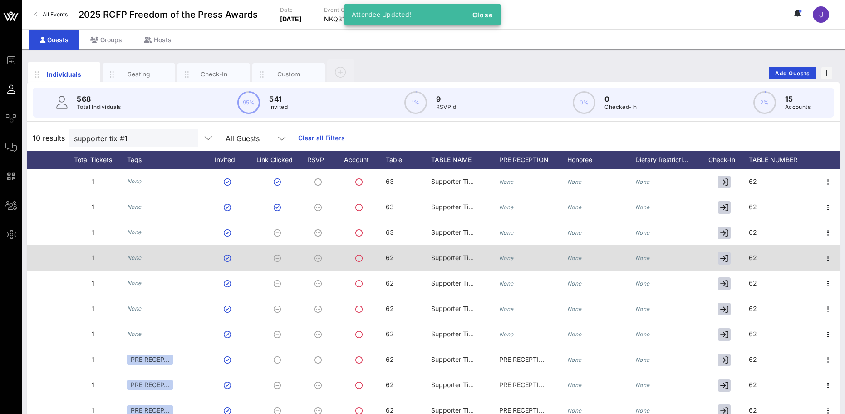
click at [387, 259] on span "62" at bounding box center [390, 258] width 8 height 8
drag, startPoint x: 401, startPoint y: 259, endPoint x: 368, endPoint y: 258, distance: 33.1
click at [368, 258] on div "Event Builder Guests Journeys Comms QR Scanner Team Settings 2025 RCFP Freedom …" at bounding box center [422, 225] width 845 height 450
type input "63"
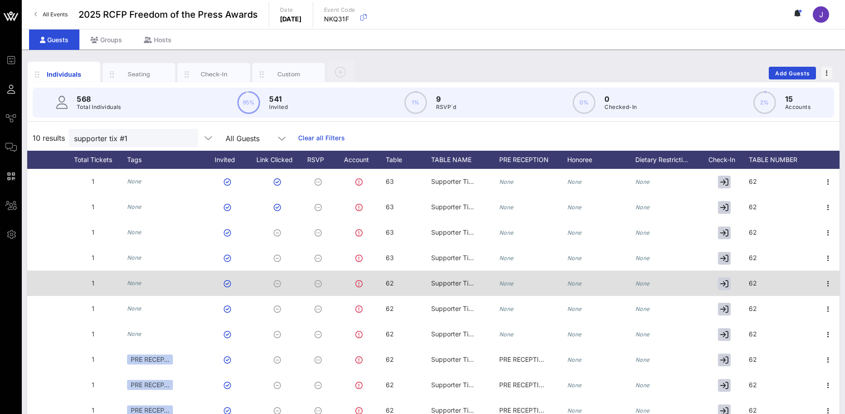
click at [389, 278] on div "62" at bounding box center [390, 283] width 8 height 25
drag, startPoint x: 389, startPoint y: 279, endPoint x: 370, endPoint y: 283, distance: 19.6
click at [370, 283] on div "Event Builder Guests Journeys Comms QR Scanner Team Settings 2025 RCFP Freedom …" at bounding box center [422, 225] width 845 height 450
type input "63"
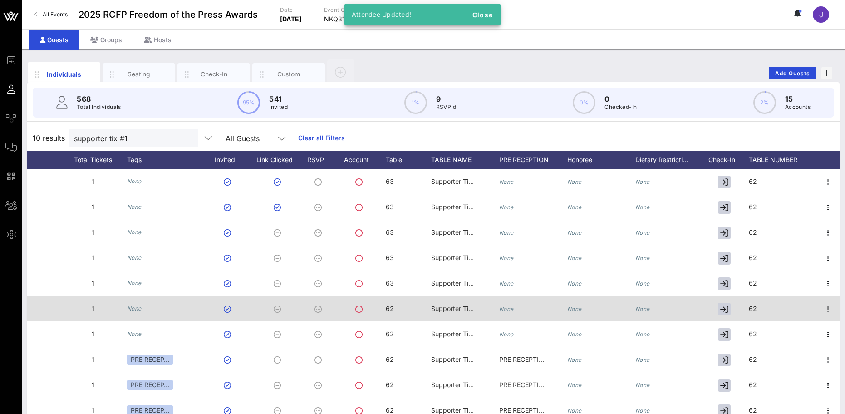
click at [401, 306] on div "62" at bounding box center [408, 314] width 45 height 36
drag, startPoint x: 416, startPoint y: 310, endPoint x: 360, endPoint y: 307, distance: 56.4
click at [360, 310] on div "Event Builder Guests Journeys Comms QR Scanner Team Settings 2025 RCFP Freedom …" at bounding box center [422, 225] width 845 height 450
type input "63"
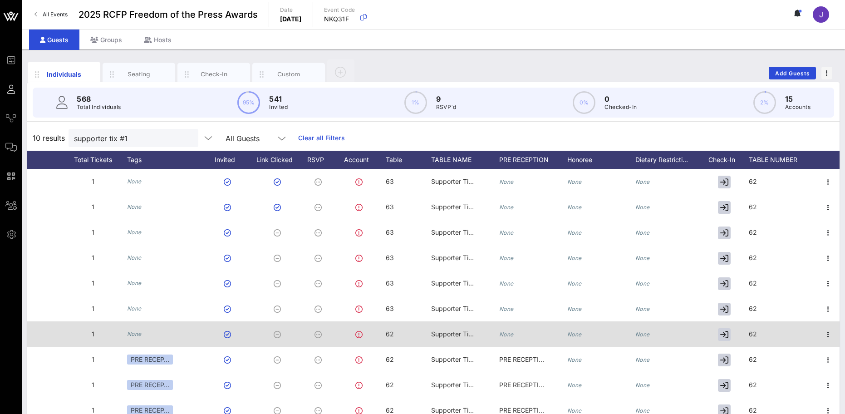
click at [390, 328] on div "62" at bounding box center [390, 333] width 8 height 25
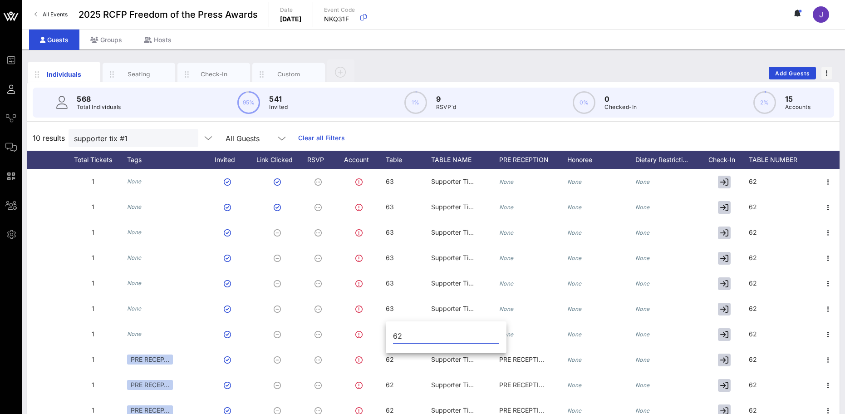
click at [398, 335] on input "62" at bounding box center [446, 336] width 106 height 15
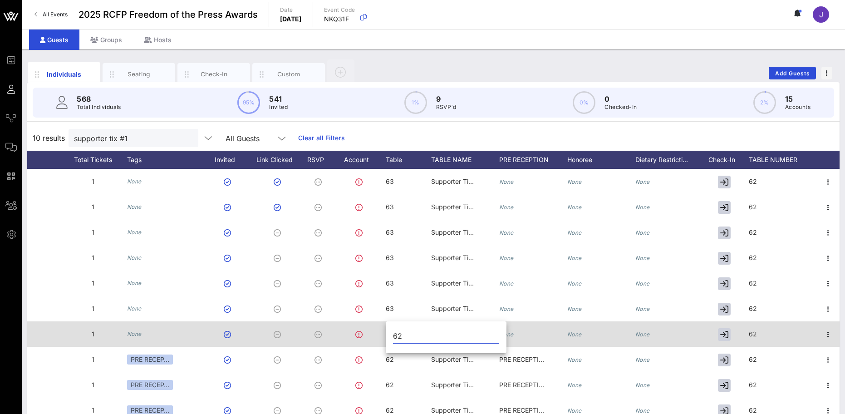
drag, startPoint x: 411, startPoint y: 335, endPoint x: 375, endPoint y: 331, distance: 35.6
click at [377, 334] on div "Event Builder Guests Journeys Comms QR Scanner Team Settings 2025 RCFP Freedom …" at bounding box center [422, 225] width 845 height 450
type input "63"
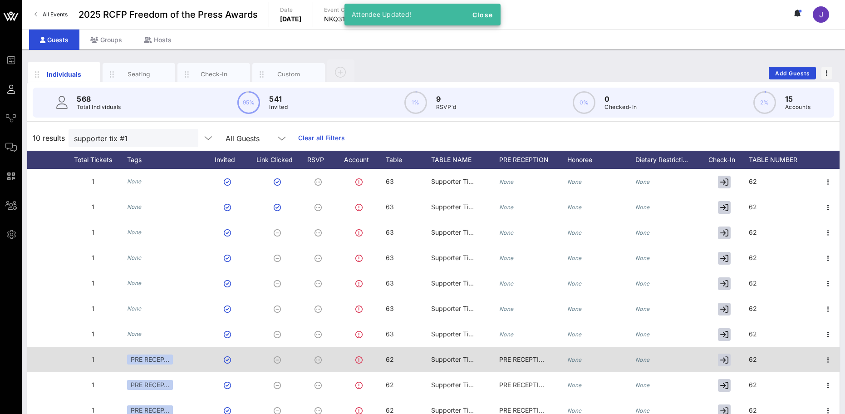
click at [399, 364] on div "62" at bounding box center [408, 365] width 45 height 36
drag, startPoint x: 409, startPoint y: 361, endPoint x: 361, endPoint y: 358, distance: 47.3
click at [364, 361] on div "Event Builder Guests Journeys Comms QR Scanner Team Settings 2025 RCFP Freedom …" at bounding box center [422, 225] width 845 height 450
type input "63"
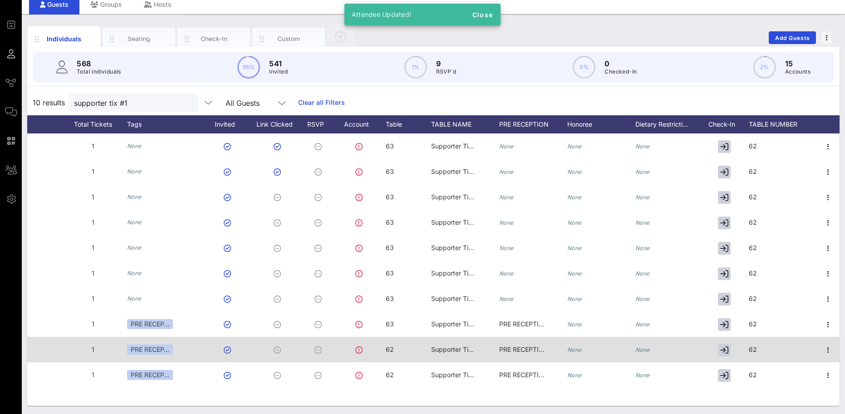
scroll to position [36, 0]
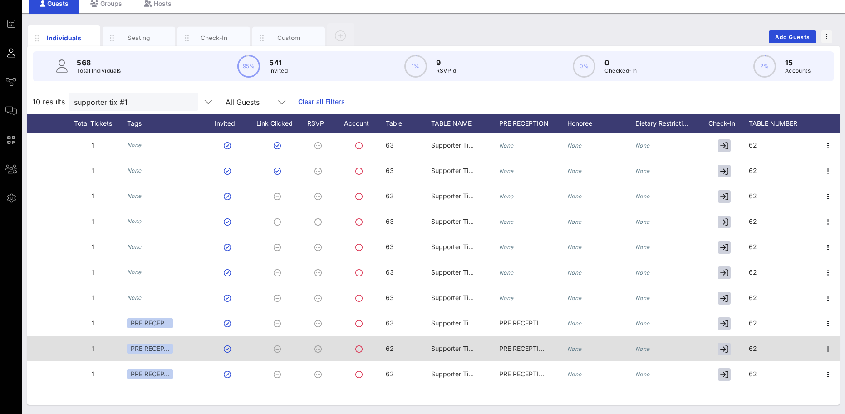
click at [398, 349] on div "62" at bounding box center [408, 354] width 45 height 36
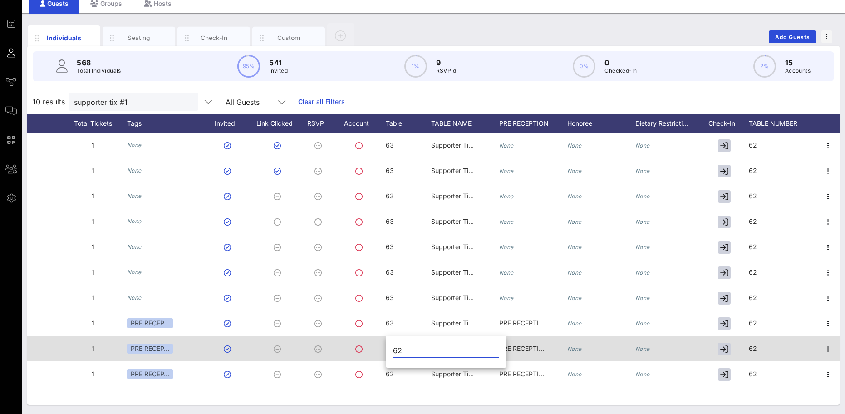
drag, startPoint x: 411, startPoint y: 353, endPoint x: 343, endPoint y: 342, distance: 68.4
click at [343, 342] on div "Event Builder Guests Journeys Comms QR Scanner Team Settings 2025 RCFP Freedom …" at bounding box center [422, 189] width 845 height 450
type input "63"
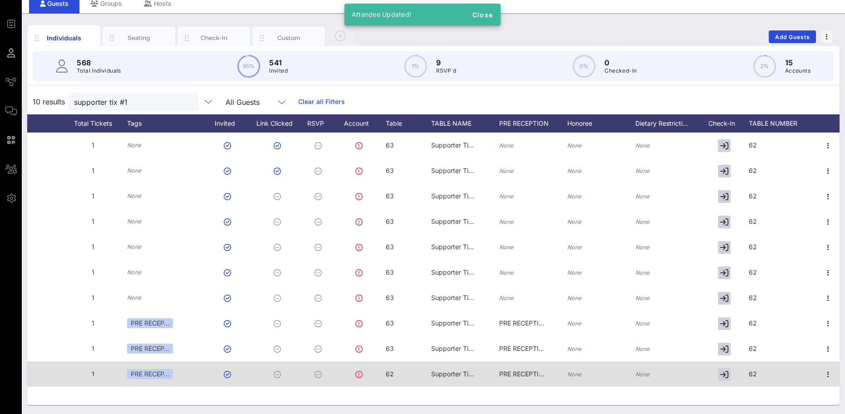
click at [396, 379] on div "62" at bounding box center [408, 379] width 45 height 36
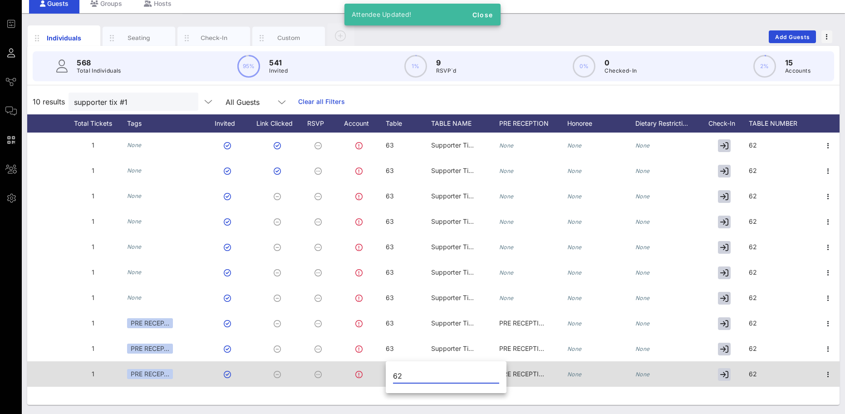
drag, startPoint x: 411, startPoint y: 378, endPoint x: 359, endPoint y: 369, distance: 53.0
click at [365, 374] on div "Event Builder Guests Journeys Comms QR Scanner Team Settings 2025 RCFP Freedom …" at bounding box center [422, 189] width 845 height 450
type input "63"
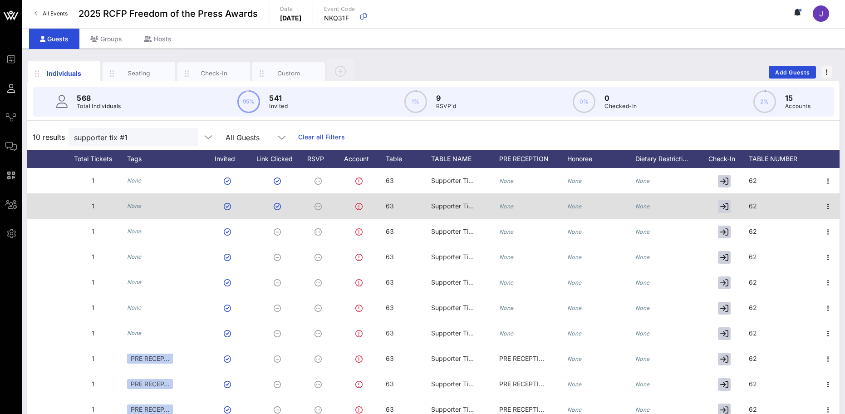
scroll to position [0, 0]
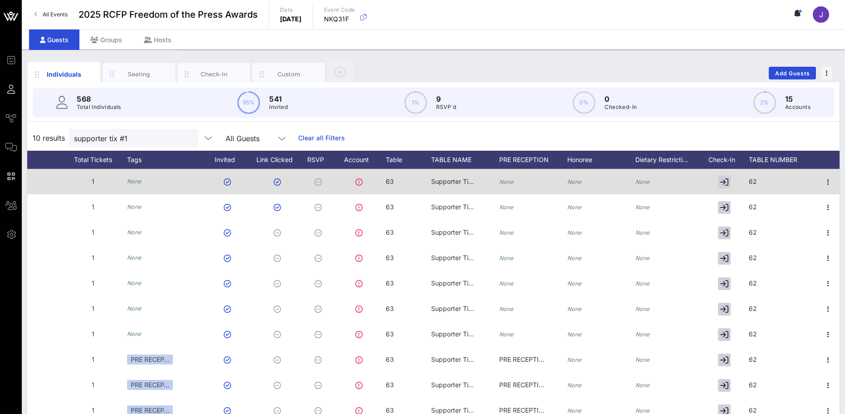
click at [759, 180] on div "62" at bounding box center [783, 187] width 68 height 36
drag, startPoint x: 774, startPoint y: 182, endPoint x: 713, endPoint y: 181, distance: 60.4
click at [713, 181] on div "Event Builder Guests Journeys Comms QR Scanner Team Settings 2025 RCFP Freedom …" at bounding box center [422, 225] width 845 height 450
type input "63"
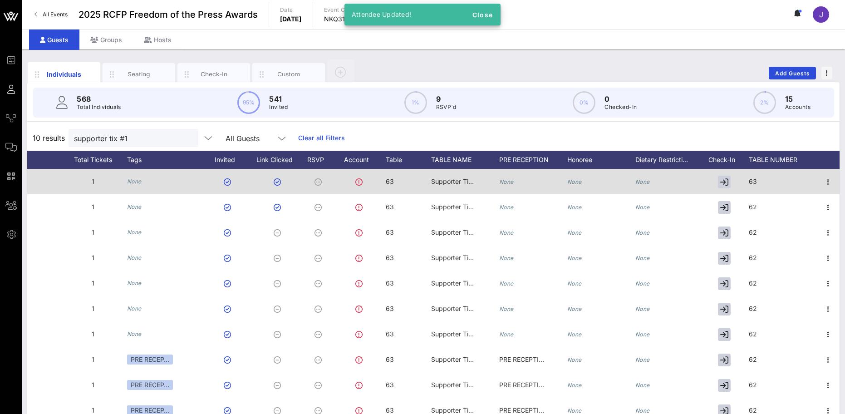
click at [765, 183] on div "63" at bounding box center [783, 187] width 68 height 36
click at [765, 183] on input "63" at bounding box center [780, 183] width 103 height 12
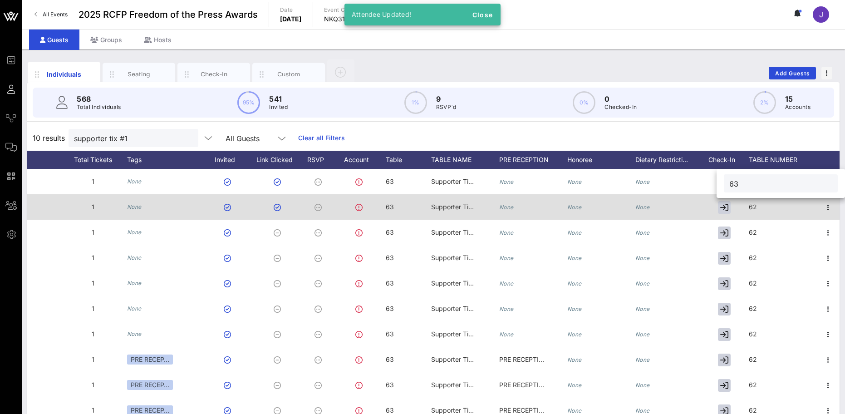
click at [769, 200] on div "62" at bounding box center [783, 212] width 68 height 36
click at [0, 0] on div "62" at bounding box center [0, 0] width 0 height 0
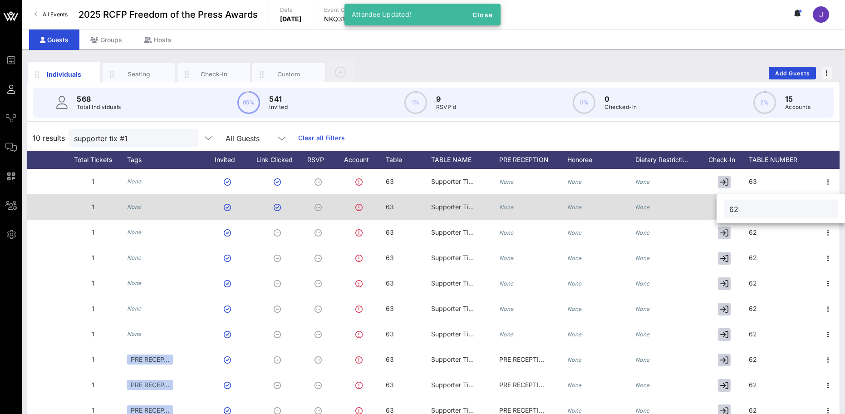
drag, startPoint x: 695, startPoint y: 207, endPoint x: 687, endPoint y: 205, distance: 8.5
click at [689, 207] on div "Event Builder Guests Journeys Comms QR Scanner Team Settings 2025 RCFP Freedom …" at bounding box center [422, 225] width 845 height 450
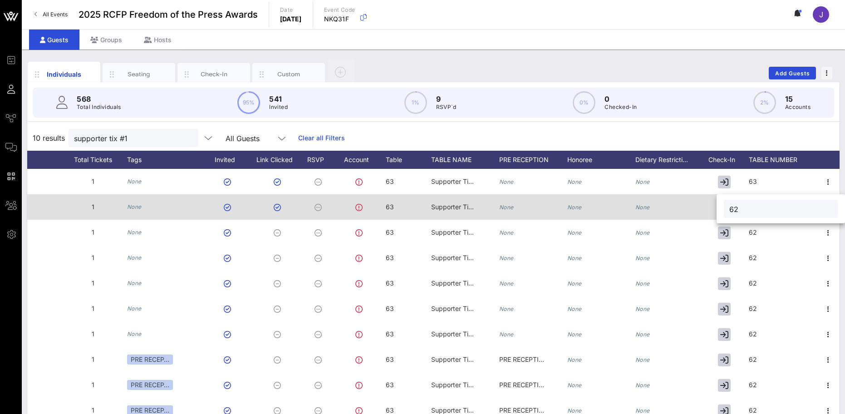
paste input "3"
type input "63"
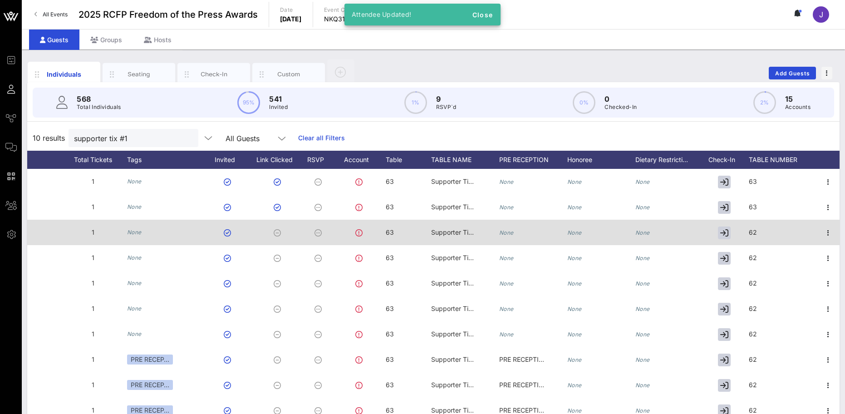
click at [767, 233] on div "62" at bounding box center [783, 238] width 68 height 36
click at [767, 233] on input "62" at bounding box center [787, 234] width 103 height 12
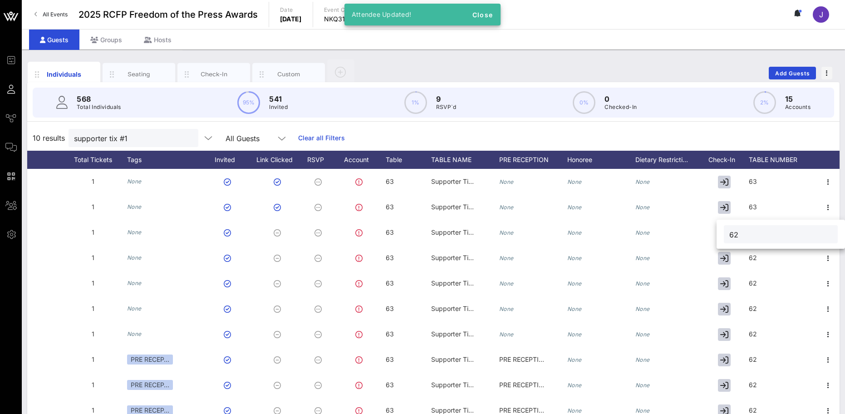
paste input "3"
type input "63"
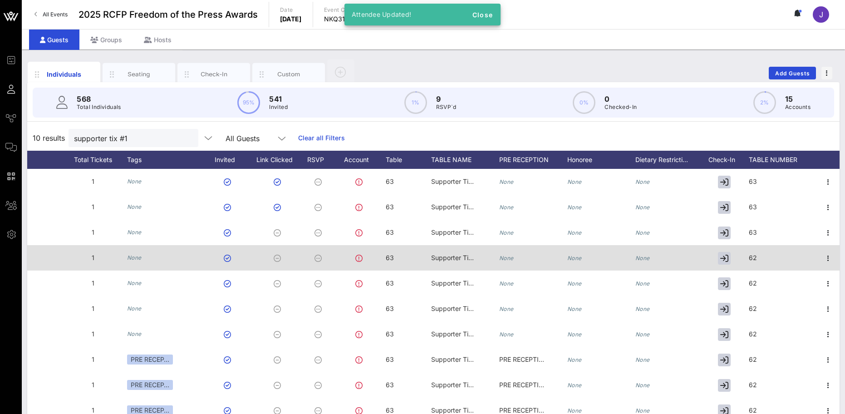
click at [754, 255] on span "62" at bounding box center [753, 258] width 8 height 8
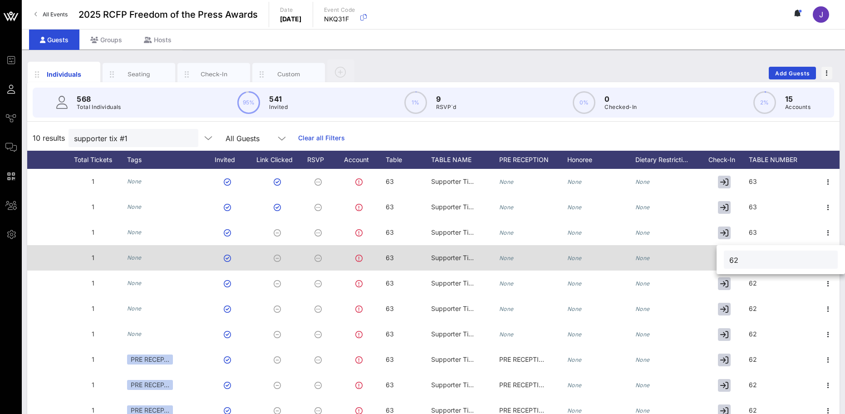
click at [754, 255] on input "62" at bounding box center [780, 260] width 103 height 12
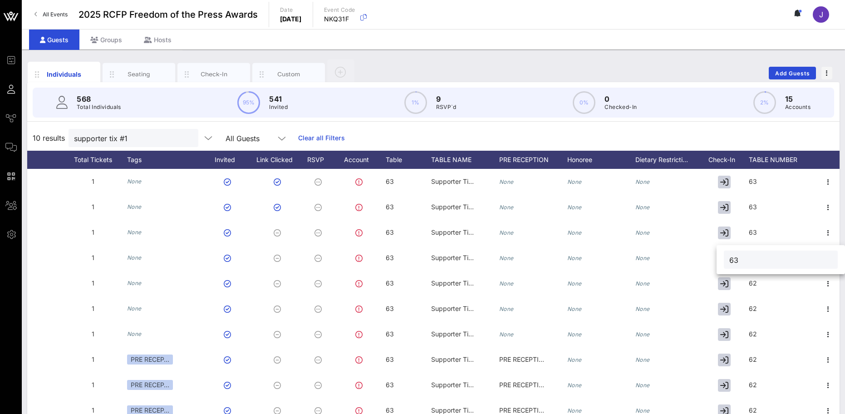
type input "63"
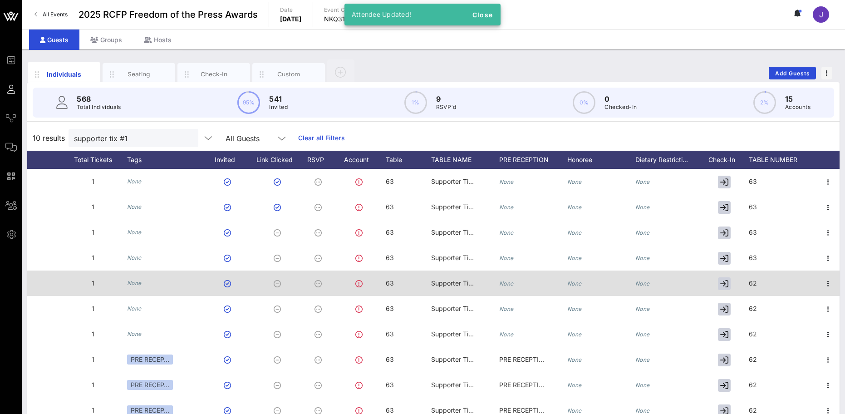
click at [759, 286] on div "62" at bounding box center [783, 289] width 68 height 36
type input "63"
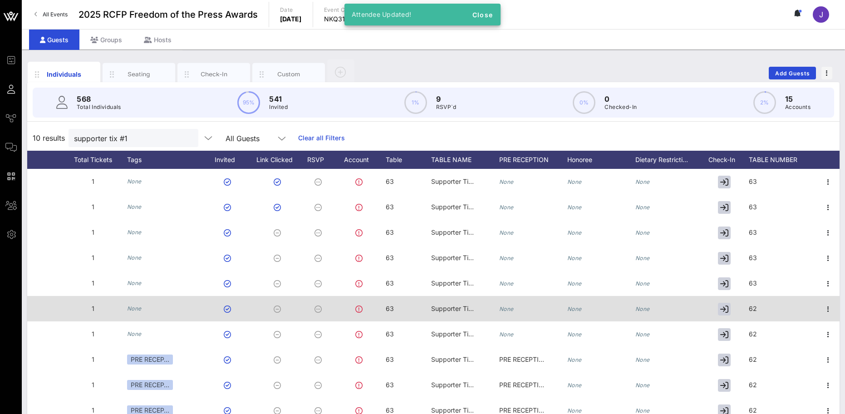
click at [761, 313] on div "62" at bounding box center [783, 314] width 68 height 36
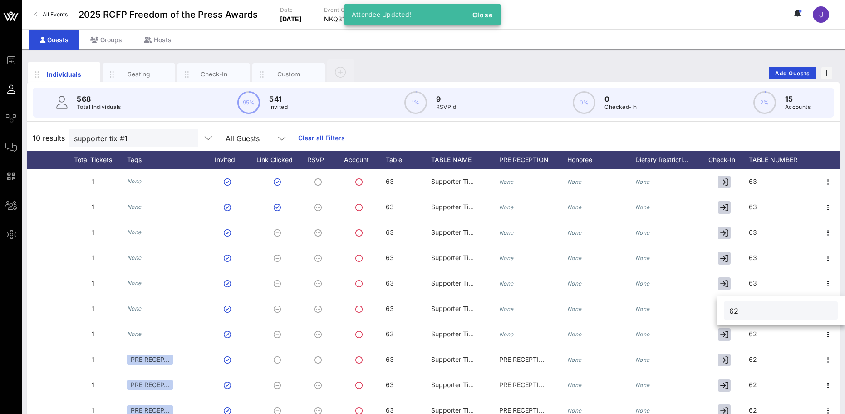
click at [762, 312] on input "62" at bounding box center [780, 311] width 103 height 12
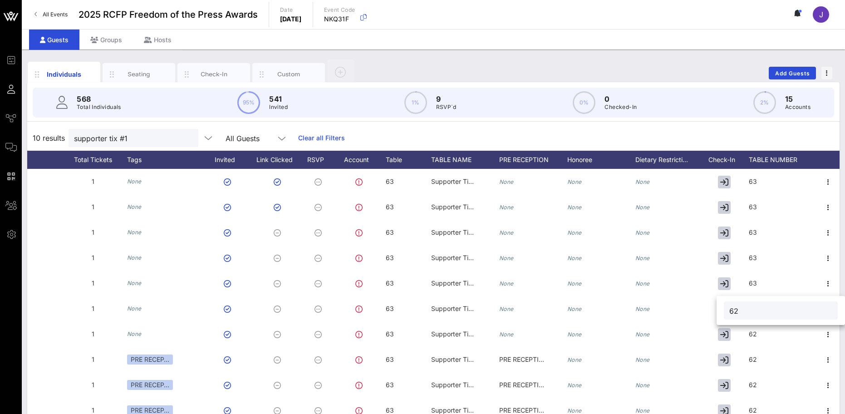
type input "6"
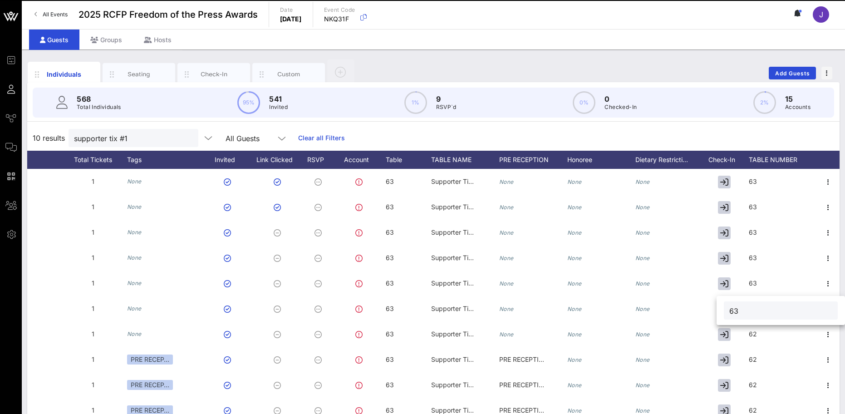
type input "63"
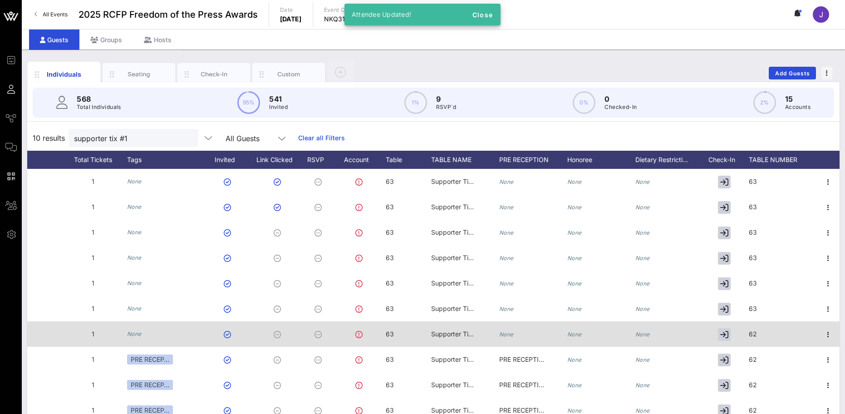
click at [760, 335] on div "62" at bounding box center [783, 339] width 68 height 36
click at [760, 335] on input "62" at bounding box center [780, 336] width 103 height 12
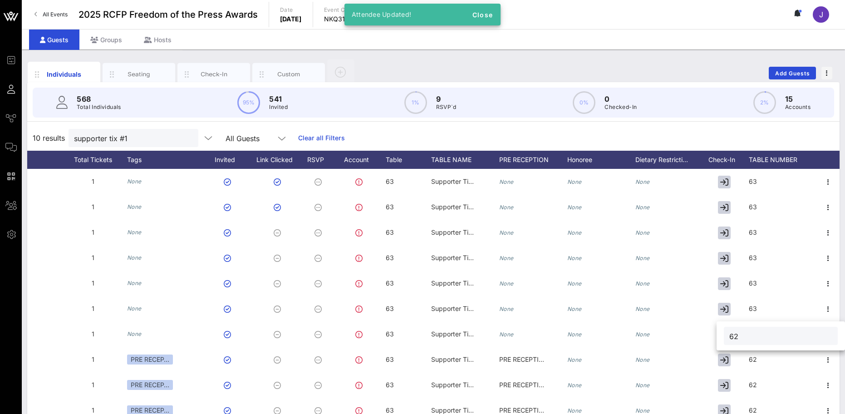
drag, startPoint x: 760, startPoint y: 335, endPoint x: 744, endPoint y: 335, distance: 15.9
click at [744, 335] on input "62" at bounding box center [780, 336] width 103 height 12
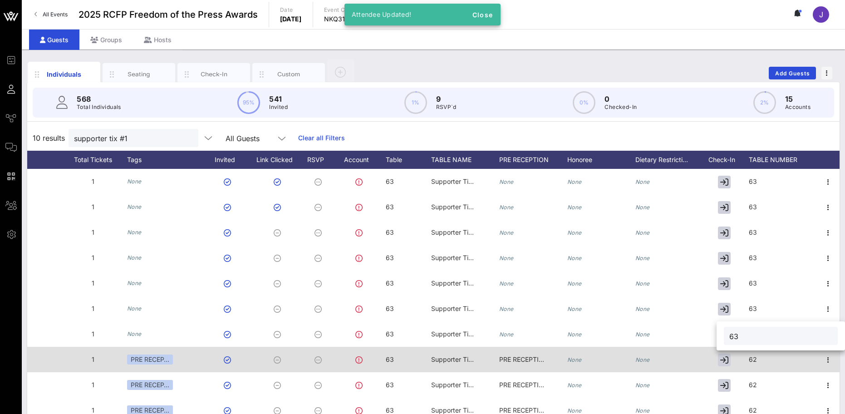
type input "63"
click at [761, 360] on div "62" at bounding box center [783, 365] width 68 height 36
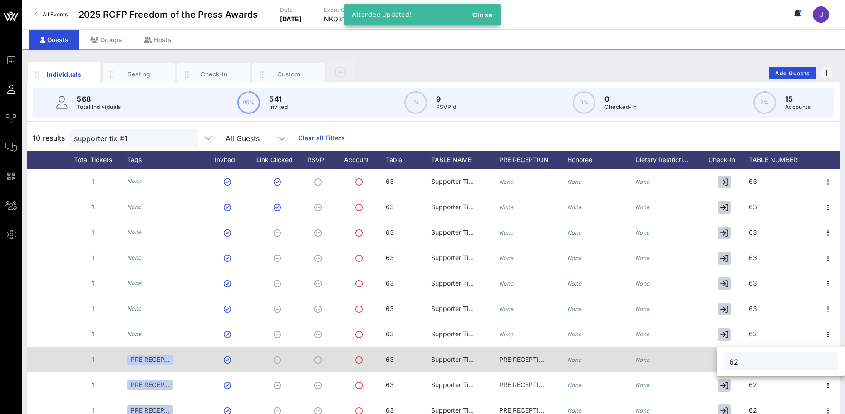
click at [762, 360] on input "62" at bounding box center [780, 361] width 103 height 12
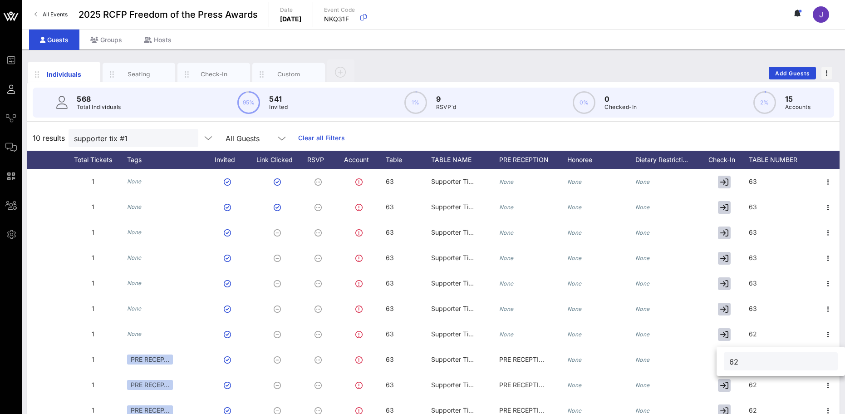
paste input "3"
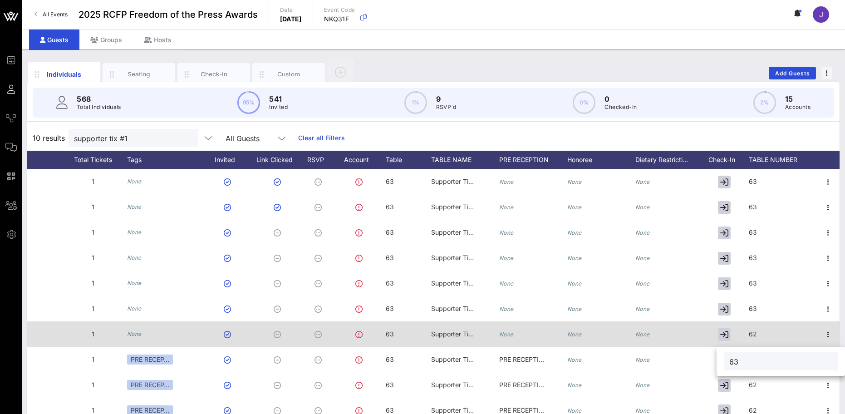
type input "63"
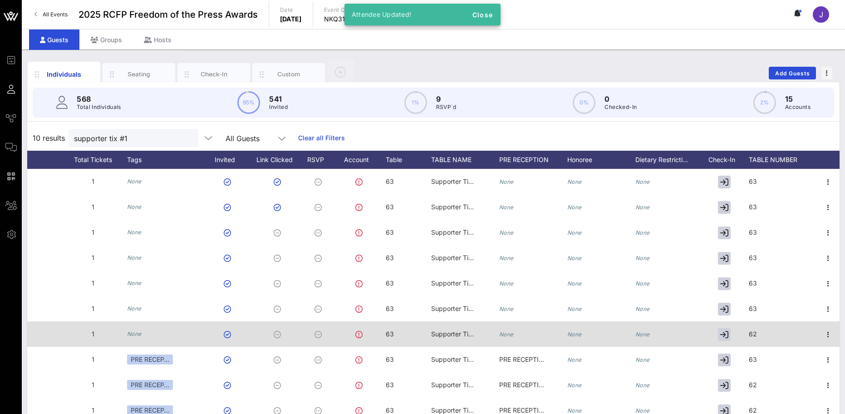
click at [761, 335] on div "62" at bounding box center [783, 339] width 68 height 36
click at [761, 335] on input "62" at bounding box center [780, 336] width 103 height 12
paste input "3"
type input "63"
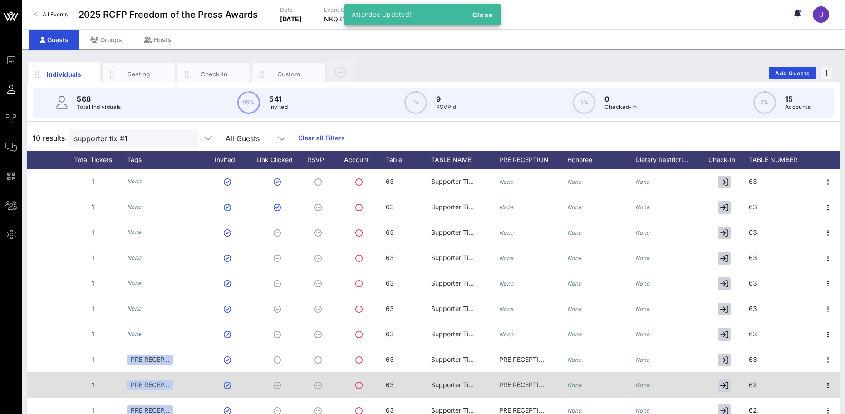
click at [757, 385] on div "62" at bounding box center [783, 390] width 68 height 36
click at [757, 385] on input "62" at bounding box center [787, 387] width 103 height 12
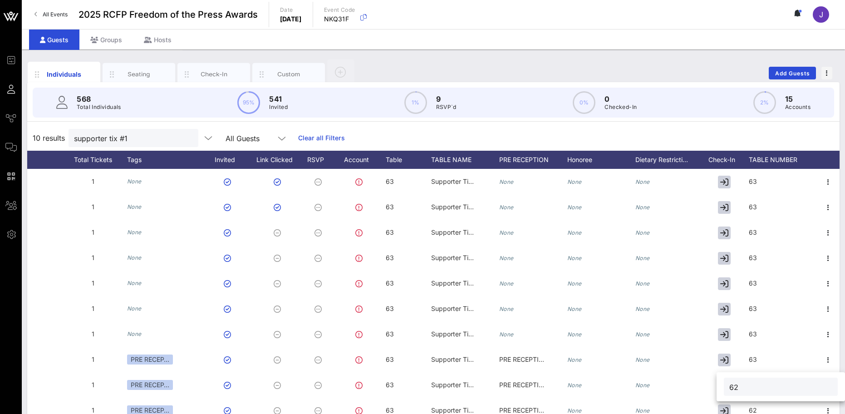
paste input "3"
type input "63"
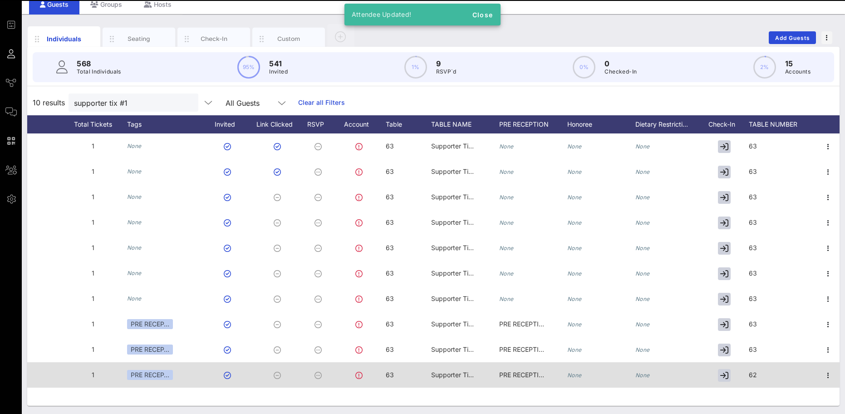
scroll to position [36, 0]
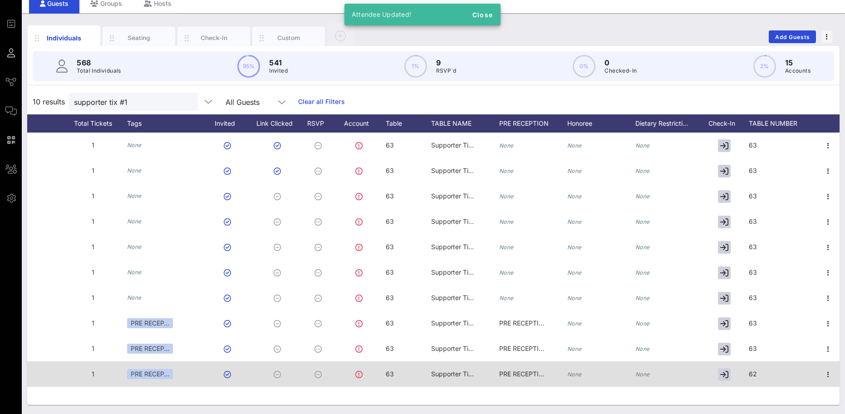
click at [757, 374] on div "62" at bounding box center [783, 379] width 68 height 36
type input "63"
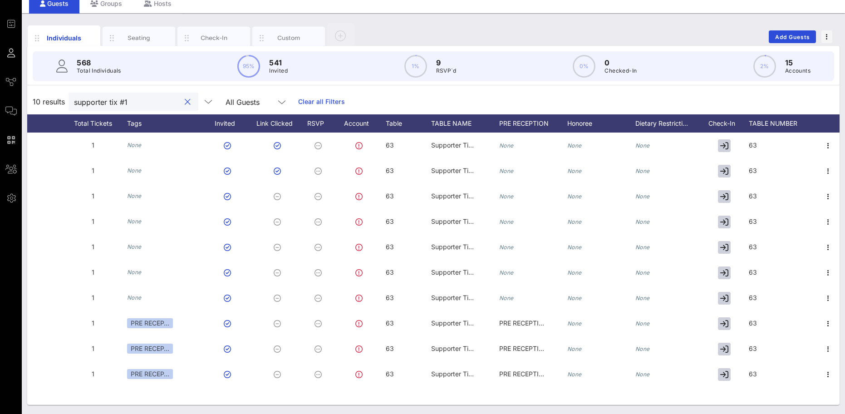
click at [151, 102] on input "supporter tix #1" at bounding box center [127, 102] width 106 height 12
drag, startPoint x: 161, startPoint y: 107, endPoint x: 43, endPoint y: 96, distance: 118.5
click at [43, 96] on div "10 results supporter tix #1 All Guests Clear all Filters" at bounding box center [433, 101] width 813 height 25
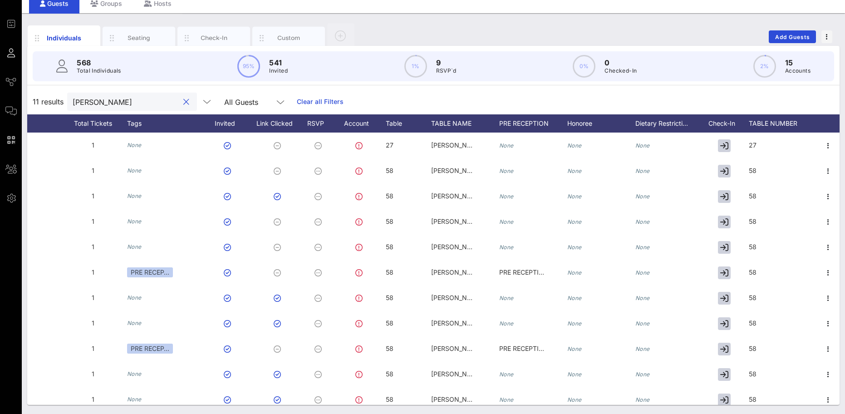
type input "abrams"
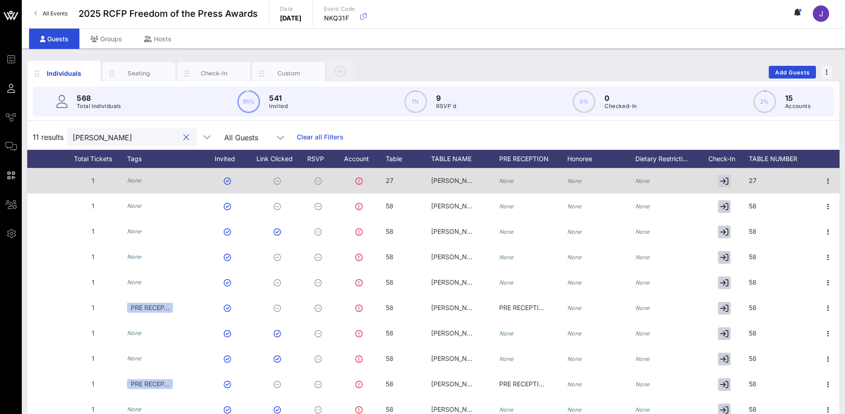
scroll to position [0, 0]
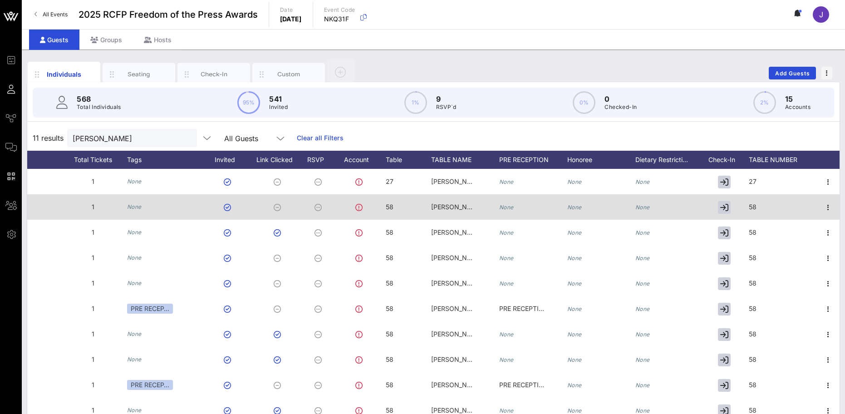
click at [389, 210] on span "58" at bounding box center [390, 207] width 8 height 8
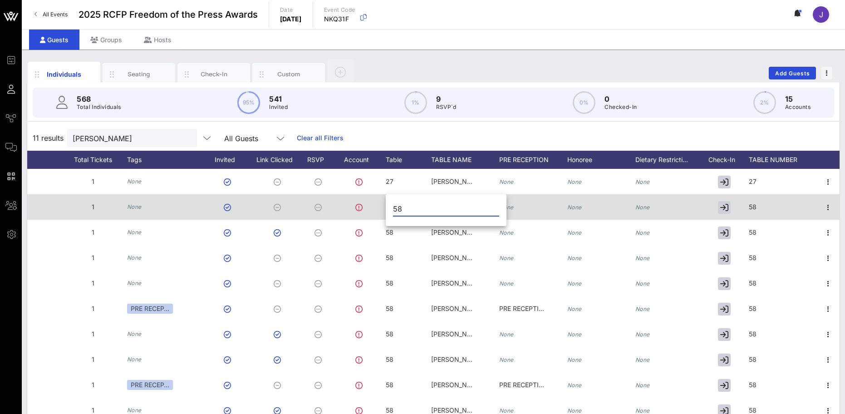
drag, startPoint x: 408, startPoint y: 211, endPoint x: 379, endPoint y: 210, distance: 29.1
click at [379, 210] on div "Event Builder Guests Journeys Comms QR Scanner Team Settings 2025 RCFP Freedom …" at bounding box center [422, 225] width 845 height 450
type input "62"
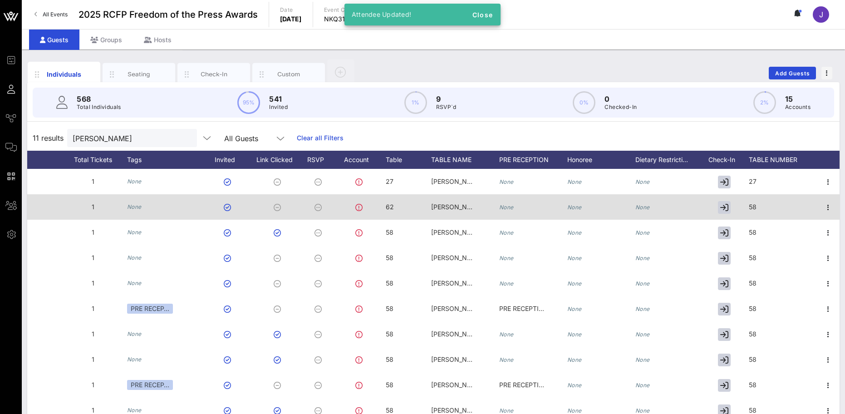
click at [385, 205] on div at bounding box center [361, 206] width 50 height 25
click at [398, 206] on div "62" at bounding box center [408, 212] width 45 height 36
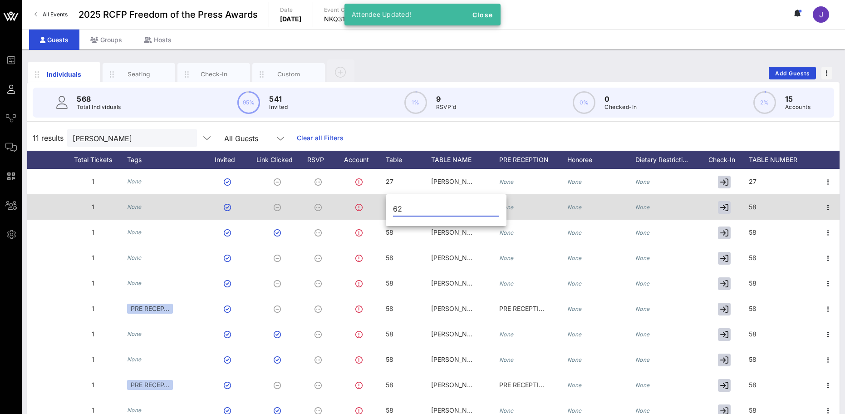
click at [398, 206] on input "62" at bounding box center [446, 209] width 106 height 15
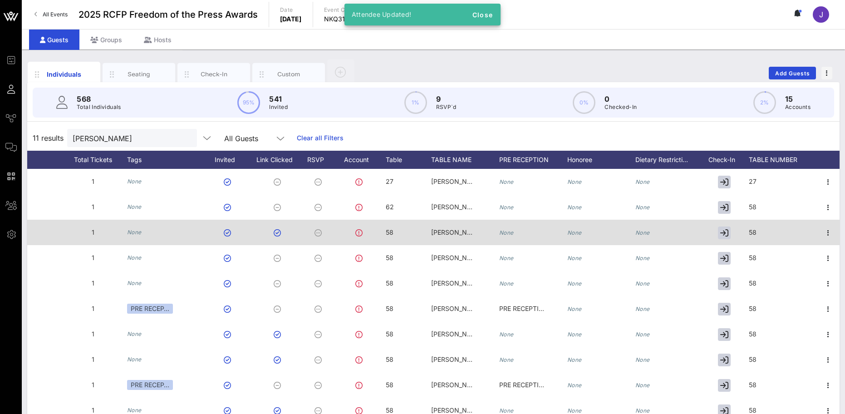
click at [391, 230] on span "58" at bounding box center [390, 232] width 8 height 8
click at [391, 230] on div "58" at bounding box center [446, 237] width 121 height 30
drag, startPoint x: 408, startPoint y: 235, endPoint x: 370, endPoint y: 231, distance: 38.8
click at [370, 231] on div "Event Builder Guests Journeys Comms QR Scanner Team Settings 2025 RCFP Freedom …" at bounding box center [422, 225] width 845 height 450
paste input "62"
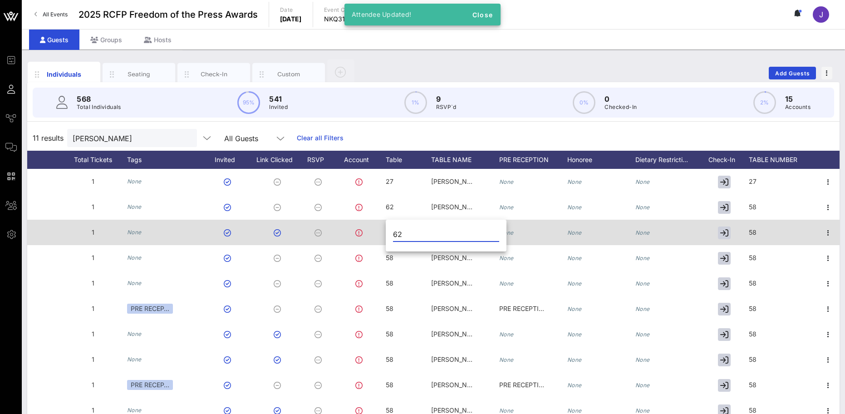
type input "62"
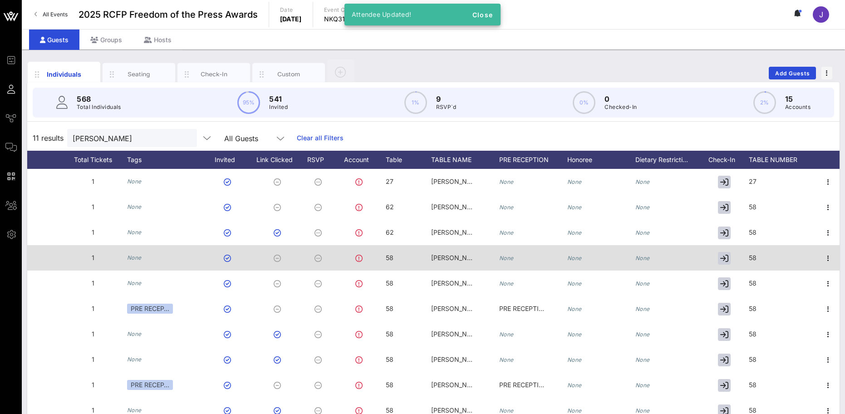
click at [390, 256] on span "58" at bounding box center [390, 258] width 8 height 8
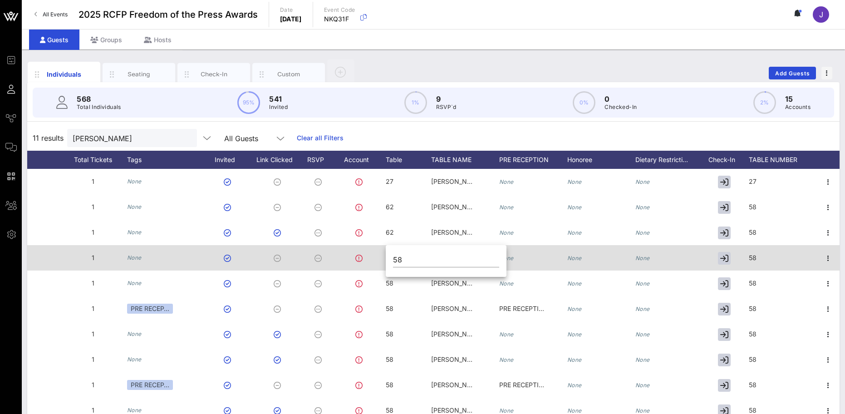
click at [390, 256] on div "58" at bounding box center [446, 262] width 121 height 30
drag, startPoint x: 404, startPoint y: 256, endPoint x: 366, endPoint y: 252, distance: 38.8
click at [366, 252] on div "Event Builder Guests Journeys Comms QR Scanner Team Settings 2025 RCFP Freedom …" at bounding box center [422, 225] width 845 height 450
paste input "62"
type input "62"
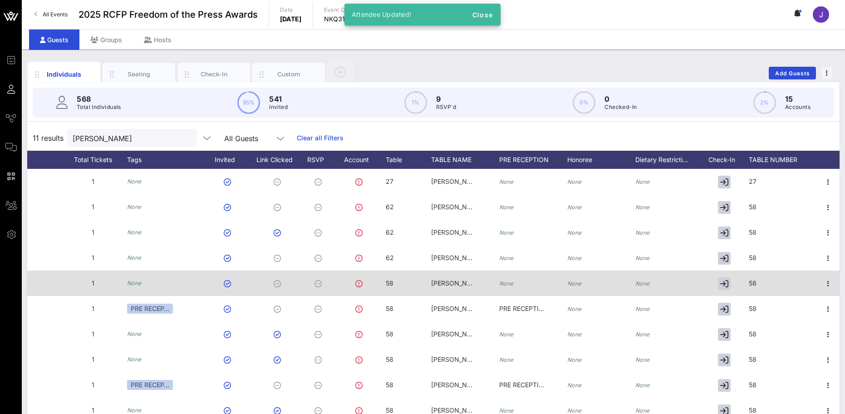
click at [393, 285] on span "58" at bounding box center [390, 283] width 8 height 8
click at [393, 285] on div "58" at bounding box center [446, 287] width 121 height 30
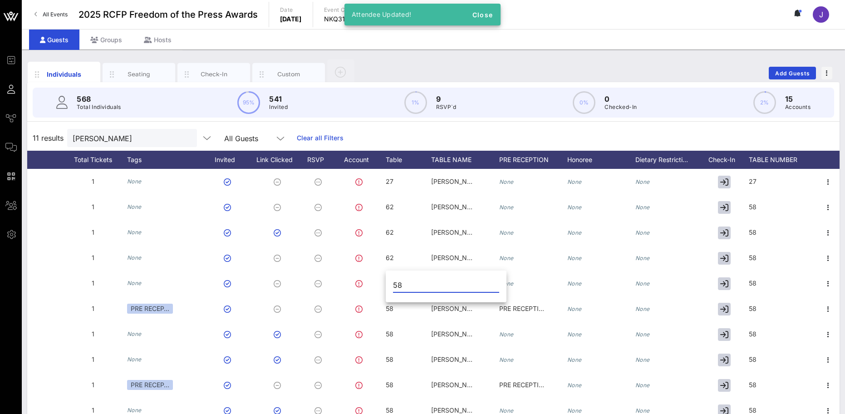
click at [400, 284] on input "58" at bounding box center [446, 285] width 106 height 15
paste input "62"
type input "62"
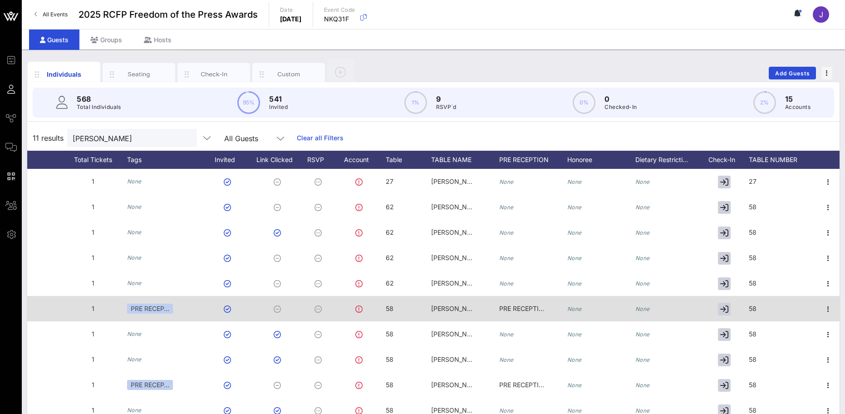
click at [393, 304] on div "58" at bounding box center [390, 308] width 8 height 25
click at [393, 304] on div "58" at bounding box center [446, 313] width 121 height 30
drag, startPoint x: 413, startPoint y: 311, endPoint x: 380, endPoint y: 310, distance: 33.2
click at [380, 310] on div "Event Builder Guests Journeys Comms QR Scanner Team Settings 2025 RCFP Freedom …" at bounding box center [422, 225] width 845 height 450
paste input "62"
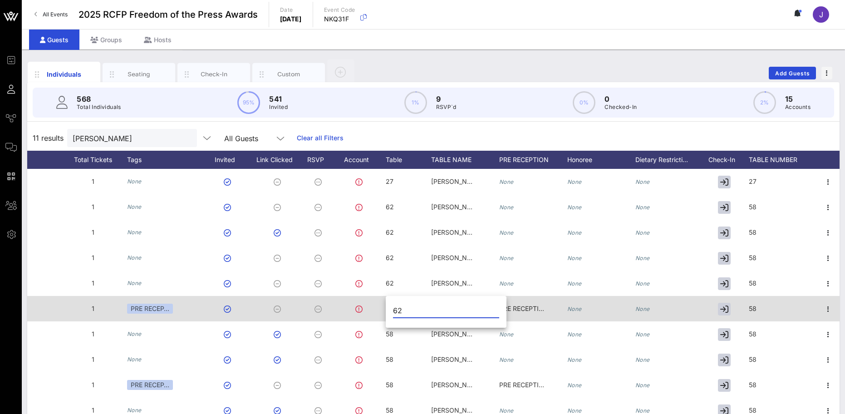
type input "62"
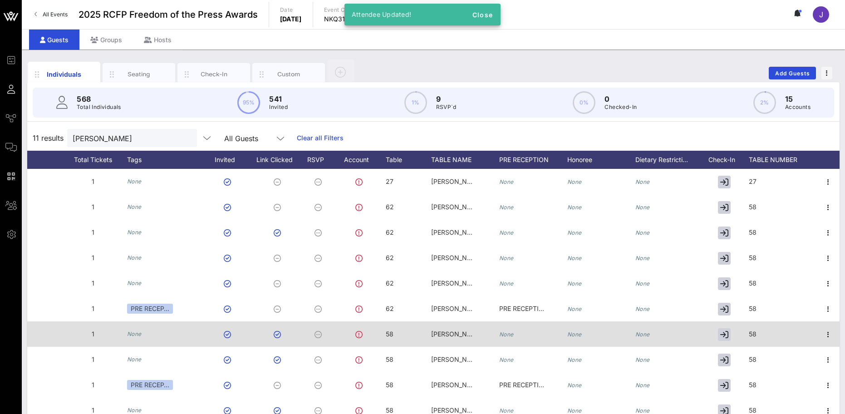
click at [384, 333] on div at bounding box center [361, 333] width 50 height 25
click at [386, 333] on div "H Heather Murray hem58@cornell.edu 1 None 58 Amy and David Abrams None None Non…" at bounding box center [255, 333] width 1170 height 25
click at [386, 333] on span "58" at bounding box center [390, 334] width 8 height 8
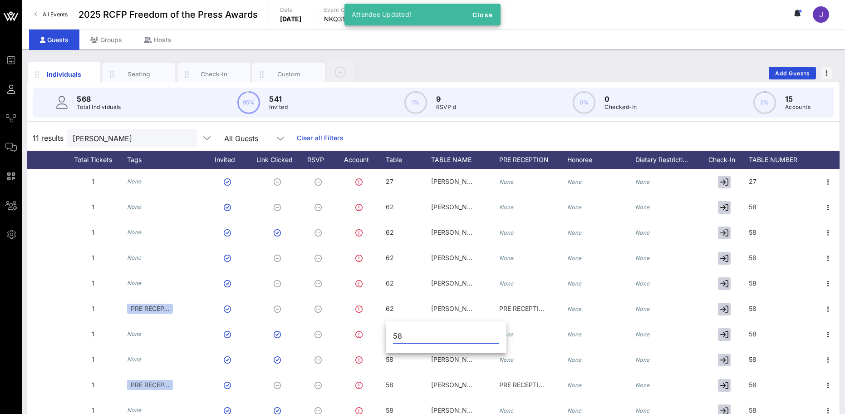
paste input "62"
type input "5"
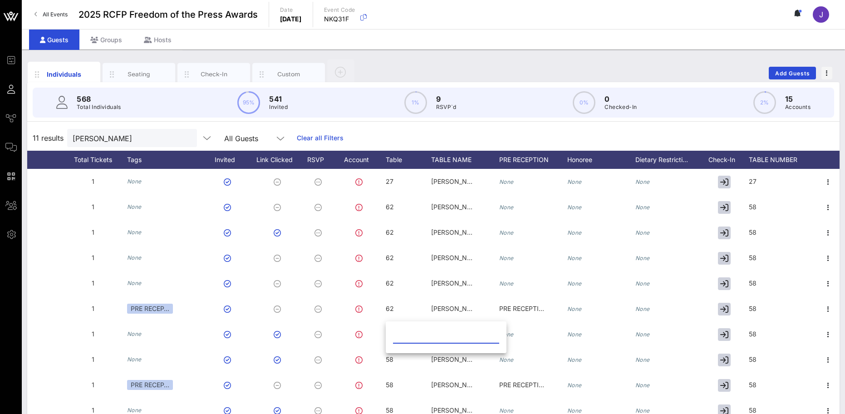
paste input "62"
type input "62"
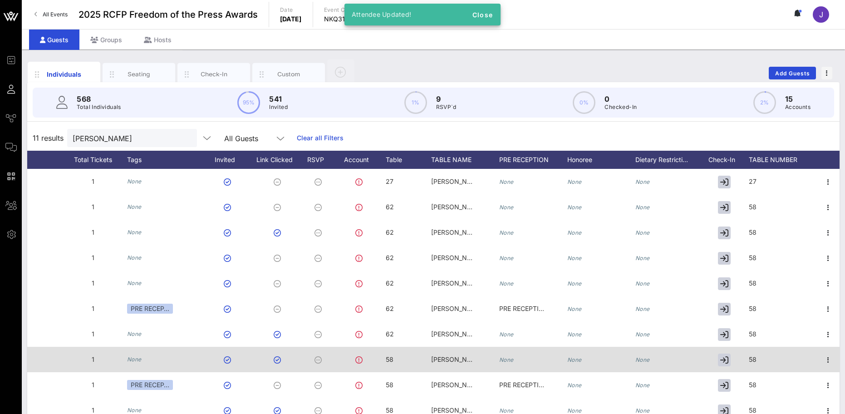
click at [385, 358] on div at bounding box center [361, 359] width 50 height 25
click at [399, 360] on div "58" at bounding box center [408, 365] width 45 height 36
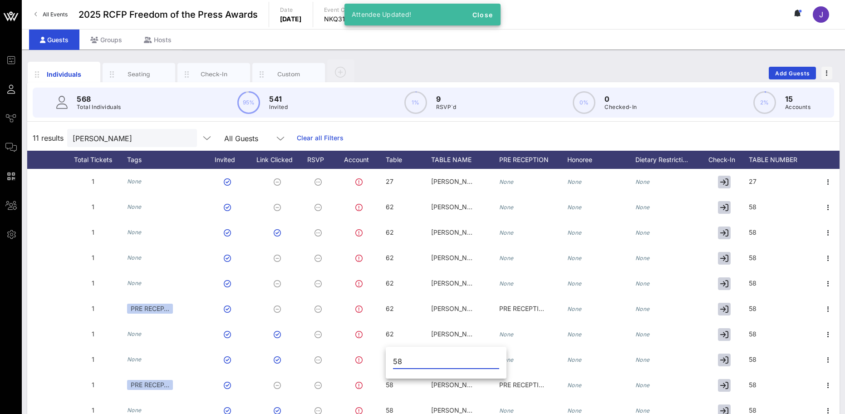
drag, startPoint x: 413, startPoint y: 362, endPoint x: 398, endPoint y: 362, distance: 15.0
click at [398, 362] on input "58" at bounding box center [446, 361] width 106 height 15
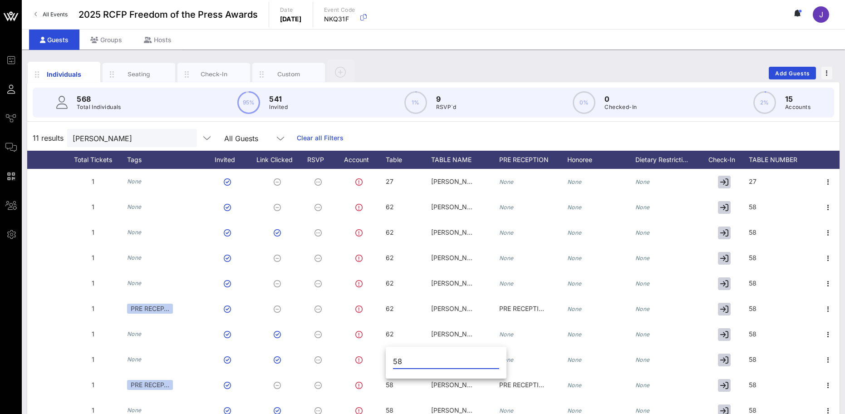
type input "5"
paste input "62"
type input "62"
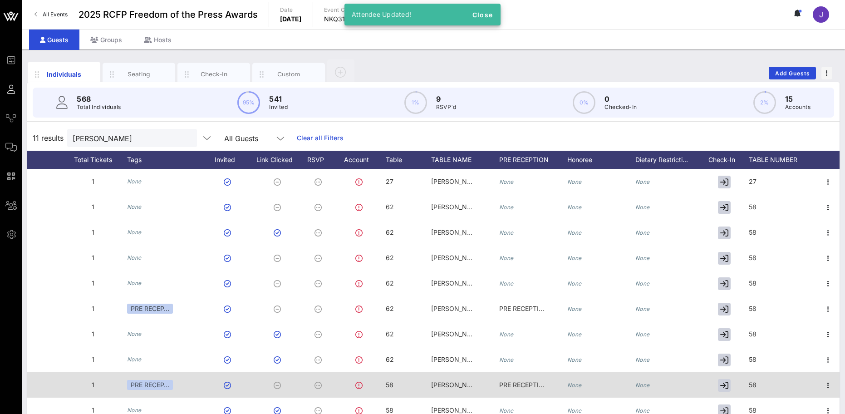
click at [388, 388] on span "58" at bounding box center [390, 385] width 8 height 8
drag, startPoint x: 411, startPoint y: 388, endPoint x: 365, endPoint y: 383, distance: 46.2
click at [365, 383] on div "Event Builder Guests Journeys Comms QR Scanner Team Settings 2025 RCFP Freedom …" at bounding box center [422, 225] width 845 height 450
paste input "62"
type input "62"
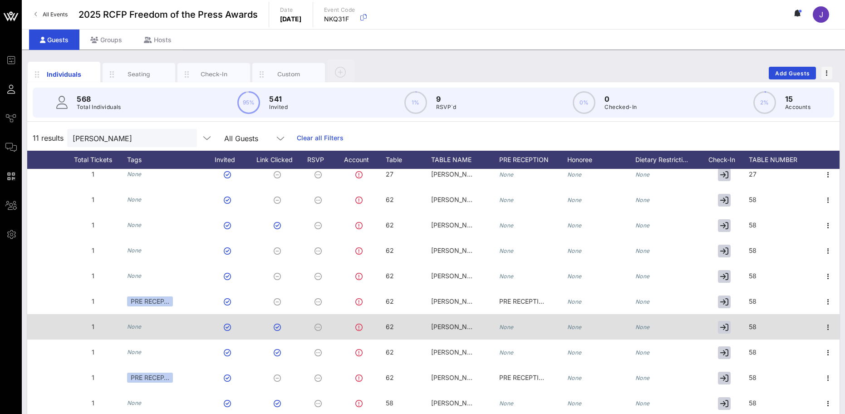
scroll to position [14, 358]
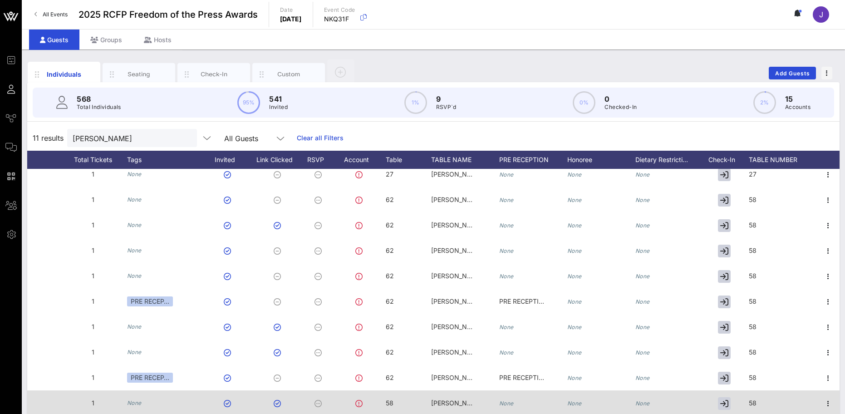
click at [393, 399] on span "58" at bounding box center [390, 403] width 8 height 8
drag, startPoint x: 406, startPoint y: 392, endPoint x: 373, endPoint y: 389, distance: 33.7
click at [373, 389] on div "Event Builder Guests Journeys Comms QR Scanner Team Settings 2025 RCFP Freedom …" at bounding box center [422, 225] width 845 height 450
paste input "62"
type input "62"
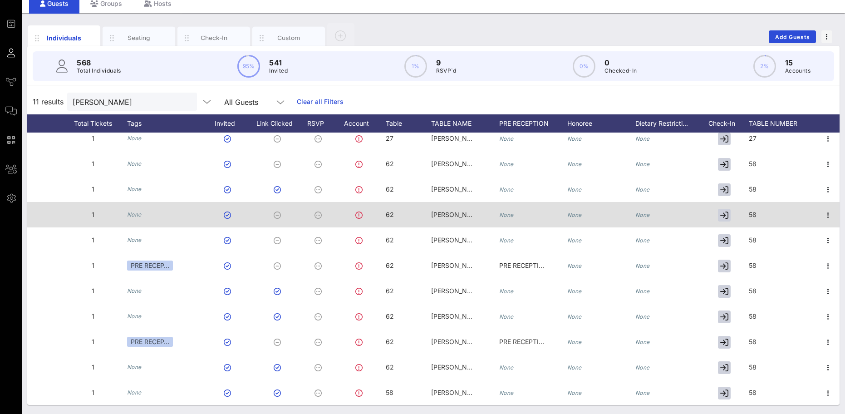
scroll to position [0, 358]
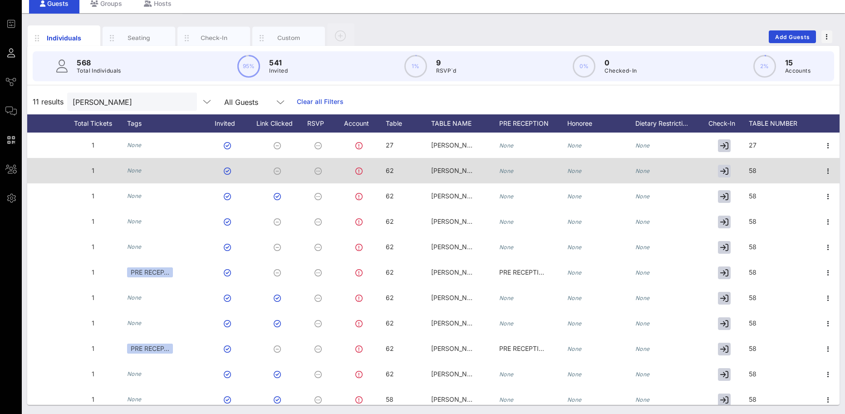
click at [755, 170] on span "58" at bounding box center [753, 171] width 8 height 8
drag, startPoint x: 750, startPoint y: 171, endPoint x: 711, endPoint y: 171, distance: 38.6
click at [712, 171] on div "Event Builder Guests Journeys Comms QR Scanner Team Settings 2025 RCFP Freedom …" at bounding box center [422, 189] width 845 height 450
paste input "62"
type input "62"
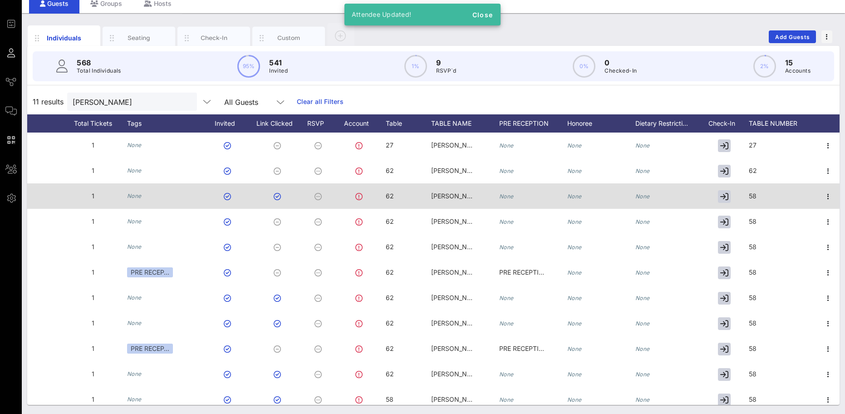
click at [755, 197] on span "58" at bounding box center [753, 196] width 8 height 8
drag, startPoint x: 760, startPoint y: 197, endPoint x: 713, endPoint y: 197, distance: 47.2
click at [715, 198] on div "Event Builder Guests Journeys Comms QR Scanner Team Settings 2025 RCFP Freedom …" at bounding box center [422, 189] width 845 height 450
paste input "62"
type input "62"
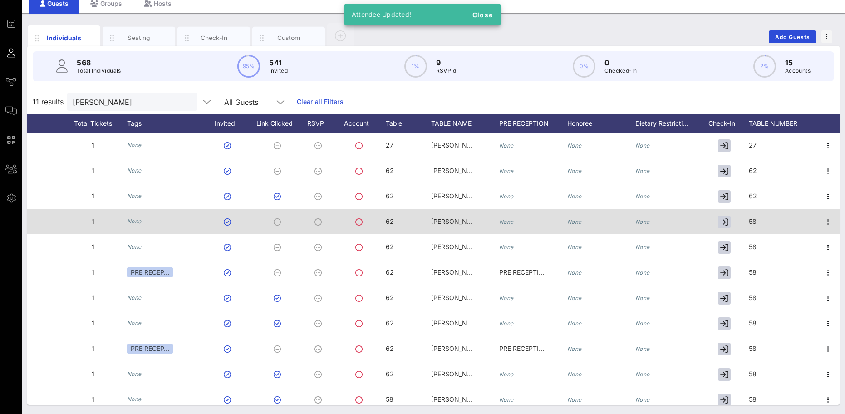
click at [749, 220] on span "58" at bounding box center [753, 221] width 8 height 8
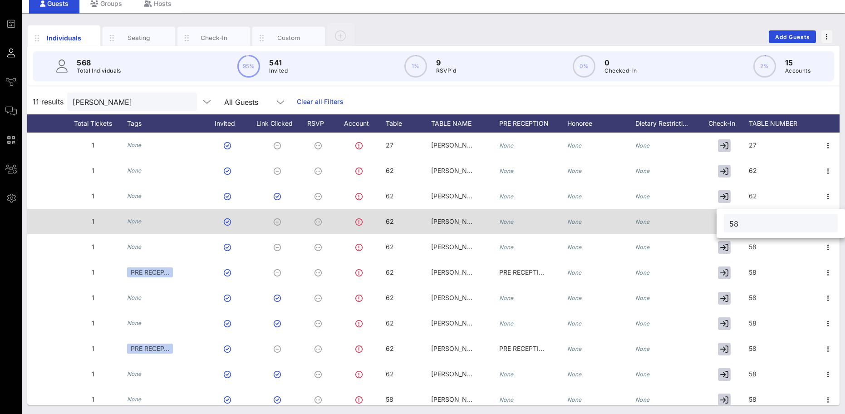
drag, startPoint x: 767, startPoint y: 222, endPoint x: 691, endPoint y: 214, distance: 75.8
click at [691, 214] on div "Event Builder Guests Journeys Comms QR Scanner Team Settings 2025 RCFP Freedom …" at bounding box center [422, 189] width 845 height 450
paste input "62"
type input "62"
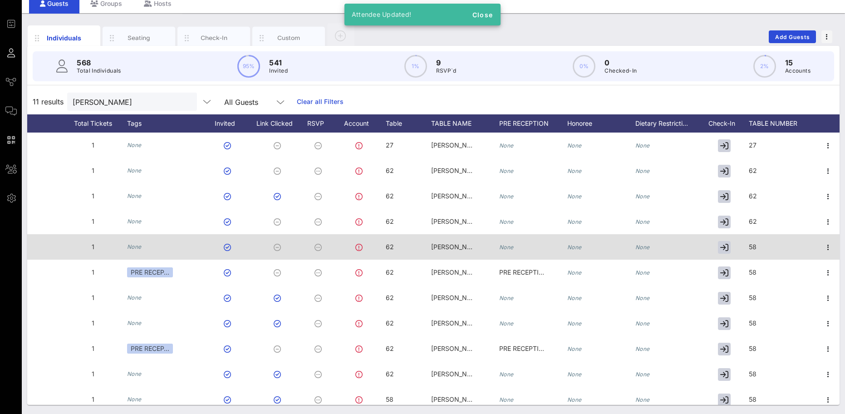
click at [759, 246] on div "58" at bounding box center [783, 252] width 68 height 36
drag, startPoint x: 762, startPoint y: 247, endPoint x: 694, endPoint y: 246, distance: 68.1
click at [694, 246] on div "Event Builder Guests Journeys Comms QR Scanner Team Settings 2025 RCFP Freedom …" at bounding box center [422, 189] width 845 height 450
paste input "62"
type input "62"
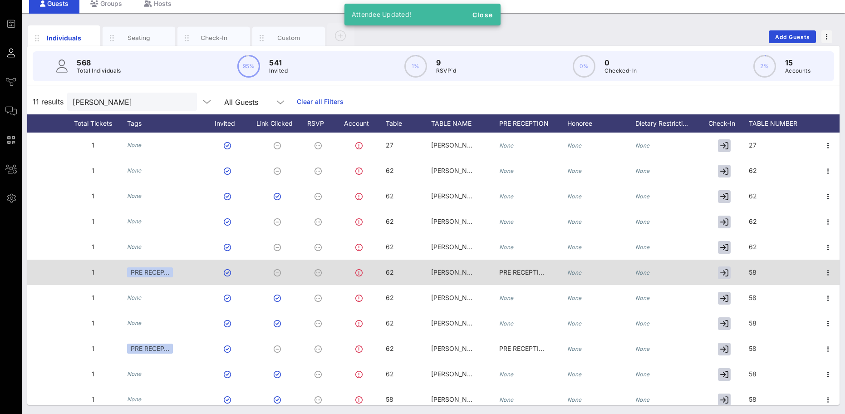
click at [756, 273] on span "58" at bounding box center [753, 272] width 8 height 8
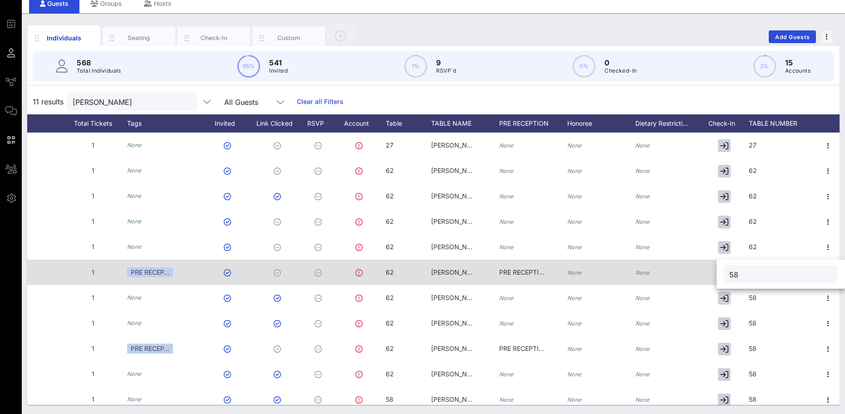
drag, startPoint x: 741, startPoint y: 273, endPoint x: 694, endPoint y: 273, distance: 46.8
click at [695, 273] on div "Event Builder Guests Journeys Comms QR Scanner Team Settings 2025 RCFP Freedom …" at bounding box center [422, 189] width 845 height 450
paste input "62"
type input "62"
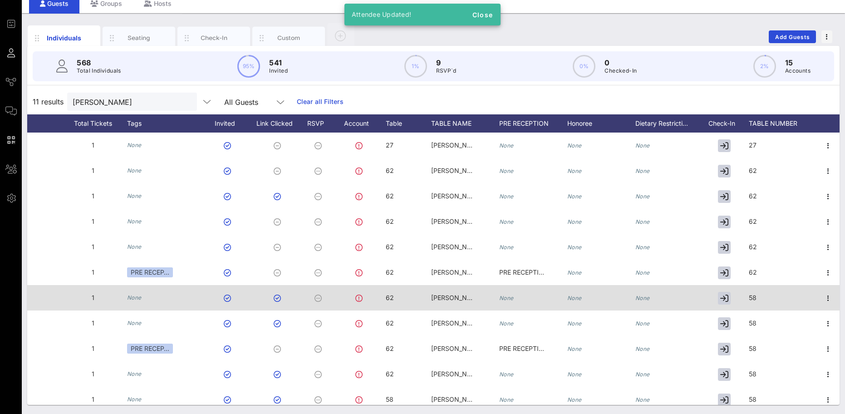
click at [758, 300] on div "58" at bounding box center [783, 303] width 68 height 36
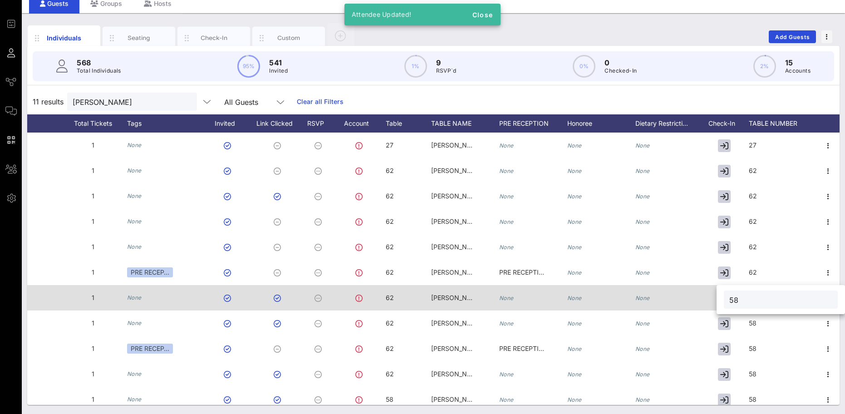
drag, startPoint x: 765, startPoint y: 297, endPoint x: 704, endPoint y: 299, distance: 61.3
click at [704, 299] on div "Event Builder Guests Journeys Comms QR Scanner Team Settings 2025 RCFP Freedom …" at bounding box center [422, 189] width 845 height 450
paste input "62"
type input "62"
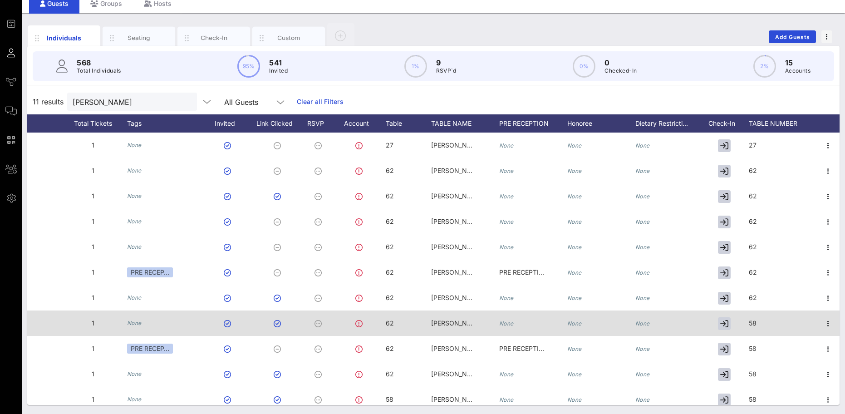
click at [764, 322] on div "58" at bounding box center [783, 328] width 68 height 36
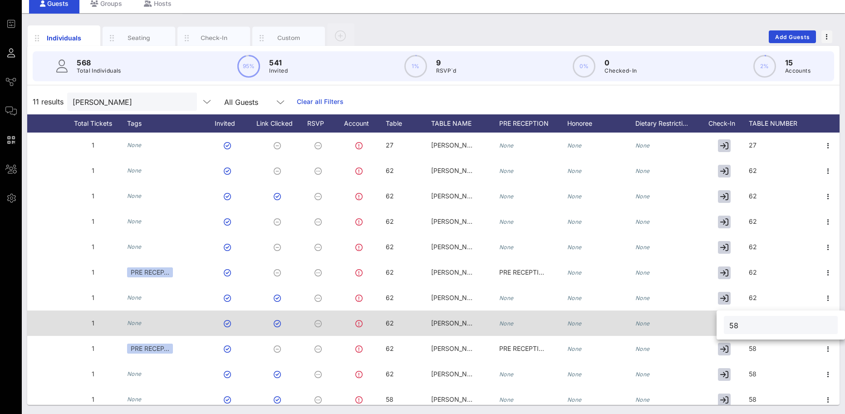
drag, startPoint x: 768, startPoint y: 324, endPoint x: 707, endPoint y: 325, distance: 60.4
click at [707, 325] on div "Event Builder Guests Journeys Comms QR Scanner Team Settings 2025 RCFP Freedom …" at bounding box center [422, 189] width 845 height 450
paste input "62"
type input "62"
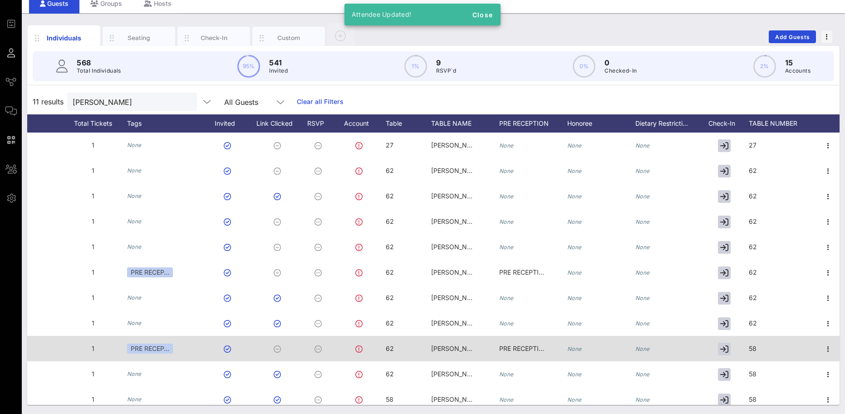
click at [778, 348] on div "58" at bounding box center [783, 354] width 68 height 36
drag, startPoint x: 779, startPoint y: 348, endPoint x: 711, endPoint y: 349, distance: 68.6
click at [710, 351] on div "Event Builder Guests Journeys Comms QR Scanner Team Settings 2025 RCFP Freedom …" at bounding box center [422, 189] width 845 height 450
paste input "62"
type input "62"
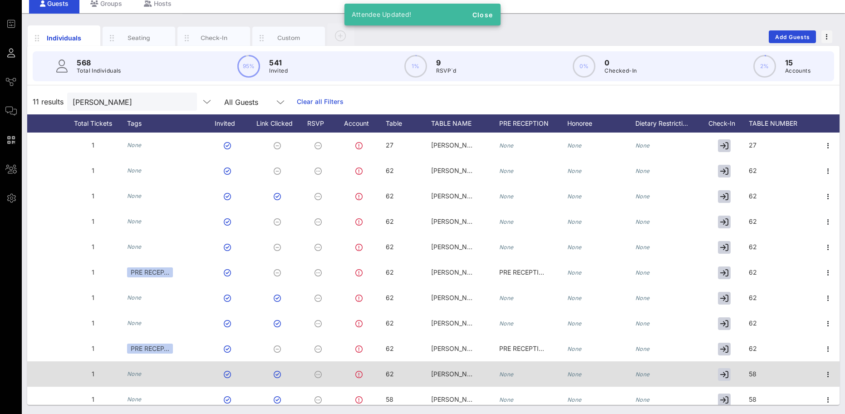
click at [769, 383] on div "58" at bounding box center [783, 379] width 68 height 36
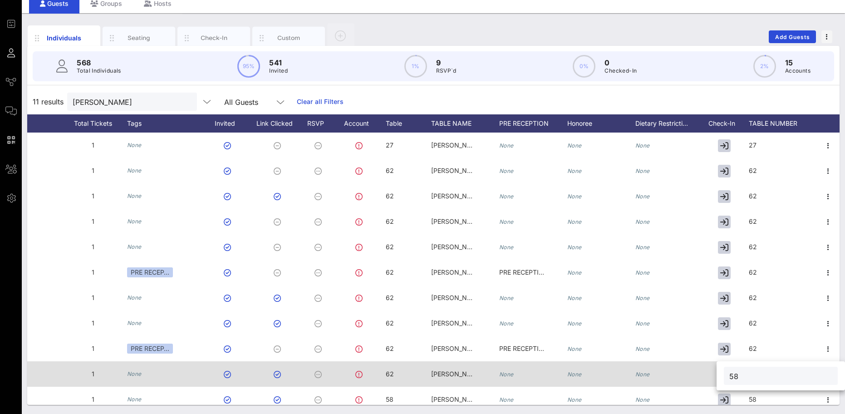
drag, startPoint x: 770, startPoint y: 379, endPoint x: 701, endPoint y: 377, distance: 69.0
click at [701, 377] on div "Event Builder Guests Journeys Comms QR Scanner Team Settings 2025 RCFP Freedom …" at bounding box center [422, 189] width 845 height 450
paste input "62"
type input "62"
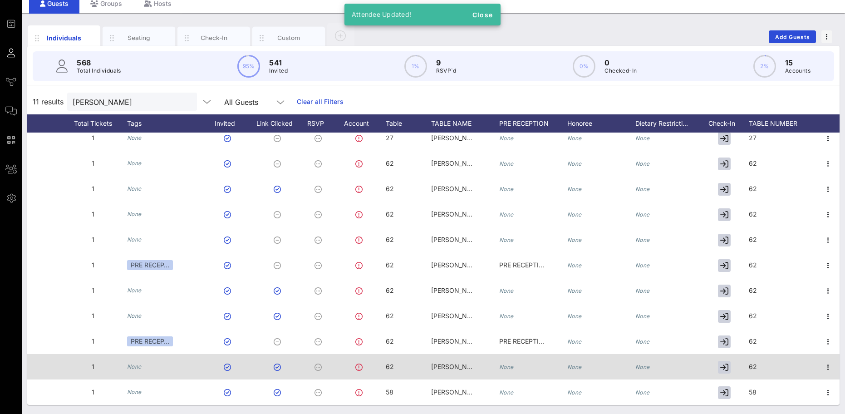
scroll to position [14, 358]
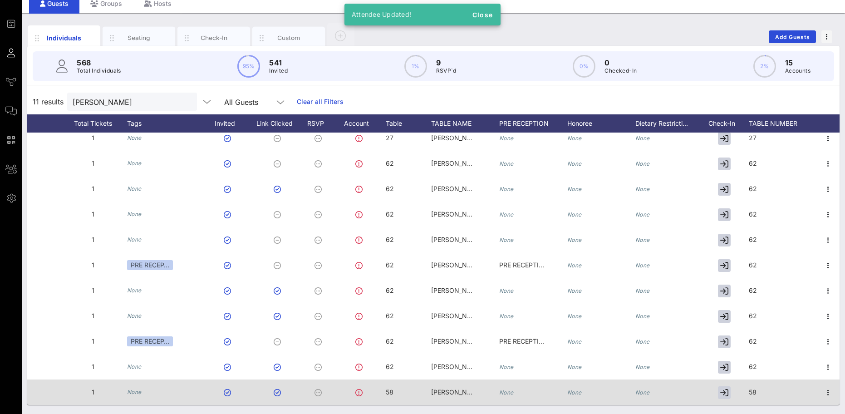
click at [761, 386] on div "58" at bounding box center [783, 397] width 68 height 36
drag, startPoint x: 752, startPoint y: 389, endPoint x: 715, endPoint y: 386, distance: 37.4
click at [715, 386] on div "Event Builder Guests Journeys Comms QR Scanner Team Settings 2025 RCFP Freedom …" at bounding box center [422, 189] width 845 height 450
type input "62"
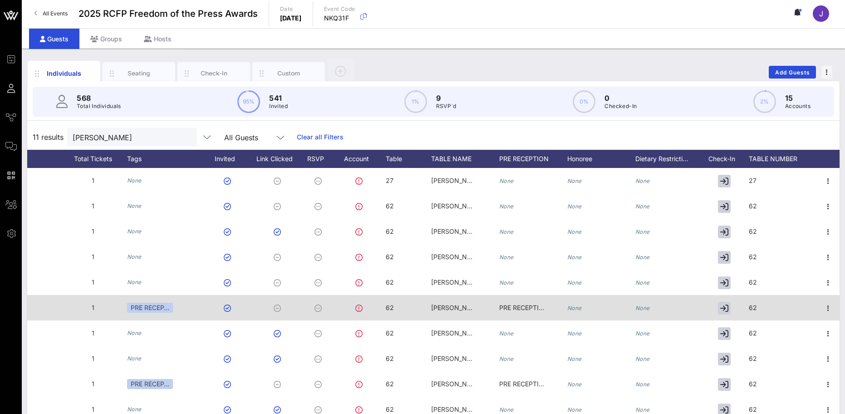
scroll to position [0, 0]
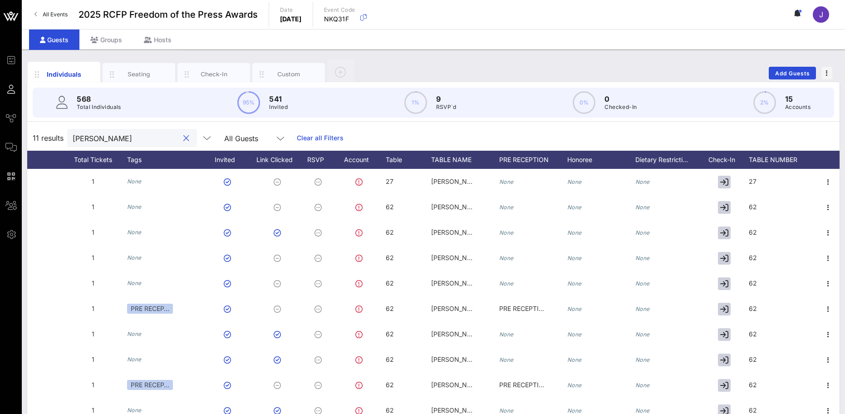
drag, startPoint x: 129, startPoint y: 138, endPoint x: 30, endPoint y: 127, distance: 100.1
click at [33, 130] on div "11 results abrams All Guests Clear all Filters" at bounding box center [433, 137] width 813 height 25
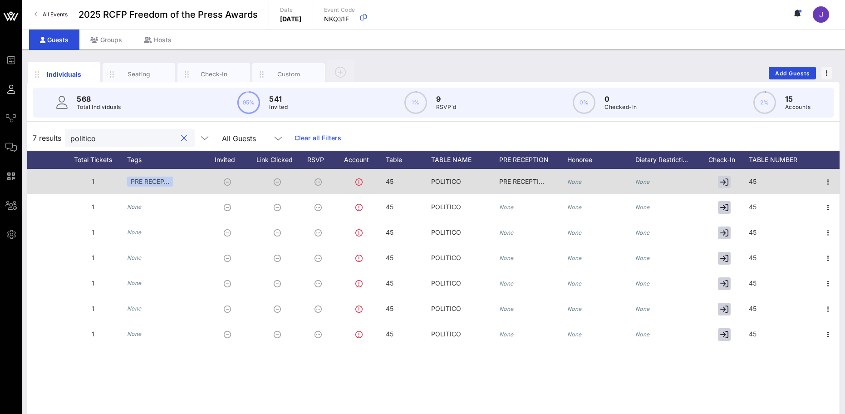
type input "politico"
click at [384, 183] on div at bounding box center [361, 181] width 50 height 25
click at [395, 181] on div "45" at bounding box center [408, 187] width 45 height 36
drag, startPoint x: 404, startPoint y: 183, endPoint x: 382, endPoint y: 184, distance: 22.3
click at [382, 184] on div "Event Builder Guests Journeys Comms QR Scanner Team Settings 2025 RCFP Freedom …" at bounding box center [422, 225] width 845 height 450
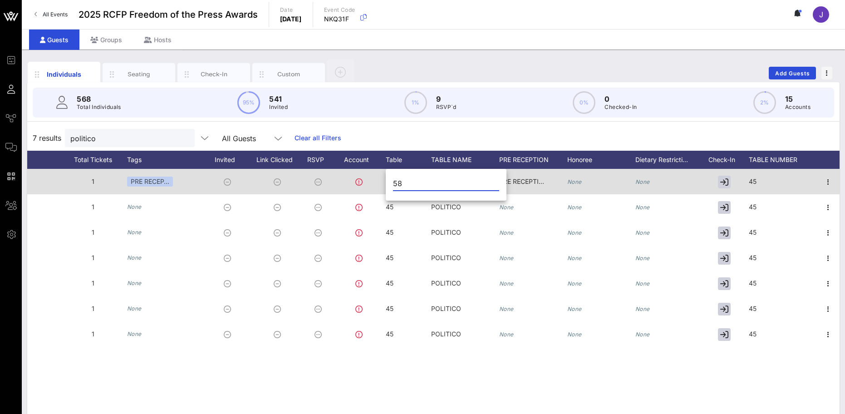
type input "58"
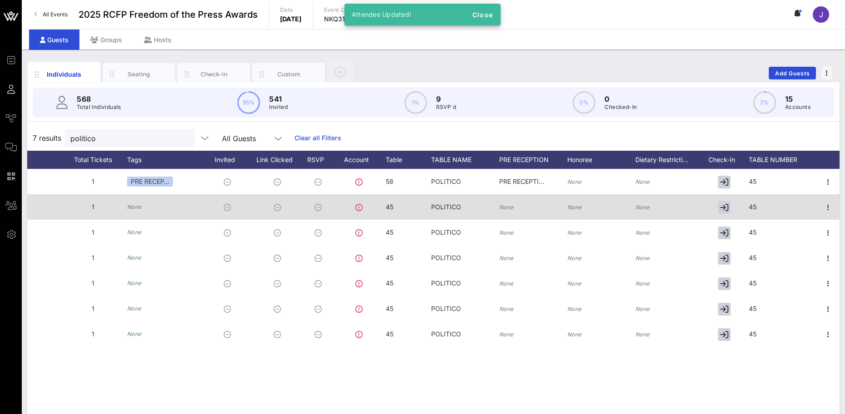
click at [392, 207] on span "45" at bounding box center [390, 207] width 8 height 8
click at [393, 207] on div "45" at bounding box center [453, 211] width 121 height 30
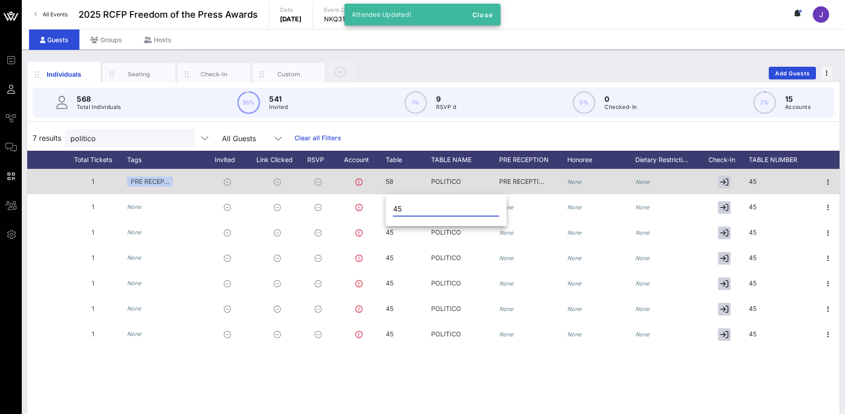
drag, startPoint x: 420, startPoint y: 206, endPoint x: 332, endPoint y: 186, distance: 90.4
click at [354, 192] on div "Event Builder Guests Journeys Comms QR Scanner Team Settings 2025 RCFP Freedom …" at bounding box center [422, 225] width 845 height 450
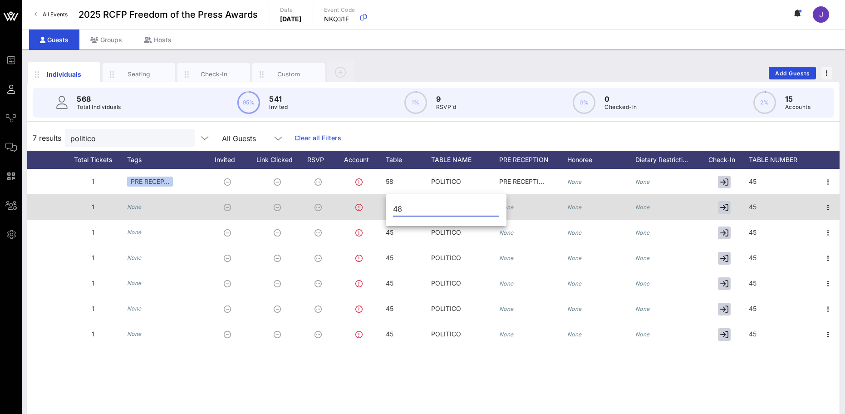
drag, startPoint x: 404, startPoint y: 206, endPoint x: 369, endPoint y: 206, distance: 35.4
click at [369, 206] on div "Event Builder Guests Journeys Comms QR Scanner Team Settings 2025 RCFP Freedom …" at bounding box center [422, 225] width 845 height 450
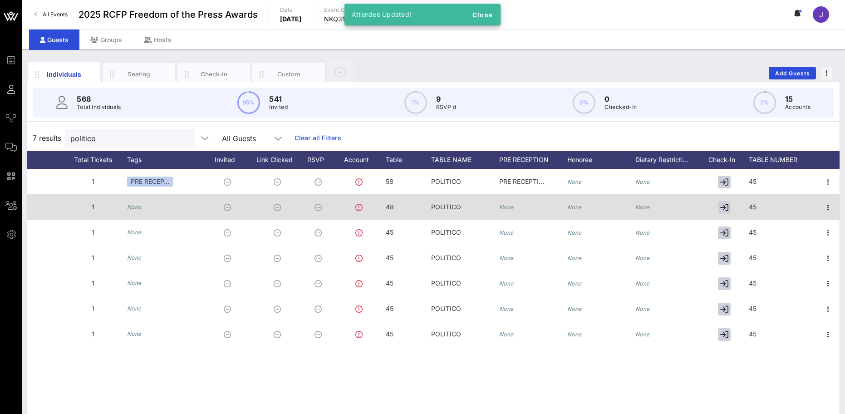
click at [388, 207] on span "48" at bounding box center [390, 207] width 8 height 8
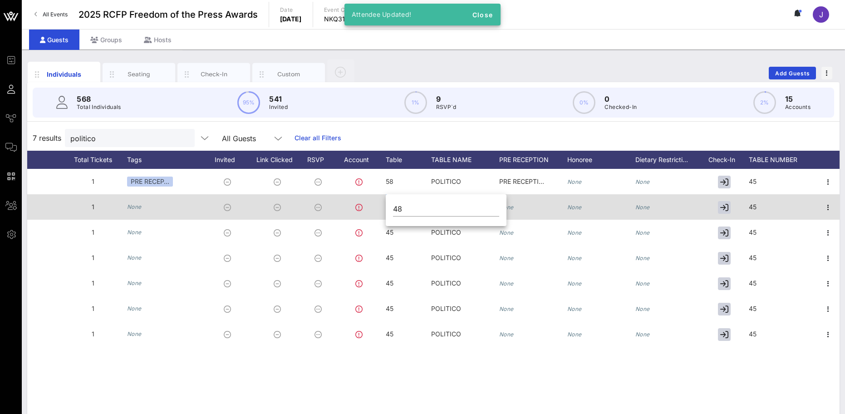
click at [388, 207] on div "Event Builder Guests Journeys Comms QR Scanner Team Settings 2025 RCFP Freedom …" at bounding box center [422, 225] width 845 height 450
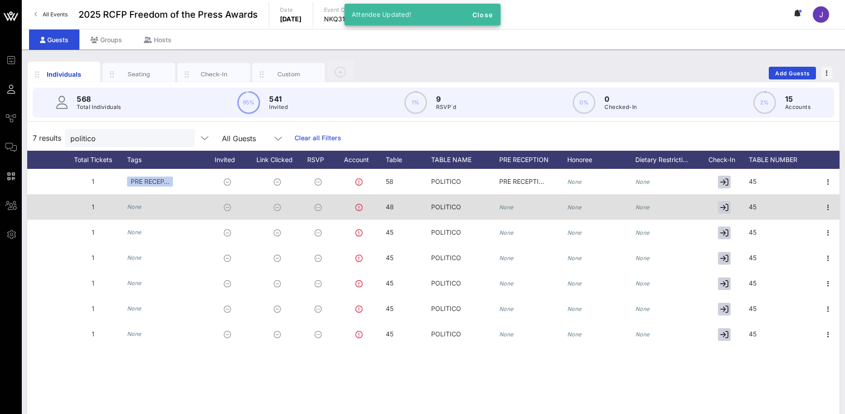
click at [400, 207] on div "48" at bounding box center [408, 212] width 45 height 36
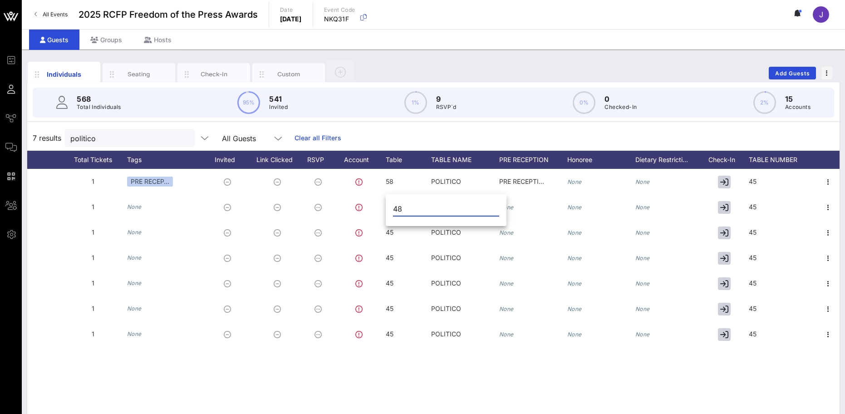
drag, startPoint x: 404, startPoint y: 208, endPoint x: 396, endPoint y: 208, distance: 7.3
click at [396, 208] on input "48" at bounding box center [446, 209] width 106 height 15
type input "4"
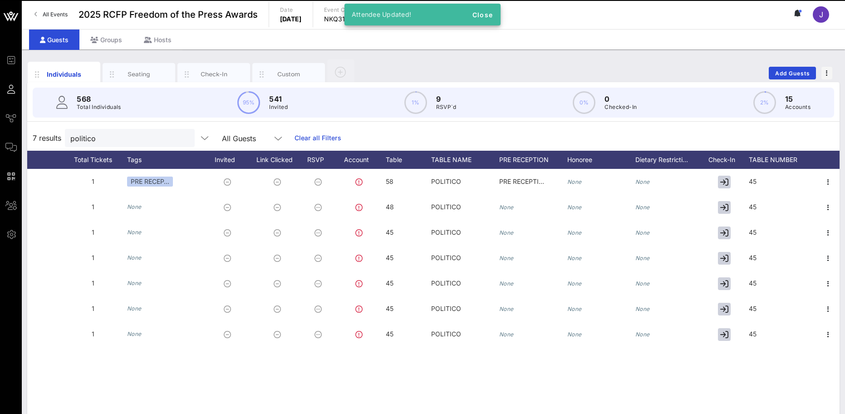
click at [392, 207] on span "48" at bounding box center [390, 207] width 8 height 8
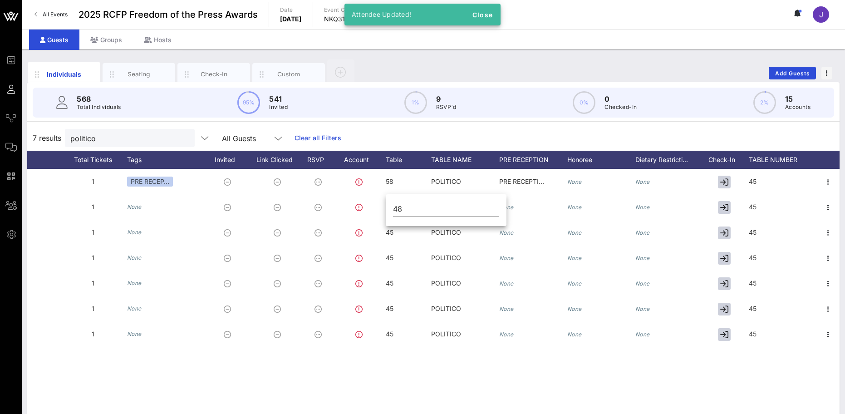
click at [392, 207] on div "48" at bounding box center [446, 211] width 121 height 30
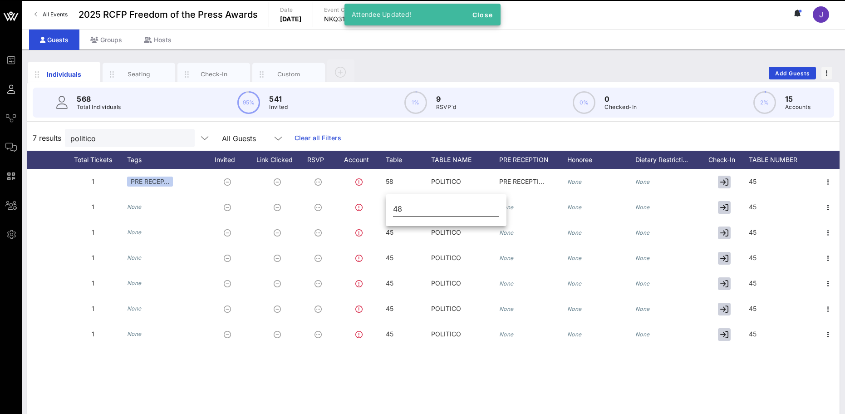
click at [394, 207] on div "48" at bounding box center [446, 211] width 121 height 30
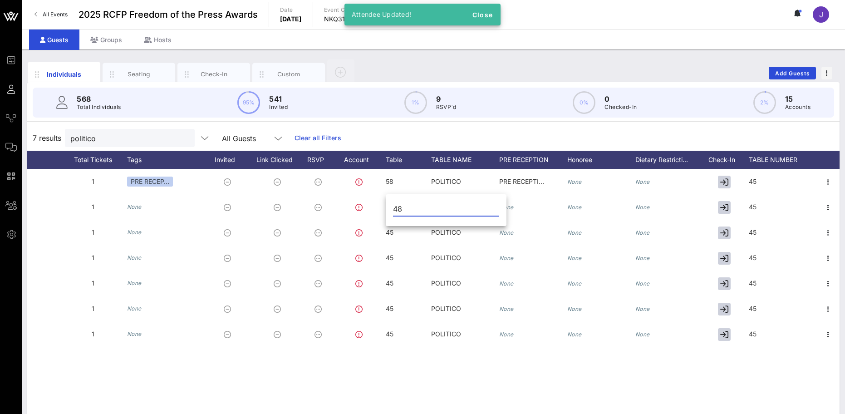
click at [397, 208] on input "48" at bounding box center [446, 209] width 106 height 15
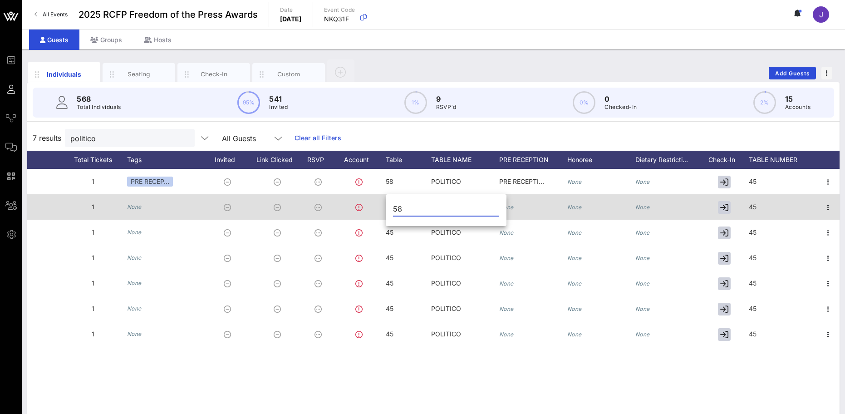
drag, startPoint x: 414, startPoint y: 210, endPoint x: 354, endPoint y: 210, distance: 60.4
click at [354, 210] on div "Event Builder Guests Journeys Comms QR Scanner Team Settings 2025 RCFP Freedom …" at bounding box center [422, 225] width 845 height 450
type input "58"
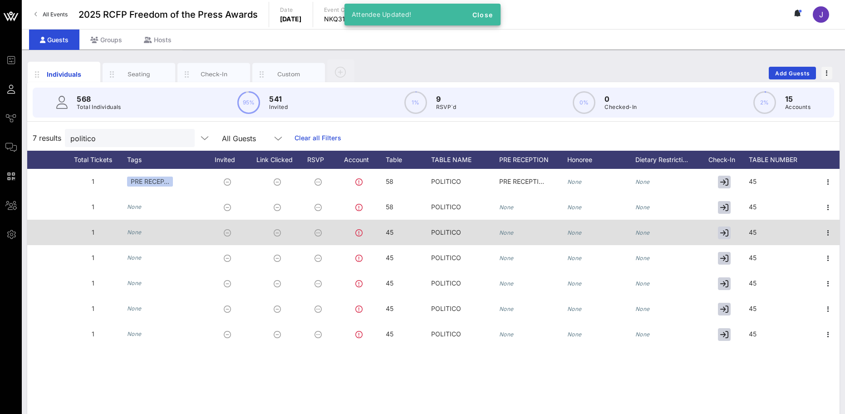
click at [389, 234] on span "45" at bounding box center [390, 232] width 8 height 8
click at [389, 234] on div "Event Builder Guests Journeys Comms QR Scanner Team Settings 2025 RCFP Freedom …" at bounding box center [422, 225] width 845 height 450
click at [394, 232] on div "45" at bounding box center [408, 238] width 45 height 36
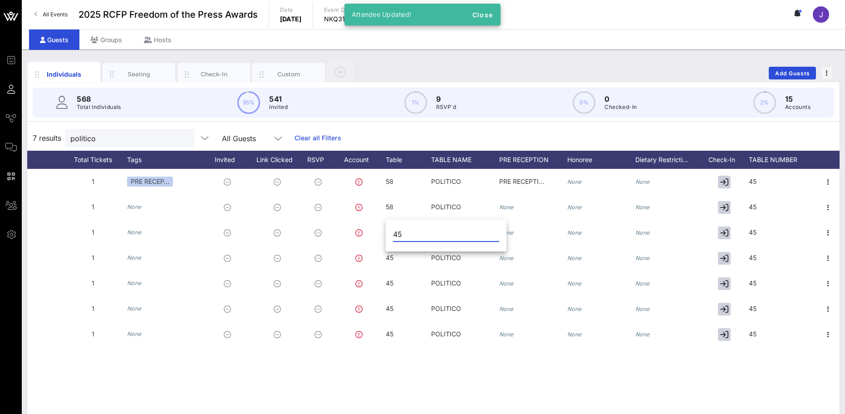
drag, startPoint x: 409, startPoint y: 234, endPoint x: 392, endPoint y: 234, distance: 17.3
click at [392, 234] on div "45" at bounding box center [446, 237] width 121 height 30
paste input "58"
type input "58"
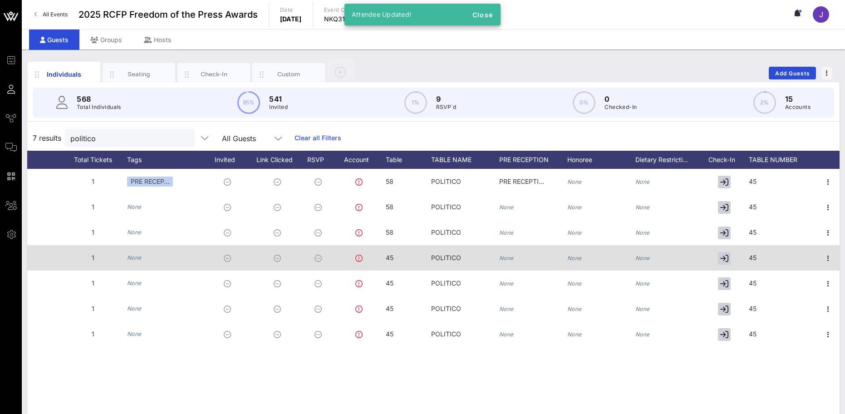
click at [389, 252] on div "45" at bounding box center [390, 257] width 8 height 25
drag, startPoint x: 412, startPoint y: 262, endPoint x: 385, endPoint y: 260, distance: 27.3
click at [385, 260] on div "Event Builder Guests Journeys Comms QR Scanner Team Settings 2025 RCFP Freedom …" at bounding box center [422, 225] width 845 height 450
paste input "58"
type input "58"
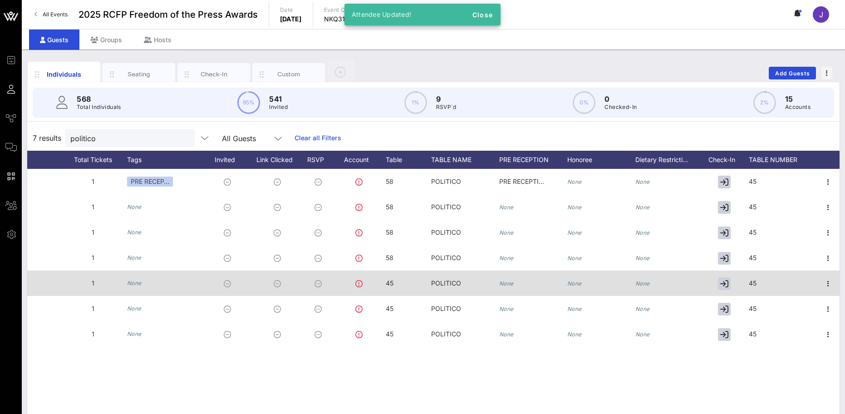
click at [391, 283] on span "45" at bounding box center [390, 283] width 8 height 8
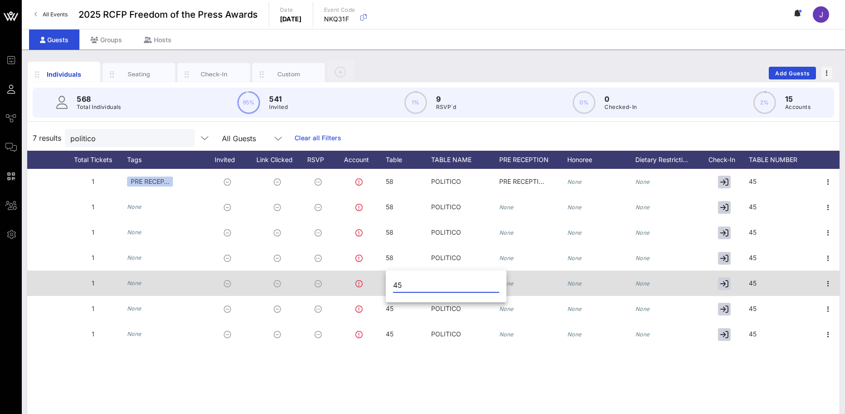
drag, startPoint x: 402, startPoint y: 283, endPoint x: 367, endPoint y: 281, distance: 35.0
click at [367, 281] on div "Event Builder Guests Journeys Comms QR Scanner Team Settings 2025 RCFP Freedom …" at bounding box center [422, 225] width 845 height 450
paste input "58"
type input "58"
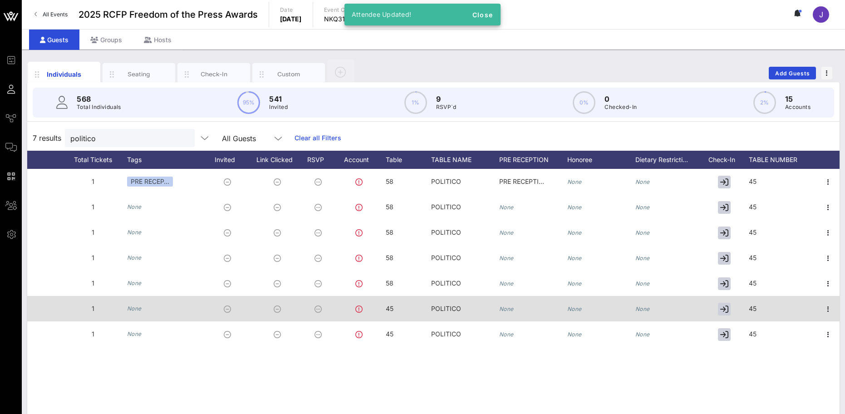
click at [391, 310] on span "45" at bounding box center [390, 309] width 8 height 8
drag, startPoint x: 408, startPoint y: 308, endPoint x: 369, endPoint y: 303, distance: 39.4
click at [371, 305] on div "Event Builder Guests Journeys Comms QR Scanner Team Settings 2025 RCFP Freedom …" at bounding box center [422, 225] width 845 height 450
paste input "58"
type input "58"
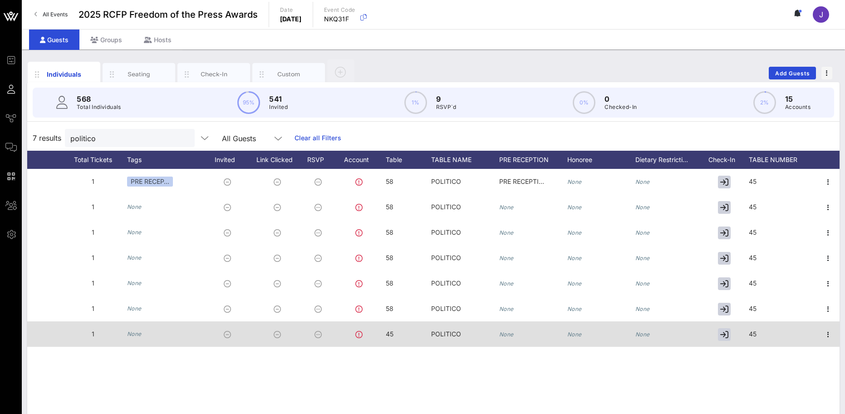
click at [388, 333] on span "45" at bounding box center [390, 334] width 8 height 8
drag, startPoint x: 405, startPoint y: 335, endPoint x: 379, endPoint y: 334, distance: 25.9
click at [379, 334] on div "Event Builder Guests Journeys Comms QR Scanner Team Settings 2025 RCFP Freedom …" at bounding box center [422, 225] width 845 height 450
paste input "58"
type input "58"
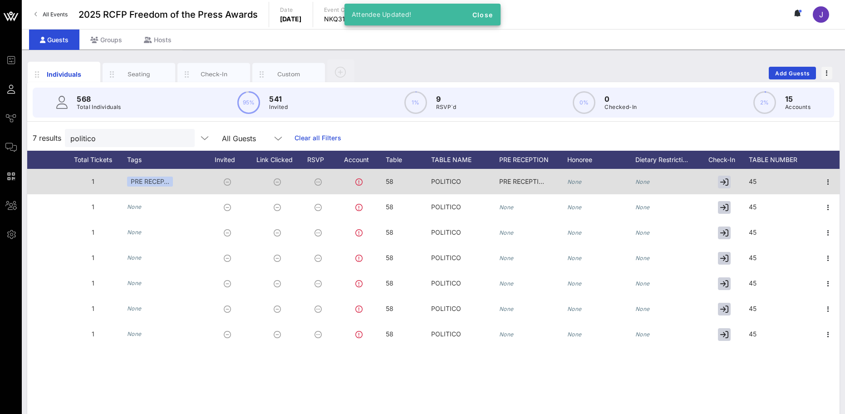
click at [749, 181] on span "45" at bounding box center [753, 181] width 8 height 8
drag, startPoint x: 764, startPoint y: 183, endPoint x: 707, endPoint y: 182, distance: 57.2
click at [707, 182] on div "Event Builder Guests Journeys Comms QR Scanner Team Settings 2025 RCFP Freedom …" at bounding box center [422, 225] width 845 height 450
paste input "58"
type input "58"
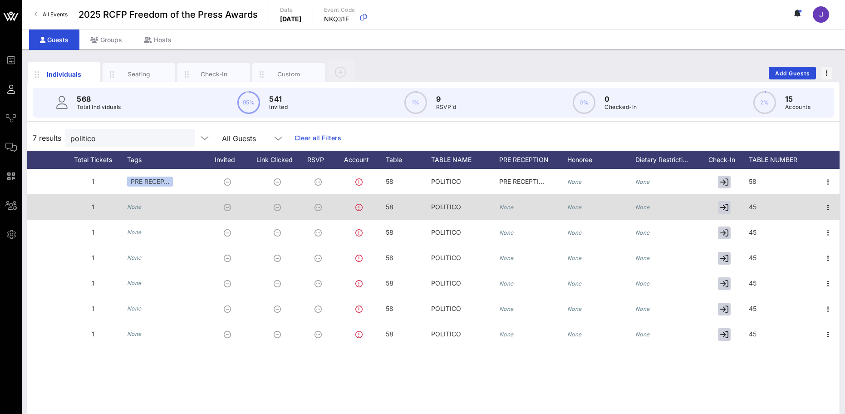
click at [758, 203] on div "45" at bounding box center [783, 212] width 68 height 36
drag, startPoint x: 749, startPoint y: 210, endPoint x: 713, endPoint y: 212, distance: 36.4
click at [713, 212] on div "Event Builder Guests Journeys Comms QR Scanner Team Settings 2025 RCFP Freedom …" at bounding box center [422, 225] width 845 height 450
paste input "58"
type input "58"
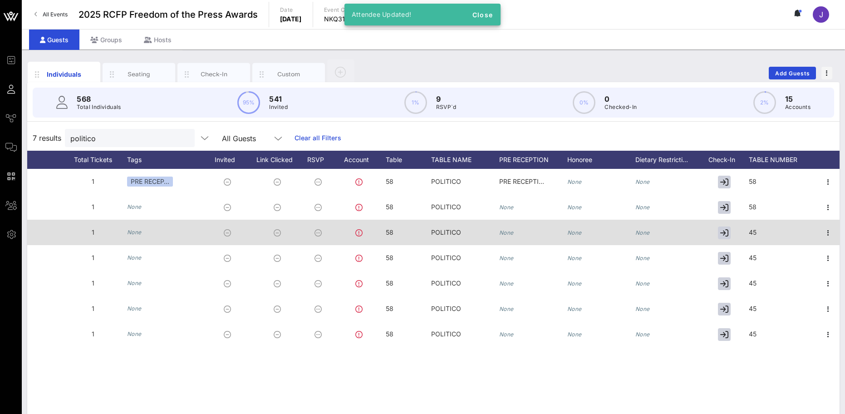
click at [756, 232] on span "45" at bounding box center [753, 232] width 8 height 8
drag, startPoint x: 763, startPoint y: 236, endPoint x: 711, endPoint y: 234, distance: 51.8
click at [711, 234] on div "Event Builder Guests Journeys Comms QR Scanner Team Settings 2025 RCFP Freedom …" at bounding box center [422, 225] width 845 height 450
paste input "58"
type input "58"
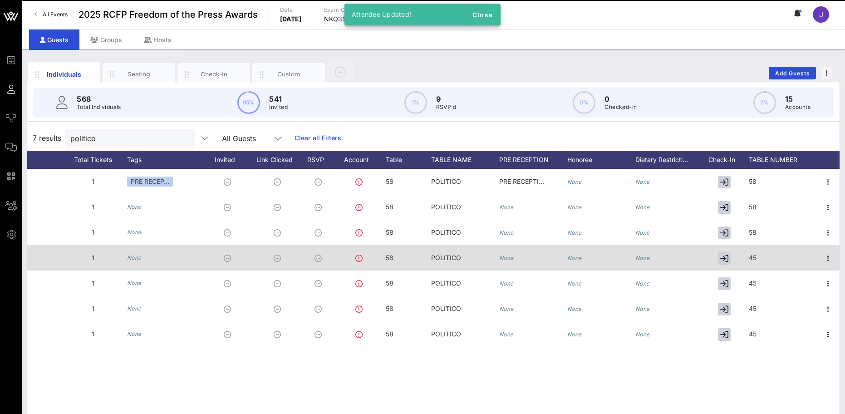
click at [762, 253] on div "45" at bounding box center [783, 263] width 68 height 36
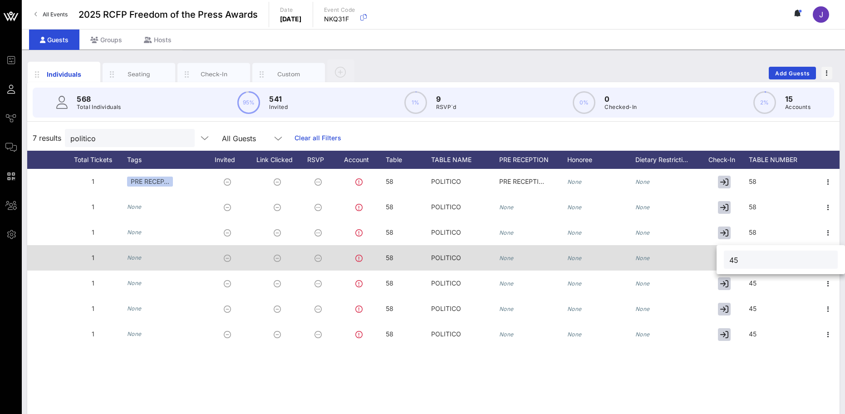
drag, startPoint x: 758, startPoint y: 259, endPoint x: 703, endPoint y: 259, distance: 55.4
click at [705, 259] on div "Event Builder Guests Journeys Comms QR Scanner Team Settings 2025 RCFP Freedom …" at bounding box center [422, 225] width 845 height 450
paste input "58"
type input "58"
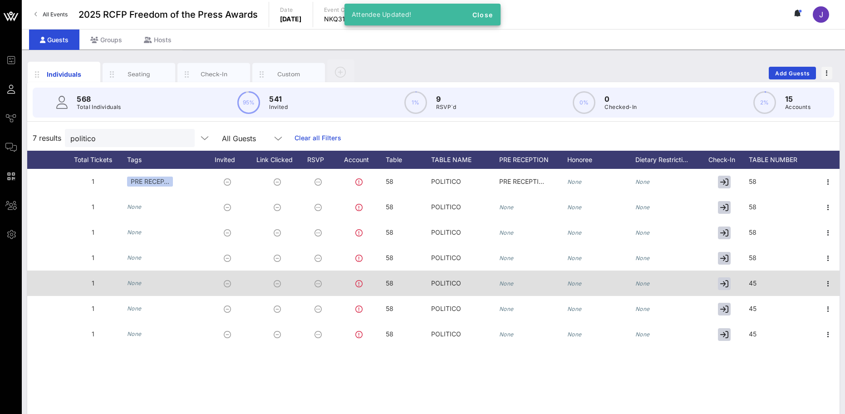
click at [759, 283] on div "45" at bounding box center [783, 289] width 68 height 36
drag, startPoint x: 751, startPoint y: 286, endPoint x: 708, endPoint y: 281, distance: 43.9
click at [708, 281] on div "Event Builder Guests Journeys Comms QR Scanner Team Settings 2025 RCFP Freedom …" at bounding box center [422, 225] width 845 height 450
paste input "58"
type input "58"
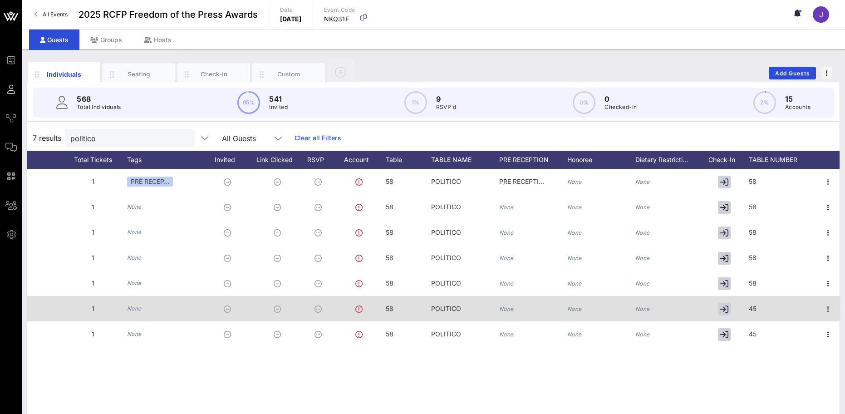
click at [751, 304] on div "45" at bounding box center [753, 308] width 8 height 25
drag, startPoint x: 764, startPoint y: 307, endPoint x: 715, endPoint y: 307, distance: 48.6
click at [715, 307] on div "Event Builder Guests Journeys Comms QR Scanner Team Settings 2025 RCFP Freedom …" at bounding box center [422, 225] width 845 height 450
paste input "58"
type input "58"
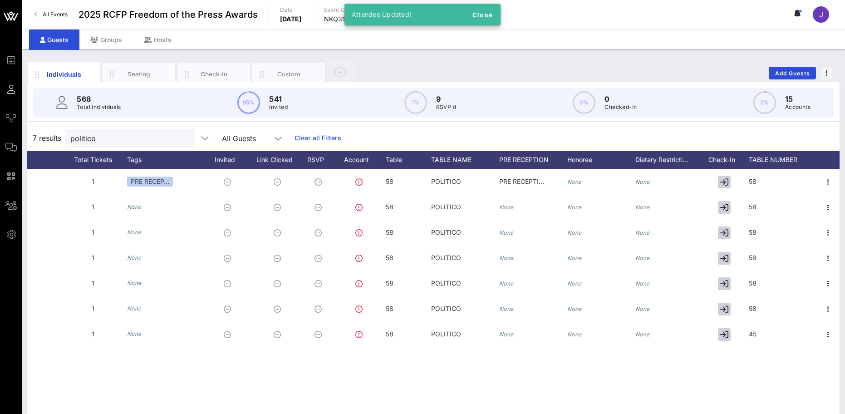
click at [775, 342] on div "45" at bounding box center [783, 339] width 68 height 36
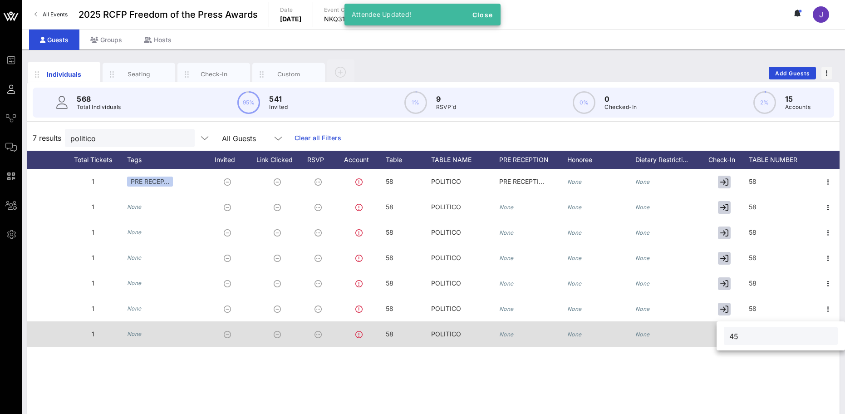
drag, startPoint x: 758, startPoint y: 337, endPoint x: 715, endPoint y: 336, distance: 42.7
click at [715, 336] on div "Event Builder Guests Journeys Comms QR Scanner Team Settings 2025 RCFP Freedom …" at bounding box center [422, 225] width 845 height 450
paste input "58"
type input "58"
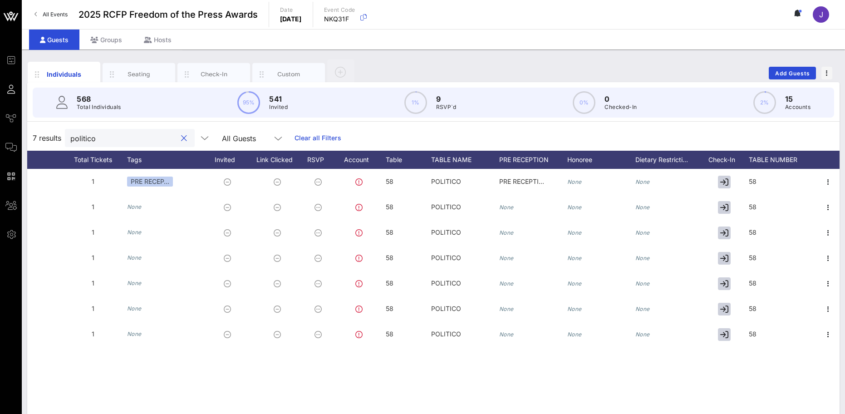
drag, startPoint x: 113, startPoint y: 136, endPoint x: 55, endPoint y: 141, distance: 57.8
click at [55, 141] on div "7 results politico All Guests Clear all Filters" at bounding box center [433, 137] width 813 height 25
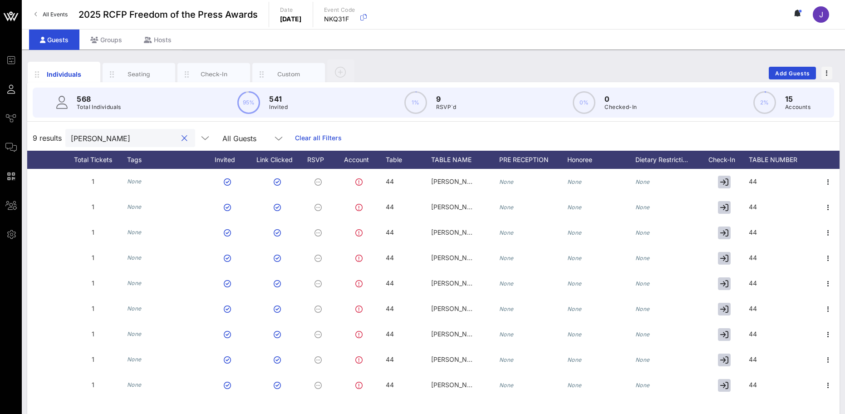
type input "covington"
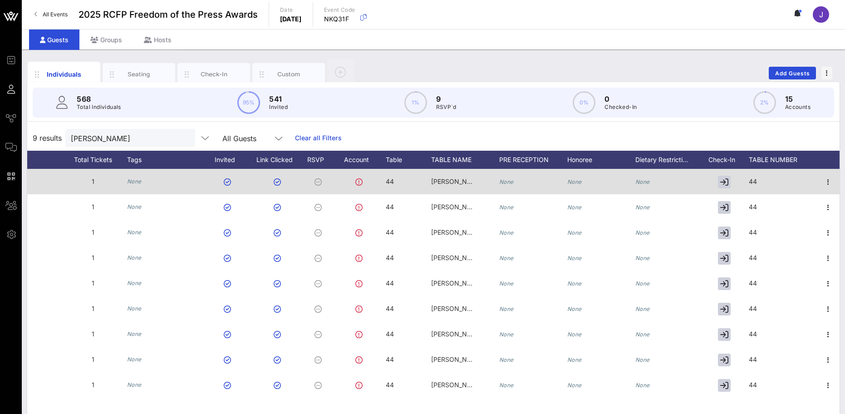
click at [386, 173] on div "44" at bounding box center [390, 181] width 8 height 25
drag, startPoint x: 410, startPoint y: 181, endPoint x: 381, endPoint y: 179, distance: 29.1
click at [381, 179] on div "Event Builder Guests Journeys Comms QR Scanner Team Settings 2025 RCFP Freedom …" at bounding box center [422, 225] width 845 height 450
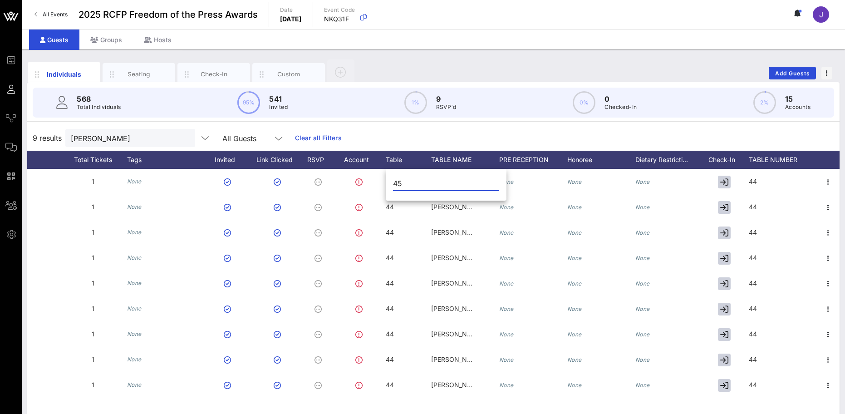
drag, startPoint x: 419, startPoint y: 187, endPoint x: 392, endPoint y: 187, distance: 27.3
click at [392, 187] on div "45" at bounding box center [446, 186] width 121 height 30
type input "45"
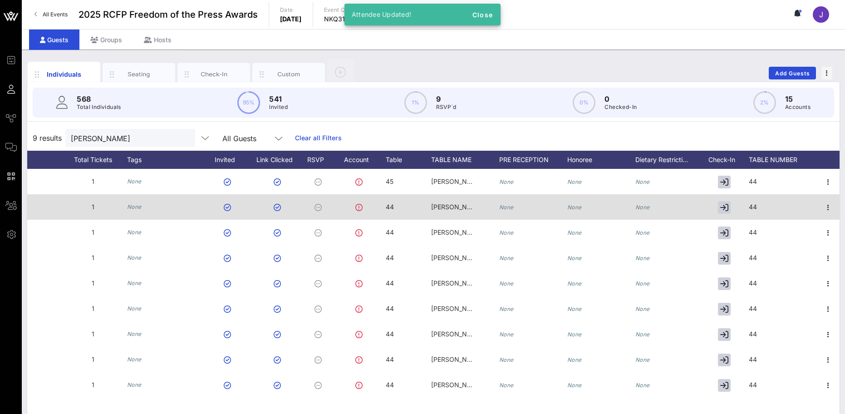
click at [395, 205] on div "44" at bounding box center [408, 212] width 45 height 36
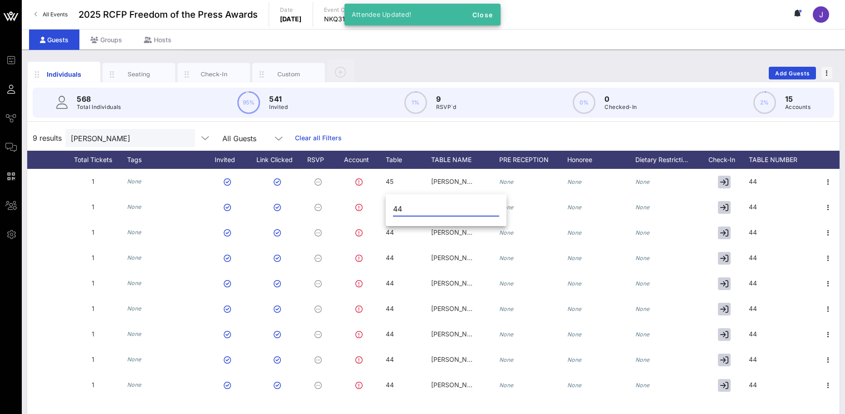
drag, startPoint x: 422, startPoint y: 208, endPoint x: 386, endPoint y: 208, distance: 35.9
click at [386, 208] on div "44" at bounding box center [446, 211] width 121 height 30
type input "45"
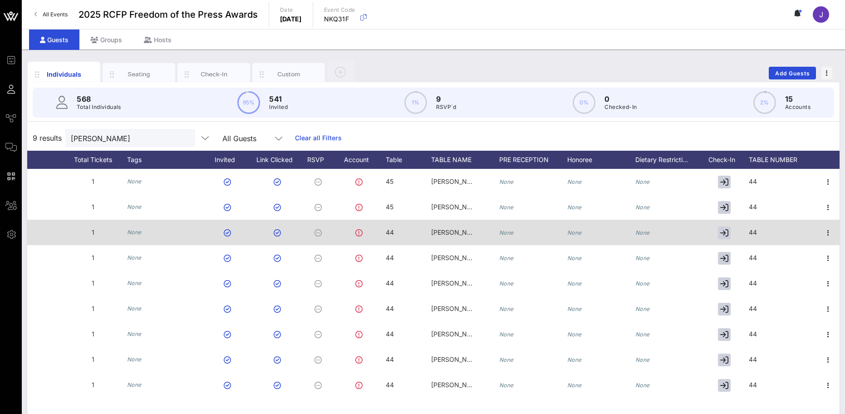
click at [387, 232] on span "44" at bounding box center [390, 232] width 8 height 8
drag, startPoint x: 404, startPoint y: 235, endPoint x: 373, endPoint y: 230, distance: 32.1
click at [373, 230] on div "Event Builder Guests Journeys Comms QR Scanner Team Settings 2025 RCFP Freedom …" at bounding box center [422, 225] width 845 height 450
type input "45"
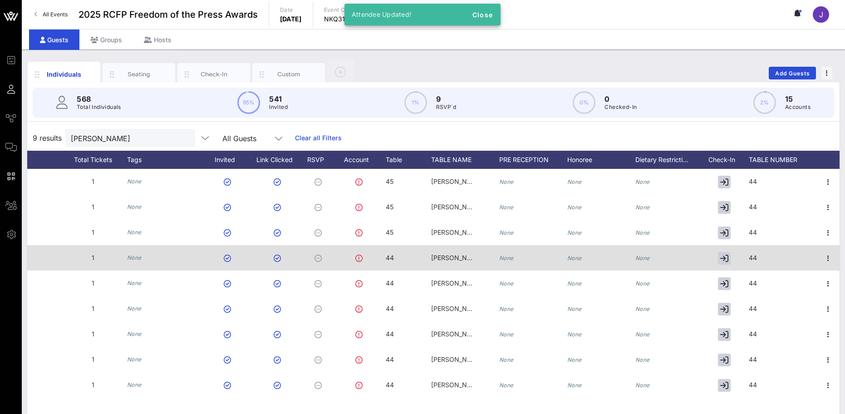
click at [388, 256] on span "44" at bounding box center [390, 258] width 8 height 8
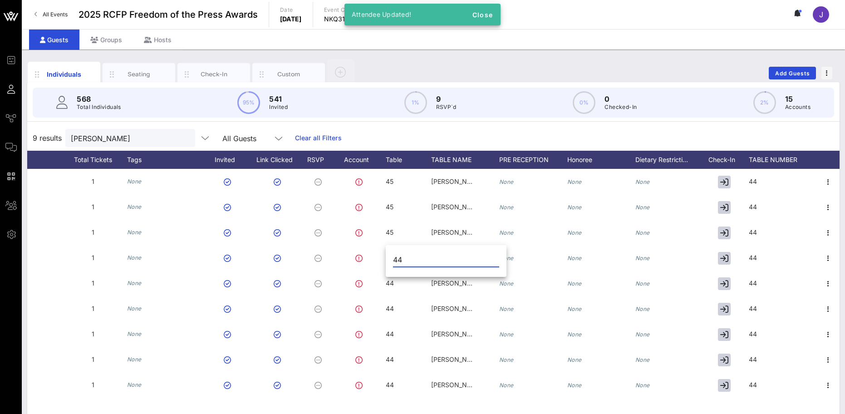
drag, startPoint x: 403, startPoint y: 258, endPoint x: 388, endPoint y: 258, distance: 15.4
click at [389, 258] on div "44" at bounding box center [446, 262] width 121 height 30
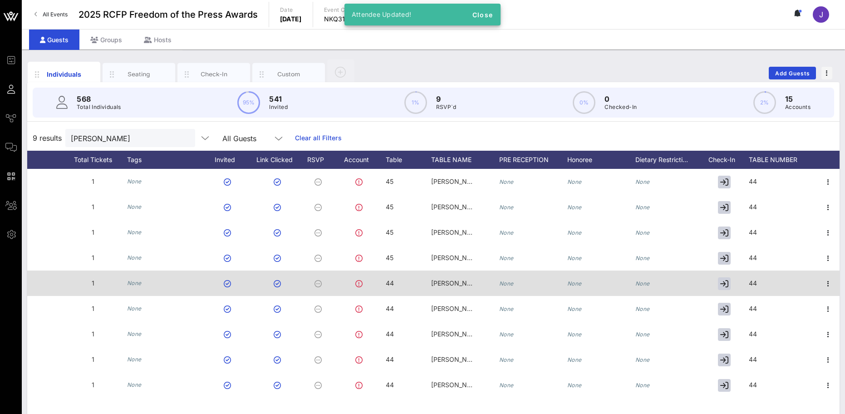
click at [396, 277] on div "44" at bounding box center [408, 289] width 45 height 36
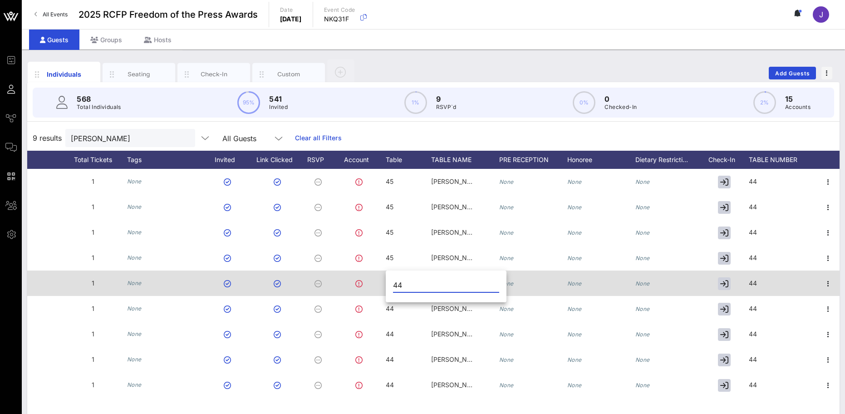
drag, startPoint x: 406, startPoint y: 282, endPoint x: 375, endPoint y: 284, distance: 30.9
click at [375, 284] on div "Event Builder Guests Journeys Comms QR Scanner Team Settings 2025 RCFP Freedom …" at bounding box center [422, 225] width 845 height 450
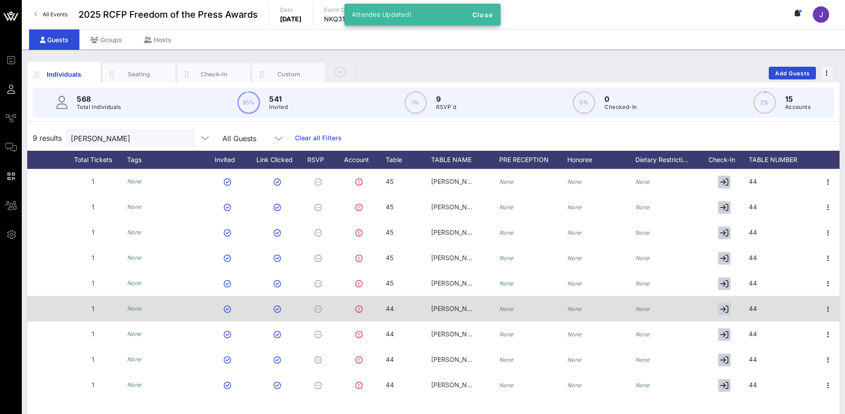
click at [387, 307] on span "44" at bounding box center [390, 309] width 8 height 8
drag, startPoint x: 410, startPoint y: 311, endPoint x: 380, endPoint y: 311, distance: 30.4
click at [380, 311] on div "Event Builder Guests Journeys Comms QR Scanner Team Settings 2025 RCFP Freedom …" at bounding box center [422, 225] width 845 height 450
paste input "5"
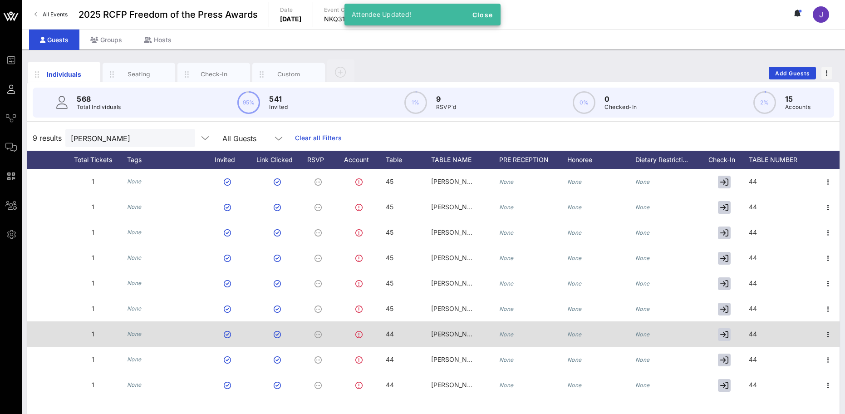
click at [392, 329] on div "44" at bounding box center [390, 333] width 8 height 25
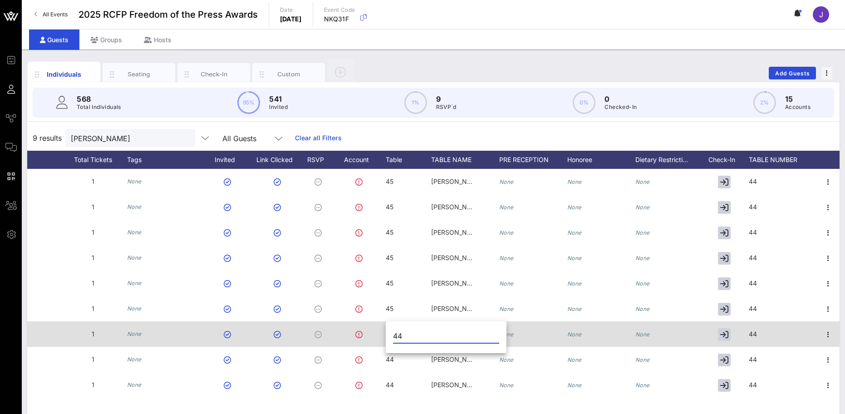
drag, startPoint x: 395, startPoint y: 331, endPoint x: 379, endPoint y: 335, distance: 16.4
click at [379, 335] on div "Event Builder Guests Journeys Comms QR Scanner Team Settings 2025 RCFP Freedom …" at bounding box center [422, 225] width 845 height 450
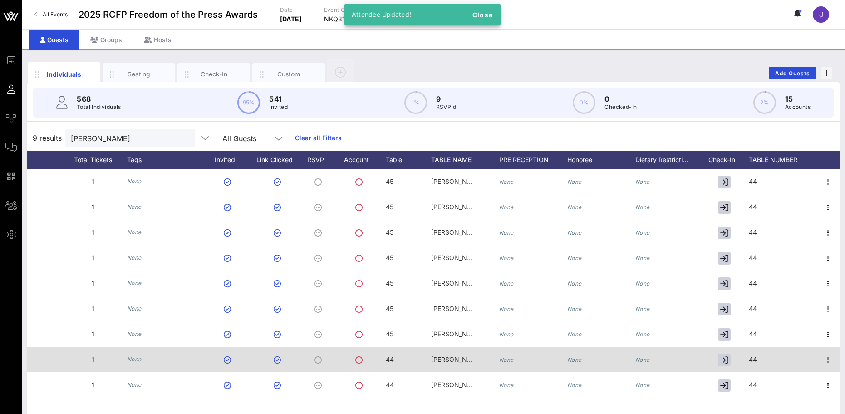
click at [398, 355] on div "44" at bounding box center [408, 365] width 45 height 36
drag, startPoint x: 409, startPoint y: 358, endPoint x: 356, endPoint y: 359, distance: 52.7
click at [356, 359] on div "Event Builder Guests Journeys Comms QR Scanner Team Settings 2025 RCFP Freedom …" at bounding box center [422, 225] width 845 height 450
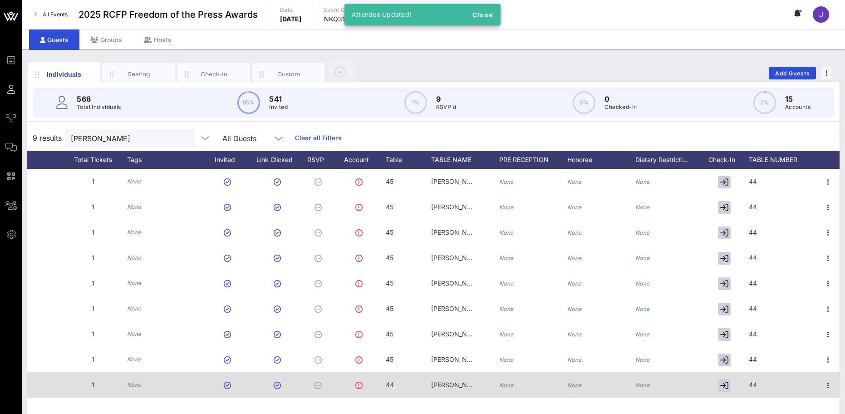
click at [400, 382] on div "44" at bounding box center [408, 390] width 45 height 36
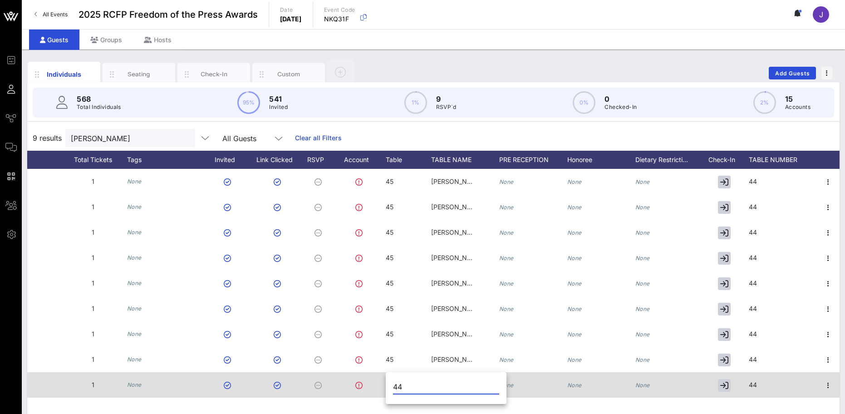
drag, startPoint x: 367, startPoint y: 384, endPoint x: 362, endPoint y: 384, distance: 5.0
click at [362, 384] on div "Event Builder Guests Journeys Comms QR Scanner Team Settings 2025 RCFP Freedom …" at bounding box center [422, 225] width 845 height 450
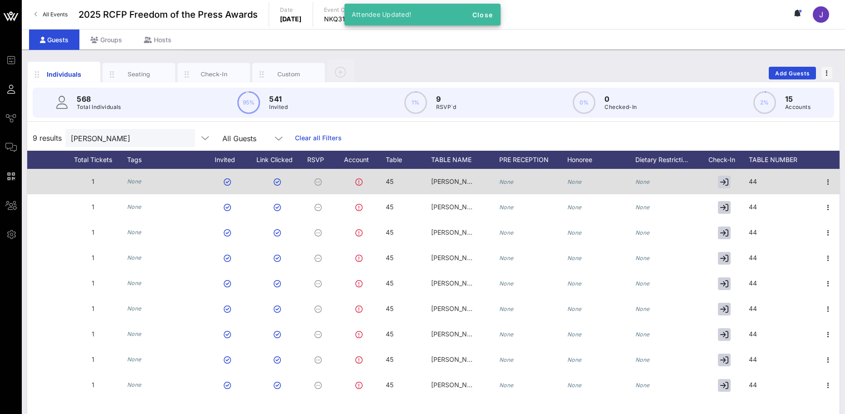
click at [757, 186] on div "44" at bounding box center [753, 181] width 8 height 25
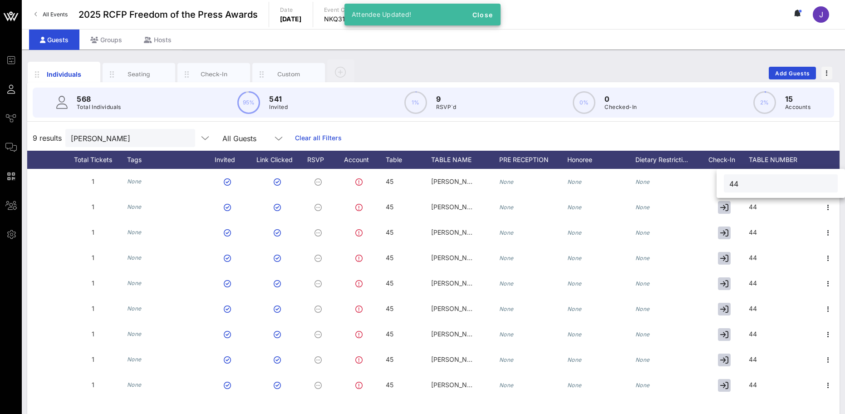
drag, startPoint x: 758, startPoint y: 185, endPoint x: 727, endPoint y: 187, distance: 30.5
click at [727, 187] on div "44" at bounding box center [781, 183] width 114 height 18
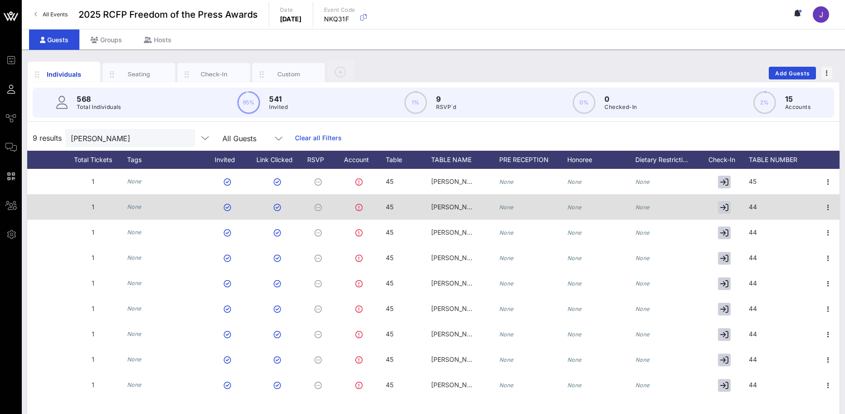
click at [765, 202] on div "44" at bounding box center [783, 212] width 68 height 36
drag, startPoint x: 726, startPoint y: 216, endPoint x: 714, endPoint y: 216, distance: 12.3
click at [714, 216] on div "Event Builder Guests Journeys Comms QR Scanner Team Settings 2025 RCFP Freedom …" at bounding box center [422, 225] width 845 height 450
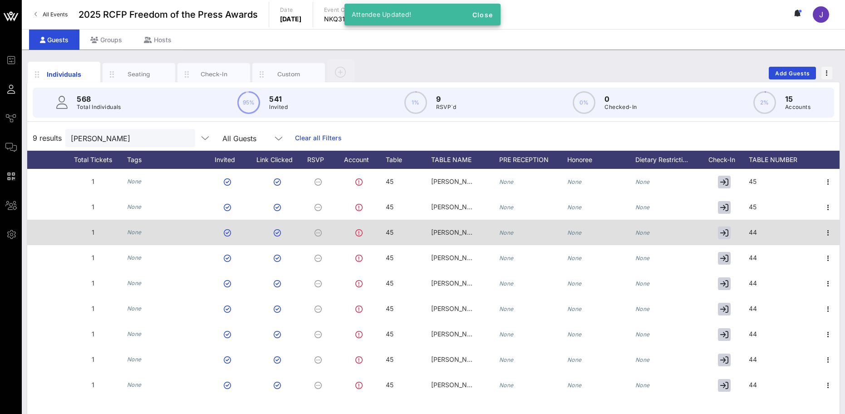
click at [756, 233] on span "44" at bounding box center [753, 232] width 8 height 8
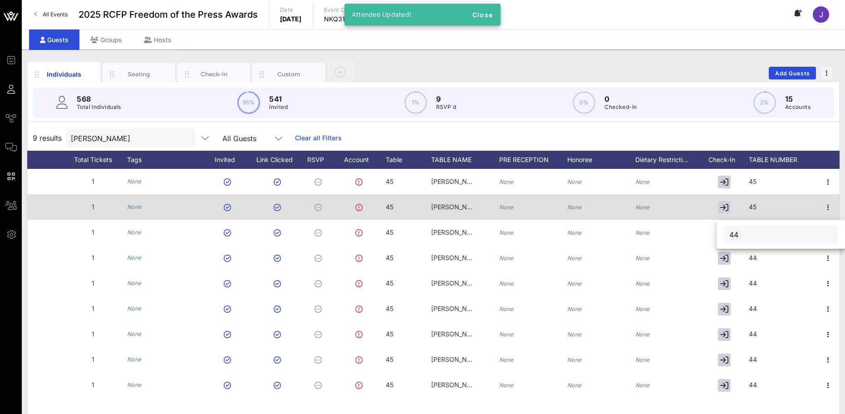
drag, startPoint x: 760, startPoint y: 233, endPoint x: 668, endPoint y: 211, distance: 94.9
click at [715, 236] on div "Event Builder Guests Journeys Comms QR Scanner Team Settings 2025 RCFP Freedom …" at bounding box center [422, 225] width 845 height 450
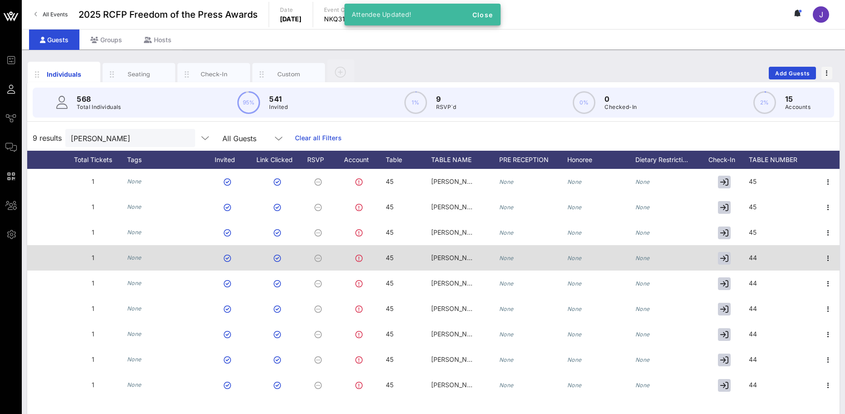
click at [751, 257] on span "44" at bounding box center [753, 258] width 8 height 8
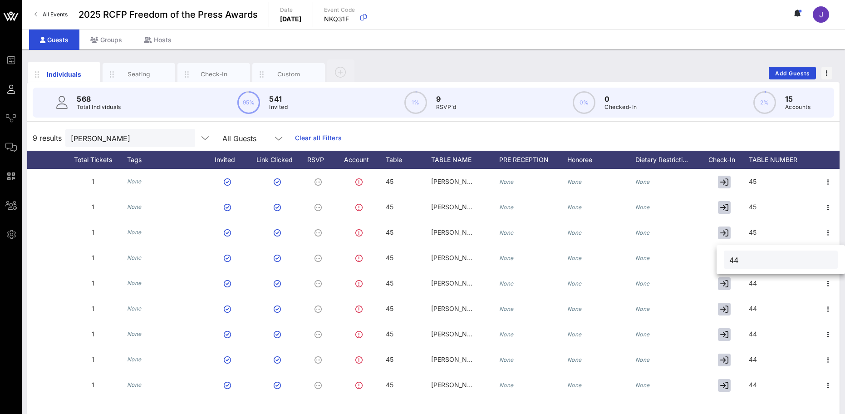
drag, startPoint x: 764, startPoint y: 260, endPoint x: 719, endPoint y: 261, distance: 44.5
click at [724, 265] on div "44" at bounding box center [781, 260] width 114 height 18
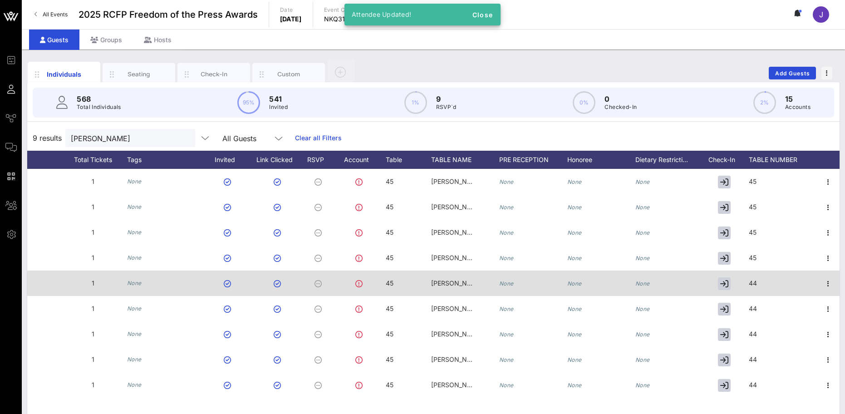
click at [757, 281] on span "44" at bounding box center [753, 283] width 8 height 8
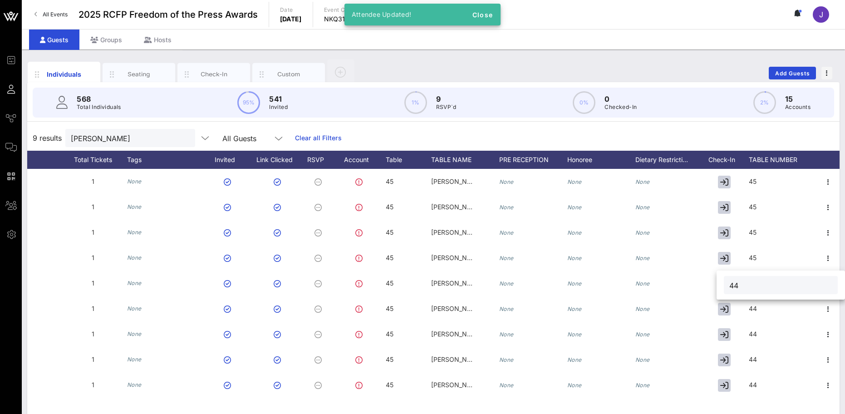
drag, startPoint x: 758, startPoint y: 281, endPoint x: 730, endPoint y: 290, distance: 28.4
click at [730, 290] on input "44" at bounding box center [780, 285] width 103 height 12
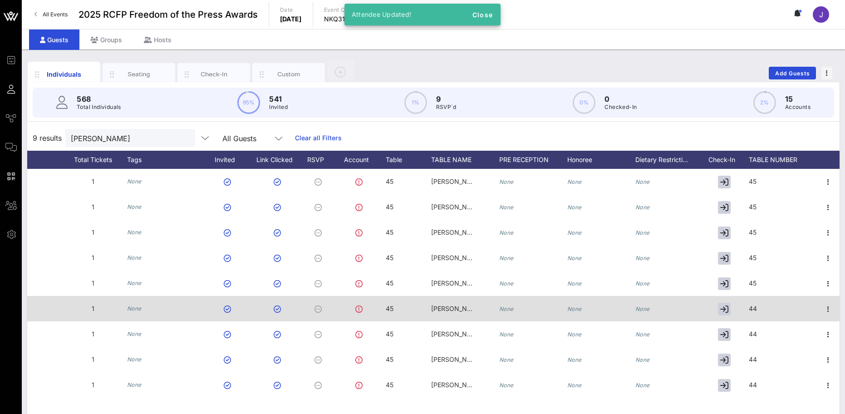
click at [757, 303] on div "44" at bounding box center [753, 308] width 8 height 25
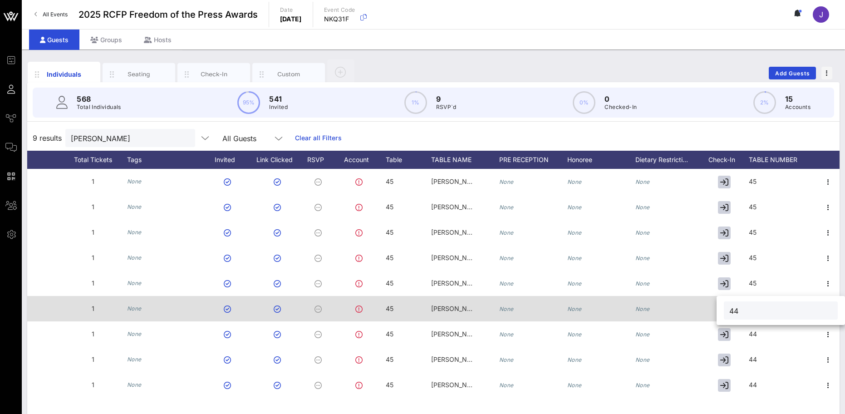
drag, startPoint x: 759, startPoint y: 304, endPoint x: 701, endPoint y: 311, distance: 58.1
click at [704, 313] on div "Event Builder Guests Journeys Comms QR Scanner Team Settings 2025 RCFP Freedom …" at bounding box center [422, 225] width 845 height 450
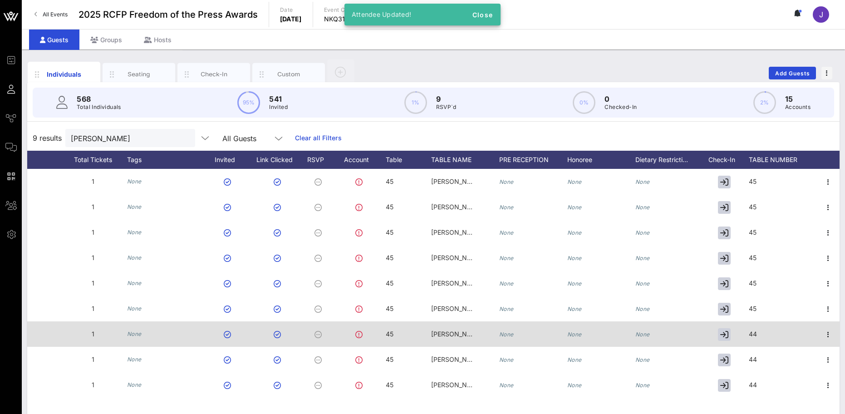
click at [769, 325] on div "44" at bounding box center [783, 339] width 68 height 36
drag, startPoint x: 757, startPoint y: 340, endPoint x: 715, endPoint y: 340, distance: 41.8
click at [715, 340] on div "Event Builder Guests Journeys Comms QR Scanner Team Settings 2025 RCFP Freedom …" at bounding box center [422, 225] width 845 height 450
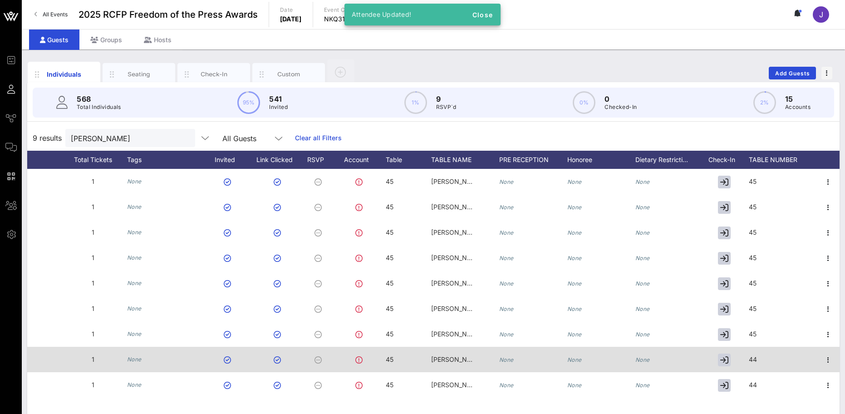
drag, startPoint x: 762, startPoint y: 349, endPoint x: 762, endPoint y: 357, distance: 8.2
click at [762, 356] on div "44" at bounding box center [783, 365] width 68 height 36
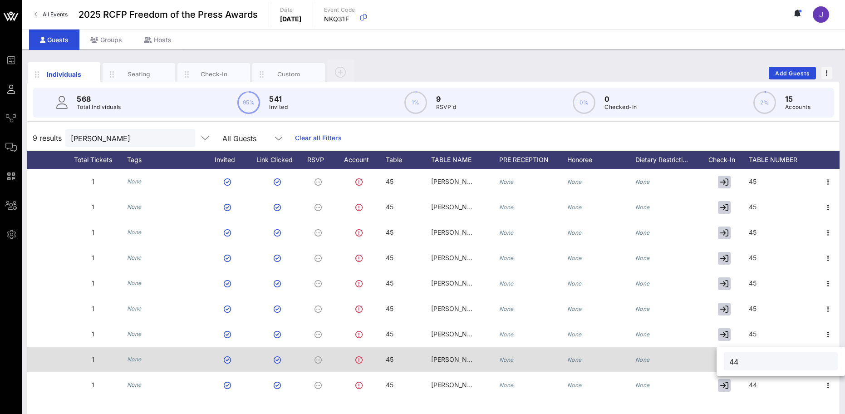
drag, startPoint x: 729, startPoint y: 364, endPoint x: 709, endPoint y: 368, distance: 21.4
click at [709, 368] on div "Event Builder Guests Journeys Comms QR Scanner Team Settings 2025 RCFP Freedom …" at bounding box center [422, 225] width 845 height 450
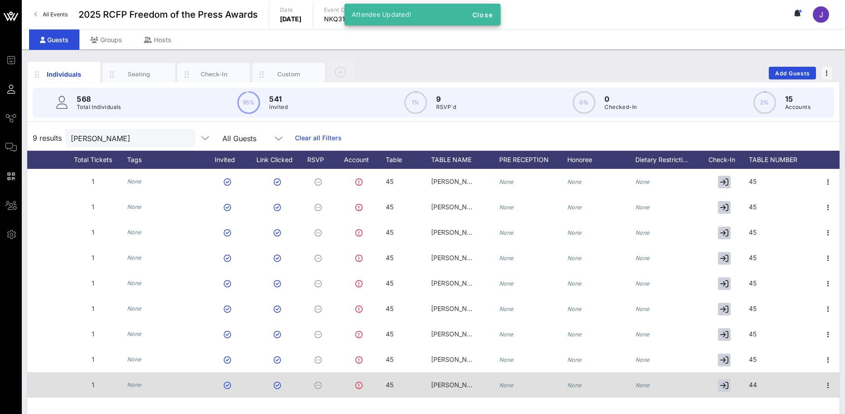
click at [774, 377] on div "44" at bounding box center [783, 390] width 68 height 36
drag, startPoint x: 744, startPoint y: 384, endPoint x: 707, endPoint y: 385, distance: 36.8
click at [707, 385] on div "Event Builder Guests Journeys Comms QR Scanner Team Settings 2025 RCFP Freedom …" at bounding box center [422, 225] width 845 height 450
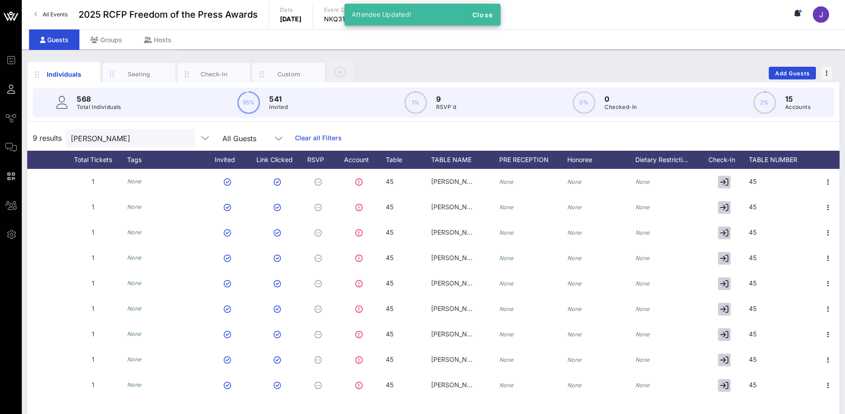
drag, startPoint x: 113, startPoint y: 145, endPoint x: 64, endPoint y: 137, distance: 48.8
click at [64, 137] on div "9 results covington All Guests Clear all Filters" at bounding box center [433, 137] width 813 height 25
click at [116, 140] on input "covington" at bounding box center [124, 138] width 106 height 12
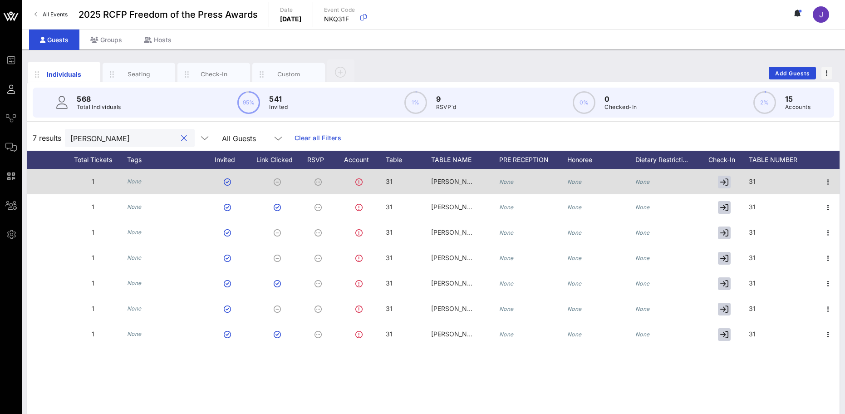
click at [393, 185] on div "31" at bounding box center [408, 187] width 45 height 36
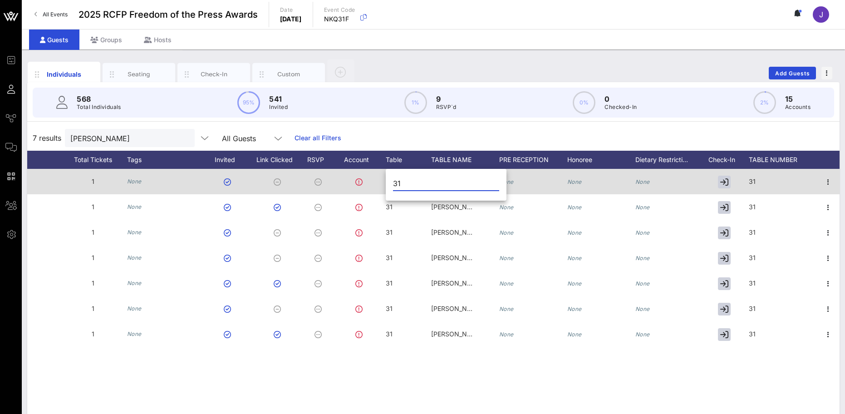
drag, startPoint x: 409, startPoint y: 182, endPoint x: 350, endPoint y: 180, distance: 59.5
click at [366, 181] on div "Event Builder Guests Journeys Comms QR Scanner Team Settings 2025 RCFP Freedom …" at bounding box center [422, 225] width 845 height 450
drag, startPoint x: 412, startPoint y: 183, endPoint x: 371, endPoint y: 182, distance: 40.4
click at [371, 182] on div "Event Builder Guests Journeys Comms QR Scanner Team Settings 2025 RCFP Freedom …" at bounding box center [422, 225] width 845 height 450
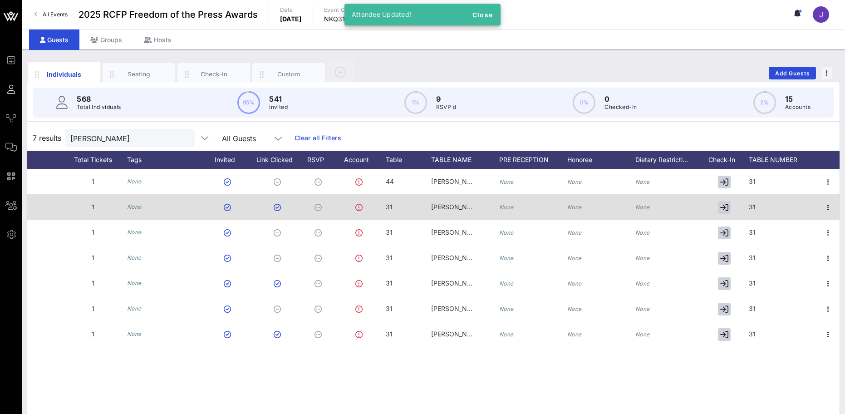
click at [389, 209] on span "31" at bounding box center [389, 207] width 7 height 8
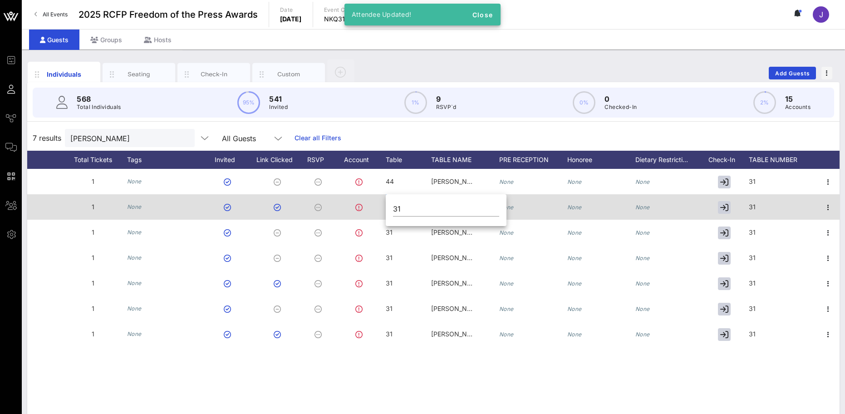
click at [389, 209] on div "Event Builder Guests Journeys Comms QR Scanner Team Settings 2025 RCFP Freedom …" at bounding box center [422, 225] width 845 height 450
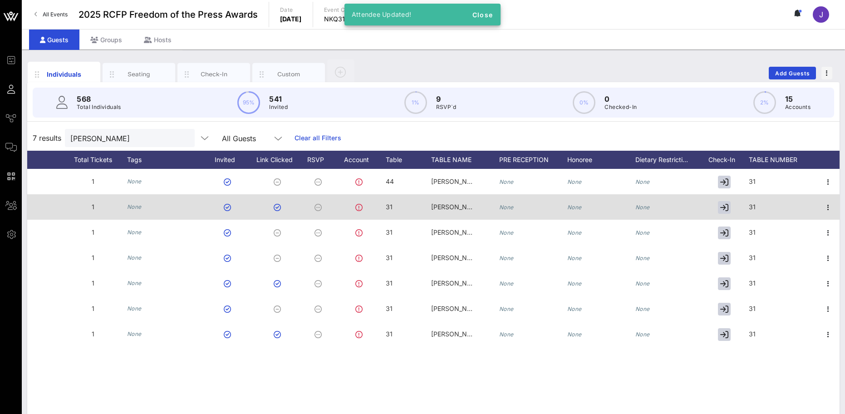
click at [398, 207] on div "31" at bounding box center [408, 212] width 45 height 36
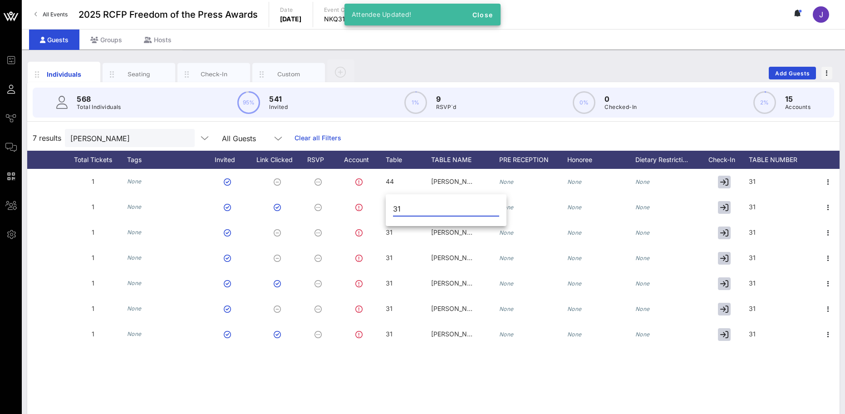
drag, startPoint x: 409, startPoint y: 207, endPoint x: 390, endPoint y: 207, distance: 18.6
click at [390, 207] on div "31" at bounding box center [446, 211] width 121 height 30
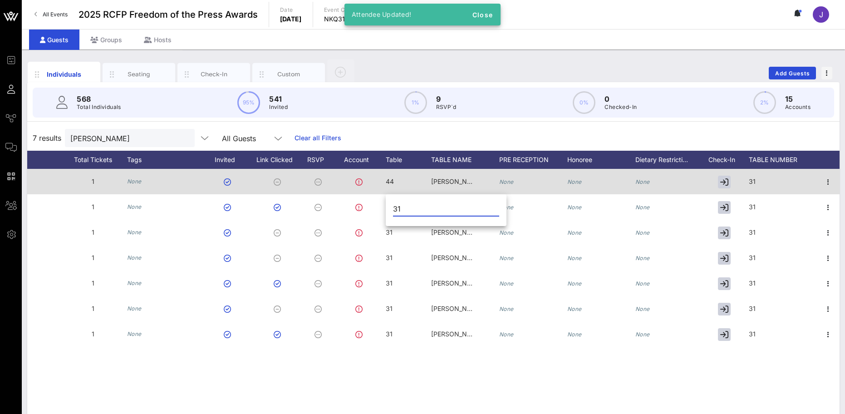
paste input "44"
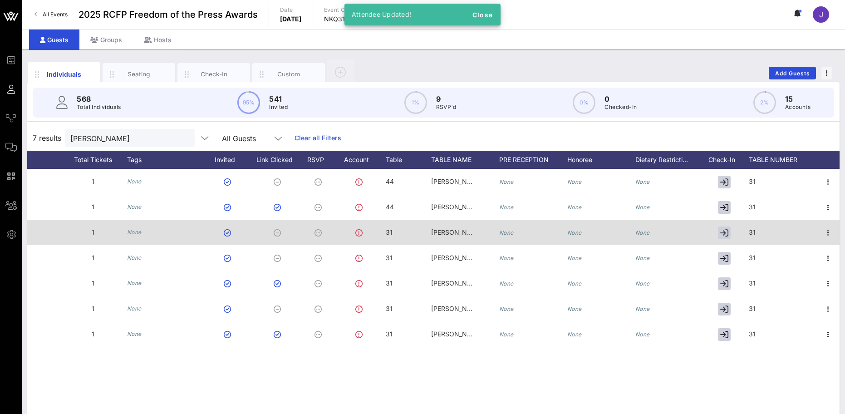
drag, startPoint x: 389, startPoint y: 233, endPoint x: 408, endPoint y: 233, distance: 19.5
click at [389, 233] on span "31" at bounding box center [389, 232] width 7 height 8
drag, startPoint x: 408, startPoint y: 233, endPoint x: 369, endPoint y: 233, distance: 39.0
click at [369, 233] on div "Event Builder Guests Journeys Comms QR Scanner Team Settings 2025 RCFP Freedom …" at bounding box center [422, 225] width 845 height 450
paste input "44"
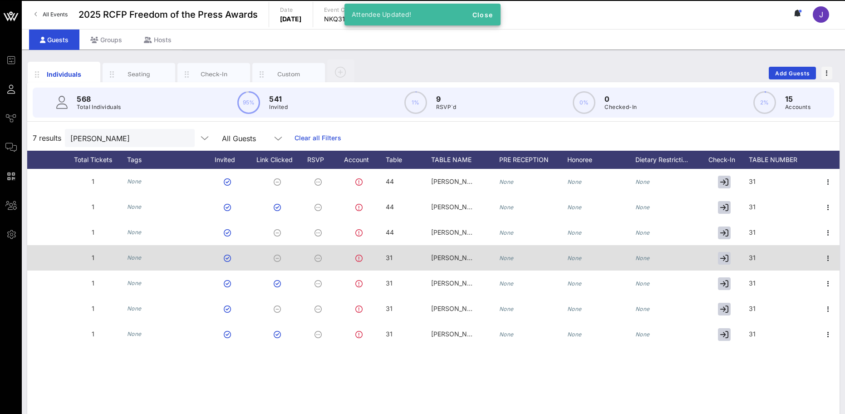
click at [396, 256] on div "31" at bounding box center [408, 263] width 45 height 36
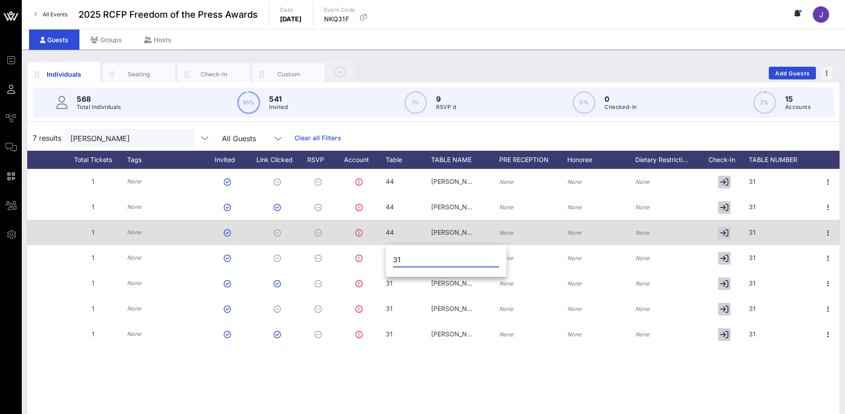
drag, startPoint x: 414, startPoint y: 258, endPoint x: 347, endPoint y: 242, distance: 69.0
click at [350, 245] on div "Event Builder Guests Journeys Comms QR Scanner Team Settings 2025 RCFP Freedom …" at bounding box center [422, 225] width 845 height 450
paste input "44"
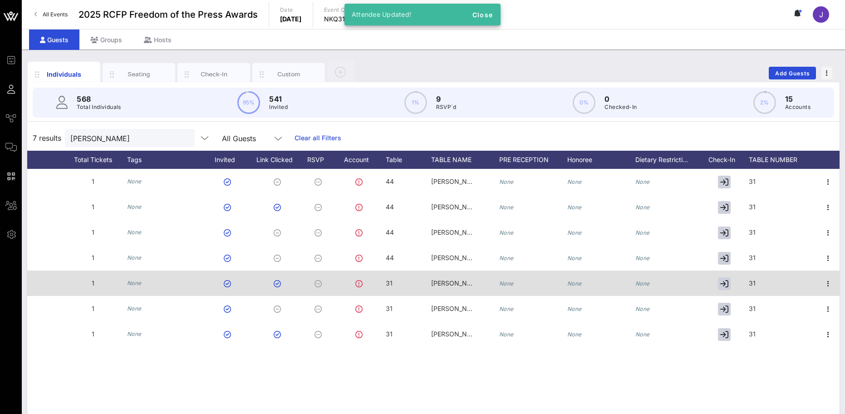
click at [399, 283] on div "31" at bounding box center [408, 289] width 45 height 36
drag, startPoint x: 407, startPoint y: 281, endPoint x: 371, endPoint y: 279, distance: 35.9
click at [372, 282] on div "Event Builder Guests Journeys Comms QR Scanner Team Settings 2025 RCFP Freedom …" at bounding box center [422, 225] width 845 height 450
paste input "44"
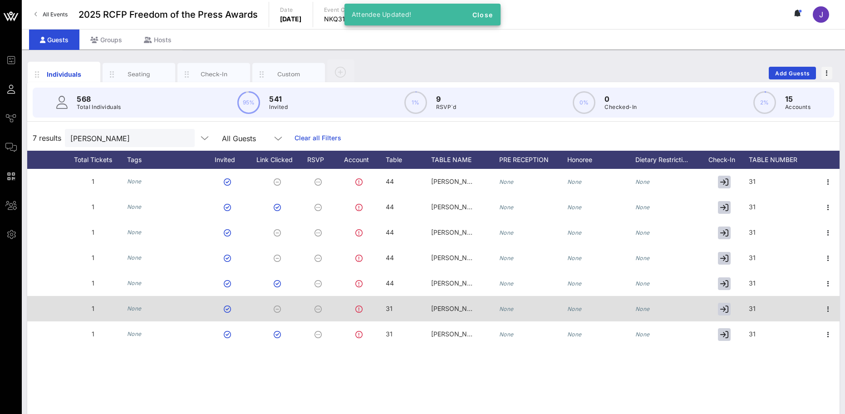
click at [395, 308] on div "31" at bounding box center [408, 314] width 45 height 36
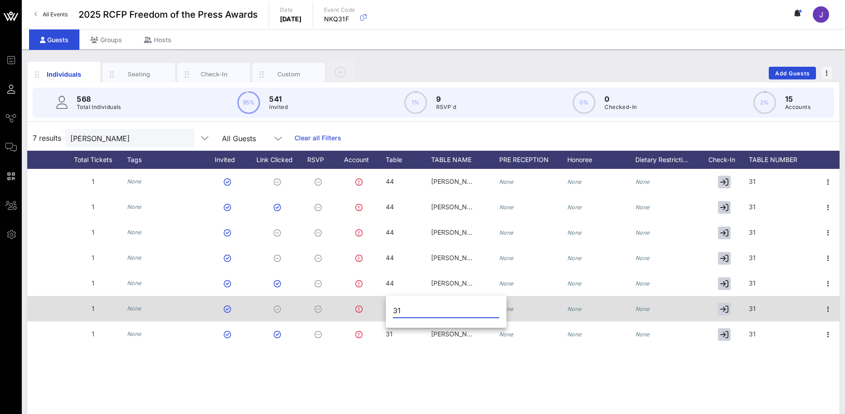
drag, startPoint x: 382, startPoint y: 310, endPoint x: 366, endPoint y: 307, distance: 16.1
click at [366, 307] on div "Event Builder Guests Journeys Comms QR Scanner Team Settings 2025 RCFP Freedom …" at bounding box center [422, 225] width 845 height 450
paste input "44"
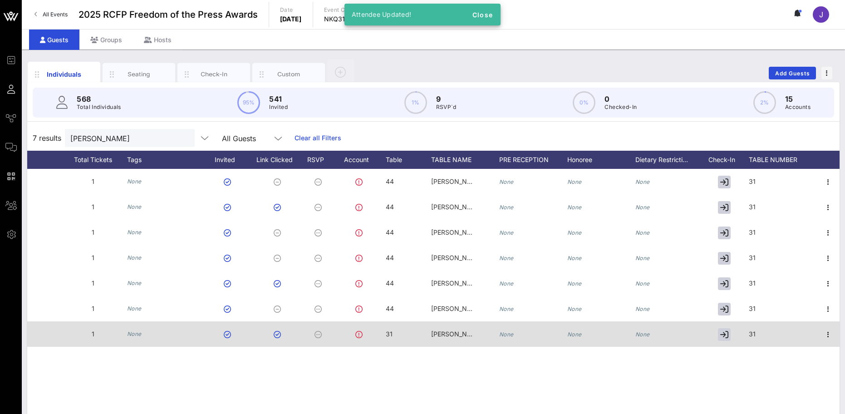
click at [416, 337] on div "31" at bounding box center [408, 339] width 45 height 36
drag, startPoint x: 412, startPoint y: 336, endPoint x: 369, endPoint y: 332, distance: 43.8
click at [370, 333] on div "Event Builder Guests Journeys Comms QR Scanner Team Settings 2025 RCFP Freedom …" at bounding box center [422, 225] width 845 height 450
paste input "44"
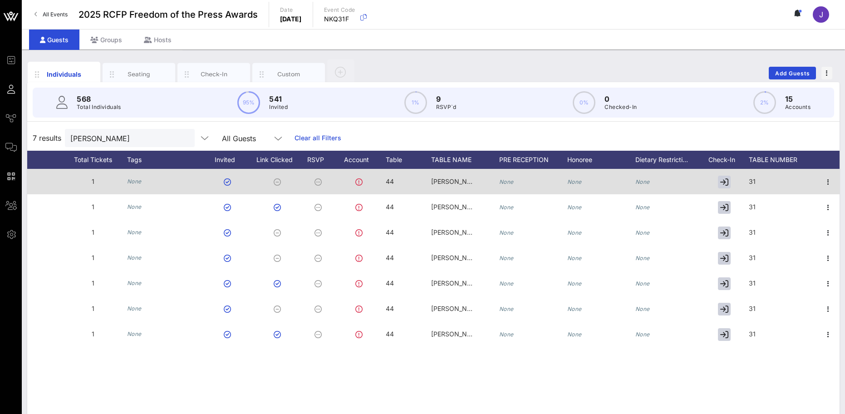
click at [754, 181] on span "31" at bounding box center [752, 181] width 7 height 8
drag, startPoint x: 765, startPoint y: 183, endPoint x: 706, endPoint y: 176, distance: 59.5
click at [708, 177] on div "Event Builder Guests Journeys Comms QR Scanner Team Settings 2025 RCFP Freedom …" at bounding box center [422, 225] width 845 height 450
paste input "44"
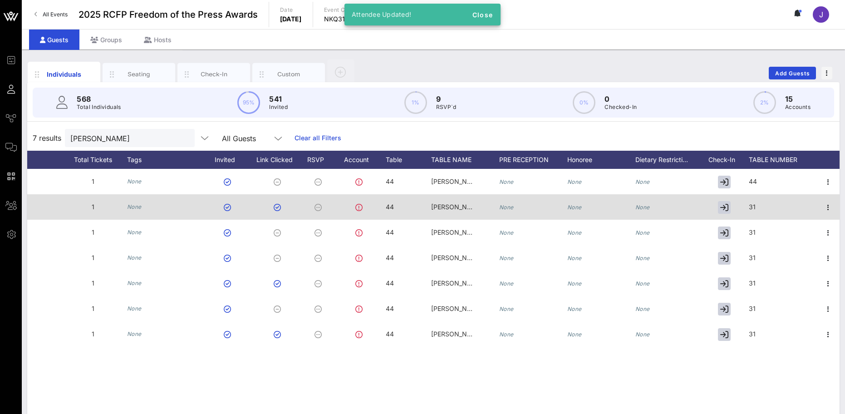
click at [760, 206] on div "31" at bounding box center [783, 212] width 68 height 36
drag, startPoint x: 744, startPoint y: 207, endPoint x: 708, endPoint y: 207, distance: 35.4
click at [708, 207] on div "Event Builder Guests Journeys Comms QR Scanner Team Settings 2025 RCFP Freedom …" at bounding box center [422, 225] width 845 height 450
paste input "44"
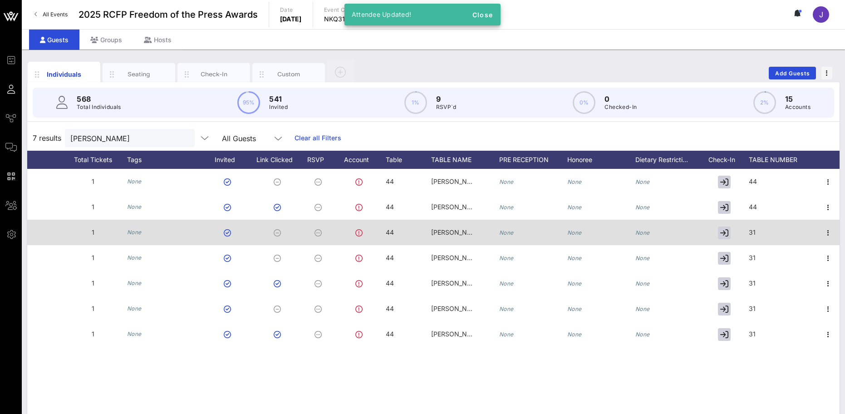
click at [764, 228] on div "31" at bounding box center [783, 238] width 68 height 36
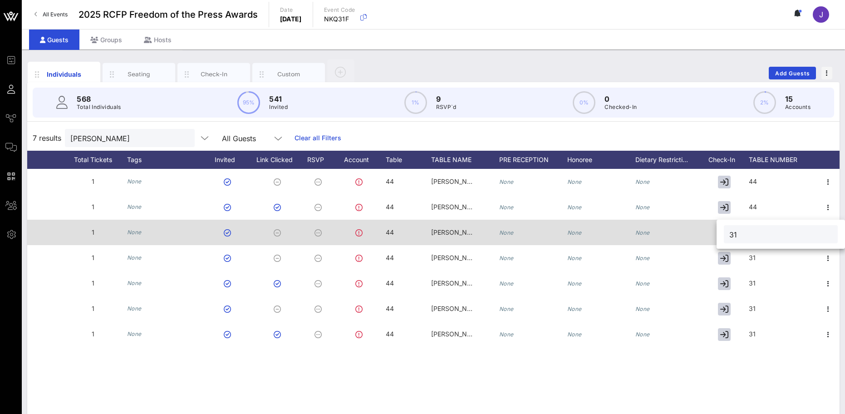
click at [699, 231] on div "Event Builder Guests Journeys Comms QR Scanner Team Settings 2025 RCFP Freedom …" at bounding box center [422, 225] width 845 height 450
paste input "44"
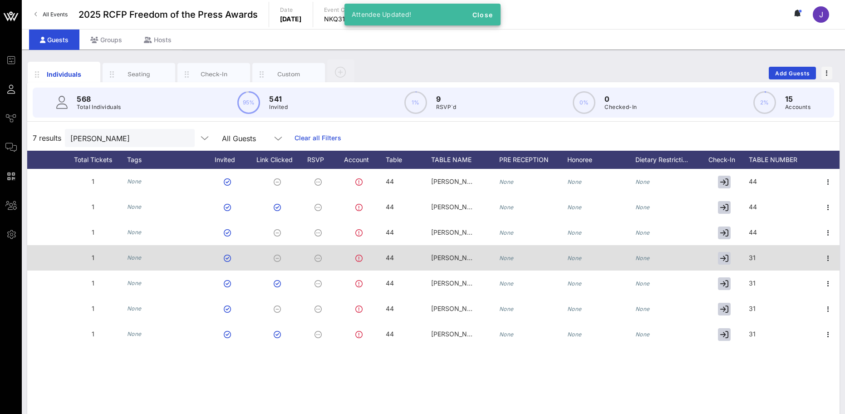
click at [775, 270] on div "31" at bounding box center [783, 263] width 68 height 36
click at [716, 257] on div "Event Builder Guests Journeys Comms QR Scanner Team Settings 2025 RCFP Freedom …" at bounding box center [422, 225] width 845 height 450
paste input "44"
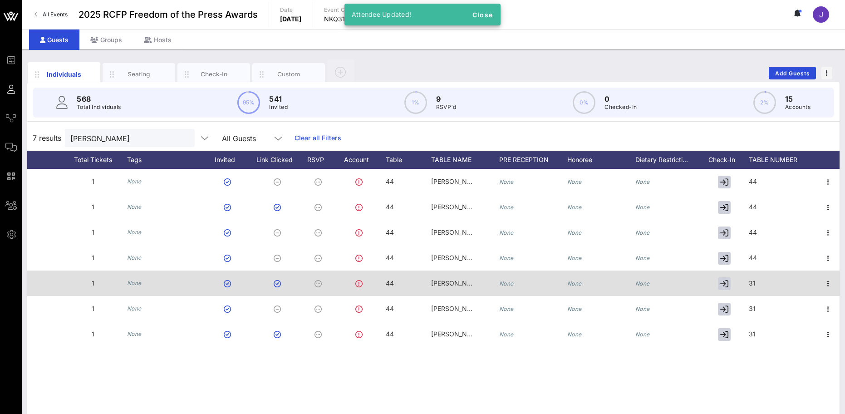
click at [759, 284] on div "31" at bounding box center [783, 289] width 68 height 36
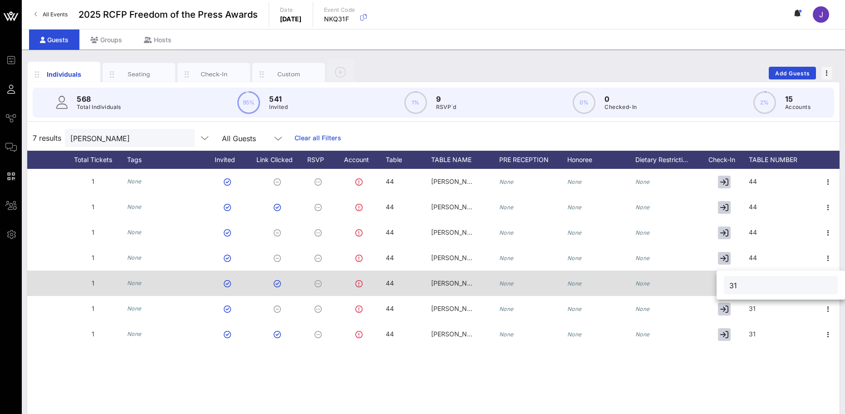
drag, startPoint x: 762, startPoint y: 283, endPoint x: 712, endPoint y: 281, distance: 50.0
click at [714, 281] on div "Event Builder Guests Journeys Comms QR Scanner Team Settings 2025 RCFP Freedom …" at bounding box center [422, 225] width 845 height 450
paste input "44"
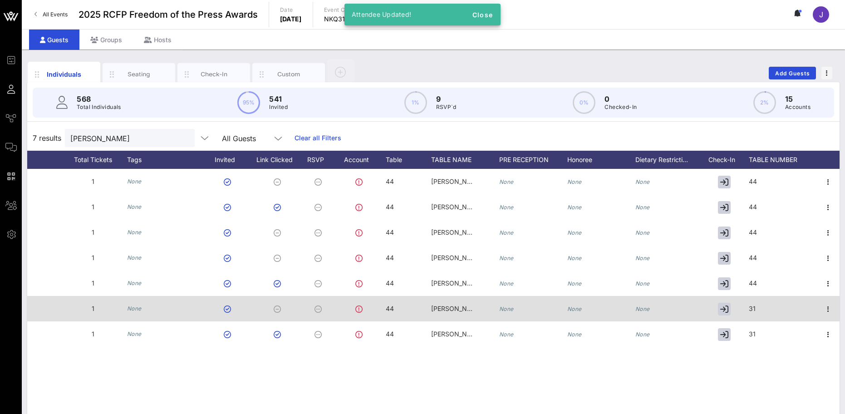
click at [775, 312] on div "31" at bounding box center [783, 314] width 68 height 36
drag, startPoint x: 762, startPoint y: 309, endPoint x: 712, endPoint y: 307, distance: 50.4
click at [714, 309] on div "Event Builder Guests Journeys Comms QR Scanner Team Settings 2025 RCFP Freedom …" at bounding box center [422, 225] width 845 height 450
paste input "44"
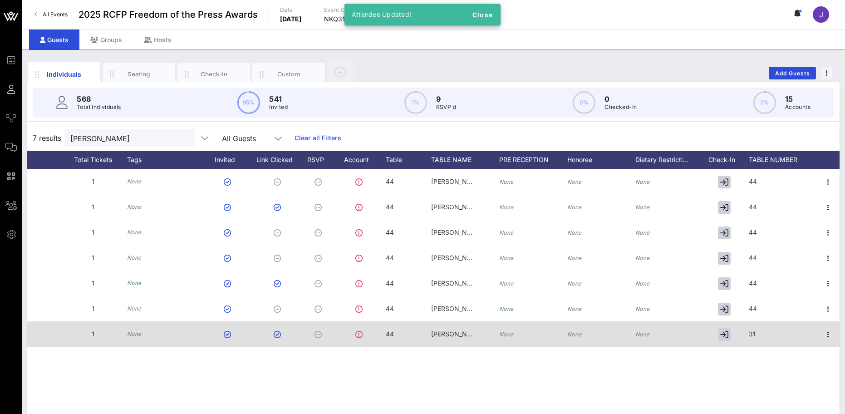
click at [763, 330] on div "31" at bounding box center [783, 339] width 68 height 36
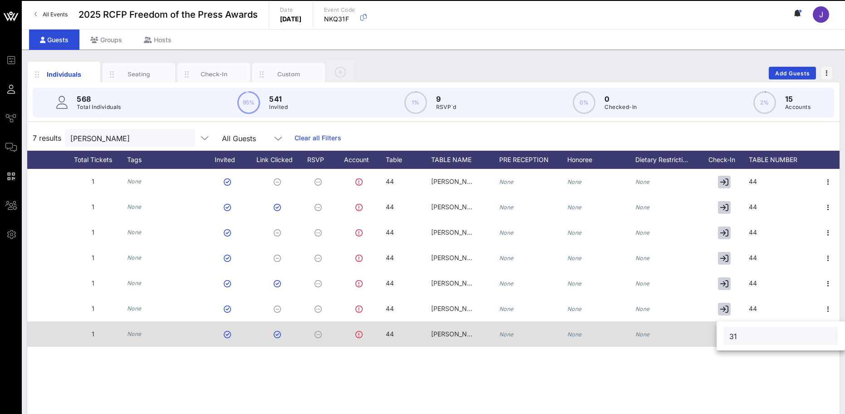
drag, startPoint x: 729, startPoint y: 333, endPoint x: 695, endPoint y: 331, distance: 34.5
click at [695, 331] on div "Event Builder Guests Journeys Comms QR Scanner Team Settings 2025 RCFP Freedom …" at bounding box center [422, 225] width 845 height 450
paste input "44"
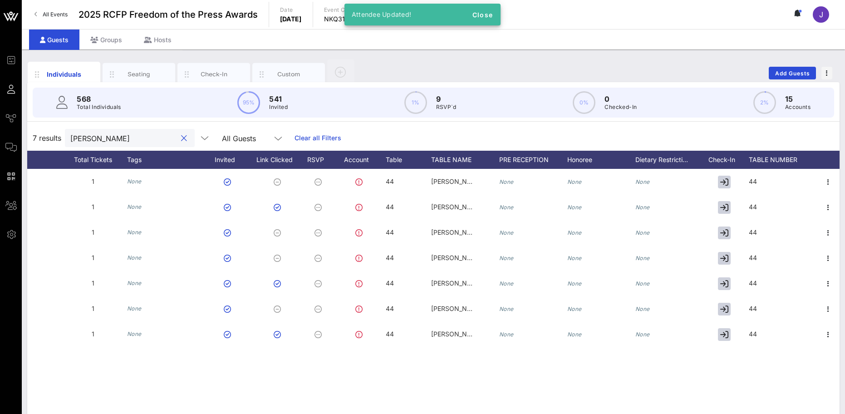
drag, startPoint x: 120, startPoint y: 133, endPoint x: 115, endPoint y: 138, distance: 7.4
click at [119, 133] on input "boies" at bounding box center [123, 138] width 106 height 12
drag, startPoint x: 114, startPoint y: 138, endPoint x: 62, endPoint y: 139, distance: 52.7
click at [62, 139] on div "7 results boies All Guests Clear all Filters" at bounding box center [433, 137] width 813 height 25
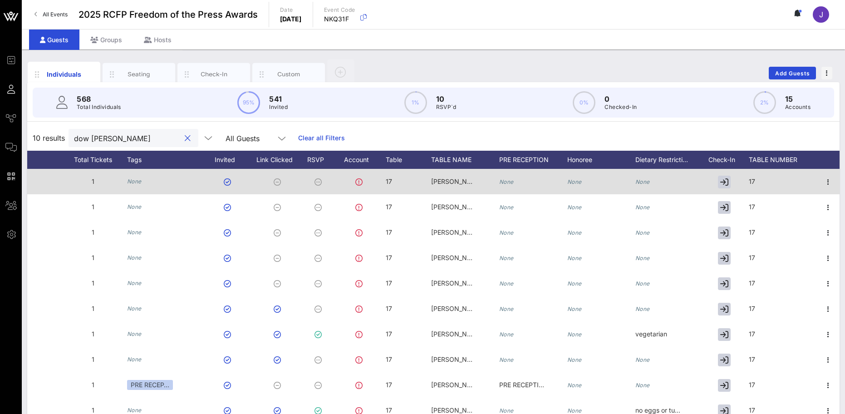
click at [392, 179] on span "17" at bounding box center [389, 181] width 6 height 8
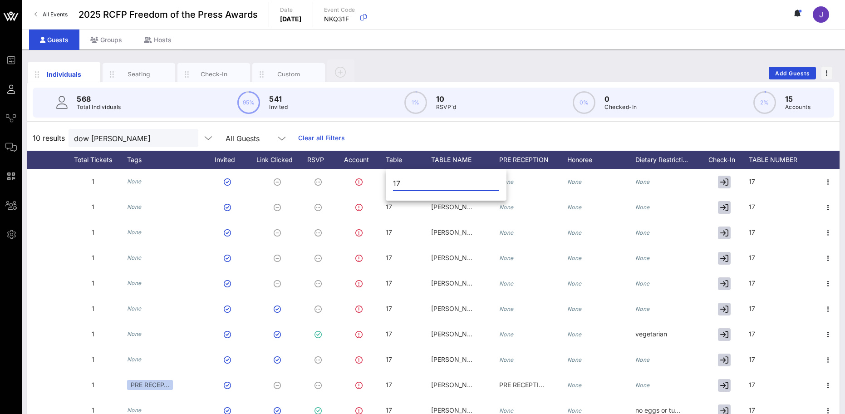
drag, startPoint x: 404, startPoint y: 182, endPoint x: 387, endPoint y: 182, distance: 17.3
click at [387, 182] on div "17" at bounding box center [446, 186] width 121 height 30
drag, startPoint x: 419, startPoint y: 181, endPoint x: 389, endPoint y: 181, distance: 30.4
click at [389, 181] on div "30" at bounding box center [446, 186] width 121 height 30
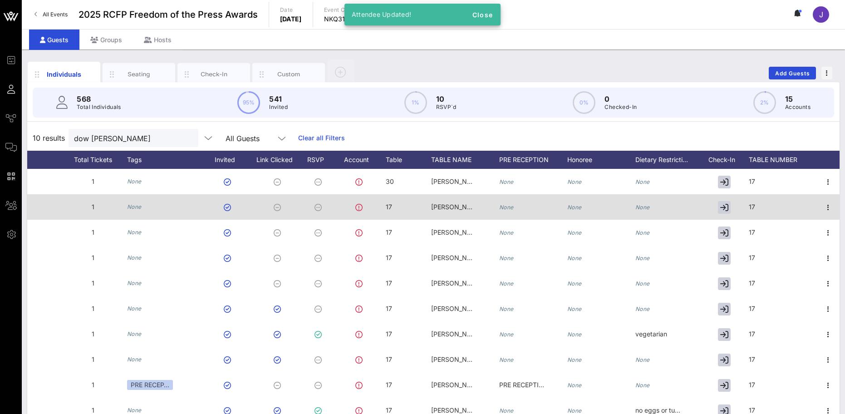
click at [392, 207] on div "17" at bounding box center [408, 212] width 45 height 36
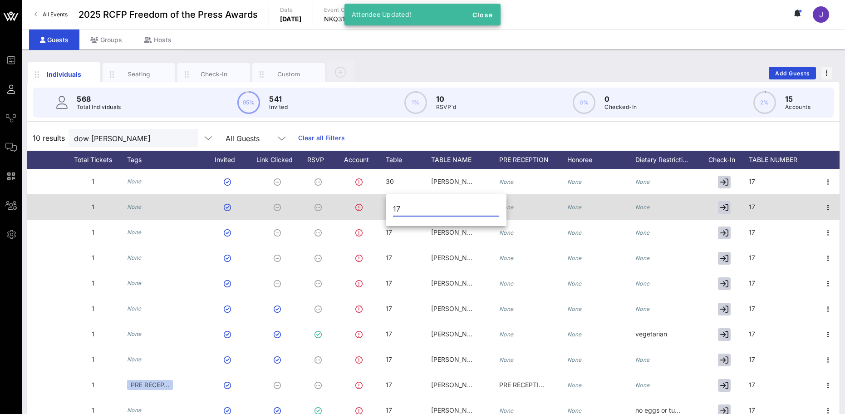
drag, startPoint x: 392, startPoint y: 207, endPoint x: 371, endPoint y: 202, distance: 21.5
click at [380, 208] on div "Event Builder Guests Journeys Comms QR Scanner Team Settings 2025 RCFP Freedom …" at bounding box center [422, 225] width 845 height 450
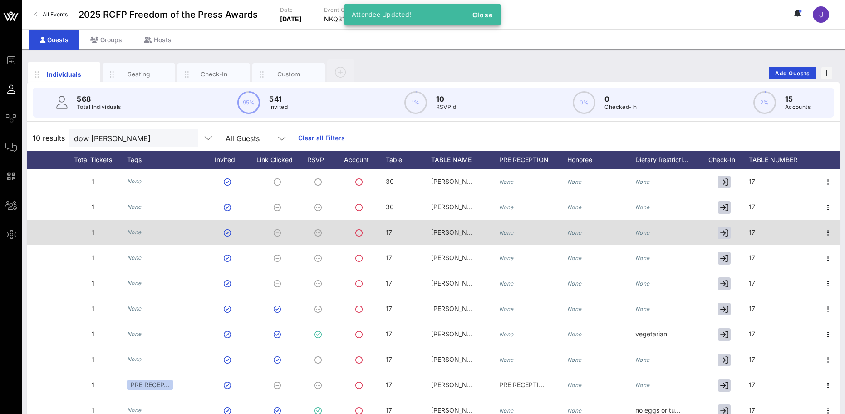
click at [393, 229] on div "17" at bounding box center [408, 238] width 45 height 36
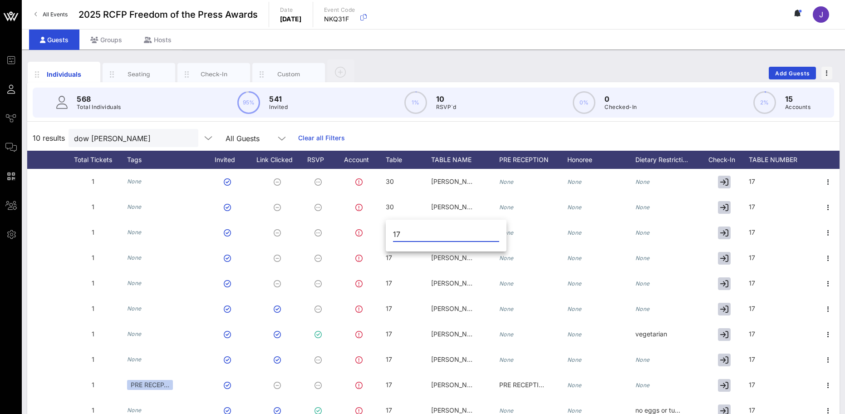
click at [395, 232] on input "17" at bounding box center [446, 234] width 106 height 15
drag, startPoint x: 398, startPoint y: 232, endPoint x: 387, endPoint y: 229, distance: 11.5
click at [388, 230] on div "17" at bounding box center [446, 237] width 121 height 30
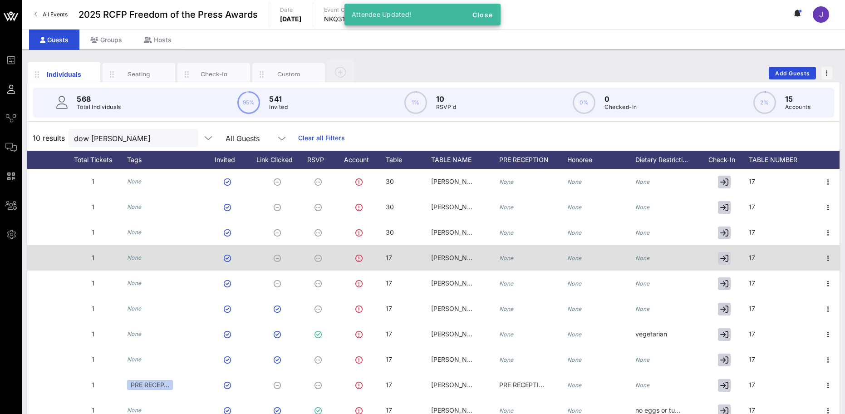
click at [399, 253] on div "17" at bounding box center [408, 263] width 45 height 36
drag, startPoint x: 410, startPoint y: 258, endPoint x: 380, endPoint y: 253, distance: 30.4
click at [381, 257] on div "Event Builder Guests Journeys Comms QR Scanner Team Settings 2025 RCFP Freedom …" at bounding box center [422, 225] width 845 height 450
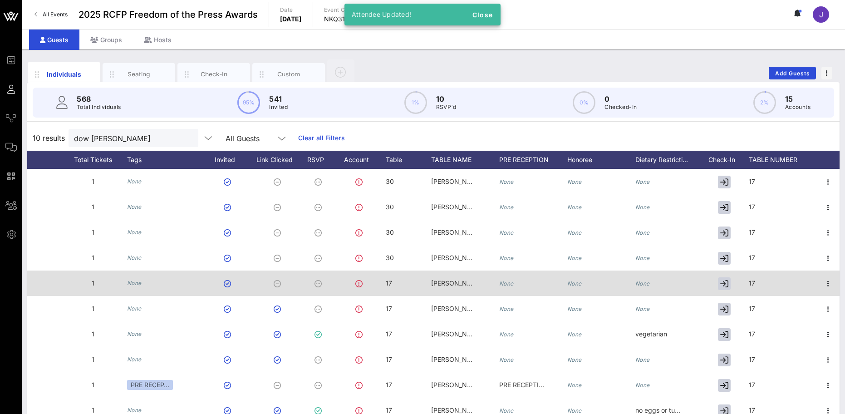
click at [405, 282] on div "17" at bounding box center [408, 289] width 45 height 36
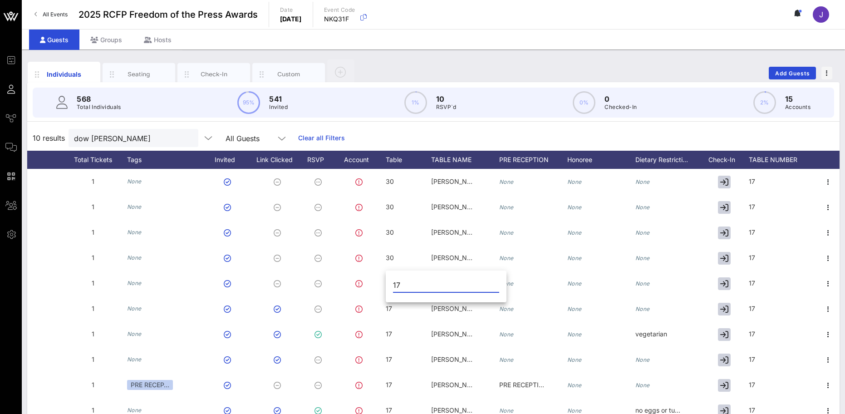
drag, startPoint x: 406, startPoint y: 283, endPoint x: 386, endPoint y: 283, distance: 20.0
click at [386, 283] on div "17" at bounding box center [446, 287] width 121 height 30
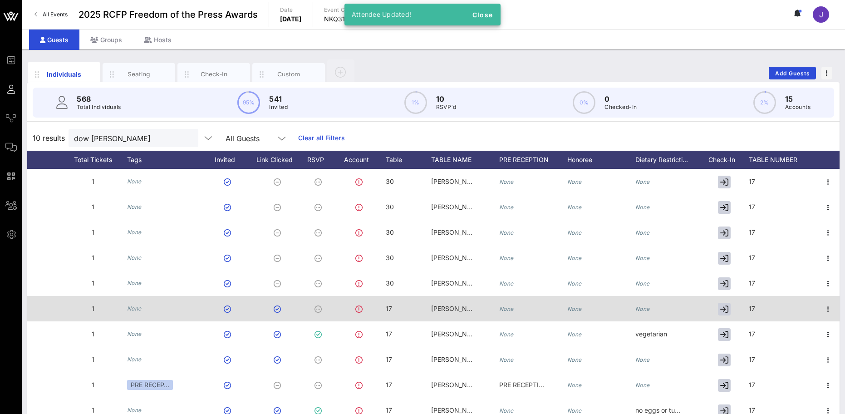
click at [387, 305] on div "17" at bounding box center [389, 308] width 6 height 25
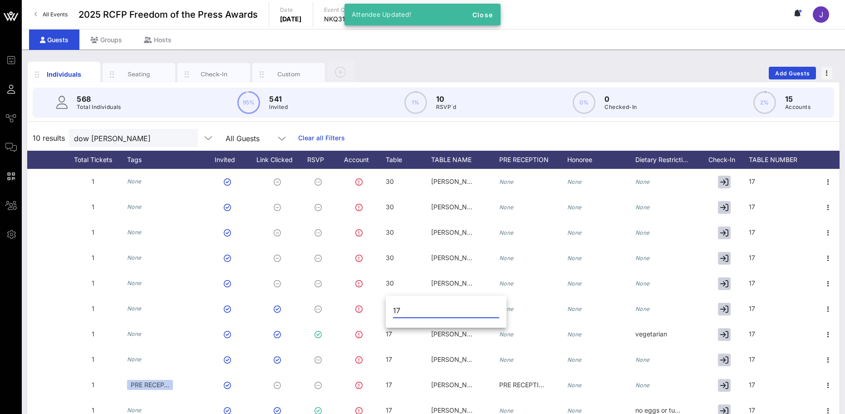
click at [392, 309] on div "17" at bounding box center [446, 313] width 121 height 30
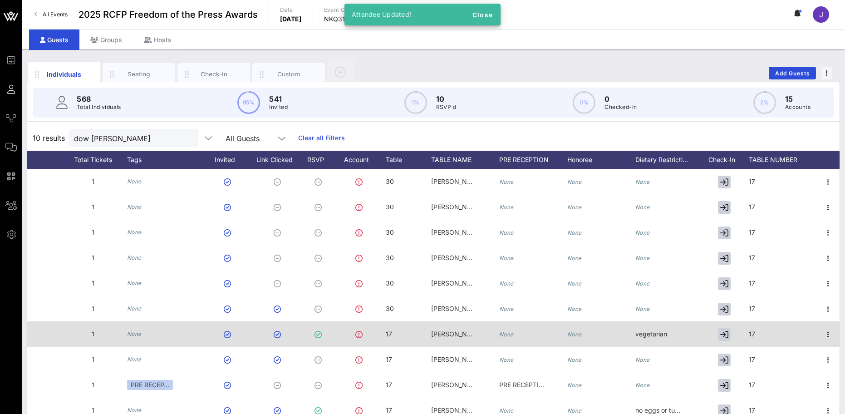
click at [396, 339] on div "17" at bounding box center [408, 339] width 45 height 36
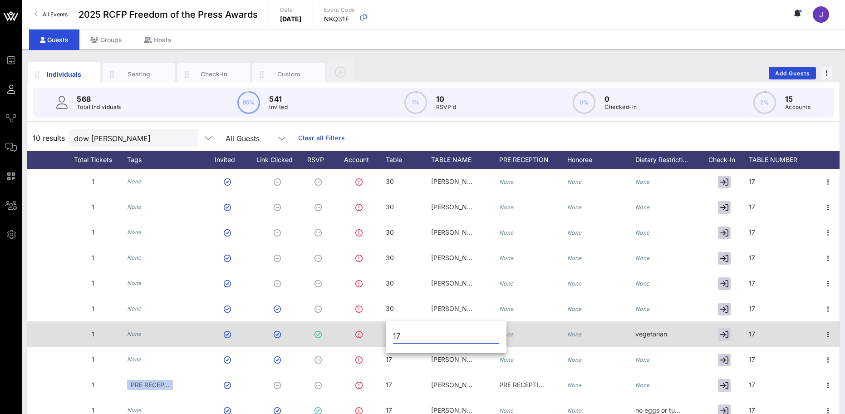
drag, startPoint x: 404, startPoint y: 334, endPoint x: 370, endPoint y: 327, distance: 35.6
click at [370, 327] on div "Event Builder Guests Journeys Comms QR Scanner Team Settings 2025 RCFP Freedom …" at bounding box center [422, 225] width 845 height 450
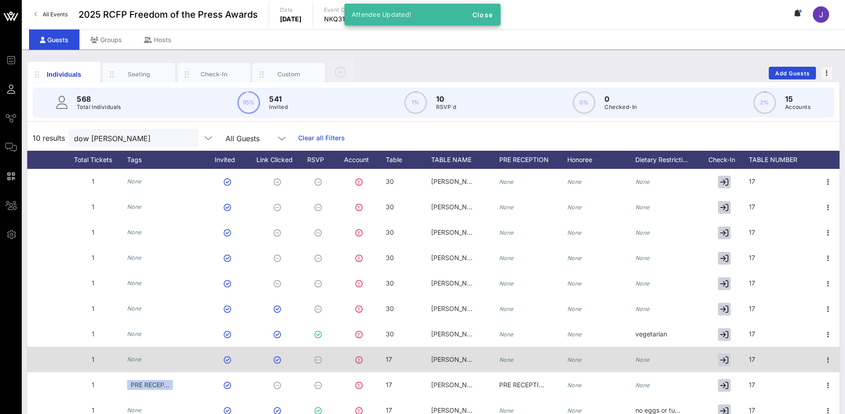
click at [399, 357] on div "17" at bounding box center [408, 365] width 45 height 36
drag, startPoint x: 393, startPoint y: 359, endPoint x: 375, endPoint y: 359, distance: 17.2
click at [375, 359] on div "Event Builder Guests Journeys Comms QR Scanner Team Settings 2025 RCFP Freedom …" at bounding box center [422, 225] width 845 height 450
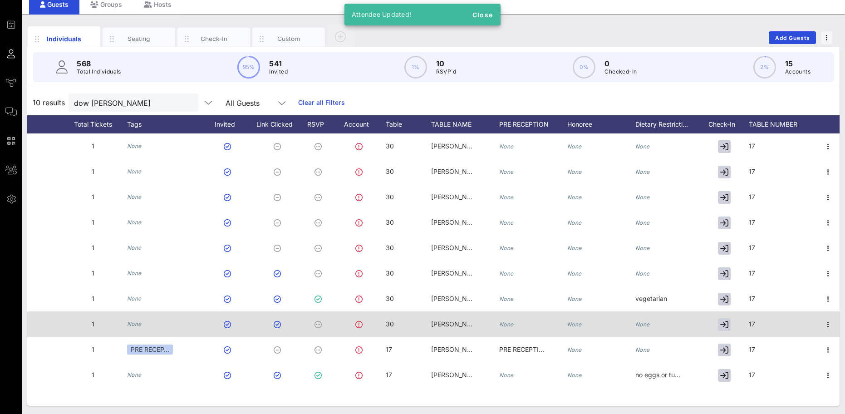
scroll to position [36, 0]
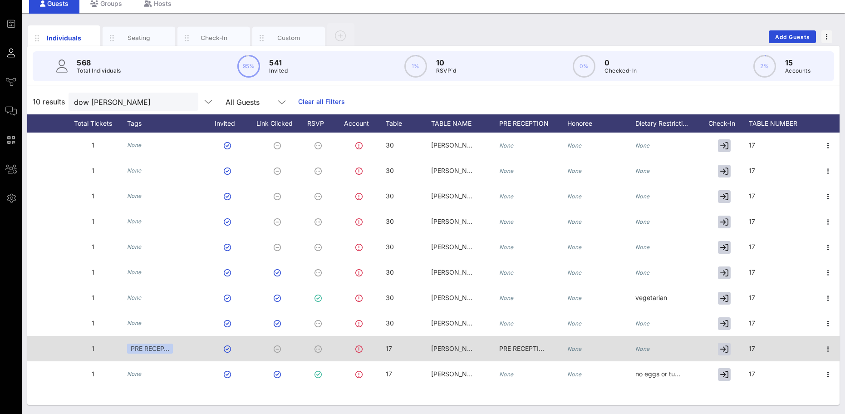
click at [389, 345] on span "17" at bounding box center [389, 349] width 6 height 8
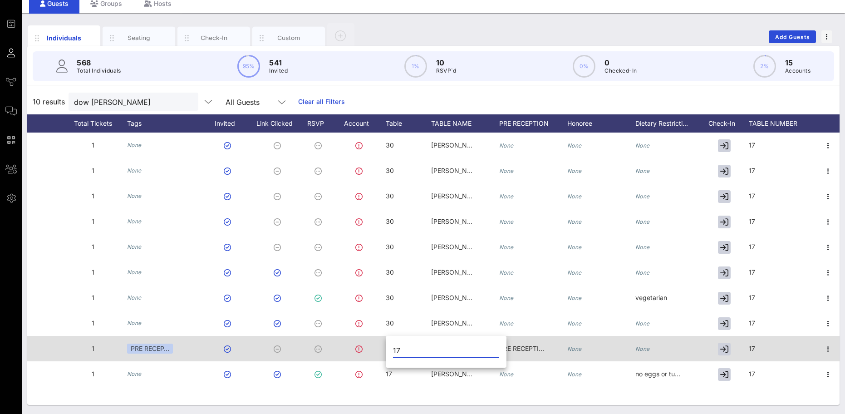
drag, startPoint x: 406, startPoint y: 345, endPoint x: 385, endPoint y: 345, distance: 21.3
click at [385, 345] on div "Event Builder Guests Journeys Comms QR Scanner Team Settings 2025 RCFP Freedom …" at bounding box center [422, 189] width 845 height 450
paste input "30"
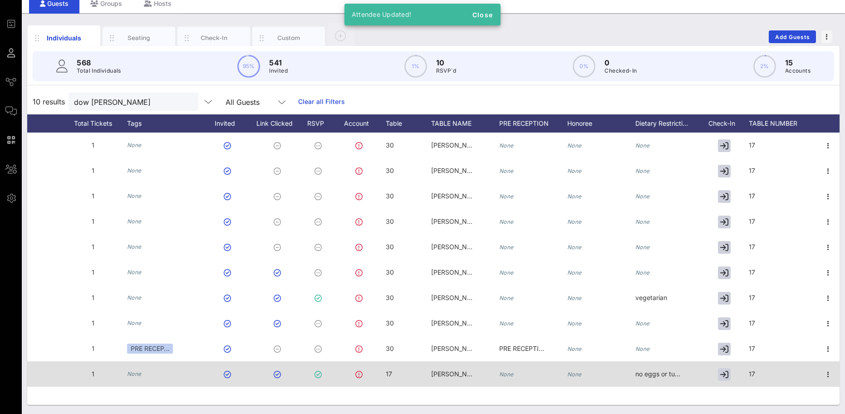
click at [403, 380] on div "17" at bounding box center [408, 379] width 45 height 36
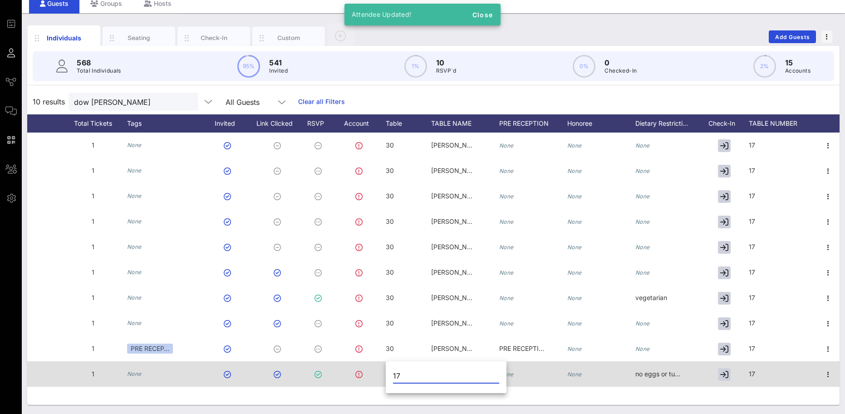
drag, startPoint x: 403, startPoint y: 379, endPoint x: 374, endPoint y: 370, distance: 30.7
click at [374, 370] on div "Event Builder Guests Journeys Comms QR Scanner Team Settings 2025 RCFP Freedom …" at bounding box center [422, 189] width 845 height 450
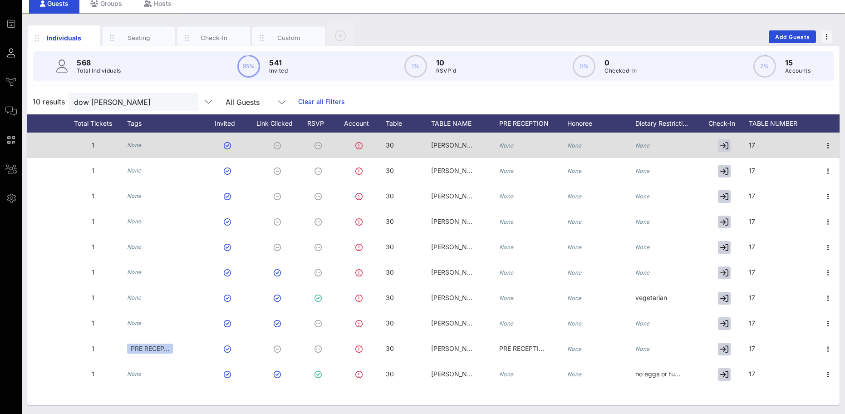
click at [790, 141] on div "17" at bounding box center [783, 151] width 68 height 36
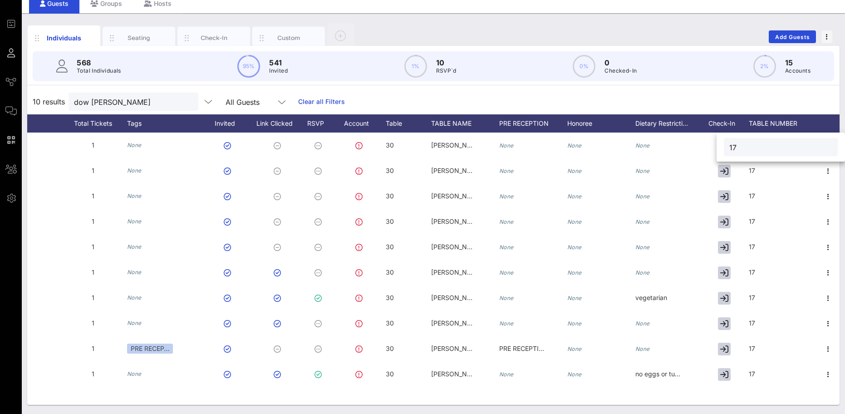
drag, startPoint x: 765, startPoint y: 144, endPoint x: 725, endPoint y: 144, distance: 39.9
click at [726, 144] on div "17" at bounding box center [781, 147] width 114 height 18
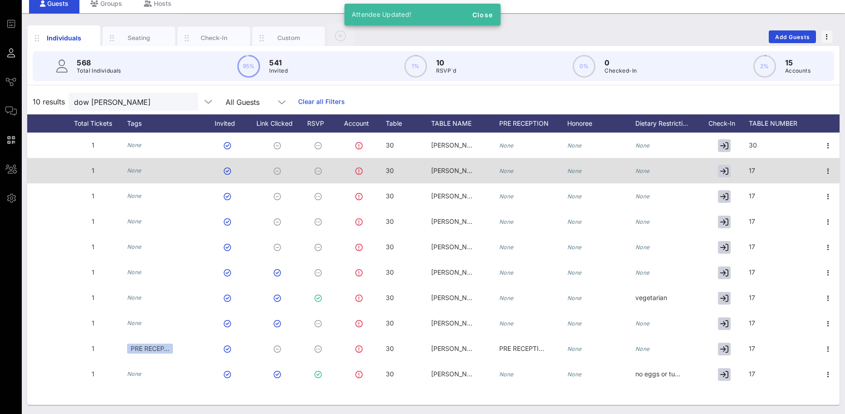
click at [762, 169] on div "17" at bounding box center [783, 176] width 68 height 36
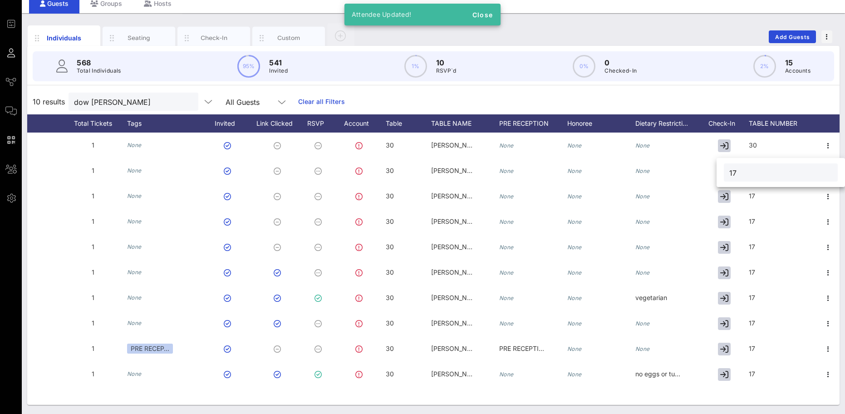
drag, startPoint x: 762, startPoint y: 169, endPoint x: 720, endPoint y: 165, distance: 42.0
click at [724, 168] on div "17" at bounding box center [781, 172] width 128 height 29
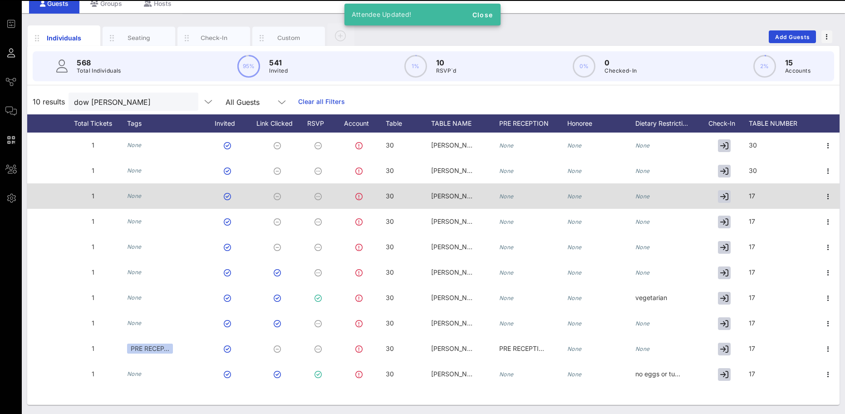
click at [763, 202] on div "17" at bounding box center [783, 201] width 68 height 36
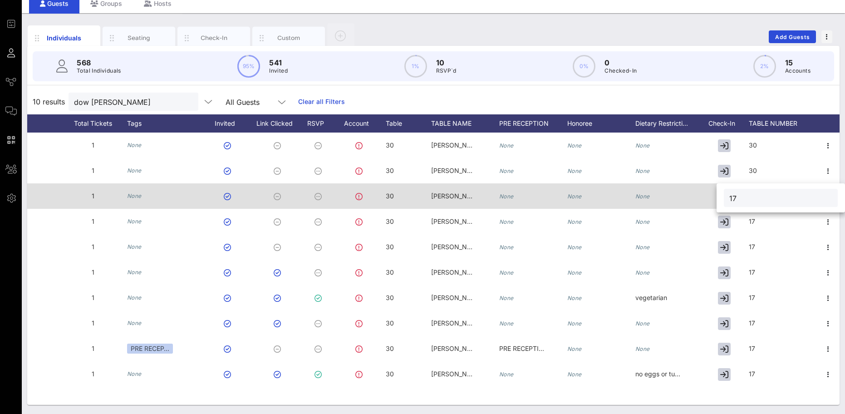
drag, startPoint x: 764, startPoint y: 199, endPoint x: 711, endPoint y: 192, distance: 53.1
click at [711, 192] on div "Event Builder Guests Journeys Comms QR Scanner Team Settings 2025 RCFP Freedom …" at bounding box center [422, 189] width 845 height 450
paste input "30"
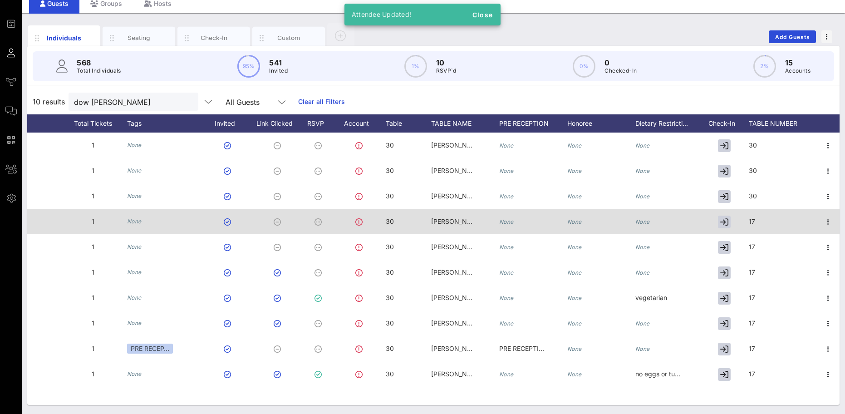
click at [761, 220] on div "17" at bounding box center [783, 227] width 68 height 36
click at [716, 224] on div "Event Builder Guests Journeys Comms QR Scanner Team Settings 2025 RCFP Freedom …" at bounding box center [422, 189] width 845 height 450
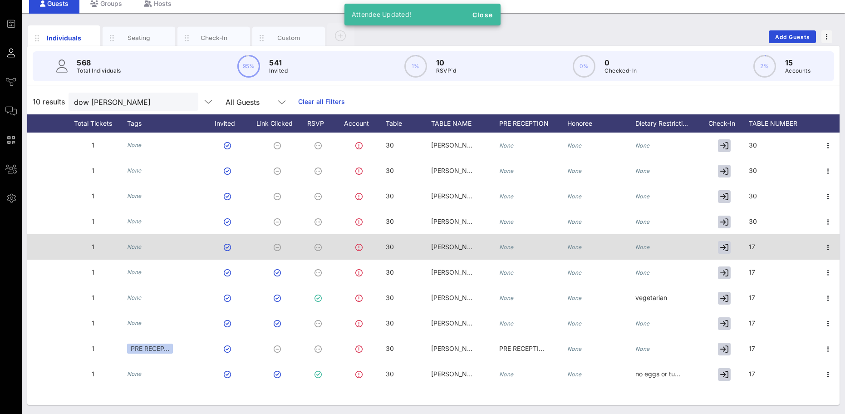
click at [748, 240] on div at bounding box center [726, 246] width 45 height 25
click at [768, 246] on div "17" at bounding box center [783, 252] width 68 height 36
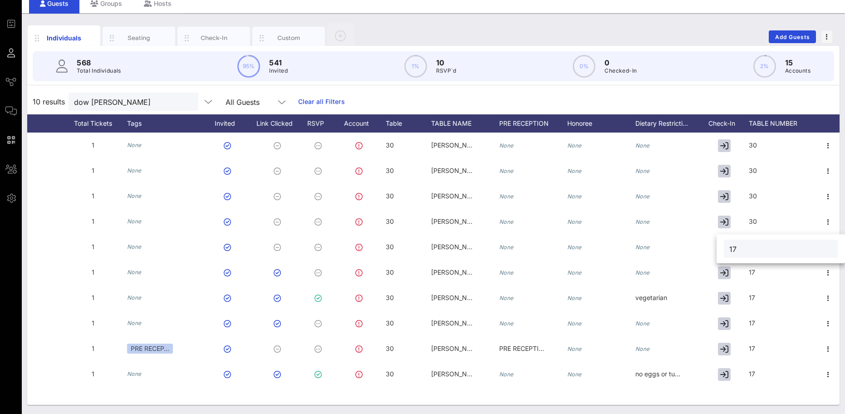
drag, startPoint x: 761, startPoint y: 247, endPoint x: 724, endPoint y: 247, distance: 36.8
click at [724, 248] on div "17" at bounding box center [781, 249] width 114 height 18
paste input "30"
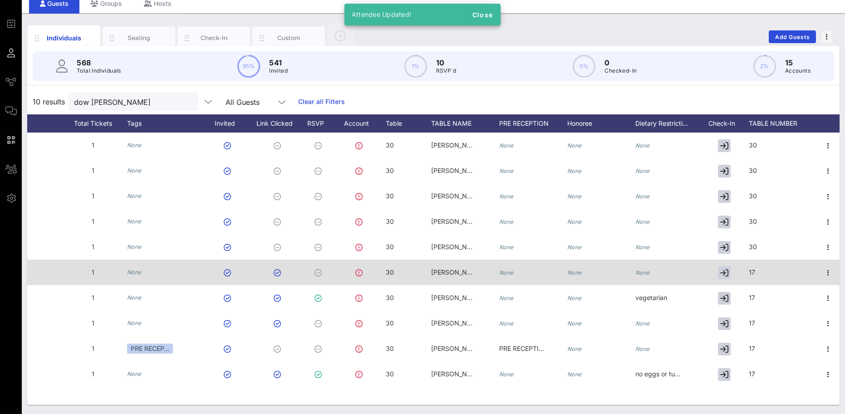
click at [755, 268] on span "17" at bounding box center [752, 272] width 6 height 8
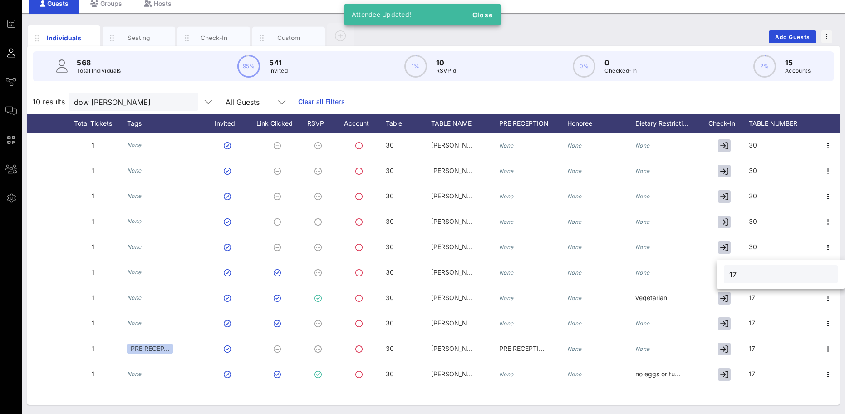
drag, startPoint x: 765, startPoint y: 272, endPoint x: 726, endPoint y: 273, distance: 39.0
click at [726, 273] on div "17" at bounding box center [781, 274] width 114 height 18
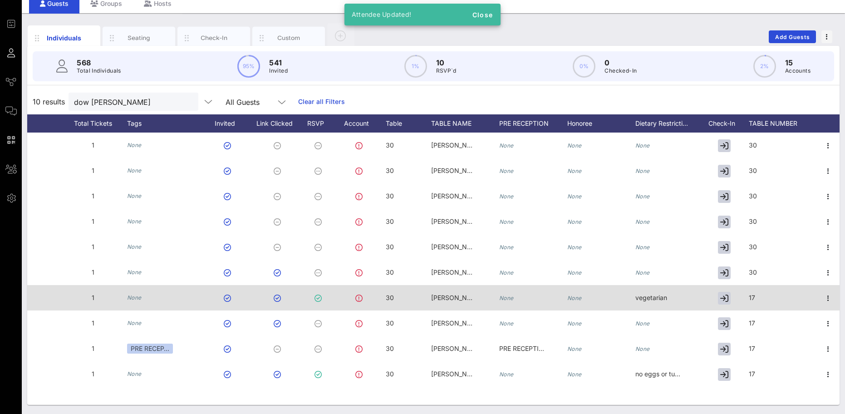
click at [772, 303] on div "17" at bounding box center [783, 303] width 68 height 36
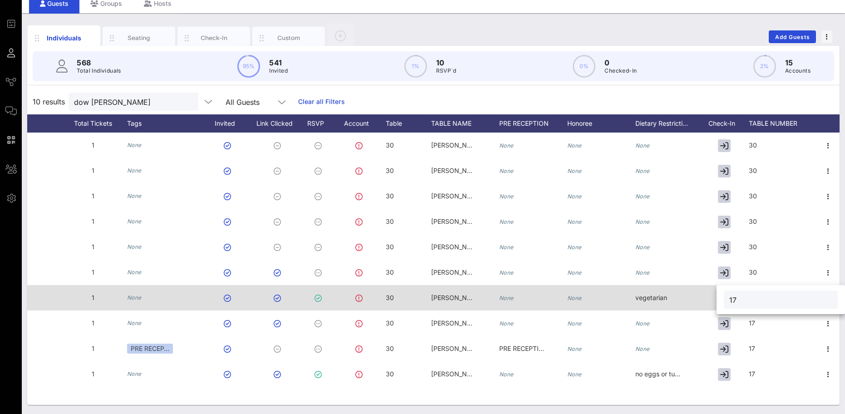
drag, startPoint x: 773, startPoint y: 301, endPoint x: 711, endPoint y: 299, distance: 61.8
click at [711, 299] on div "Event Builder Guests Journeys Comms QR Scanner Team Settings 2025 RCFP Freedom …" at bounding box center [422, 189] width 845 height 450
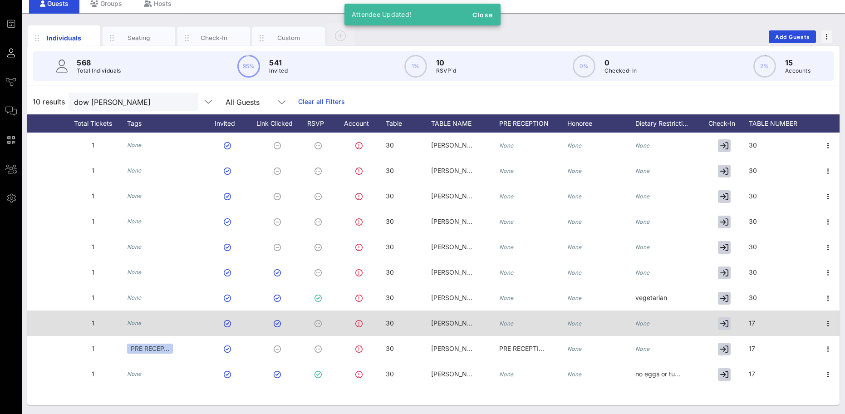
click at [760, 321] on div "17" at bounding box center [783, 328] width 68 height 36
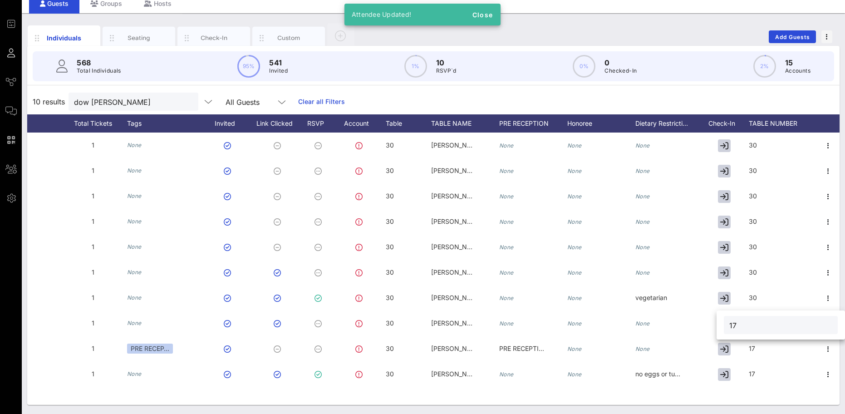
drag, startPoint x: 771, startPoint y: 323, endPoint x: 733, endPoint y: 323, distance: 38.1
click at [734, 323] on input "17" at bounding box center [780, 325] width 103 height 12
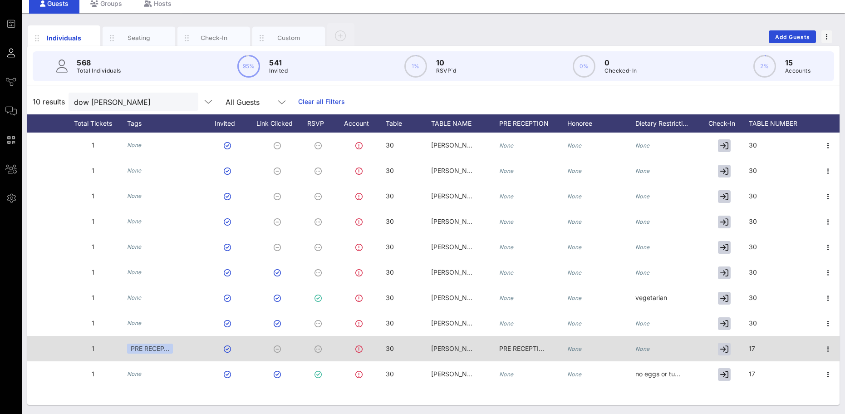
click at [754, 348] on span "17" at bounding box center [752, 349] width 6 height 8
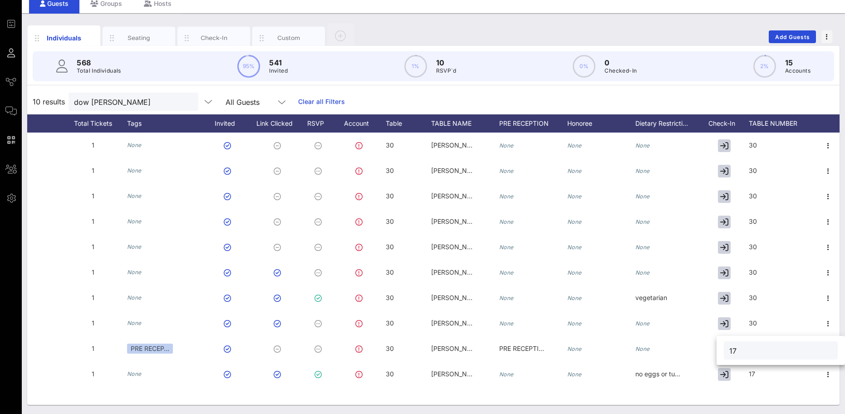
drag, startPoint x: 762, startPoint y: 348, endPoint x: 723, endPoint y: 347, distance: 39.5
click at [723, 347] on div "17" at bounding box center [781, 350] width 128 height 29
paste input "30"
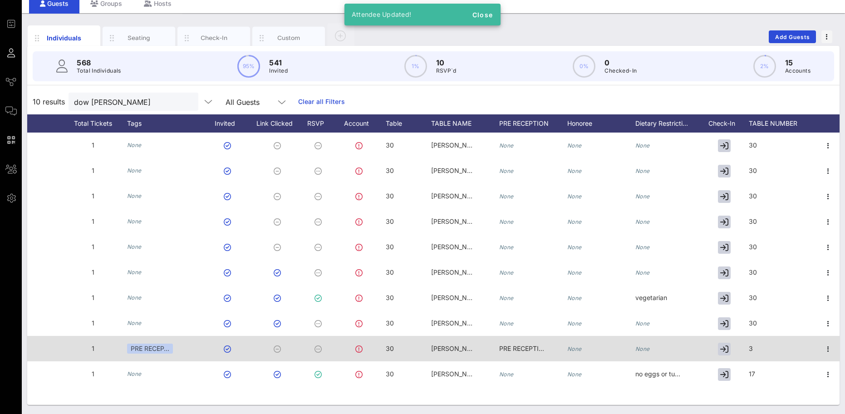
click at [769, 347] on div "3" at bounding box center [783, 354] width 68 height 36
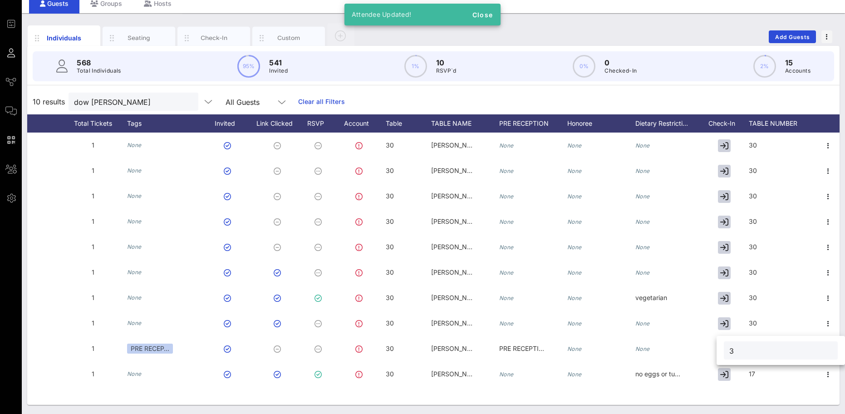
drag, startPoint x: 769, startPoint y: 347, endPoint x: 750, endPoint y: 349, distance: 18.7
click at [750, 349] on input "3" at bounding box center [780, 351] width 103 height 12
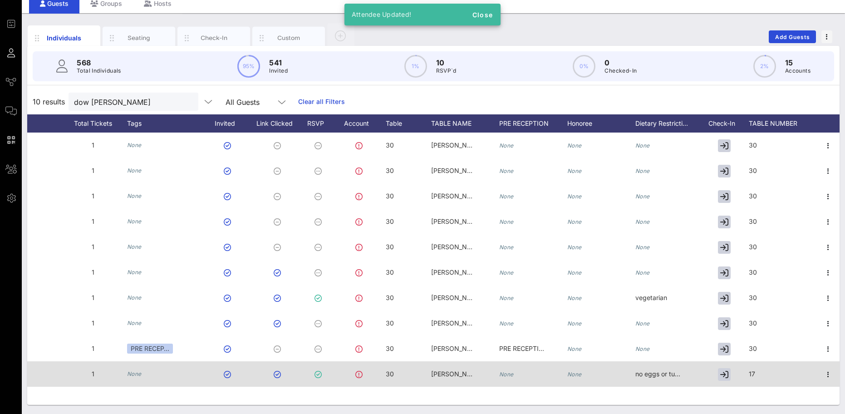
click at [753, 370] on span "17" at bounding box center [752, 374] width 6 height 8
drag, startPoint x: 762, startPoint y: 374, endPoint x: 705, endPoint y: 369, distance: 57.4
click at [706, 369] on div "Event Builder Guests Journeys Comms QR Scanner Team Settings 2025 RCFP Freedom …" at bounding box center [422, 189] width 845 height 450
paste input "30"
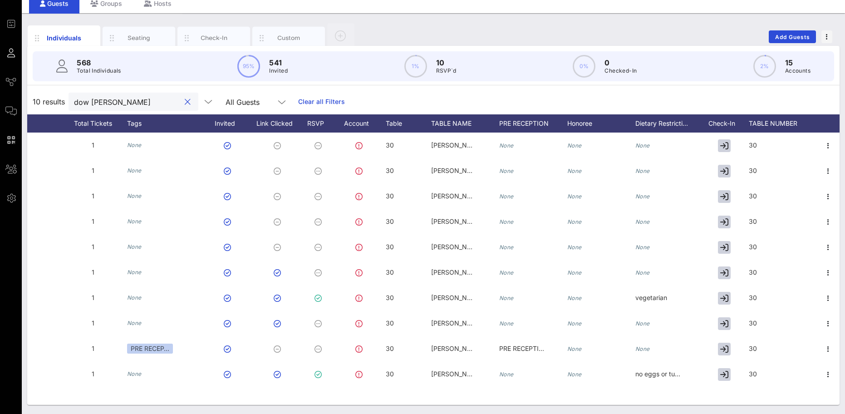
drag, startPoint x: 64, startPoint y: 98, endPoint x: 54, endPoint y: 95, distance: 10.4
click at [56, 97] on div "10 results dow jones All Guests Clear all Filters" at bounding box center [433, 101] width 813 height 25
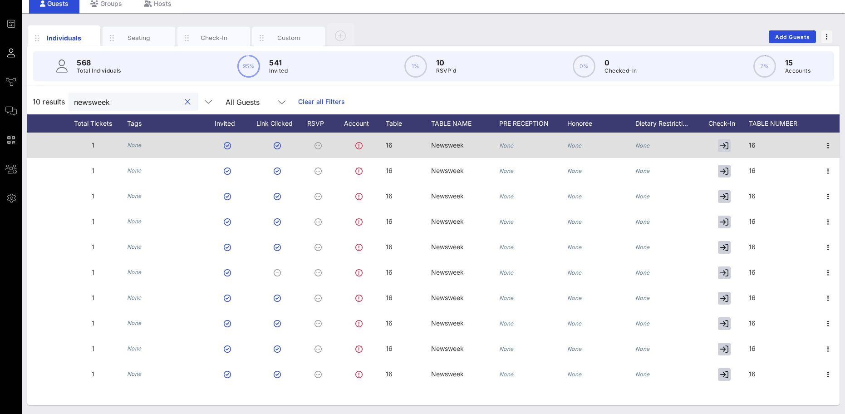
click at [394, 147] on div "16" at bounding box center [408, 151] width 45 height 36
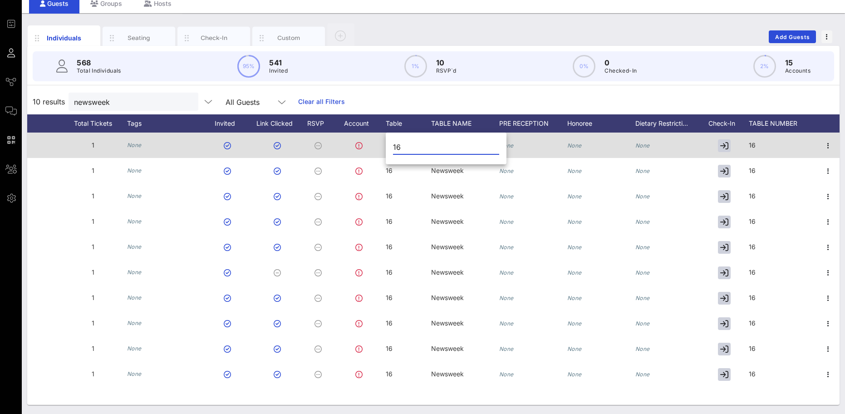
drag, startPoint x: 402, startPoint y: 150, endPoint x: 384, endPoint y: 147, distance: 17.5
click at [385, 147] on div "Event Builder Guests Journeys Comms QR Scanner Team Settings 2025 RCFP Freedom …" at bounding box center [422, 189] width 845 height 450
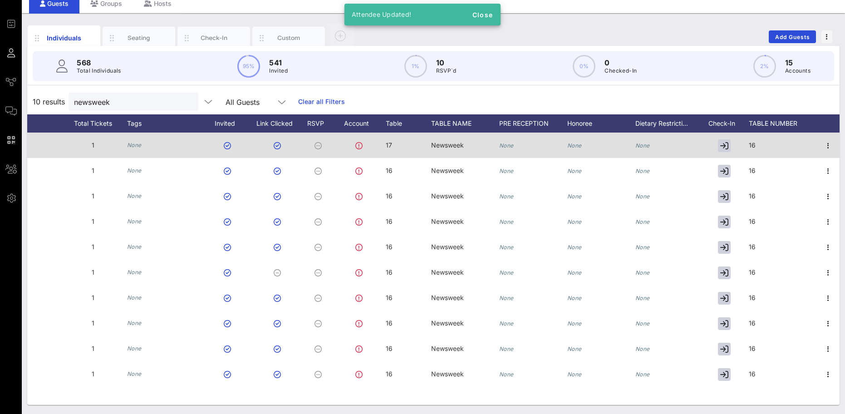
click at [389, 143] on span "17" at bounding box center [389, 145] width 6 height 8
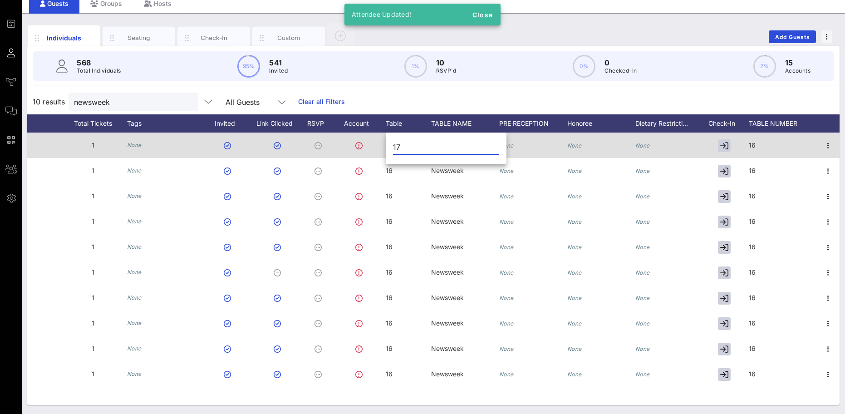
drag, startPoint x: 393, startPoint y: 144, endPoint x: 385, endPoint y: 144, distance: 8.2
click at [385, 144] on div "Event Builder Guests Journeys Comms QR Scanner Team Settings 2025 RCFP Freedom …" at bounding box center [422, 189] width 845 height 450
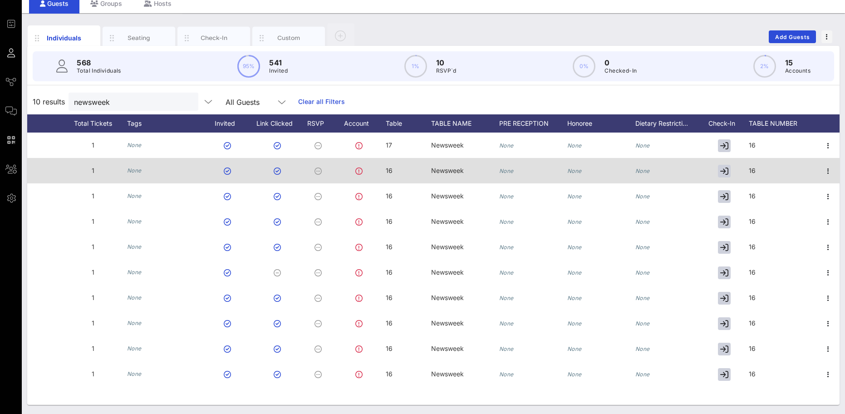
click at [390, 168] on div "16" at bounding box center [389, 170] width 7 height 25
drag, startPoint x: 403, startPoint y: 172, endPoint x: 378, endPoint y: 164, distance: 25.8
click at [379, 168] on div "Event Builder Guests Journeys Comms QR Scanner Team Settings 2025 RCFP Freedom …" at bounding box center [422, 189] width 845 height 450
paste input "7"
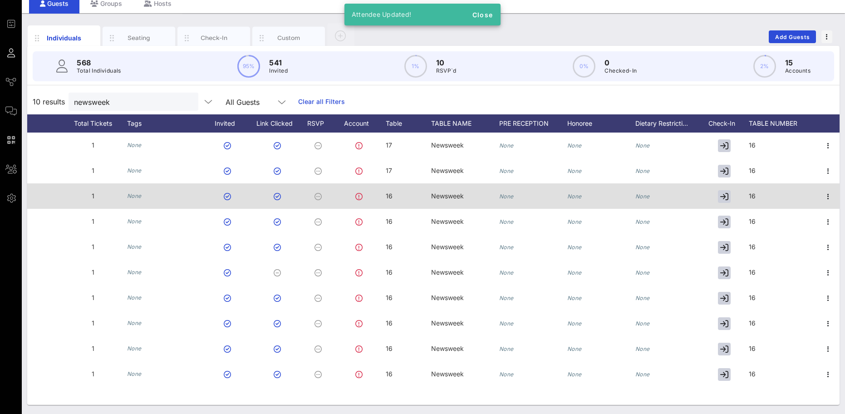
click at [407, 200] on div "16" at bounding box center [408, 201] width 45 height 36
drag, startPoint x: 407, startPoint y: 200, endPoint x: 380, endPoint y: 199, distance: 26.3
click at [380, 199] on div "Event Builder Guests Journeys Comms QR Scanner Team Settings 2025 RCFP Freedom …" at bounding box center [422, 189] width 845 height 450
paste input "7"
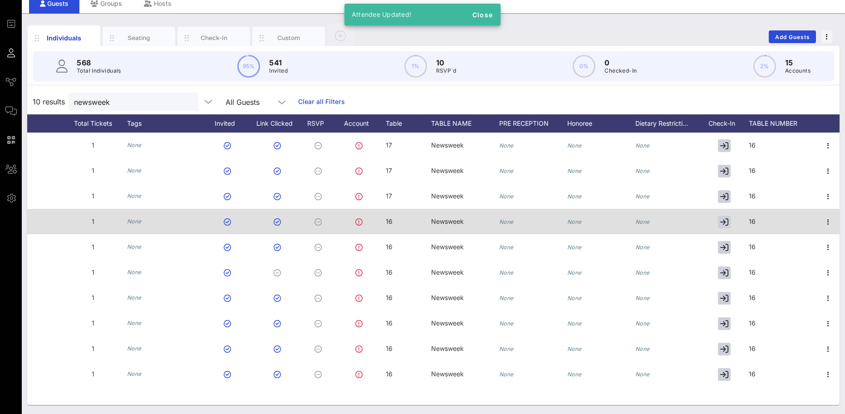
click at [389, 222] on span "16" at bounding box center [389, 221] width 7 height 8
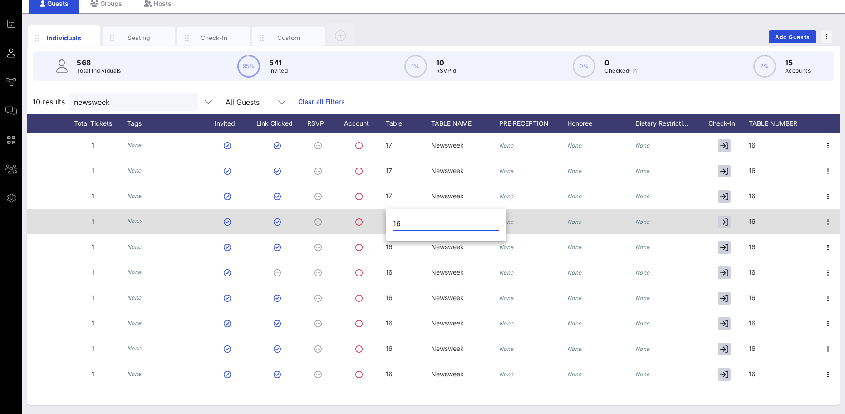
drag, startPoint x: 403, startPoint y: 224, endPoint x: 367, endPoint y: 221, distance: 36.0
click at [367, 222] on div "Event Builder Guests Journeys Comms QR Scanner Team Settings 2025 RCFP Freedom …" at bounding box center [422, 189] width 845 height 450
paste input "7"
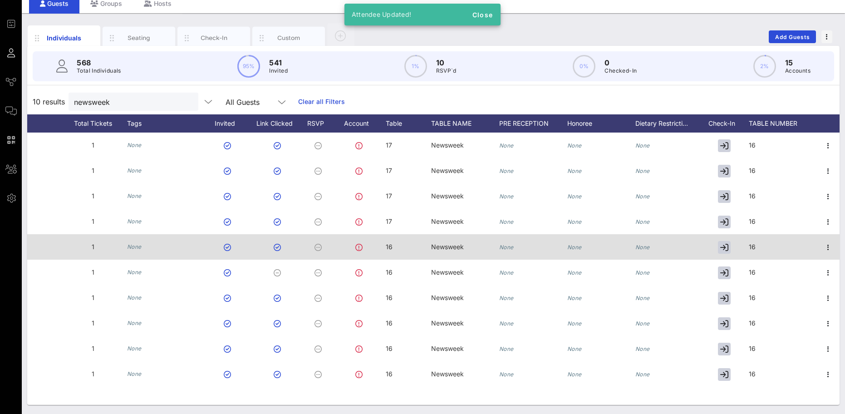
click at [385, 243] on div at bounding box center [361, 246] width 50 height 25
click at [401, 246] on div "16" at bounding box center [408, 252] width 45 height 36
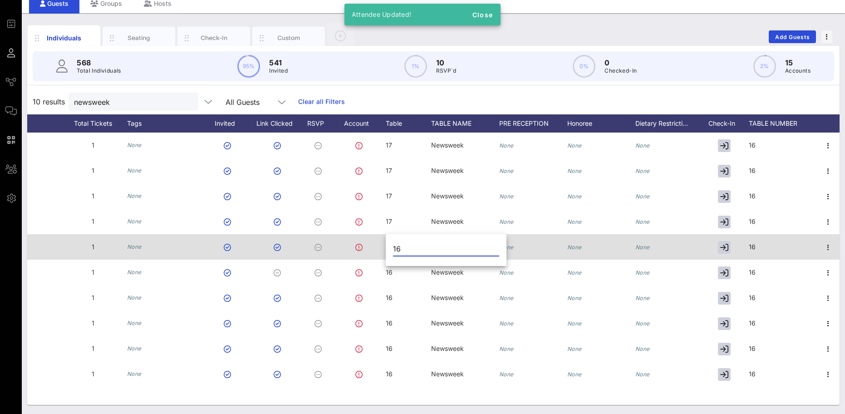
drag, startPoint x: 401, startPoint y: 247, endPoint x: 377, endPoint y: 243, distance: 24.4
click at [380, 247] on div "Event Builder Guests Journeys Comms QR Scanner Team Settings 2025 RCFP Freedom …" at bounding box center [422, 189] width 845 height 450
paste input "7"
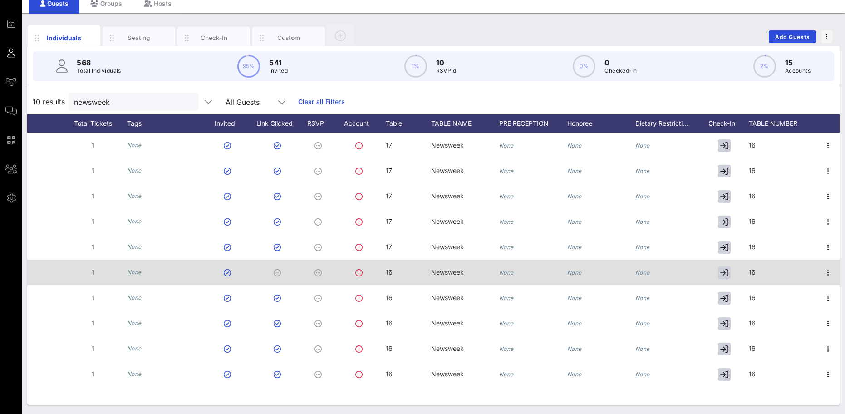
click at [400, 269] on div "16" at bounding box center [408, 278] width 45 height 36
drag, startPoint x: 407, startPoint y: 271, endPoint x: 382, endPoint y: 268, distance: 25.1
click at [382, 272] on div "Event Builder Guests Journeys Comms QR Scanner Team Settings 2025 RCFP Freedom …" at bounding box center [422, 189] width 845 height 450
paste input "7"
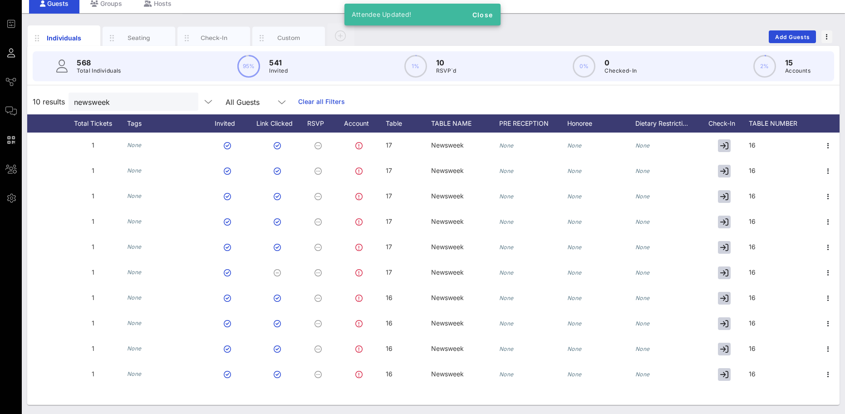
click at [395, 294] on div "16" at bounding box center [408, 303] width 45 height 36
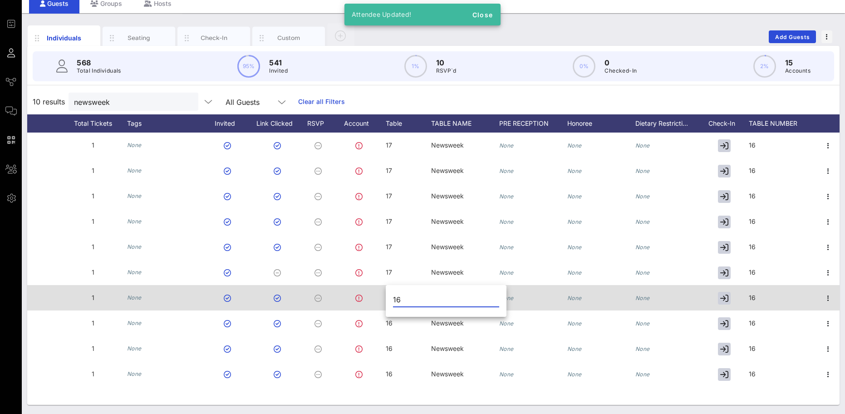
drag, startPoint x: 403, startPoint y: 296, endPoint x: 384, endPoint y: 297, distance: 19.5
click at [384, 297] on div "Event Builder Guests Journeys Comms QR Scanner Team Settings 2025 RCFP Freedom …" at bounding box center [422, 189] width 845 height 450
paste input "7"
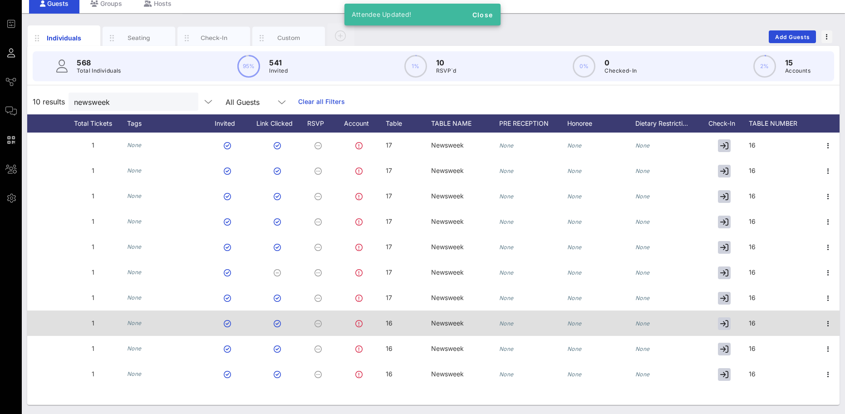
click at [403, 329] on div "16" at bounding box center [408, 328] width 45 height 36
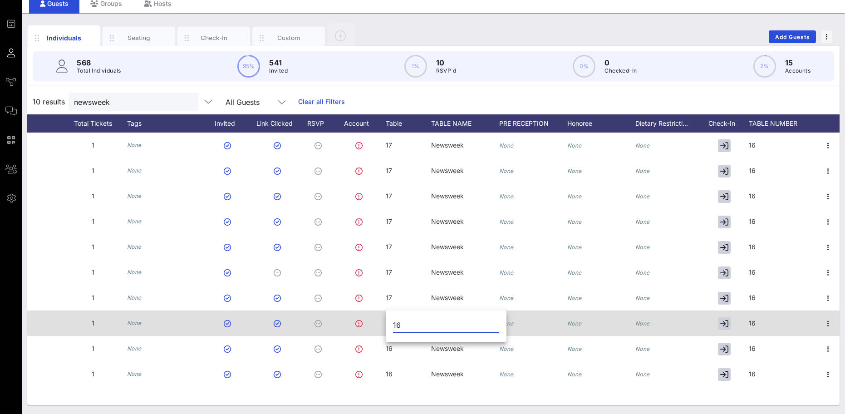
drag, startPoint x: 407, startPoint y: 325, endPoint x: 382, endPoint y: 317, distance: 26.0
click at [385, 320] on div "Event Builder Guests Journeys Comms QR Scanner Team Settings 2025 RCFP Freedom …" at bounding box center [422, 189] width 845 height 450
paste input "7"
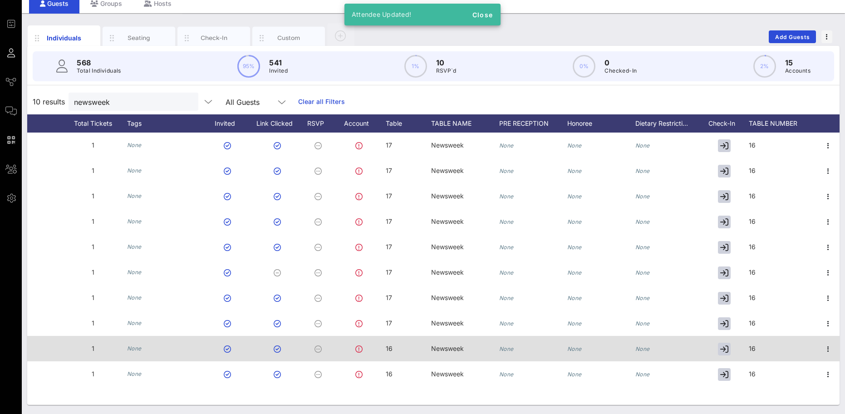
click at [408, 355] on div "16" at bounding box center [408, 354] width 45 height 36
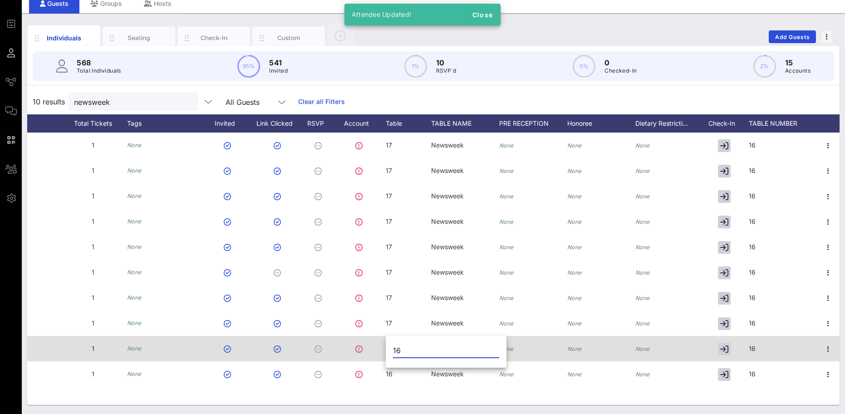
drag, startPoint x: 413, startPoint y: 350, endPoint x: 368, endPoint y: 341, distance: 45.4
click at [370, 345] on div "Event Builder Guests Journeys Comms QR Scanner Team Settings 2025 RCFP Freedom …" at bounding box center [422, 189] width 845 height 450
paste input "7"
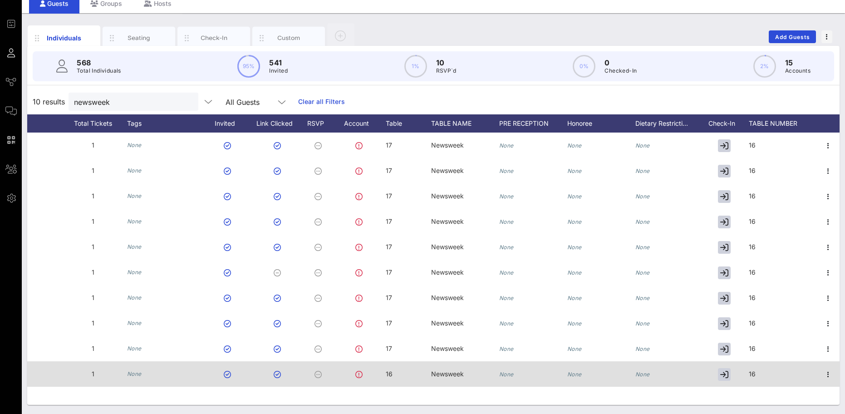
click at [400, 370] on div "16" at bounding box center [408, 379] width 45 height 36
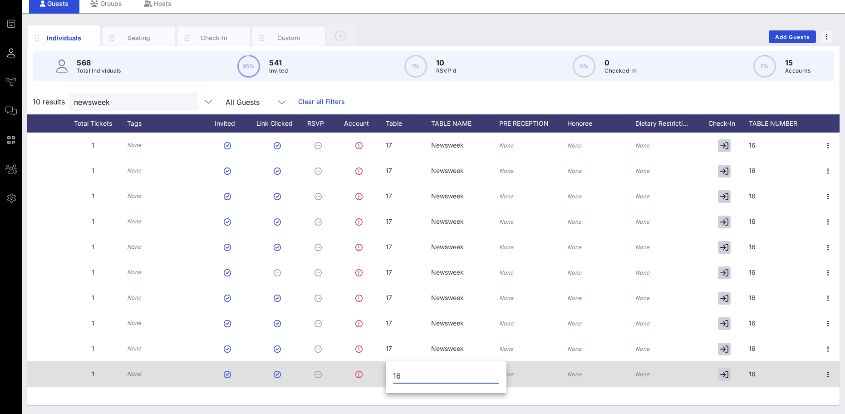
click at [373, 370] on div "Event Builder Guests Journeys Comms QR Scanner Team Settings 2025 RCFP Freedom …" at bounding box center [422, 189] width 845 height 450
paste input "7"
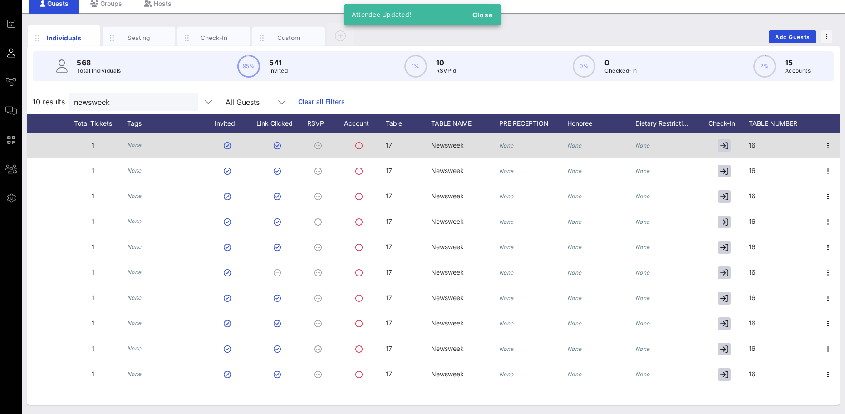
click at [768, 142] on div "16" at bounding box center [783, 151] width 68 height 36
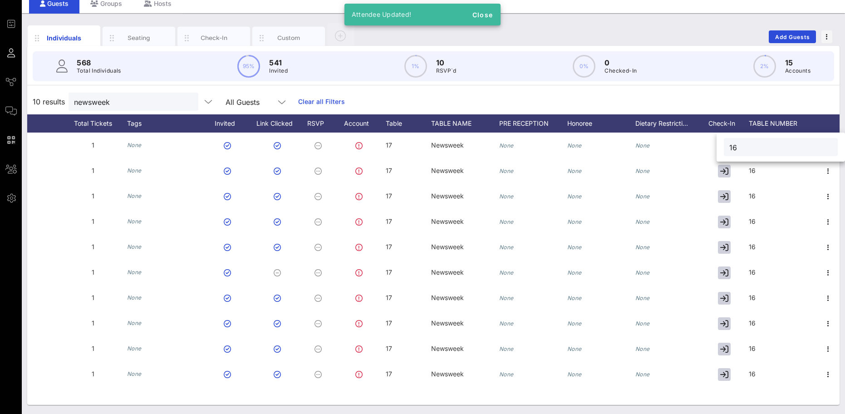
drag, startPoint x: 743, startPoint y: 145, endPoint x: 721, endPoint y: 143, distance: 21.9
click at [721, 143] on div "16" at bounding box center [781, 147] width 128 height 29
paste input "7"
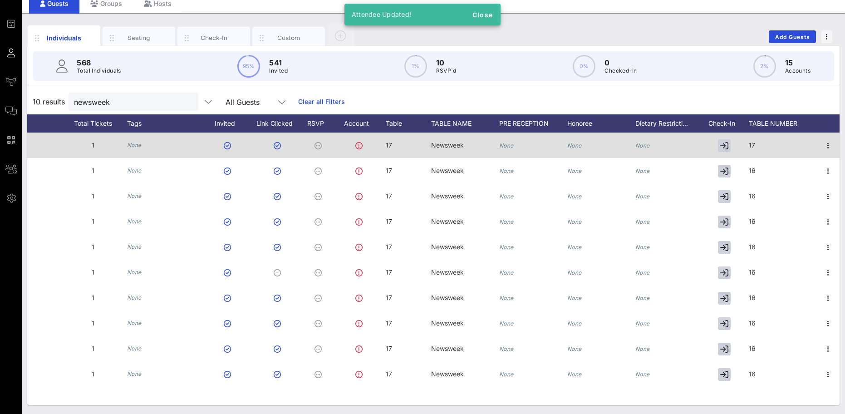
click at [778, 158] on div "17" at bounding box center [783, 151] width 68 height 36
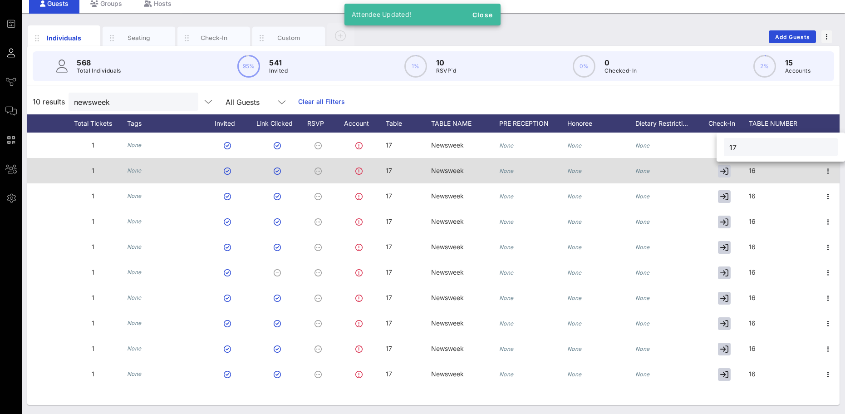
click at [776, 167] on div "16" at bounding box center [783, 176] width 68 height 36
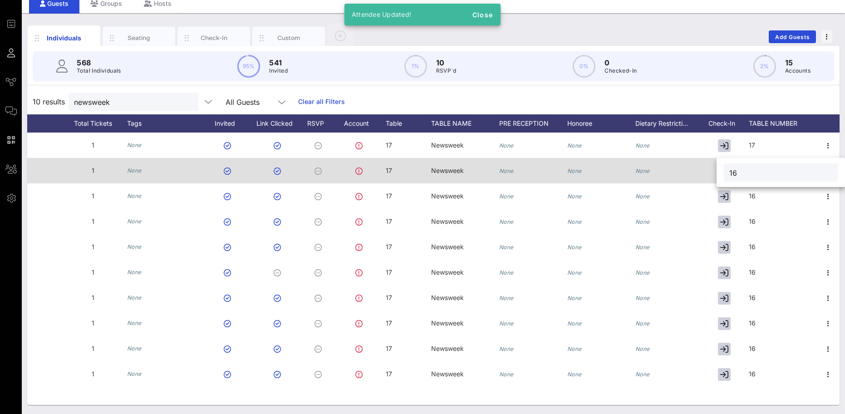
drag, startPoint x: 775, startPoint y: 171, endPoint x: 716, endPoint y: 170, distance: 59.0
click at [716, 173] on div "Event Builder Guests Journeys Comms QR Scanner Team Settings 2025 RCFP Freedom …" at bounding box center [422, 189] width 845 height 450
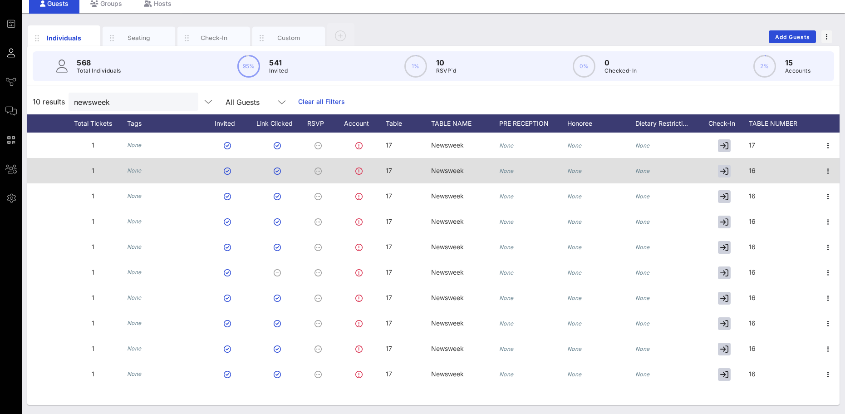
click at [777, 165] on div "16" at bounding box center [783, 176] width 68 height 36
paste input "7"
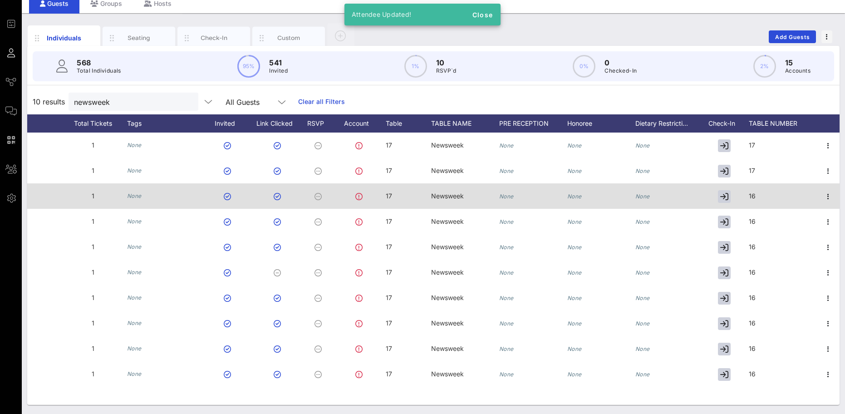
click at [755, 187] on div "16" at bounding box center [752, 195] width 7 height 25
drag, startPoint x: 736, startPoint y: 196, endPoint x: 702, endPoint y: 182, distance: 36.7
click at [703, 191] on div "Event Builder Guests Journeys Comms QR Scanner Team Settings 2025 RCFP Freedom …" at bounding box center [422, 189] width 845 height 450
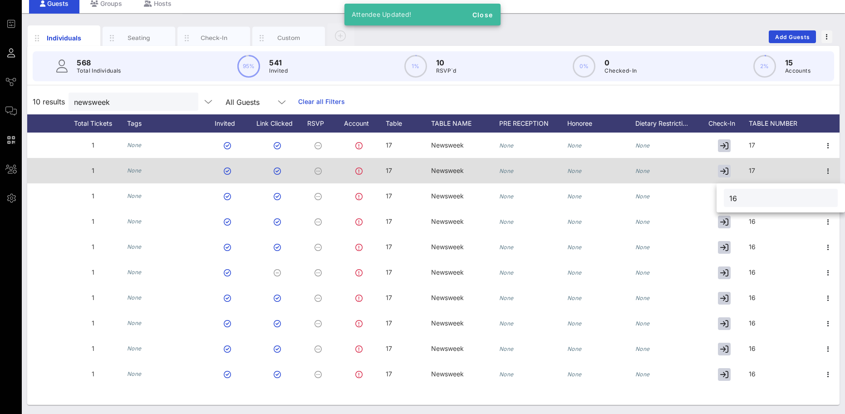
paste input "7"
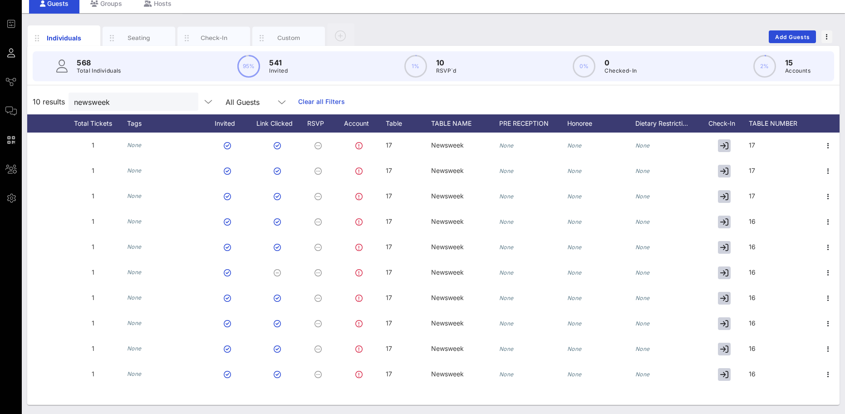
drag, startPoint x: 754, startPoint y: 218, endPoint x: 767, endPoint y: 225, distance: 14.8
click at [754, 219] on span "16" at bounding box center [752, 221] width 7 height 8
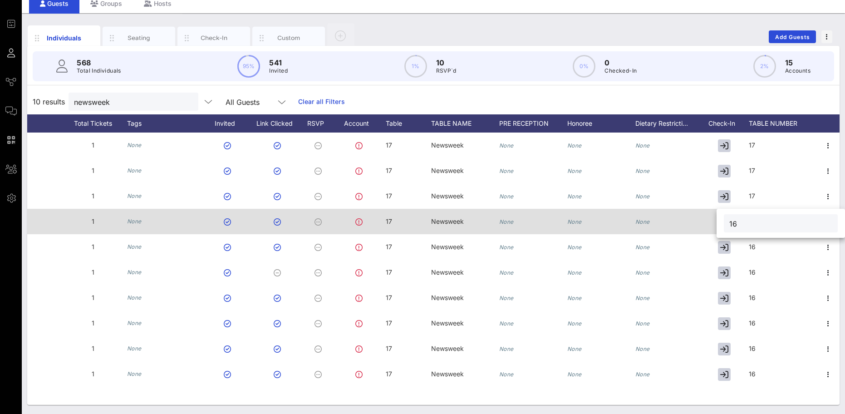
drag, startPoint x: 754, startPoint y: 221, endPoint x: 703, endPoint y: 212, distance: 51.6
click at [703, 219] on div "Event Builder Guests Journeys Comms QR Scanner Team Settings 2025 RCFP Freedom …" at bounding box center [422, 189] width 845 height 450
paste input "7"
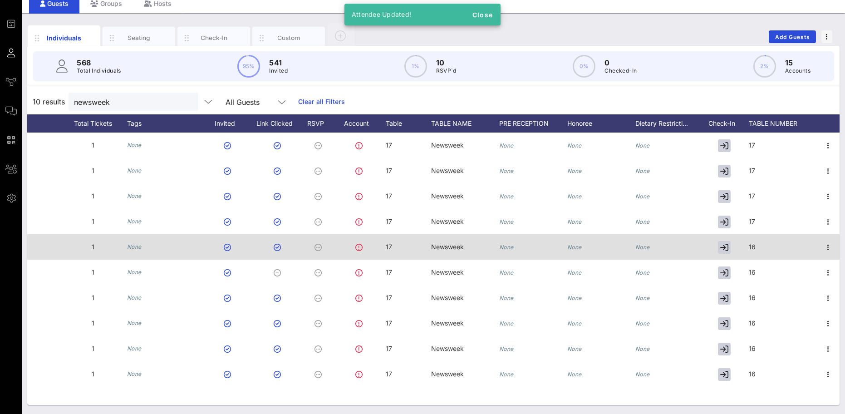
click at [752, 249] on span "16" at bounding box center [752, 247] width 7 height 8
drag, startPoint x: 759, startPoint y: 247, endPoint x: 709, endPoint y: 239, distance: 51.1
click at [710, 243] on div "Event Builder Guests Journeys Comms QR Scanner Team Settings 2025 RCFP Freedom …" at bounding box center [422, 189] width 845 height 450
paste input "7"
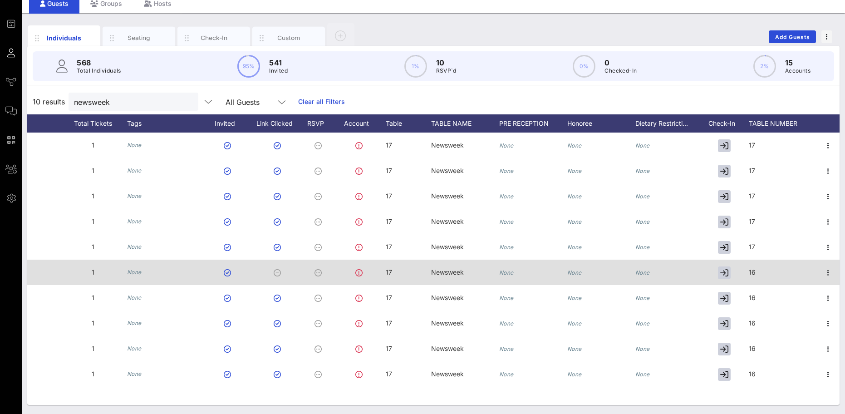
click at [754, 271] on span "16" at bounding box center [752, 272] width 7 height 8
drag, startPoint x: 771, startPoint y: 276, endPoint x: 709, endPoint y: 266, distance: 62.9
click at [709, 267] on div "Event Builder Guests Journeys Comms QR Scanner Team Settings 2025 RCFP Freedom …" at bounding box center [422, 189] width 845 height 450
paste input "7"
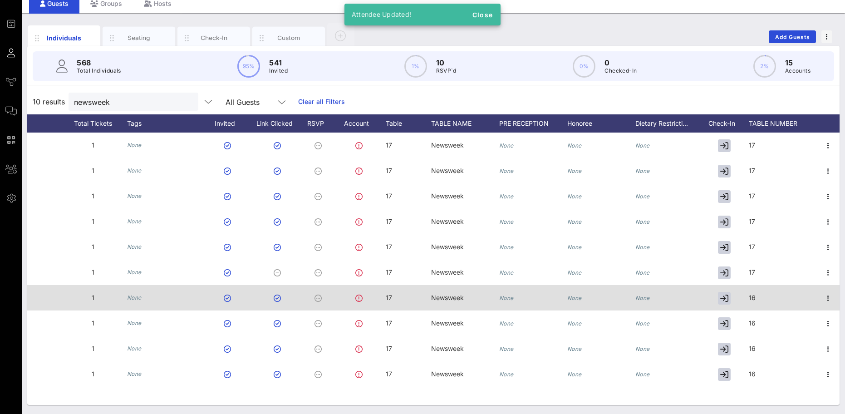
click at [767, 301] on div "16" at bounding box center [783, 303] width 68 height 36
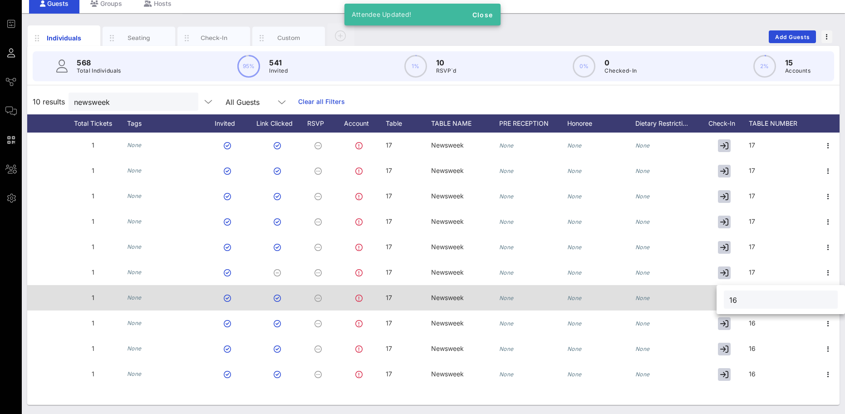
drag, startPoint x: 768, startPoint y: 300, endPoint x: 704, endPoint y: 292, distance: 64.5
click at [705, 295] on div "Event Builder Guests Journeys Comms QR Scanner Team Settings 2025 RCFP Freedom …" at bounding box center [422, 189] width 845 height 450
paste input "7"
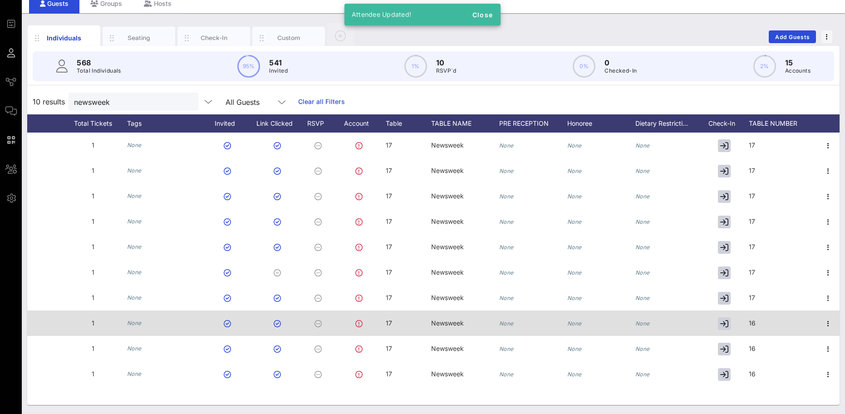
drag, startPoint x: 742, startPoint y: 328, endPoint x: 758, endPoint y: 325, distance: 16.2
click at [743, 328] on div at bounding box center [726, 322] width 45 height 25
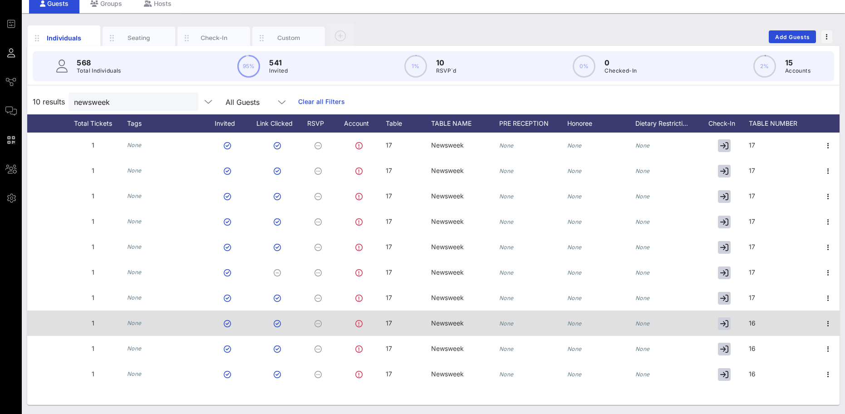
click at [759, 324] on div "16" at bounding box center [783, 328] width 68 height 36
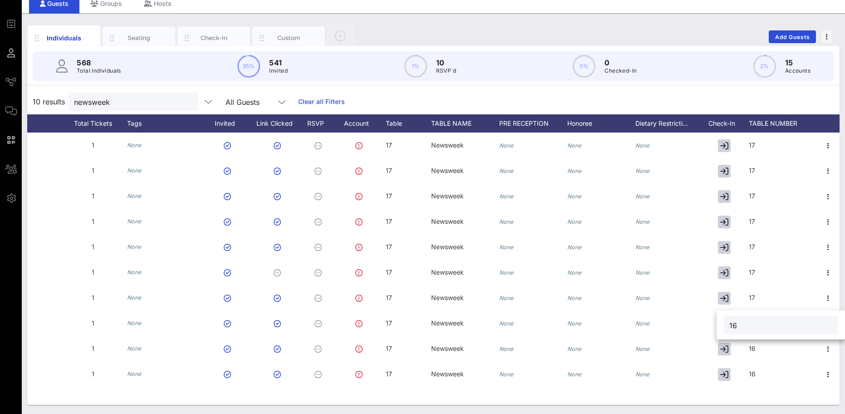
drag, startPoint x: 761, startPoint y: 323, endPoint x: 719, endPoint y: 323, distance: 41.3
click at [719, 323] on div "16" at bounding box center [781, 324] width 128 height 29
paste input "7"
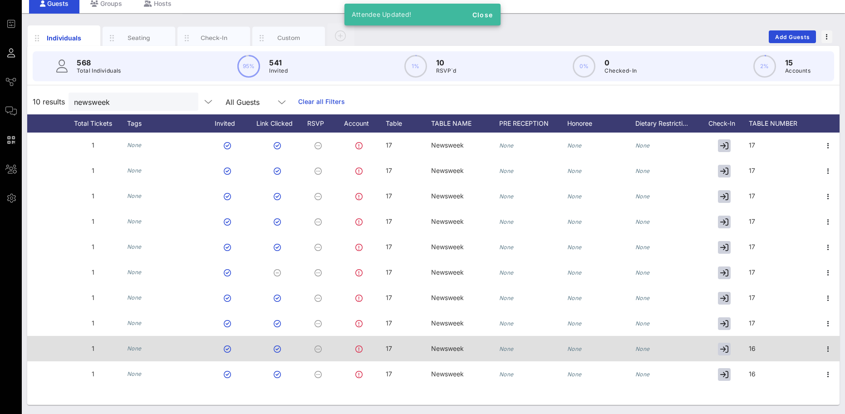
click at [755, 347] on span "16" at bounding box center [752, 349] width 7 height 8
drag, startPoint x: 769, startPoint y: 349, endPoint x: 711, endPoint y: 345, distance: 58.2
click at [714, 349] on div "Event Builder Guests Journeys Comms QR Scanner Team Settings 2025 RCFP Freedom …" at bounding box center [422, 189] width 845 height 450
paste input "7"
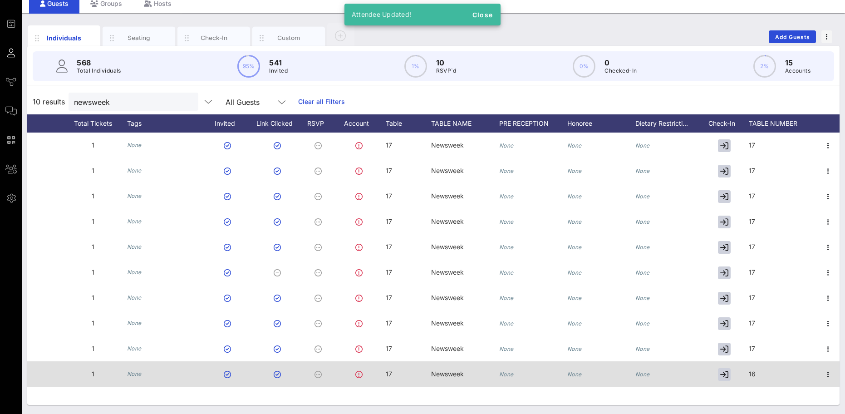
click at [769, 377] on div "16" at bounding box center [783, 379] width 68 height 36
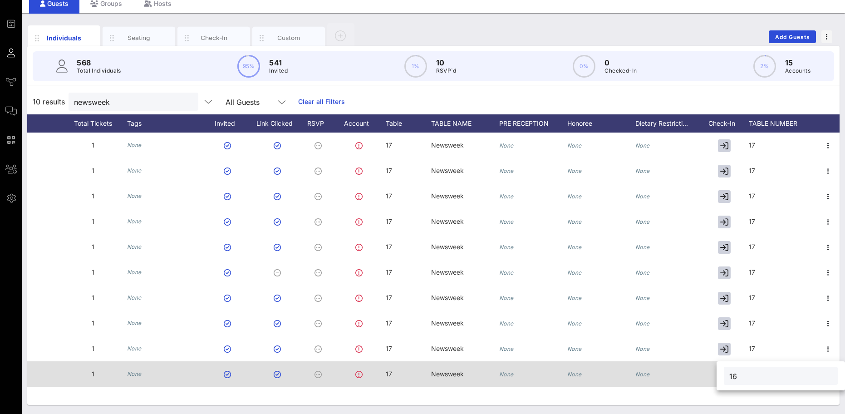
drag, startPoint x: 778, startPoint y: 374, endPoint x: 711, endPoint y: 373, distance: 67.2
click at [712, 373] on div "Event Builder Guests Journeys Comms QR Scanner Team Settings 2025 RCFP Freedom …" at bounding box center [422, 189] width 845 height 450
paste input "7"
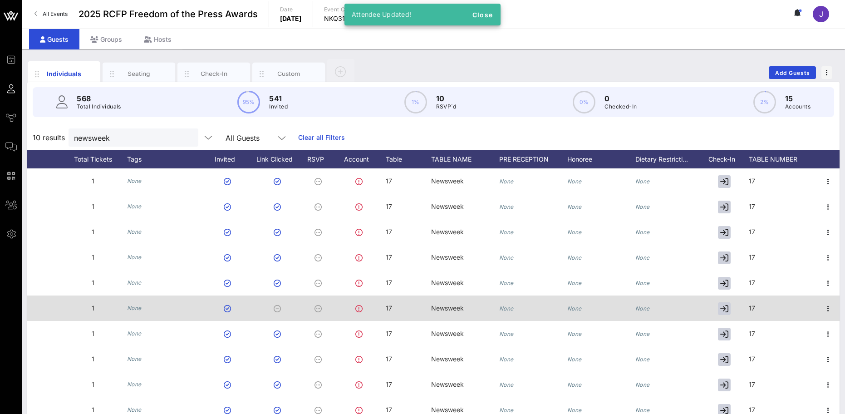
scroll to position [0, 0]
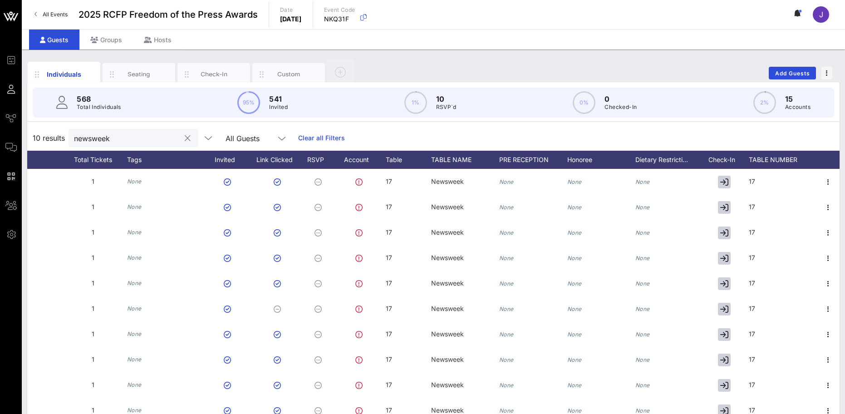
drag, startPoint x: 142, startPoint y: 123, endPoint x: 138, endPoint y: 129, distance: 7.6
click at [140, 124] on div "568 Total Individuals 95% 541 Invited 1% 10 RSVP`d 0% 0 Checked-In 2% 15 Accoun…" at bounding box center [433, 261] width 813 height 359
click at [137, 140] on input "newsweek" at bounding box center [127, 138] width 106 height 12
drag, startPoint x: 155, startPoint y: 140, endPoint x: 29, endPoint y: 118, distance: 127.6
click at [34, 136] on div "10 results newsweek All Guests Clear all Filters" at bounding box center [433, 137] width 813 height 25
